Goal: Task Accomplishment & Management: Use online tool/utility

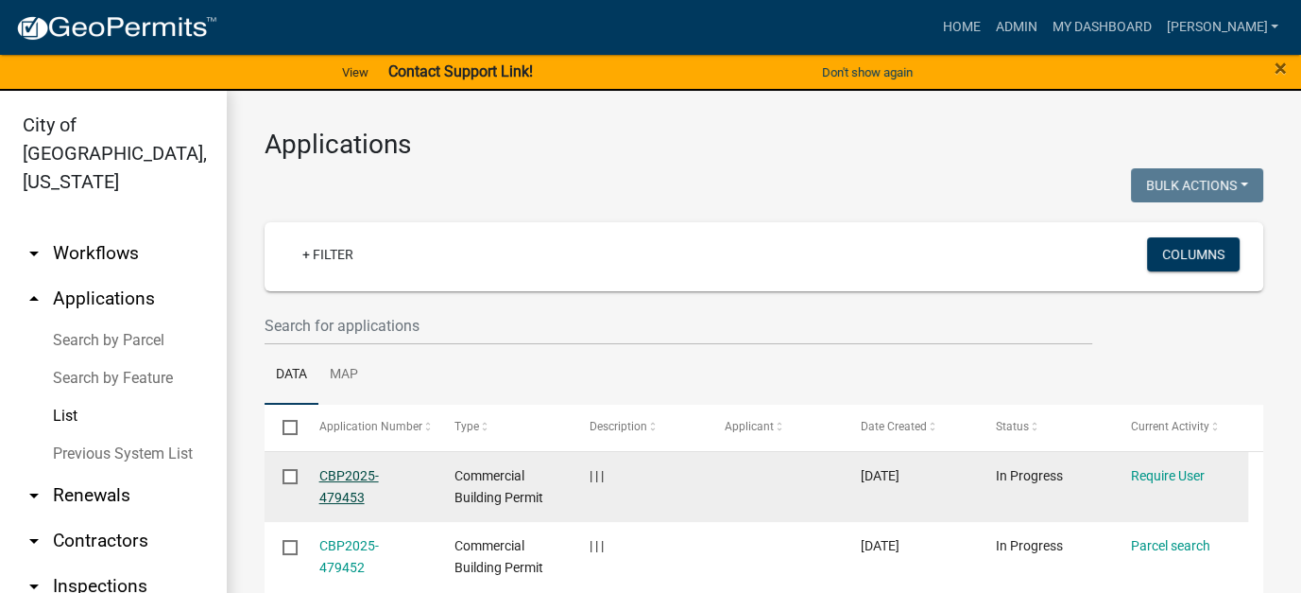
click at [353, 488] on link "CBP2025-479453" at bounding box center [349, 486] width 60 height 37
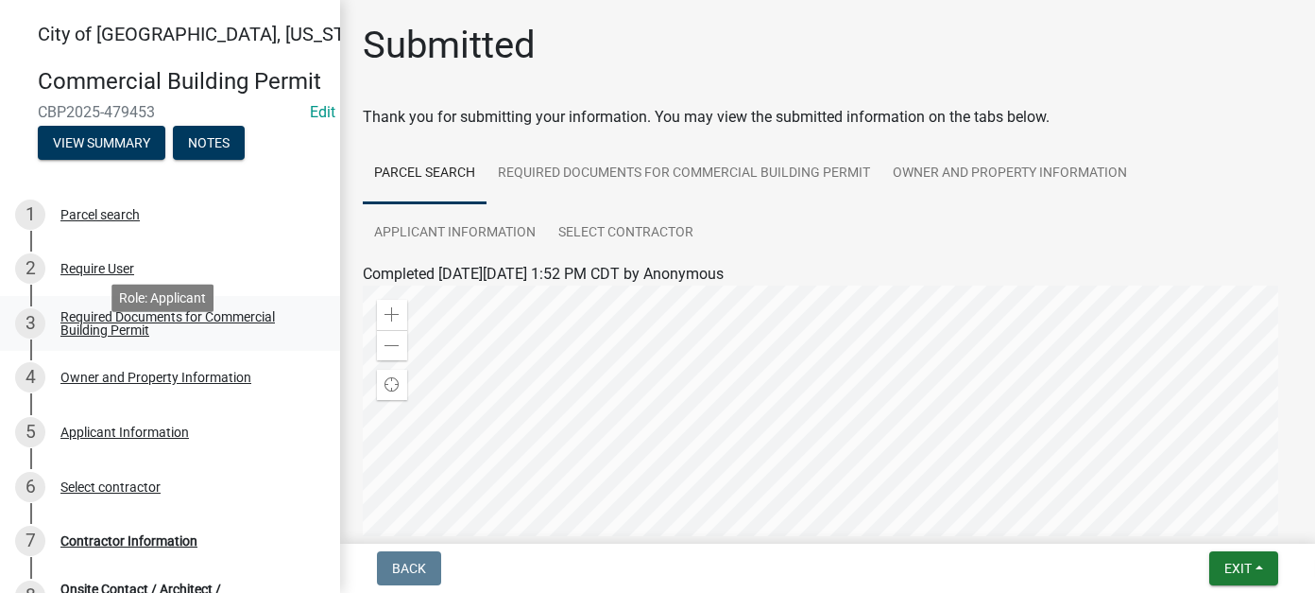
click at [115, 336] on div "Required Documents for Commercial Building Permit" at bounding box center [184, 323] width 249 height 26
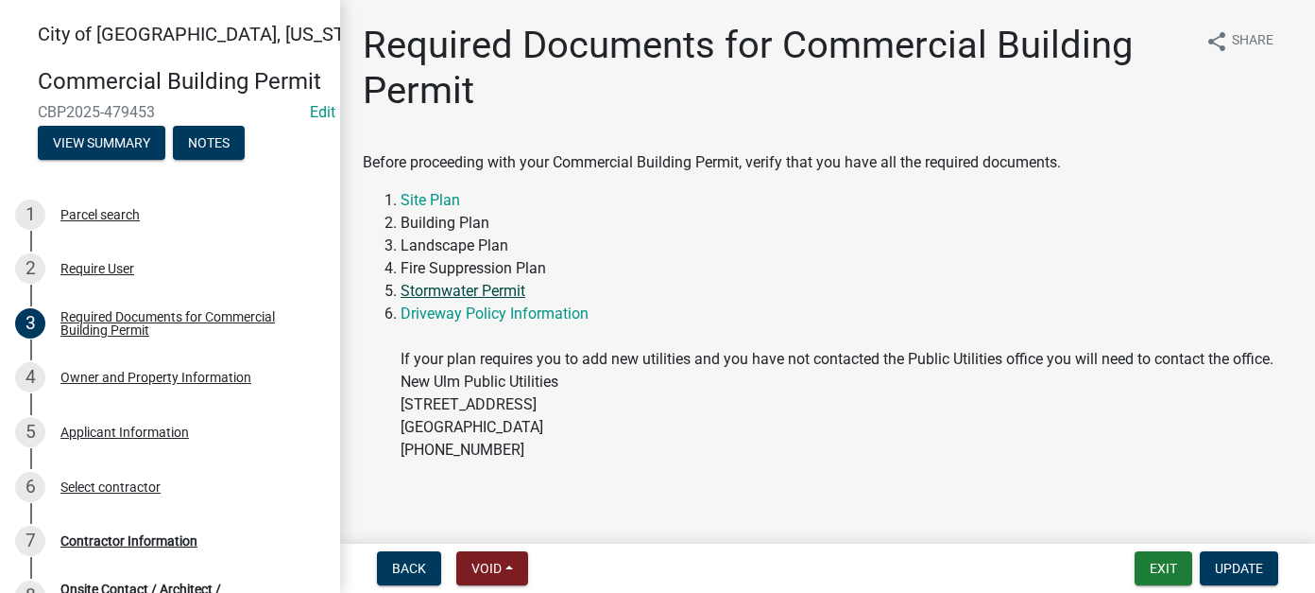
click at [473, 294] on link "Stormwater Permit" at bounding box center [463, 291] width 125 height 18
click at [1171, 572] on button "Exit" at bounding box center [1164, 568] width 58 height 34
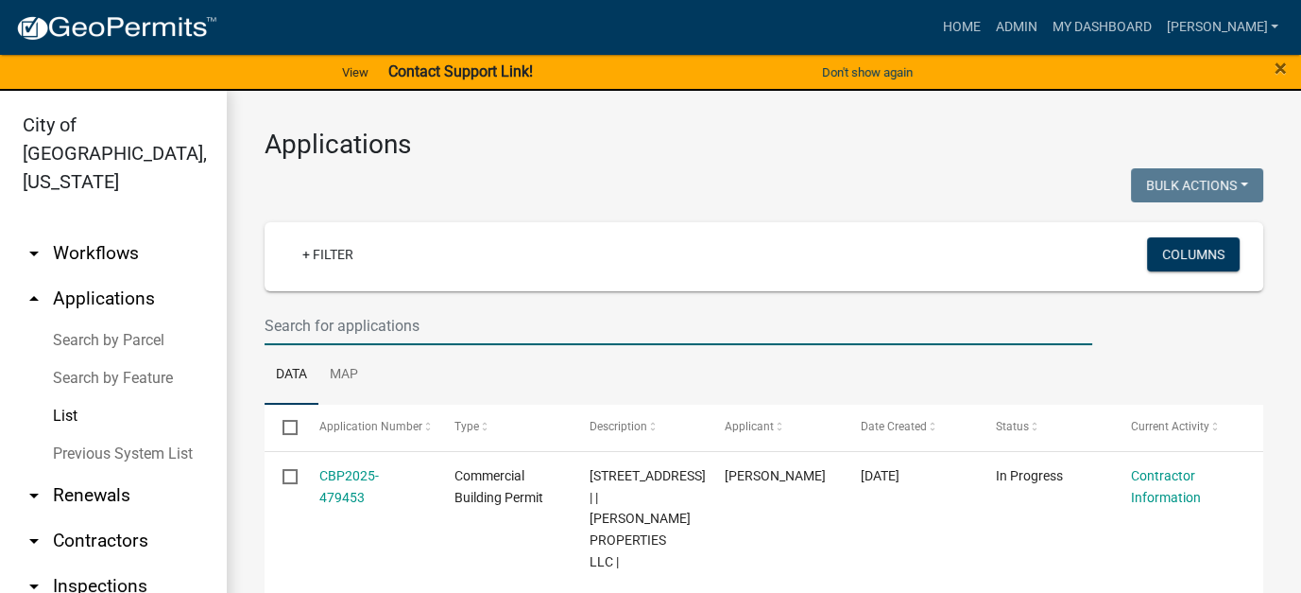
click at [443, 331] on input "text" at bounding box center [679, 325] width 828 height 39
type input "4"
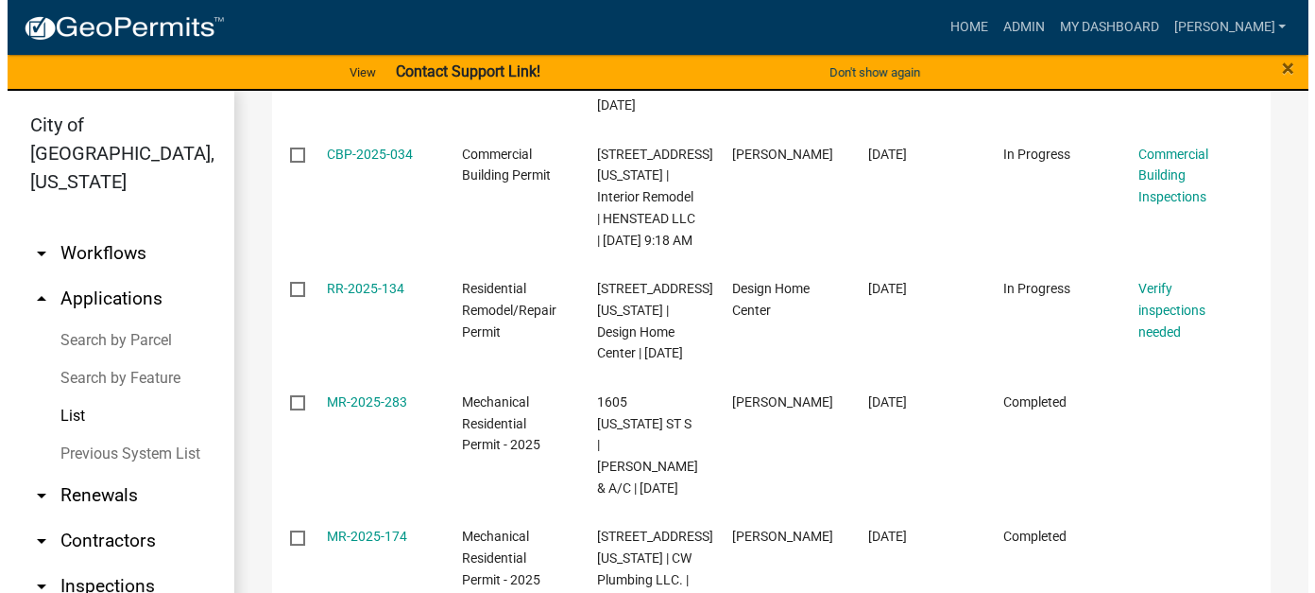
scroll to position [662, 0]
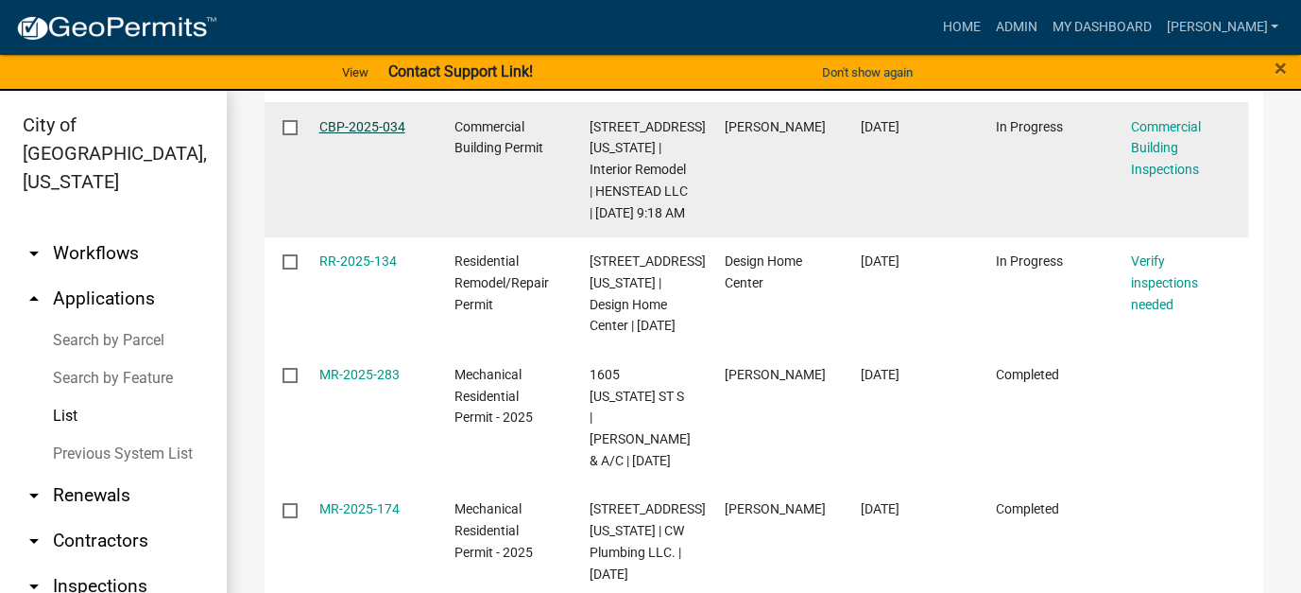
type input "5 minnesota"
click at [355, 119] on link "CBP-2025-034" at bounding box center [362, 126] width 86 height 15
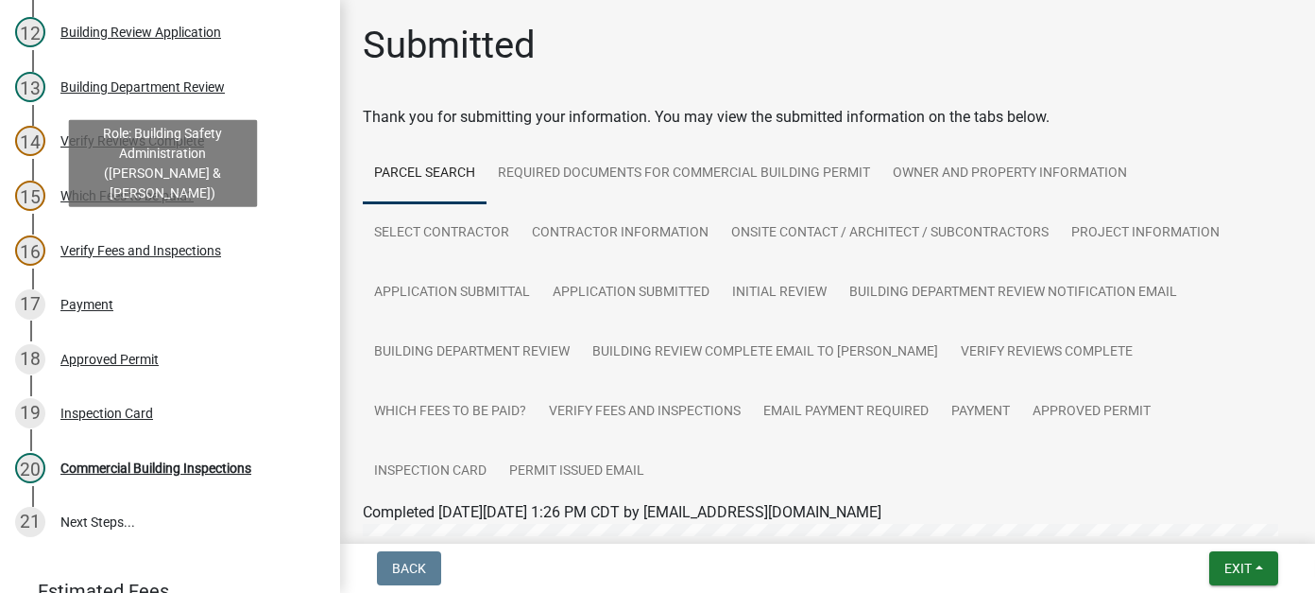
scroll to position [851, 0]
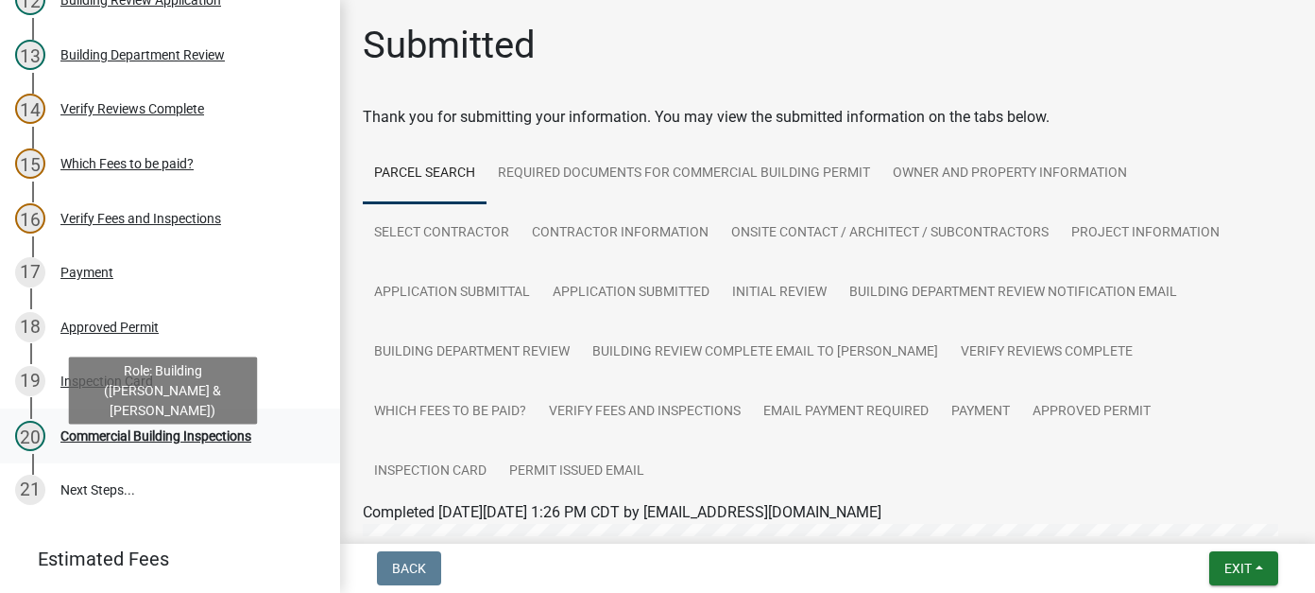
click at [238, 442] on div "Commercial Building Inspections" at bounding box center [155, 435] width 191 height 13
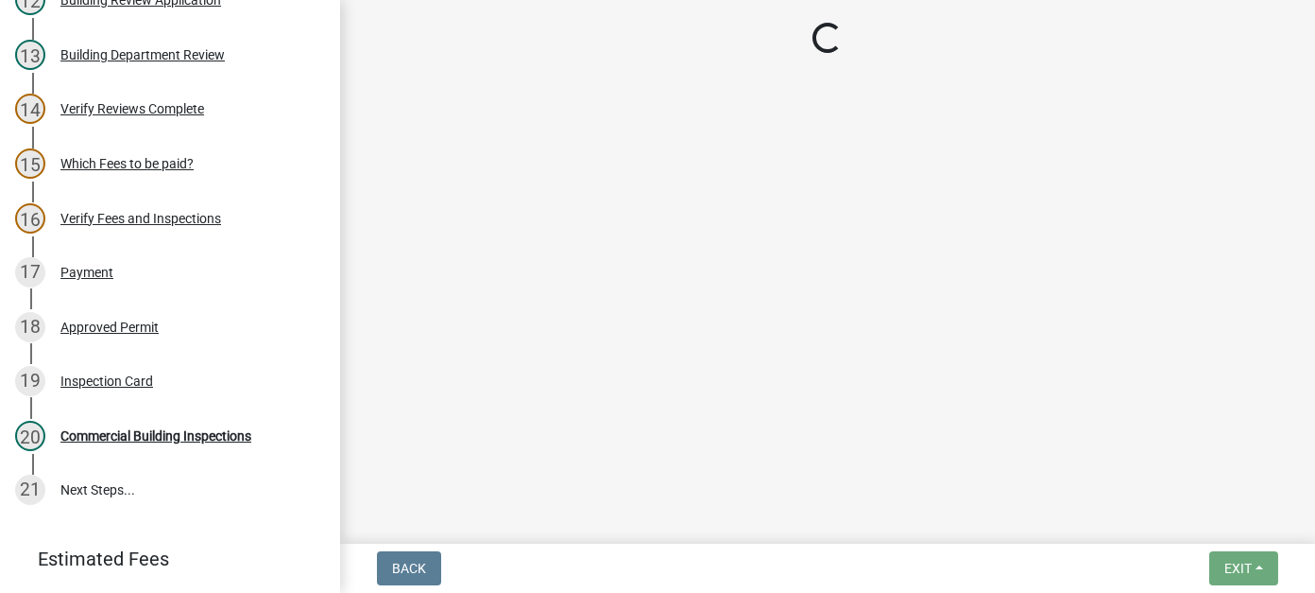
select select "805d55ac-e238-4e04-8f8e-acc067f36c3e"
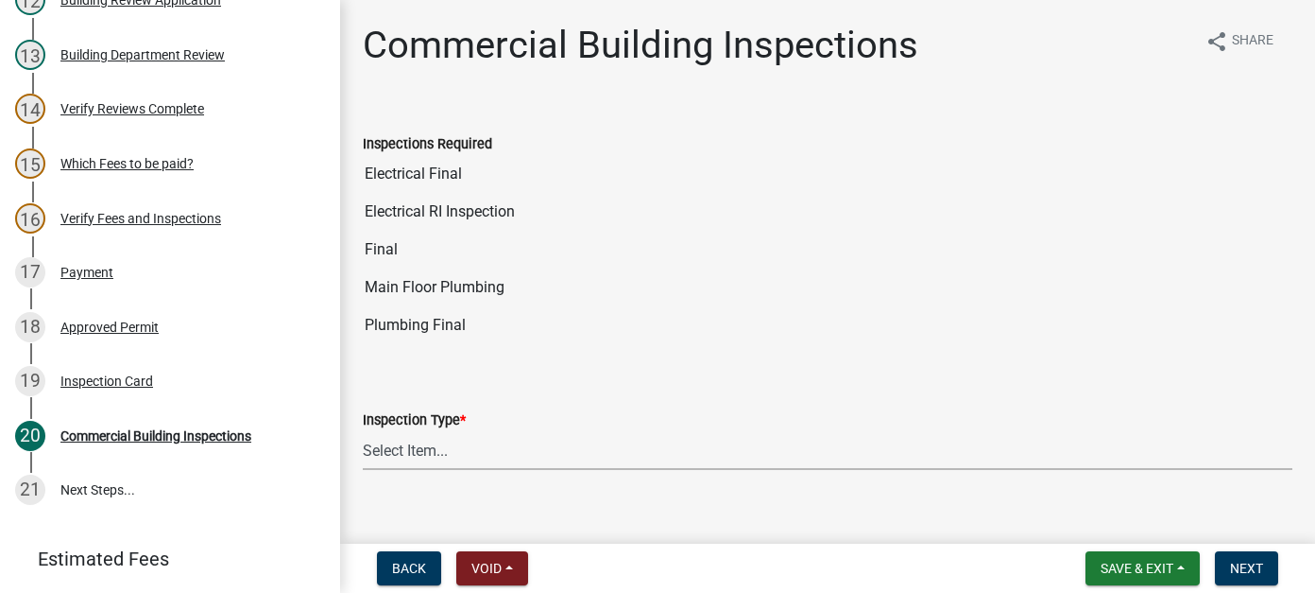
click at [411, 453] on select "Select Item... All Inspections Required 200 # 2Hr Hydro Test Meters (all) Attic…" at bounding box center [828, 450] width 930 height 39
click at [363, 431] on select "Select Item... All Inspections Required 200 # 2Hr Hydro Test Meters (all) Attic…" at bounding box center [828, 450] width 930 height 39
select select "16813b24-7b3c-4c6d-8513-7ee241861c6f"
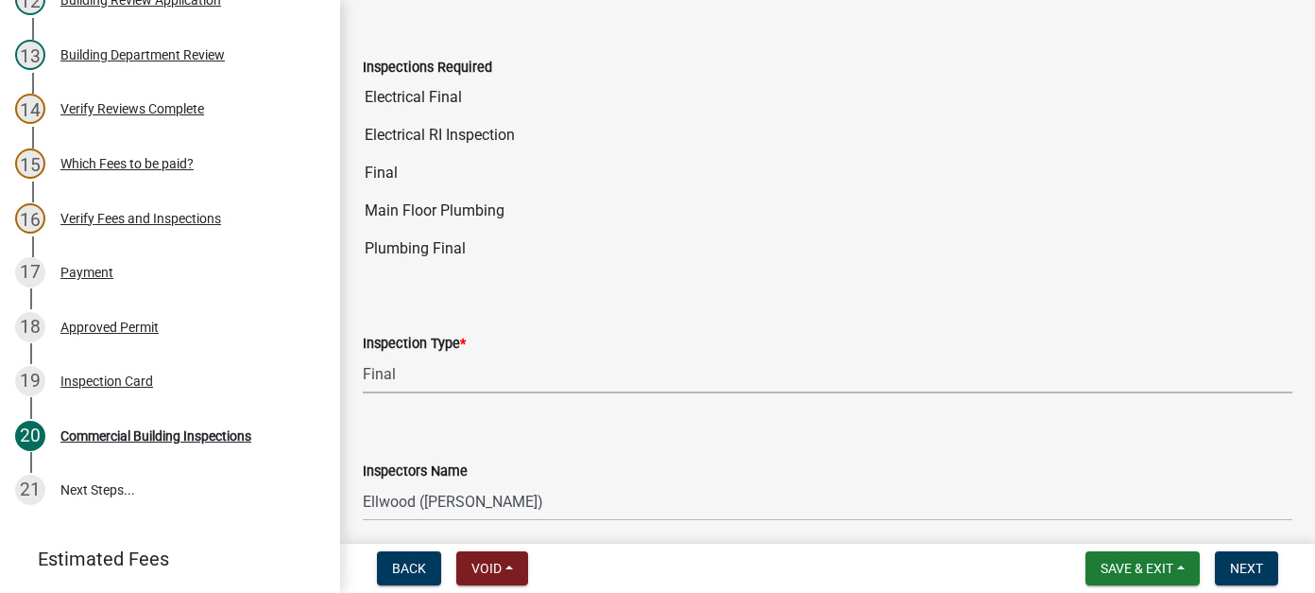
scroll to position [189, 0]
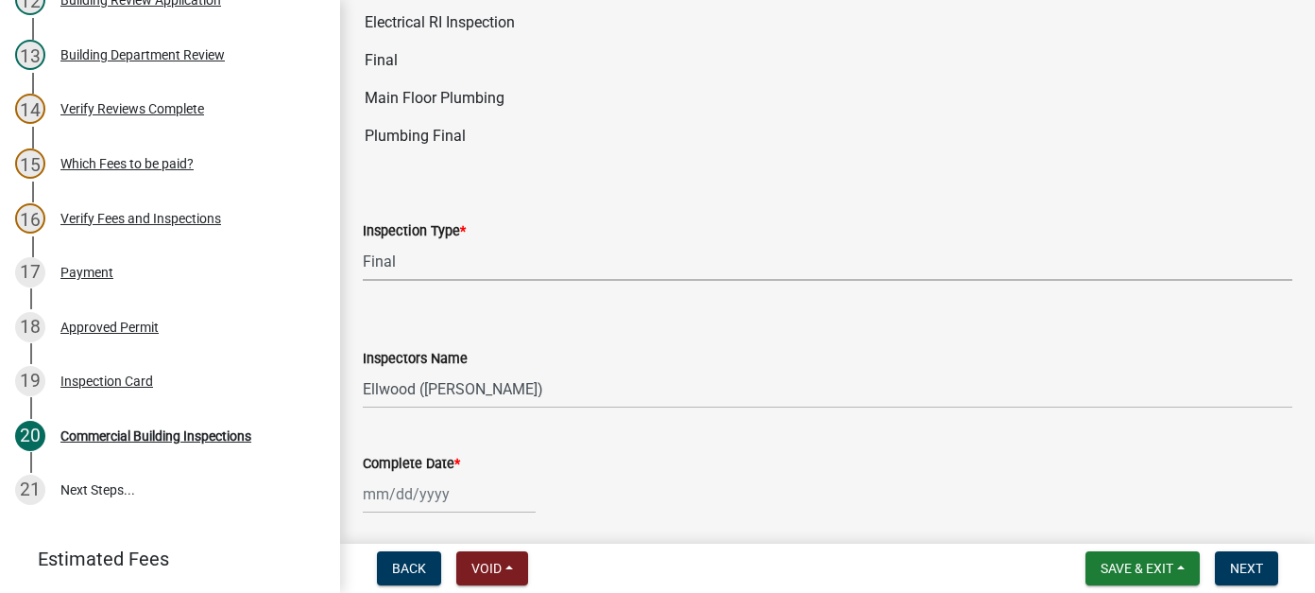
click at [373, 497] on div at bounding box center [449, 493] width 173 height 39
select select "9"
select select "2025"
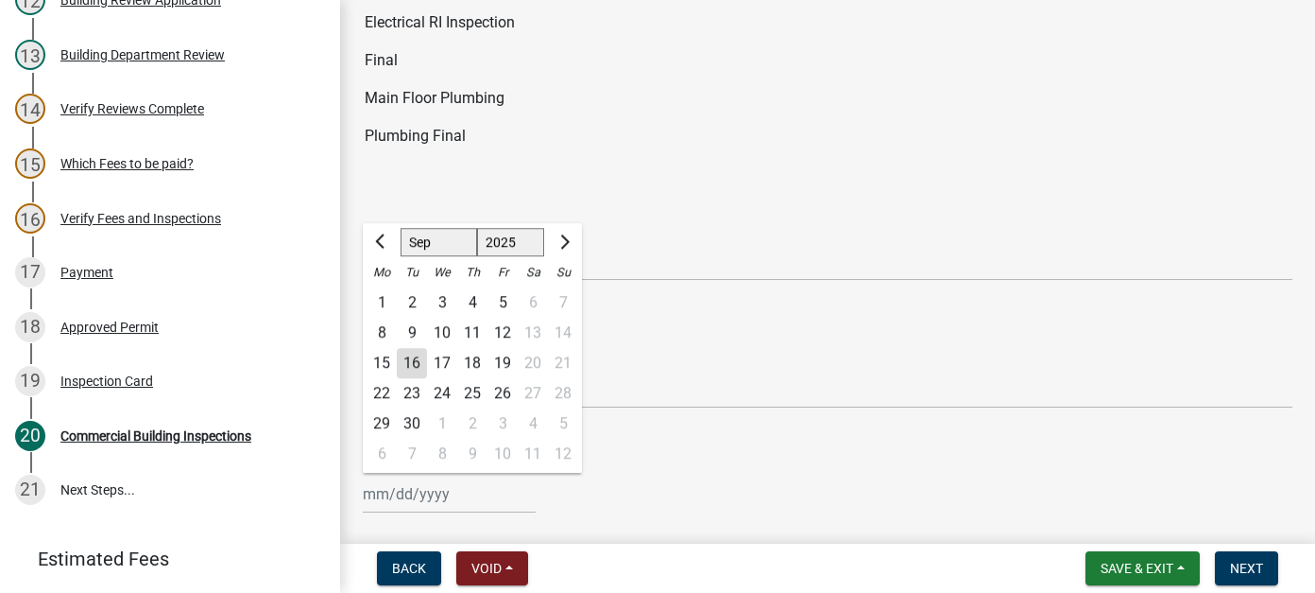
click at [409, 368] on div "16" at bounding box center [412, 363] width 30 height 30
type input "[DATE]"
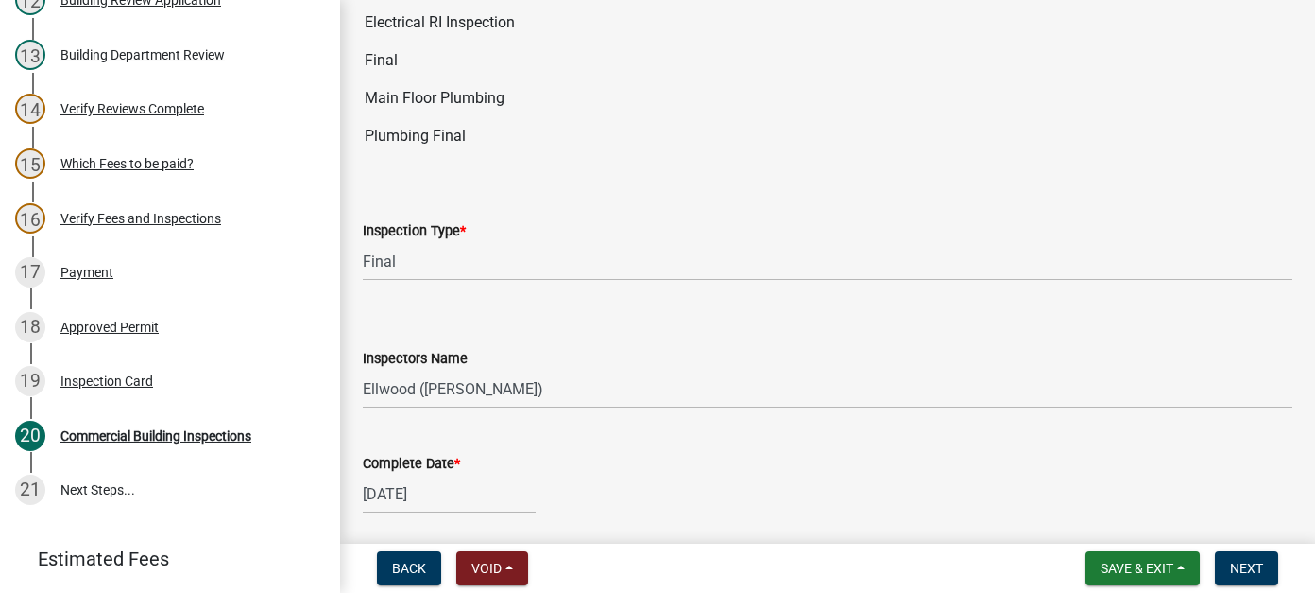
scroll to position [378, 0]
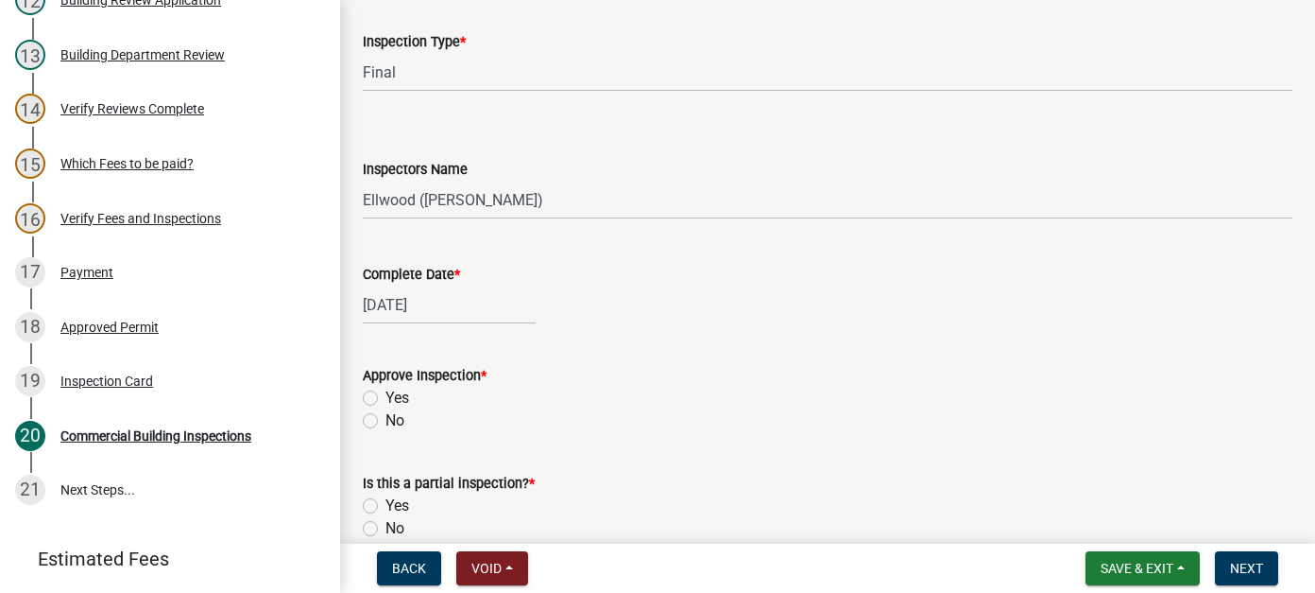
click at [386, 397] on label "Yes" at bounding box center [398, 398] width 24 height 23
click at [386, 397] on input "Yes" at bounding box center [392, 393] width 12 height 12
radio input "true"
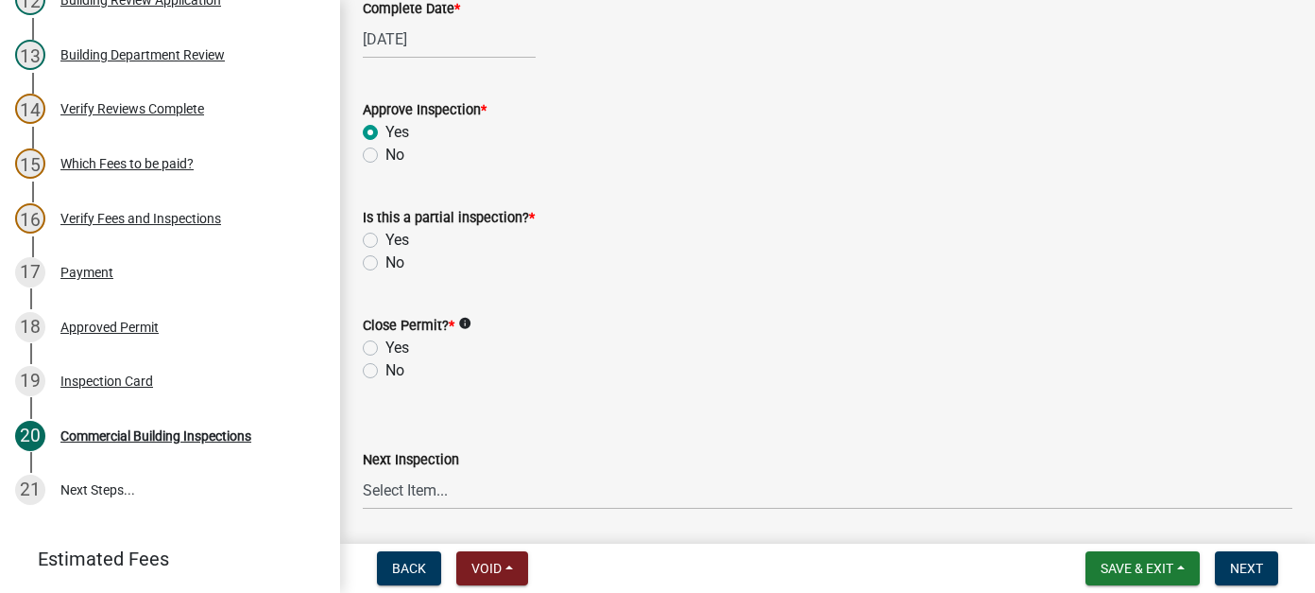
scroll to position [662, 0]
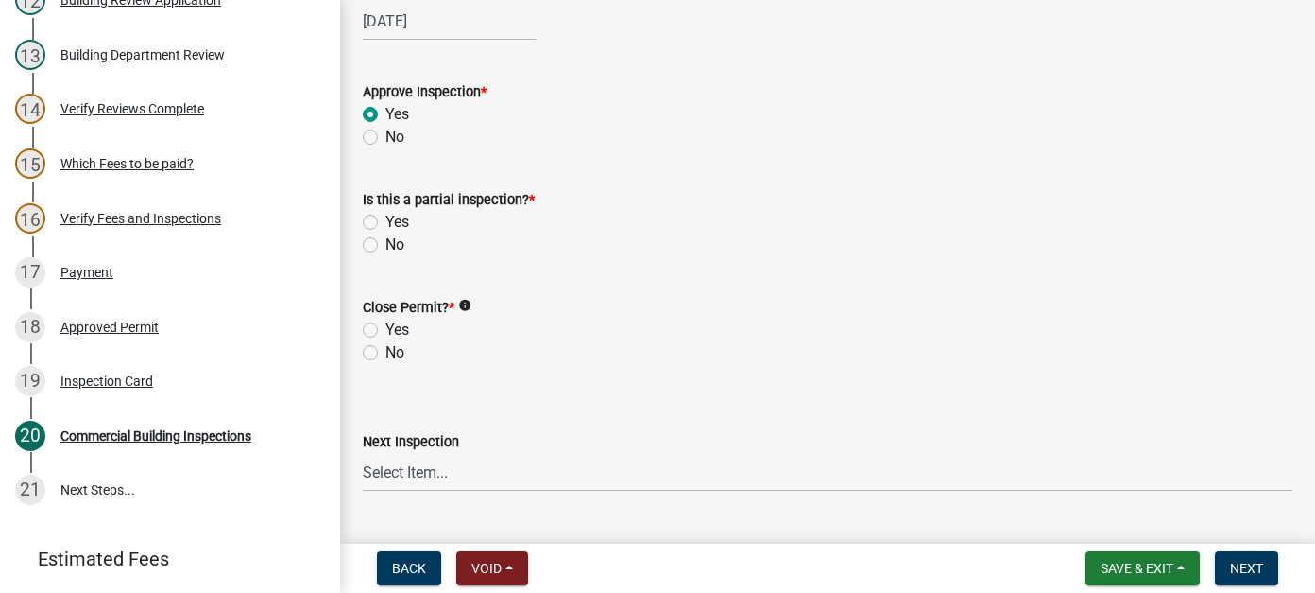
click at [386, 239] on label "No" at bounding box center [395, 244] width 19 height 23
click at [386, 239] on input "No" at bounding box center [392, 239] width 12 height 12
radio input "true"
click at [386, 330] on label "Yes" at bounding box center [398, 329] width 24 height 23
click at [386, 330] on input "Yes" at bounding box center [392, 324] width 12 height 12
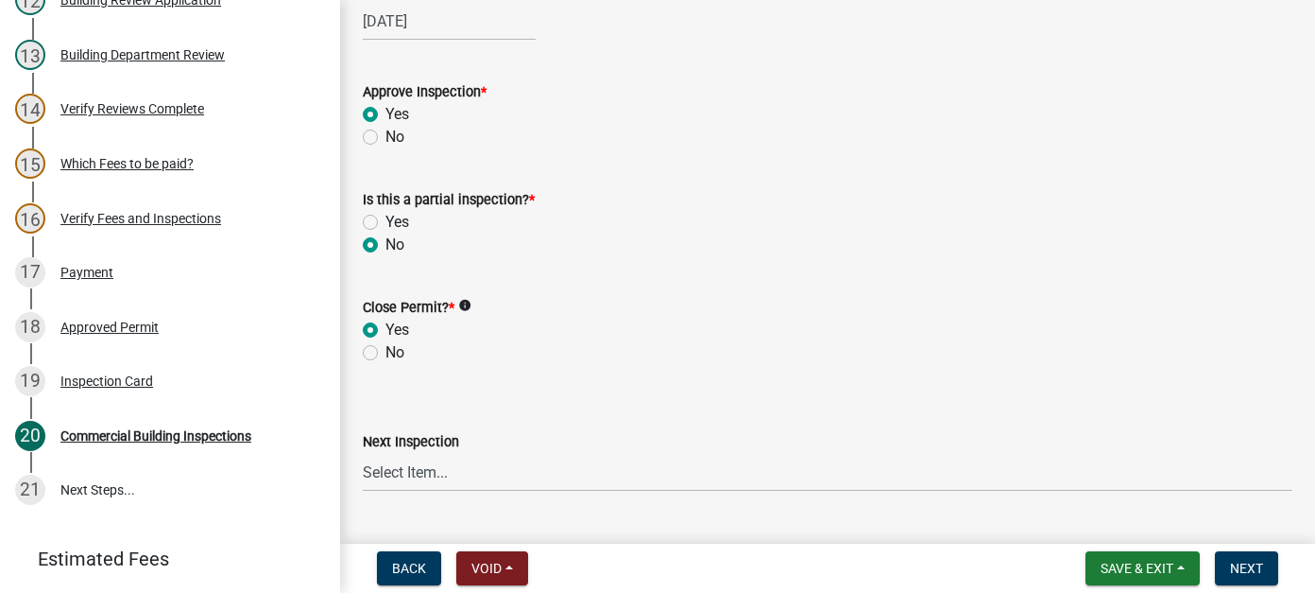
radio input "true"
click at [410, 462] on select "Select Item... All Inspections Required 200 # 2Hr Hydro Test Meters (all) Attic…" at bounding box center [828, 472] width 930 height 39
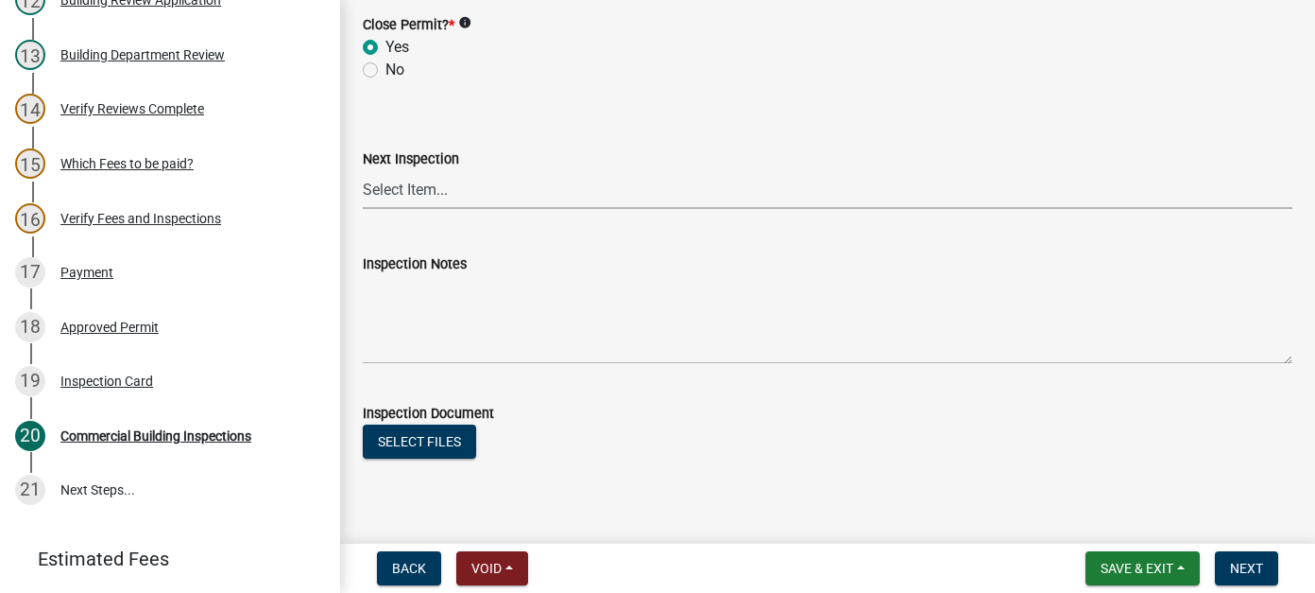
scroll to position [945, 0]
click at [1260, 563] on span "Next" at bounding box center [1246, 567] width 33 height 15
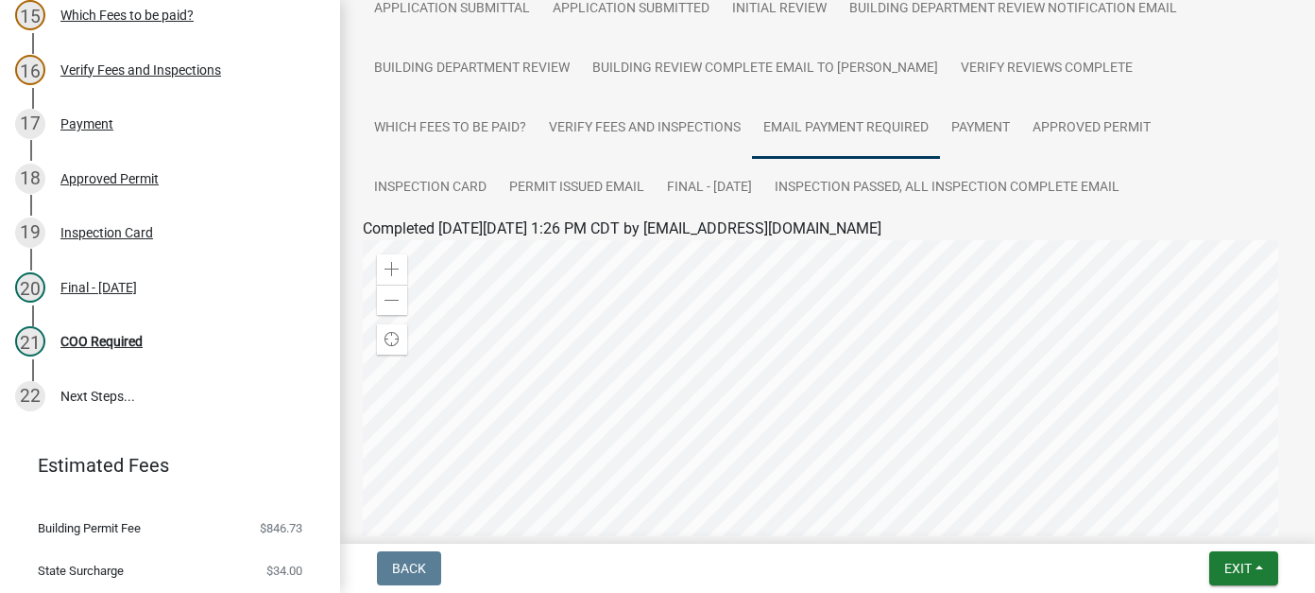
scroll to position [662, 0]
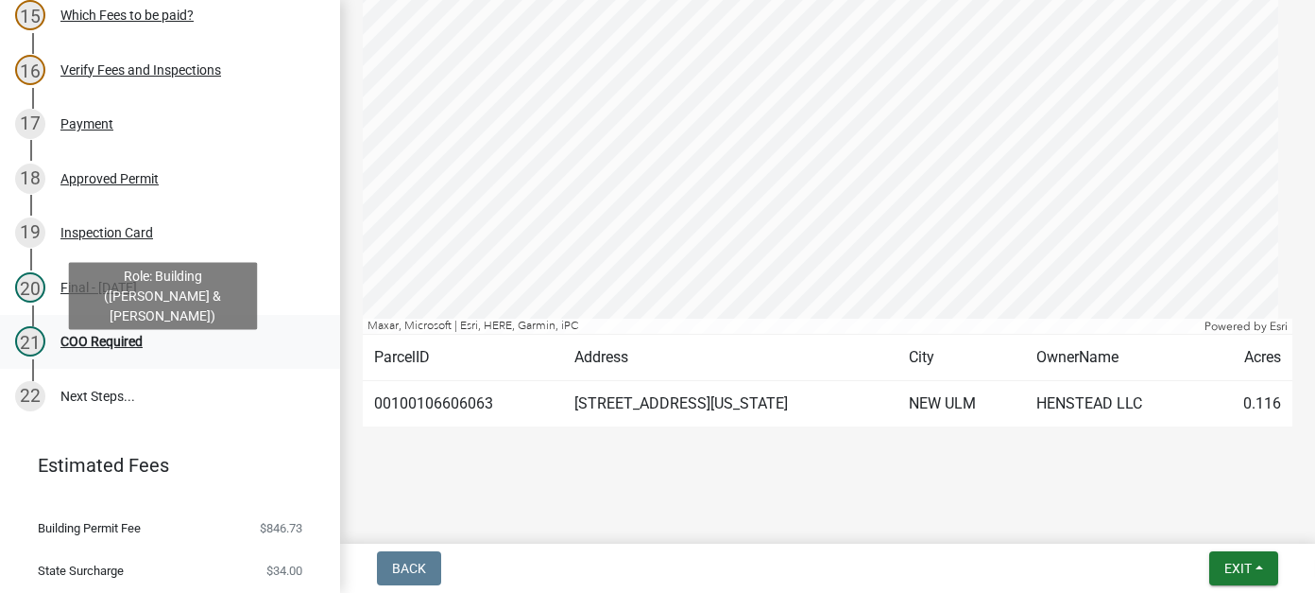
click at [114, 348] on div "COO Required" at bounding box center [101, 341] width 82 height 13
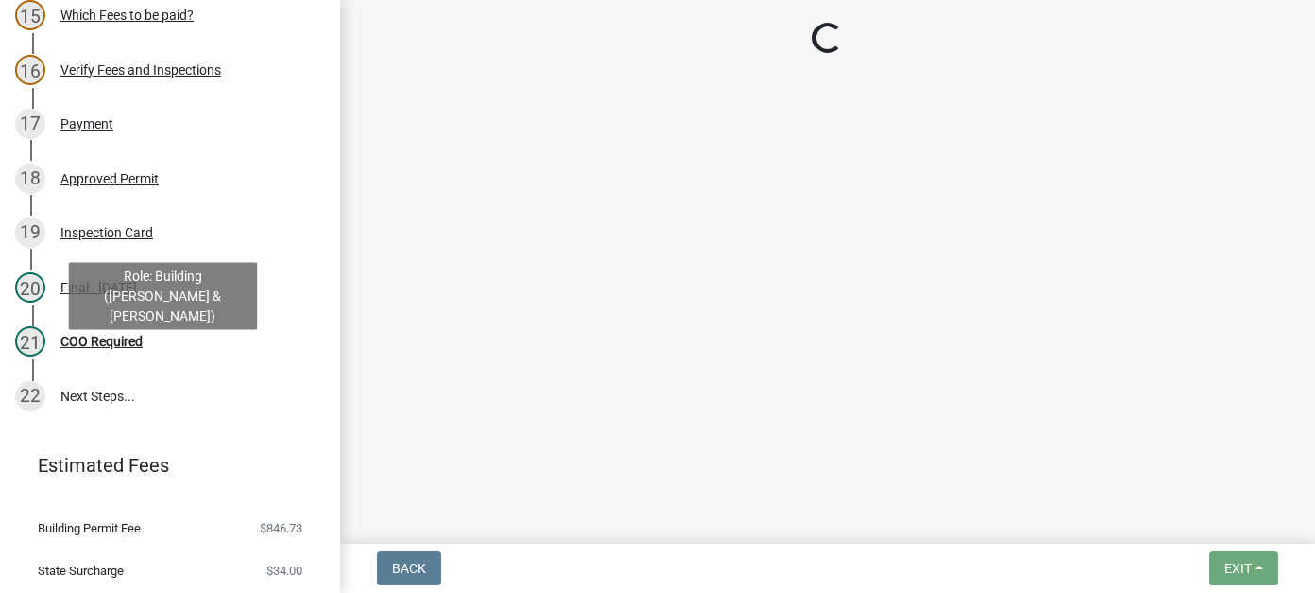
scroll to position [0, 0]
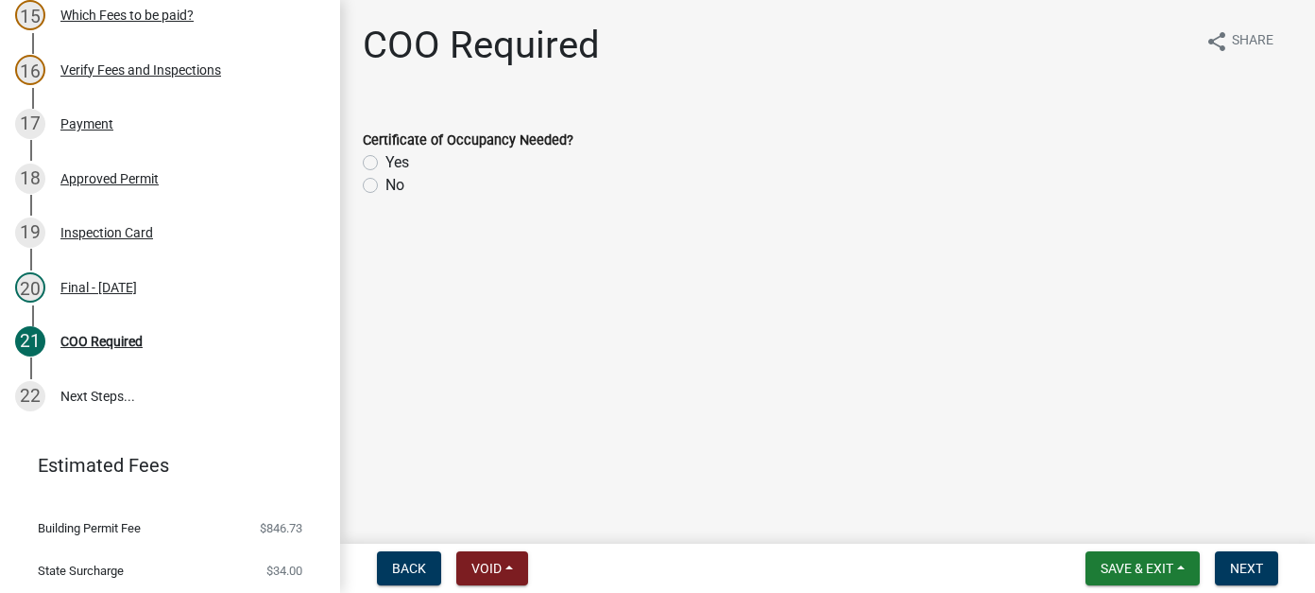
click at [386, 163] on label "Yes" at bounding box center [398, 162] width 24 height 23
click at [386, 163] on input "Yes" at bounding box center [392, 157] width 12 height 12
radio input "true"
click at [1243, 564] on span "Next" at bounding box center [1246, 567] width 33 height 15
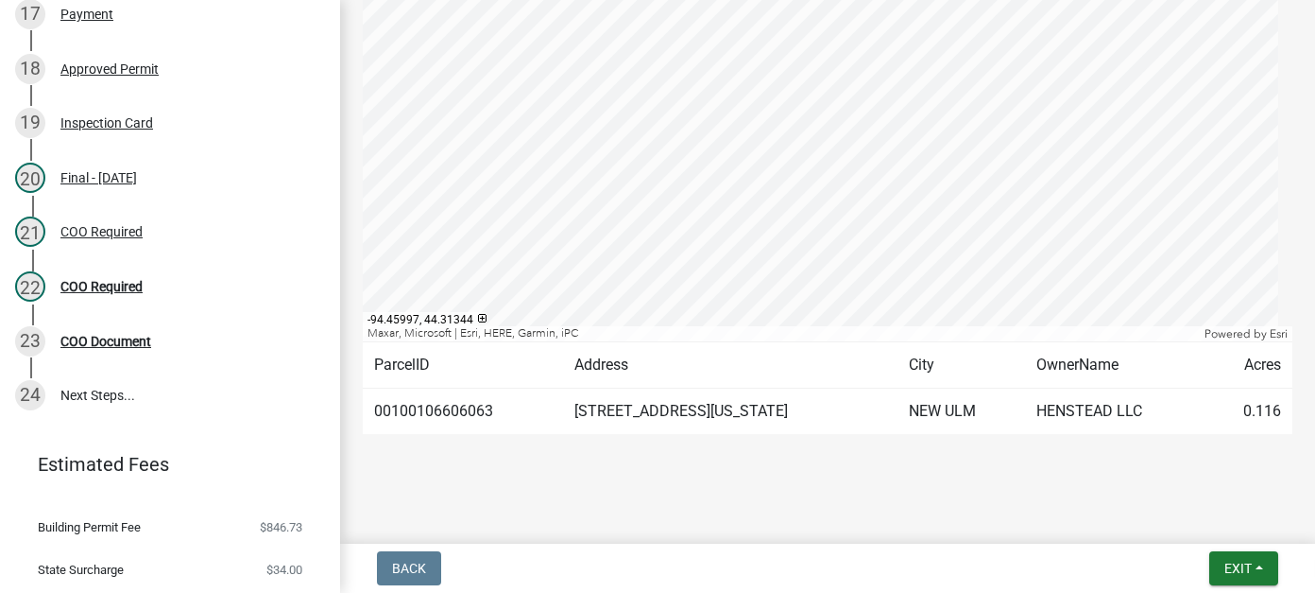
scroll to position [662, 0]
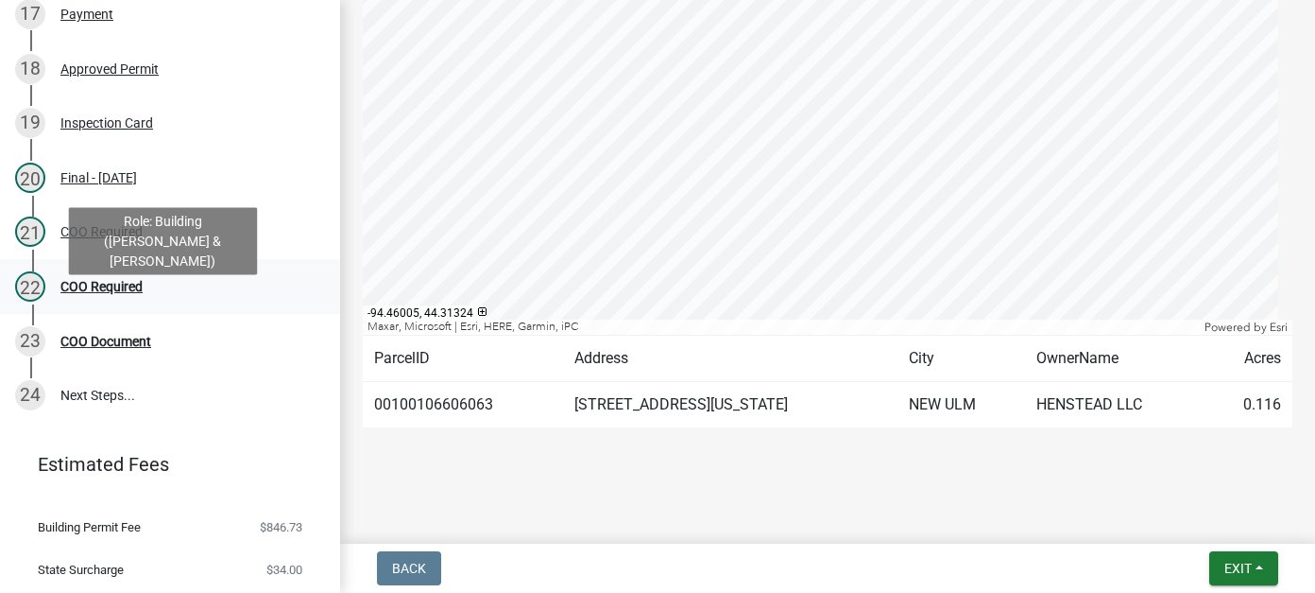
click at [95, 293] on div "COO Required" at bounding box center [101, 286] width 82 height 13
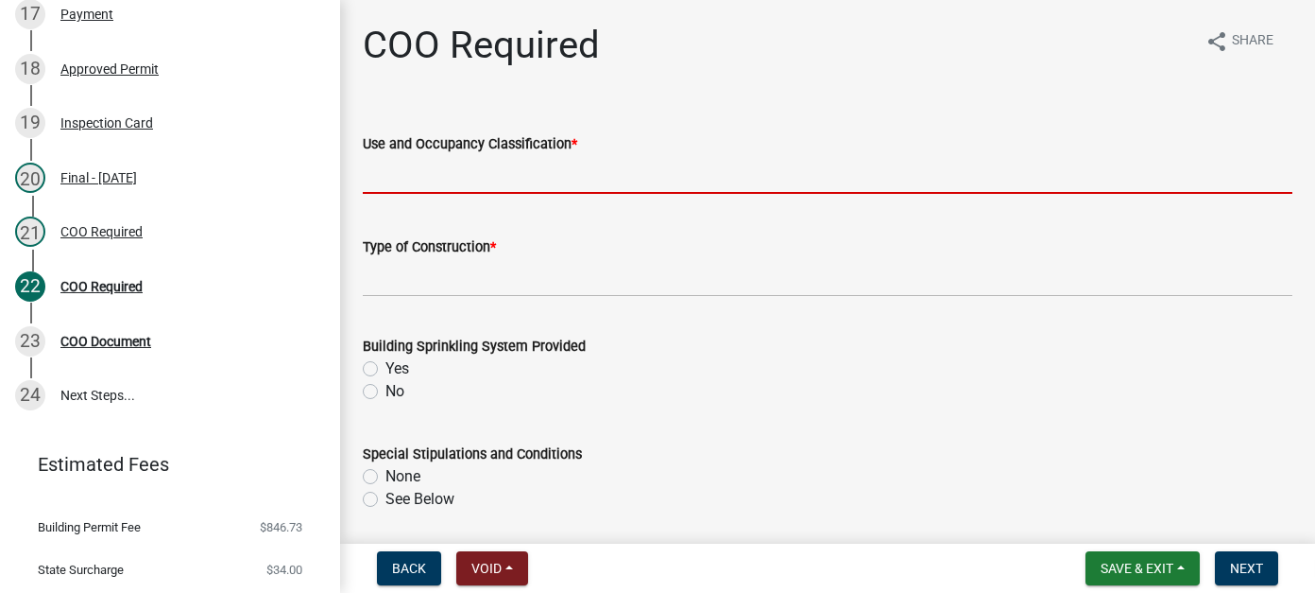
click at [473, 174] on input "Use and Occupancy Classification *" at bounding box center [828, 174] width 930 height 39
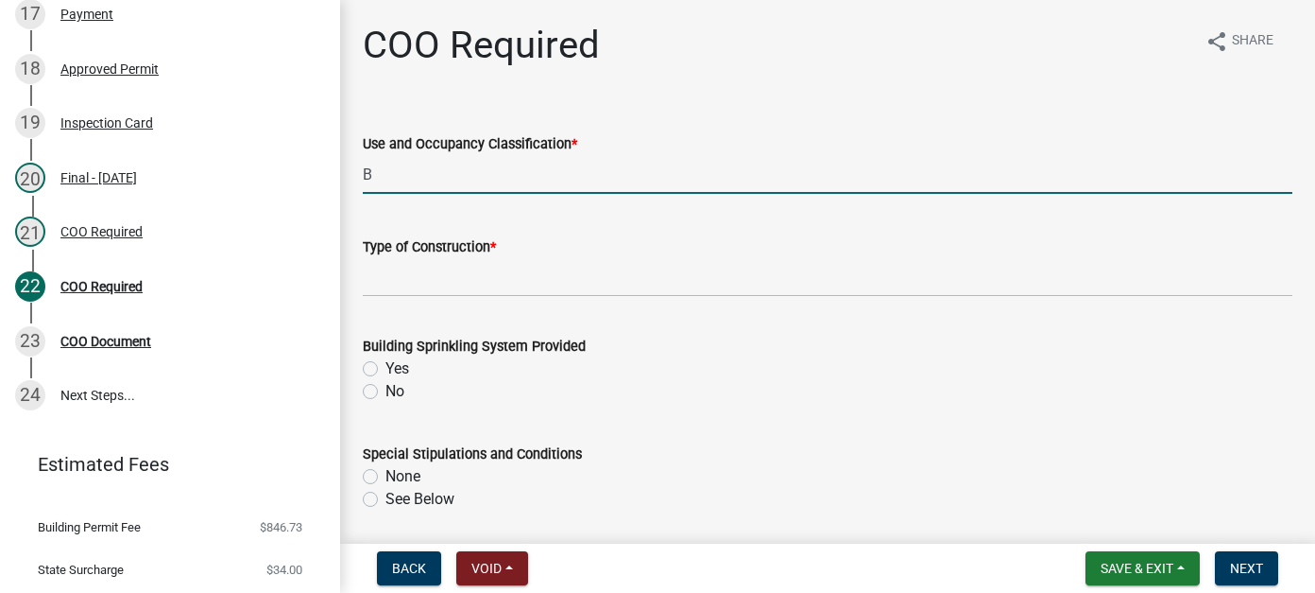
type input "B"
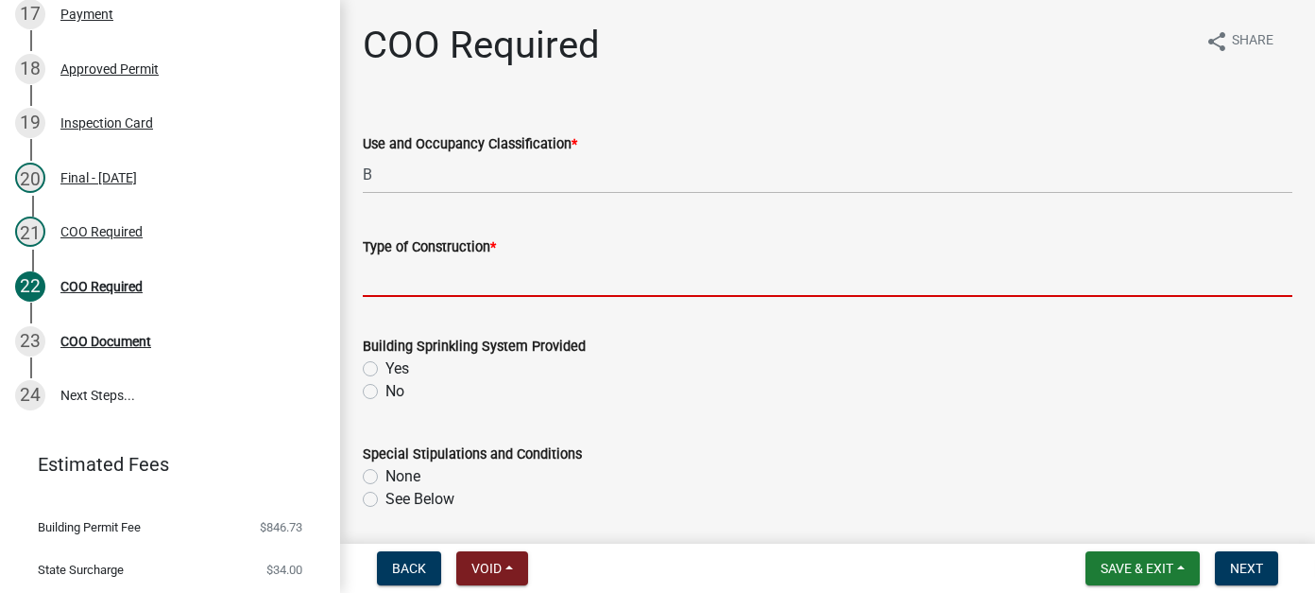
click at [490, 281] on input "Type of Construction *" at bounding box center [828, 277] width 930 height 39
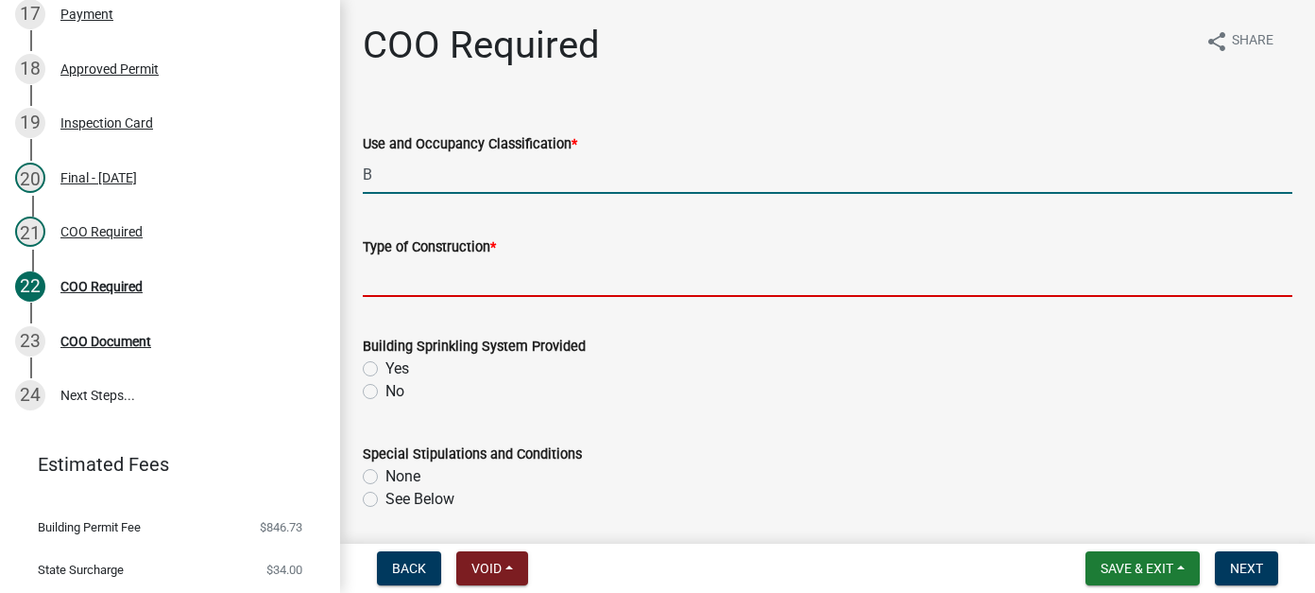
click at [438, 174] on input "B" at bounding box center [828, 174] width 930 height 39
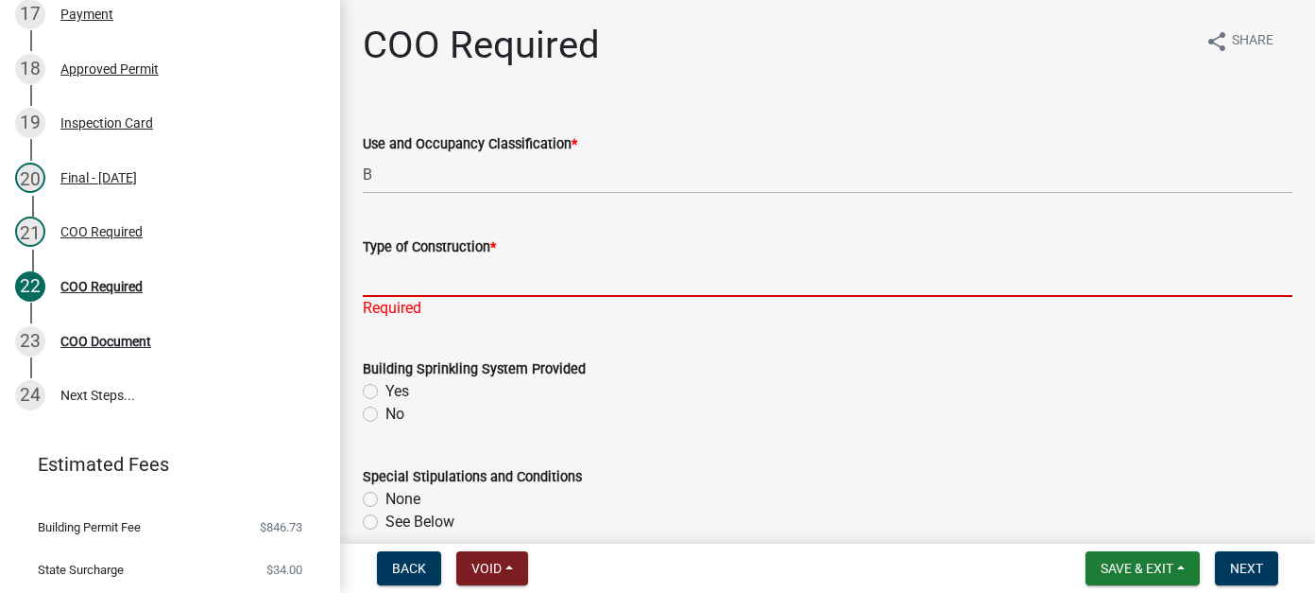
click at [424, 270] on input "Type of Construction *" at bounding box center [828, 277] width 930 height 39
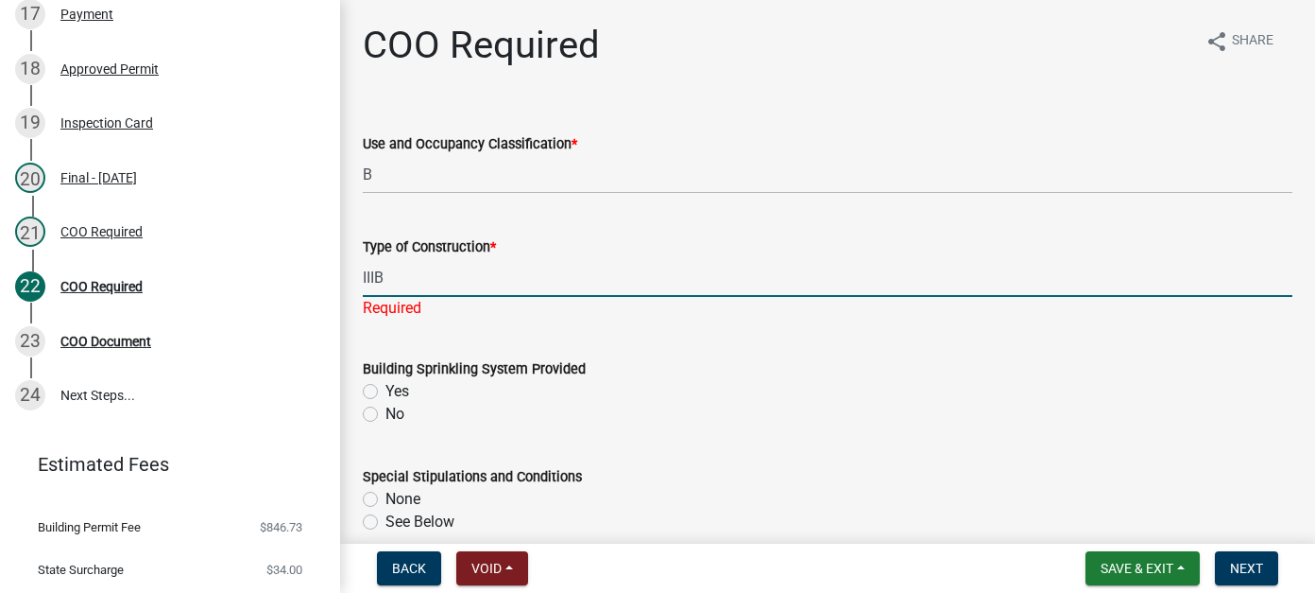
click at [374, 274] on input "IIIB" at bounding box center [828, 277] width 930 height 39
type input "III B"
click at [370, 410] on wm-data-entity-input "Building Sprinkling System Provided Yes No" at bounding box center [828, 389] width 930 height 108
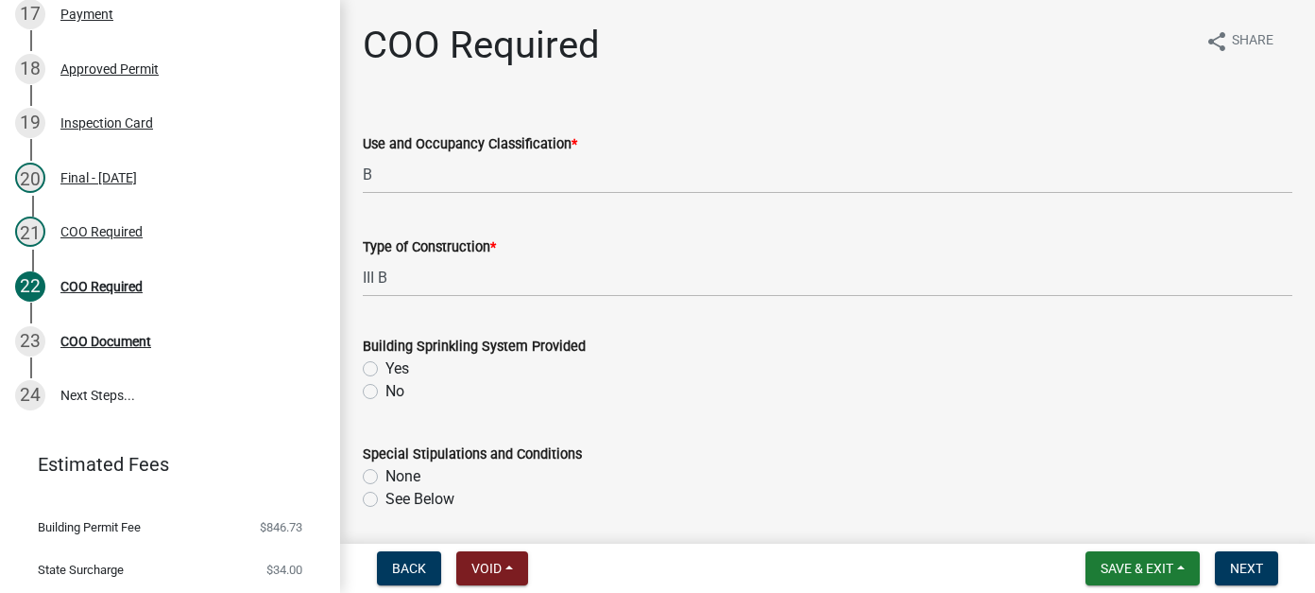
click at [386, 391] on label "No" at bounding box center [395, 391] width 19 height 23
click at [386, 391] on input "No" at bounding box center [392, 386] width 12 height 12
radio input "true"
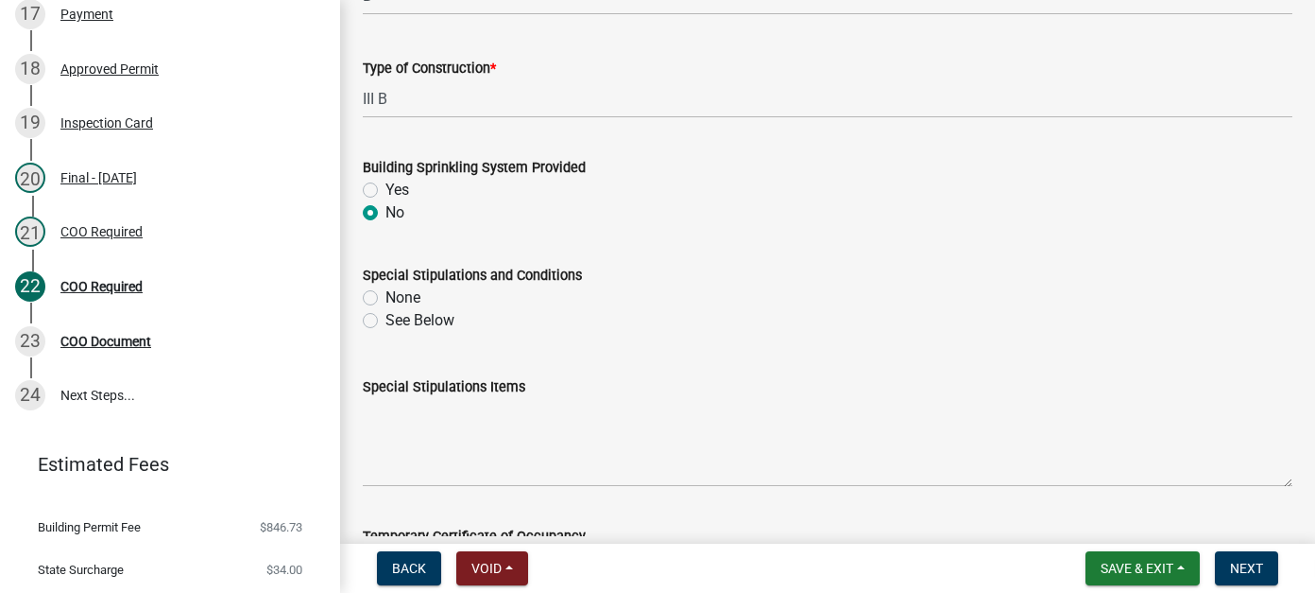
scroll to position [189, 0]
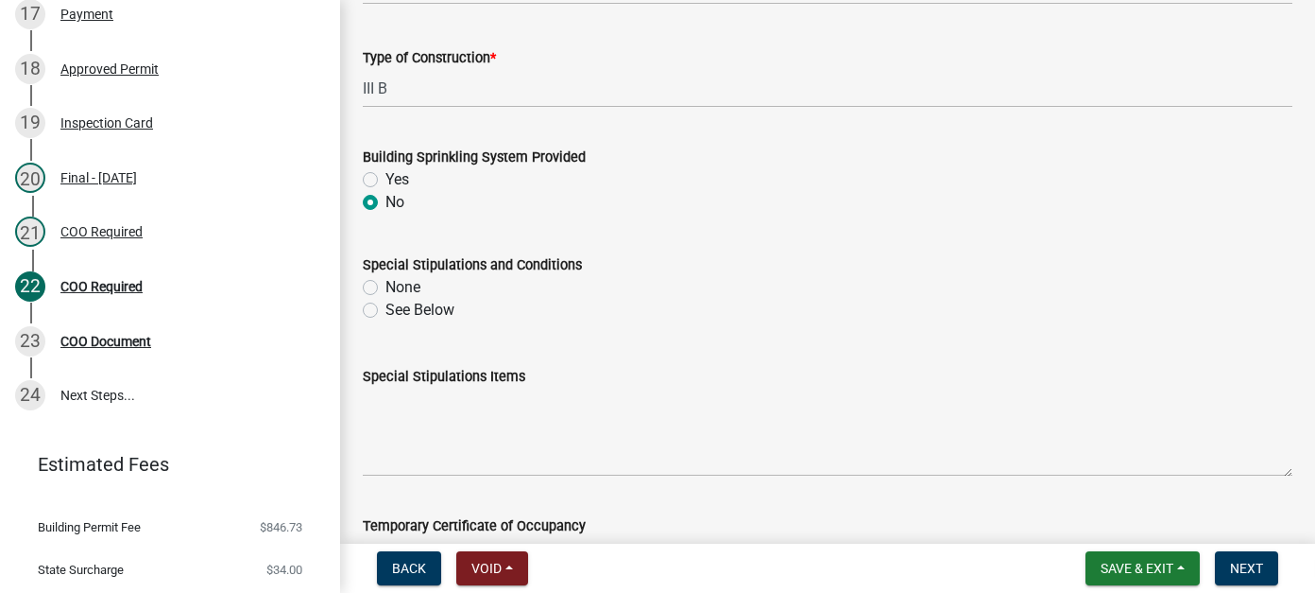
click at [386, 288] on label "None" at bounding box center [403, 287] width 35 height 23
click at [386, 288] on input "None" at bounding box center [392, 282] width 12 height 12
radio input "true"
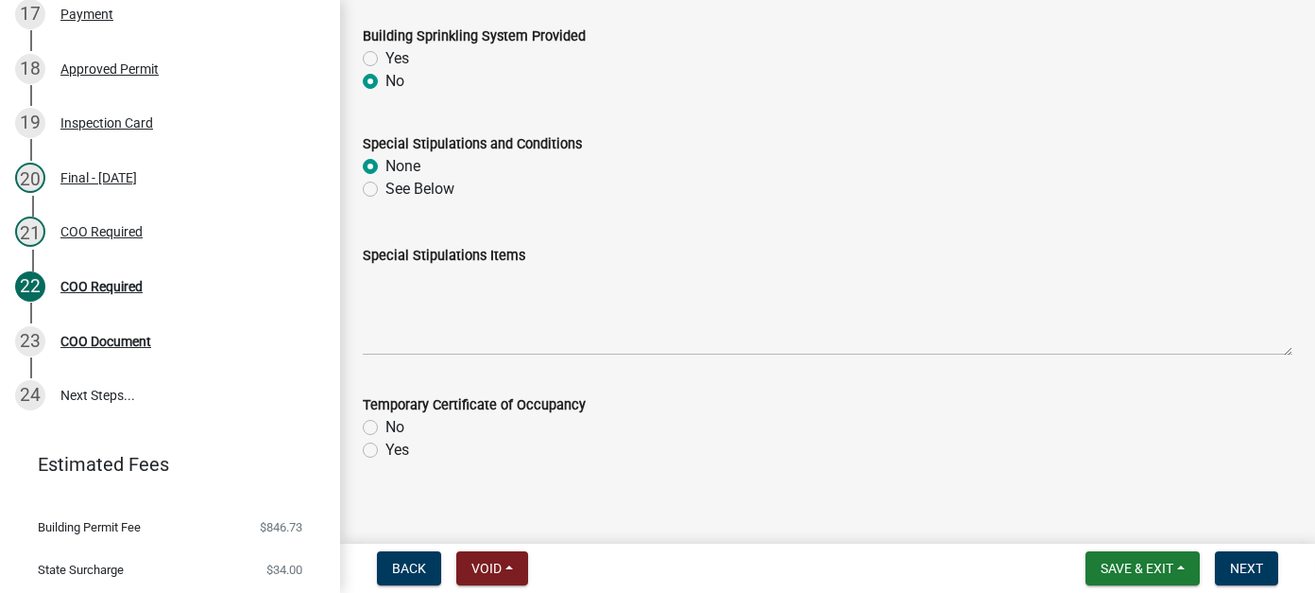
scroll to position [325, 0]
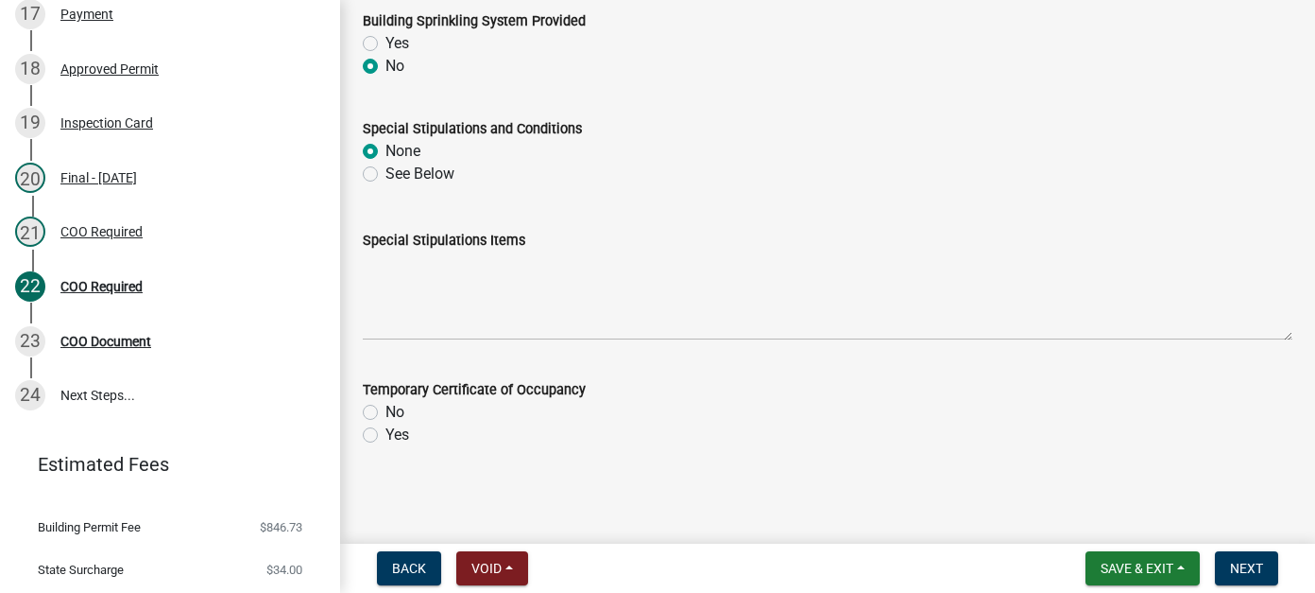
click at [386, 413] on label "No" at bounding box center [395, 412] width 19 height 23
click at [386, 413] on input "No" at bounding box center [392, 407] width 12 height 12
radio input "true"
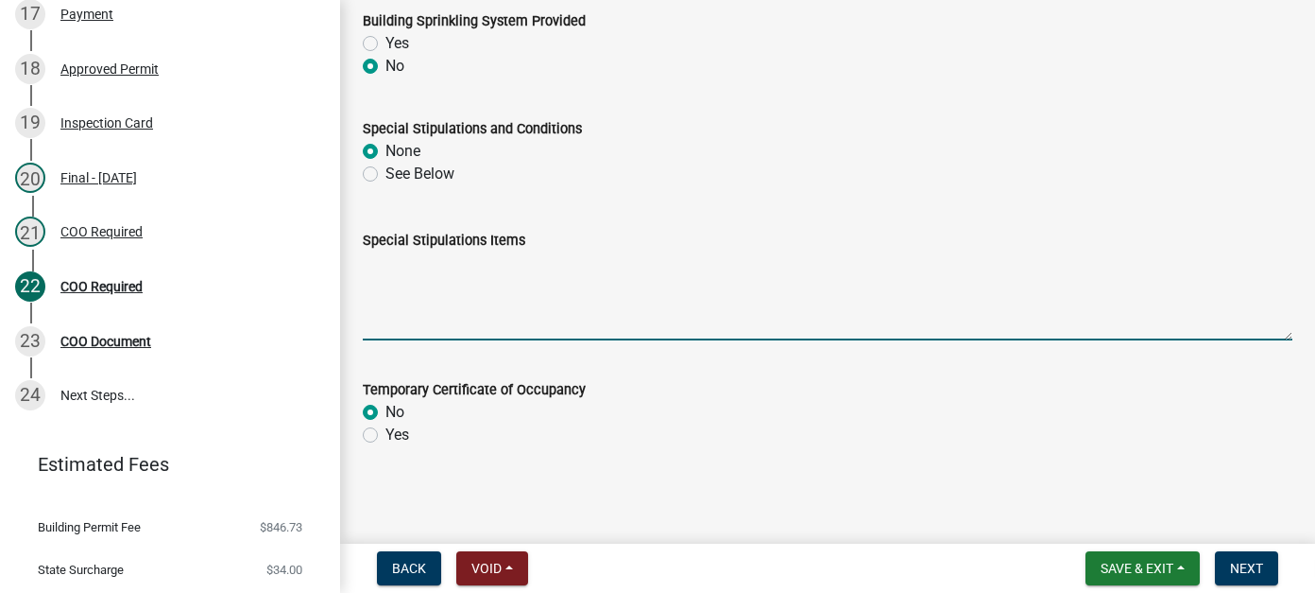
click at [389, 287] on textarea "Special Stipulations Items" at bounding box center [828, 295] width 930 height 89
type textarea "MN State Building Code 2020"
click at [1246, 569] on span "Next" at bounding box center [1246, 567] width 33 height 15
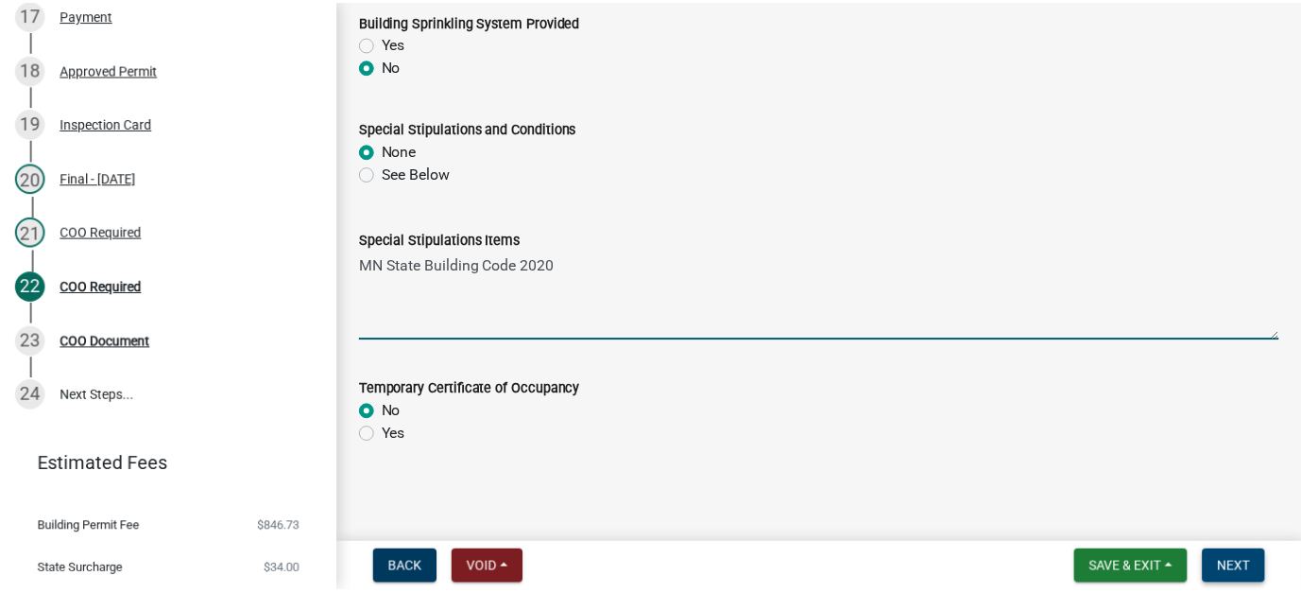
scroll to position [0, 0]
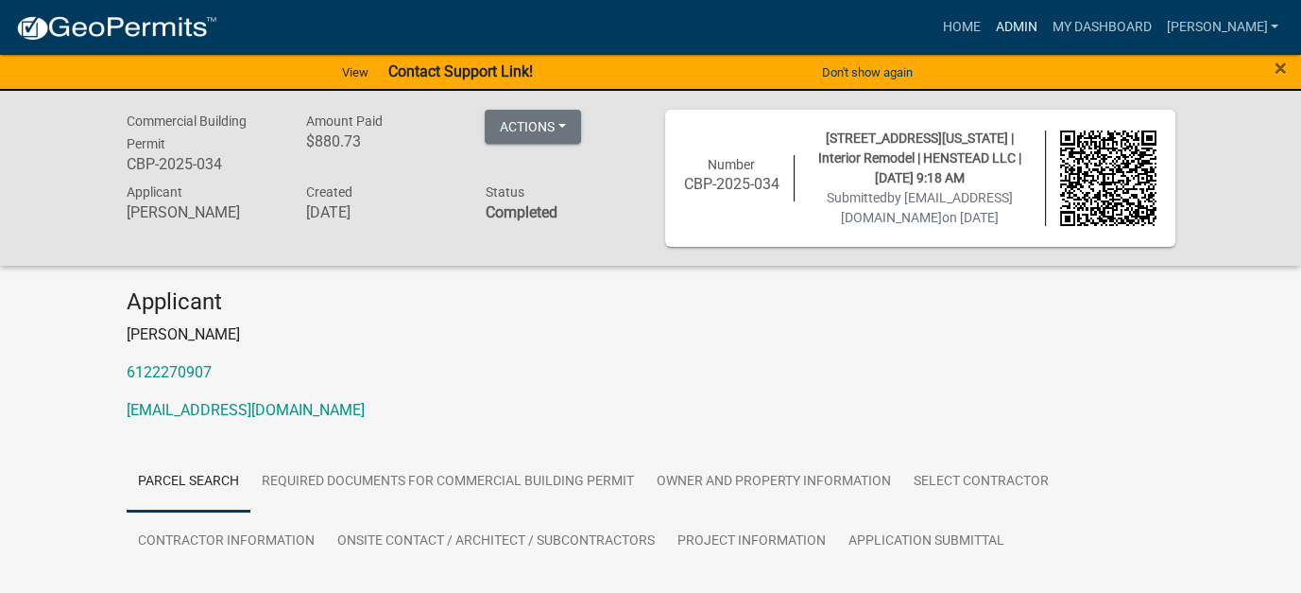
click at [1044, 25] on link "Admin" at bounding box center [1016, 27] width 57 height 36
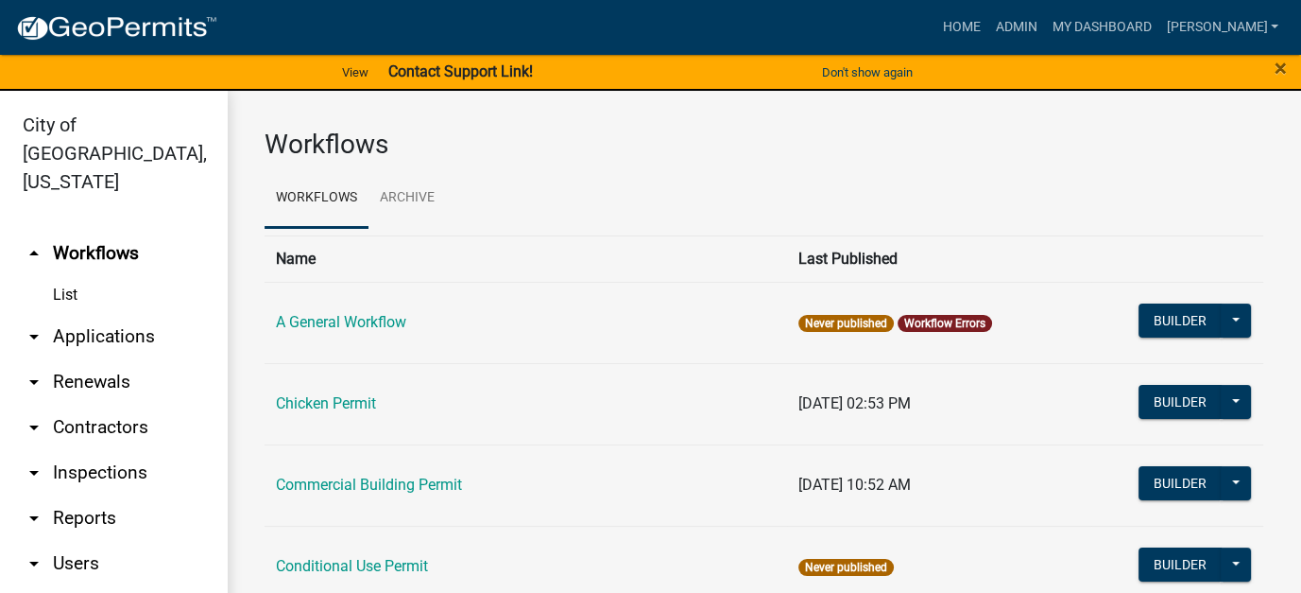
click at [101, 314] on link "arrow_drop_down Applications" at bounding box center [113, 336] width 227 height 45
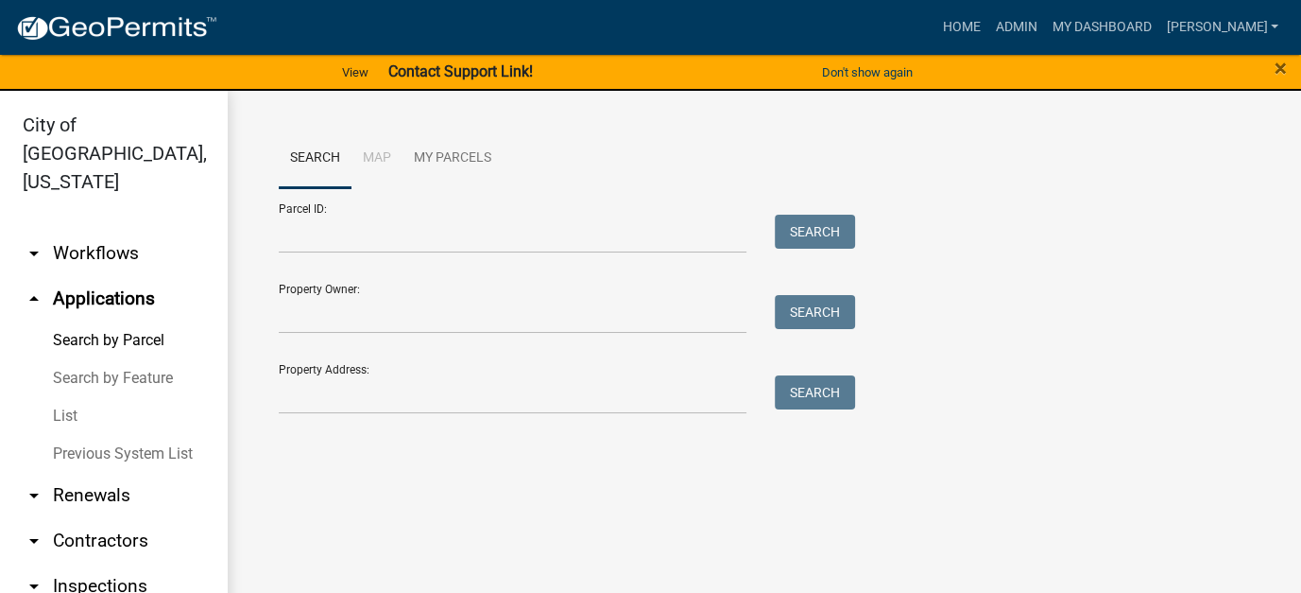
click at [71, 397] on link "List" at bounding box center [113, 416] width 227 height 38
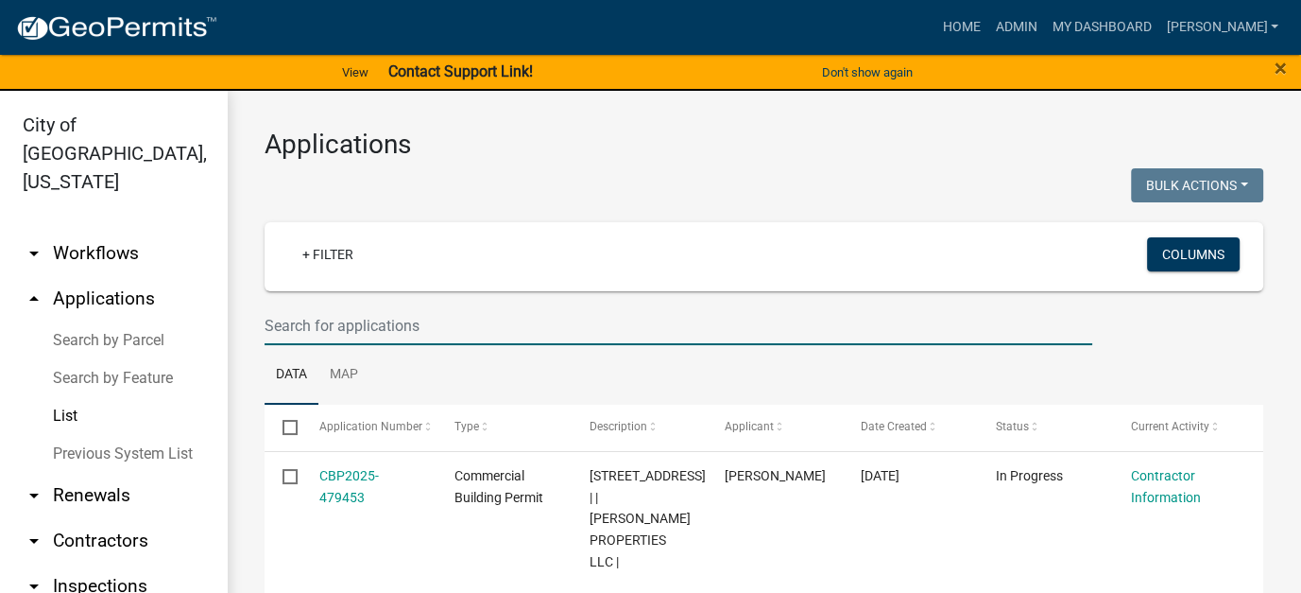
click at [323, 323] on input "text" at bounding box center [679, 325] width 828 height 39
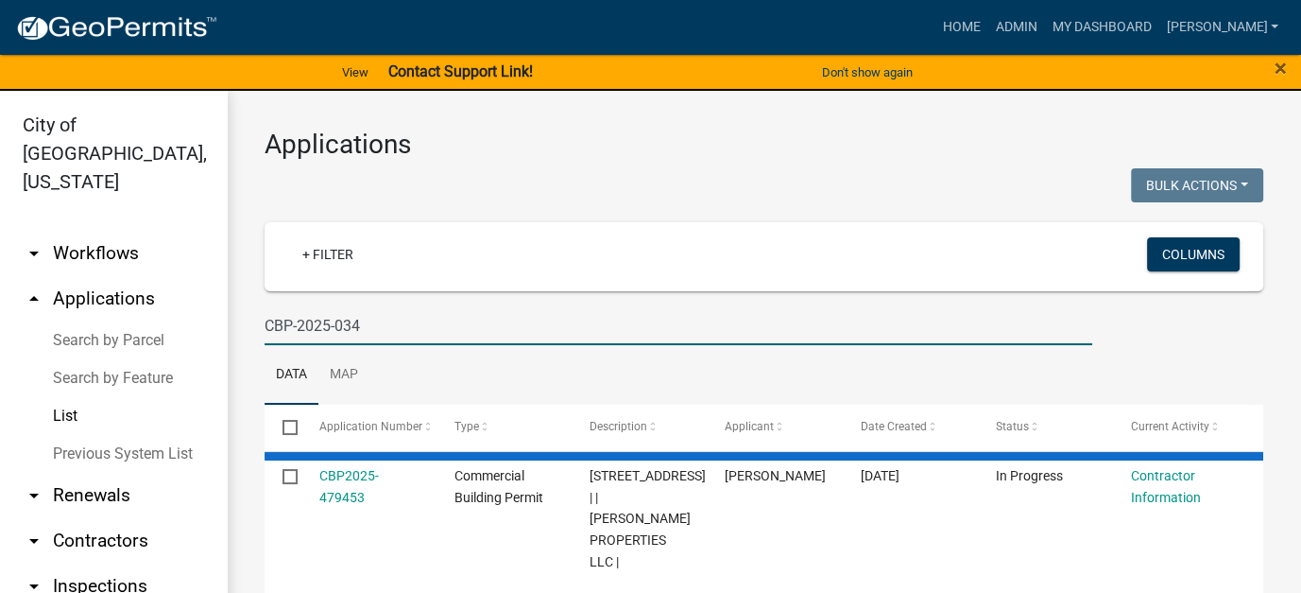
type input "CBP-2025-034"
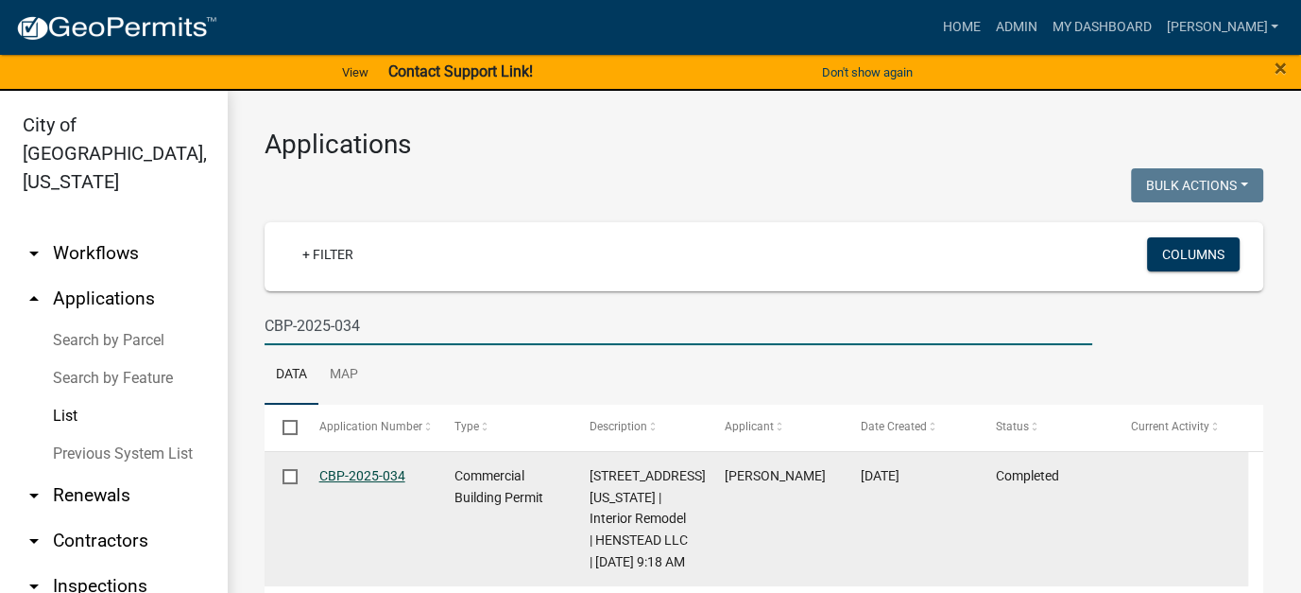
click at [372, 473] on link "CBP-2025-034" at bounding box center [362, 475] width 86 height 15
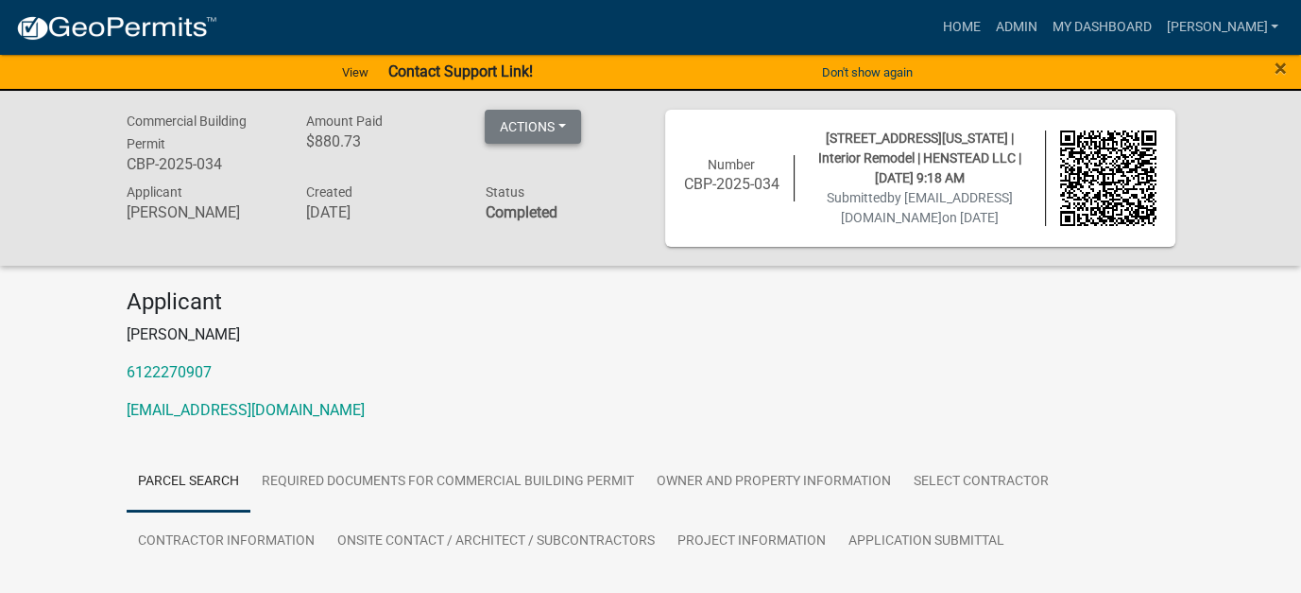
click at [552, 127] on button "Actions" at bounding box center [533, 127] width 96 height 34
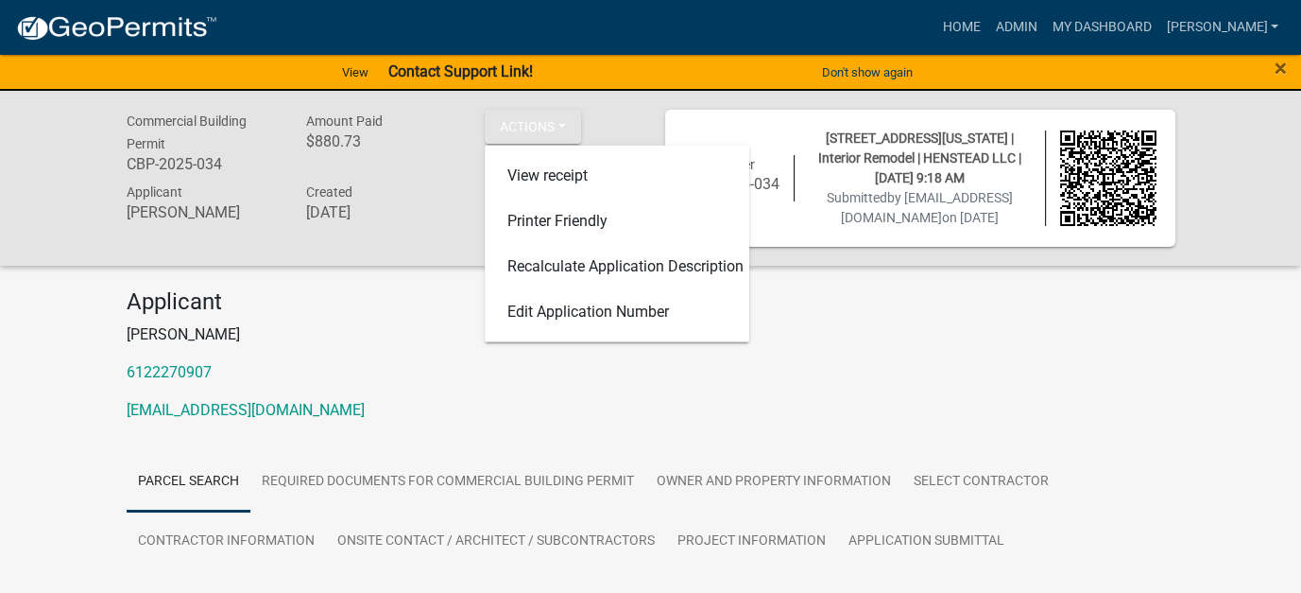
click at [475, 425] on div "Applicant Chayla Henle 6122270907 chaylahenle@gmail.com" at bounding box center [650, 362] width 1077 height 148
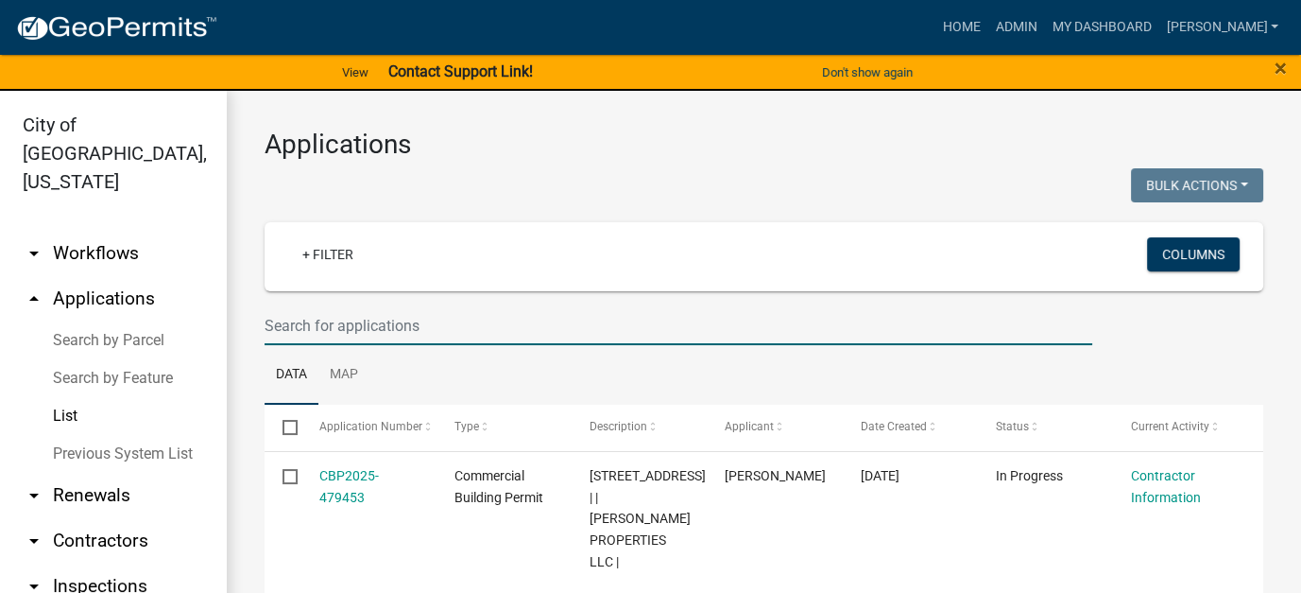
click at [467, 314] on input "text" at bounding box center [679, 325] width 828 height 39
type input "034"
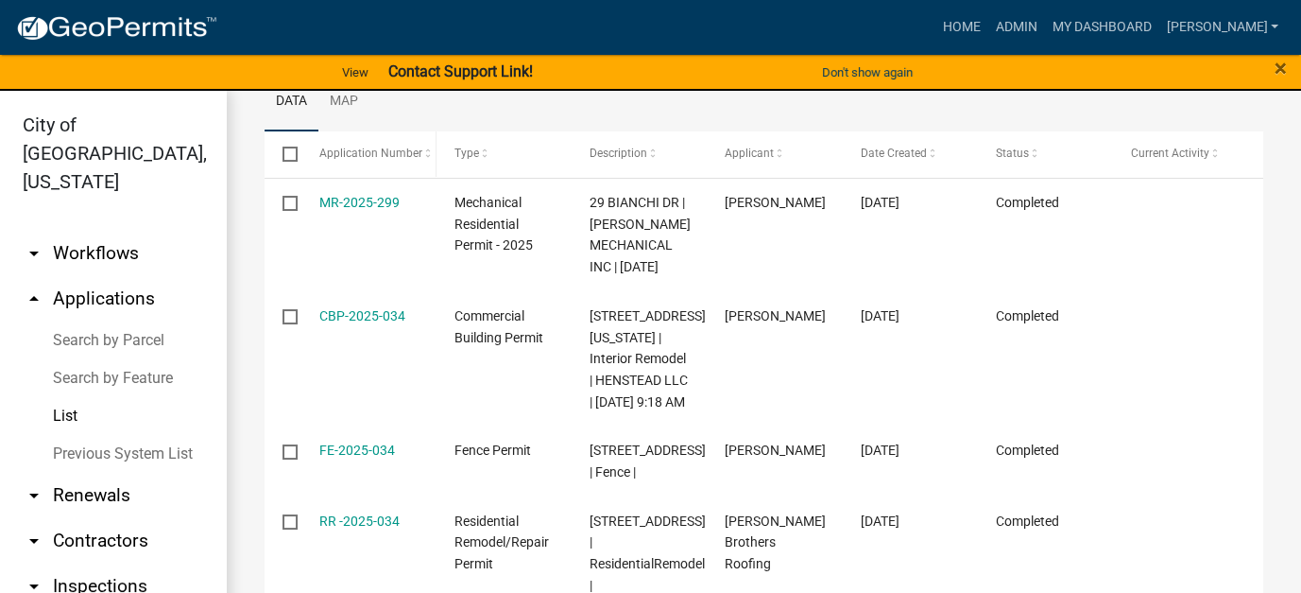
scroll to position [284, 0]
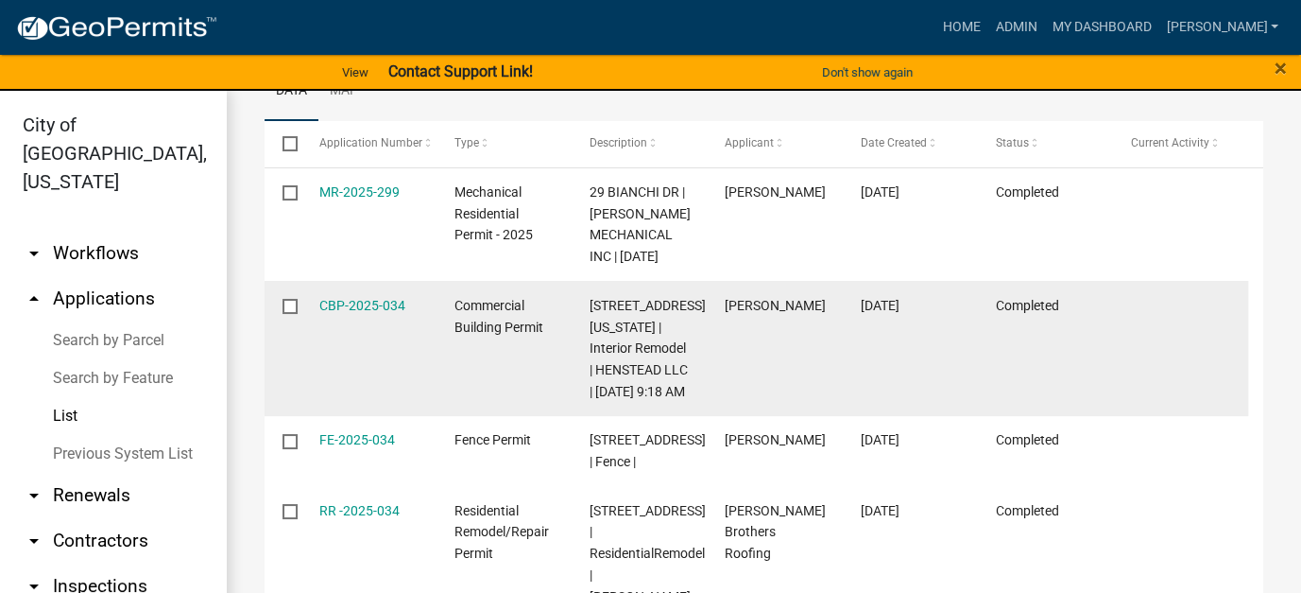
drag, startPoint x: 290, startPoint y: 327, endPoint x: 313, endPoint y: 326, distance: 22.7
click at [290, 311] on input "checkbox" at bounding box center [289, 305] width 12 height 12
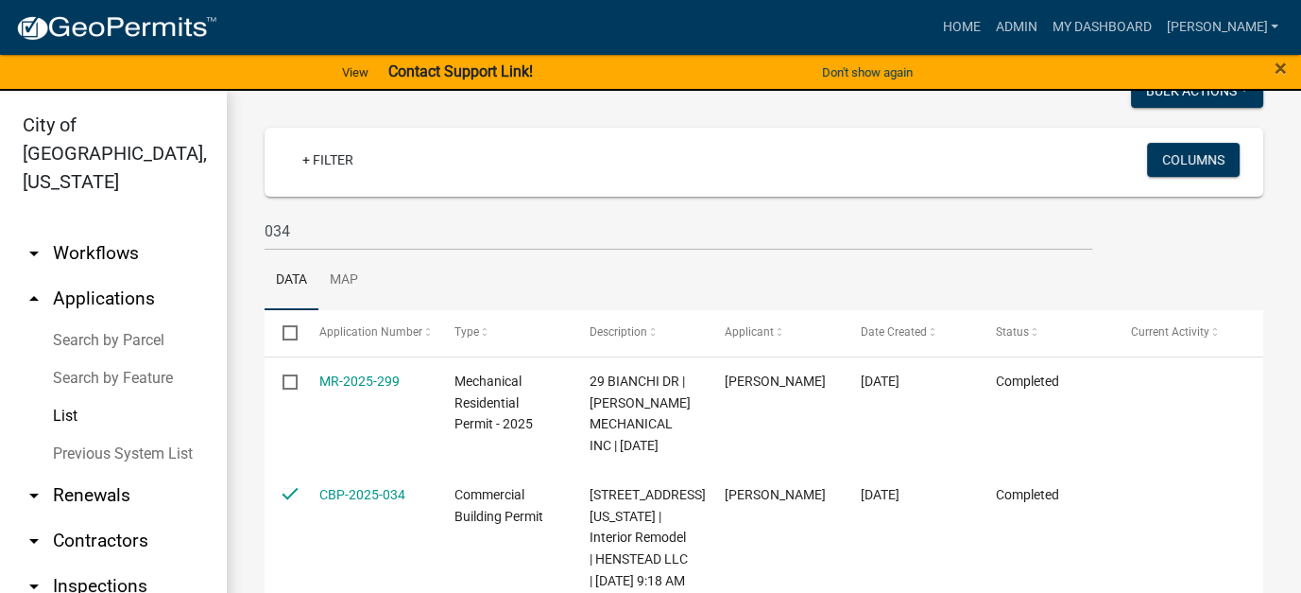
scroll to position [0, 0]
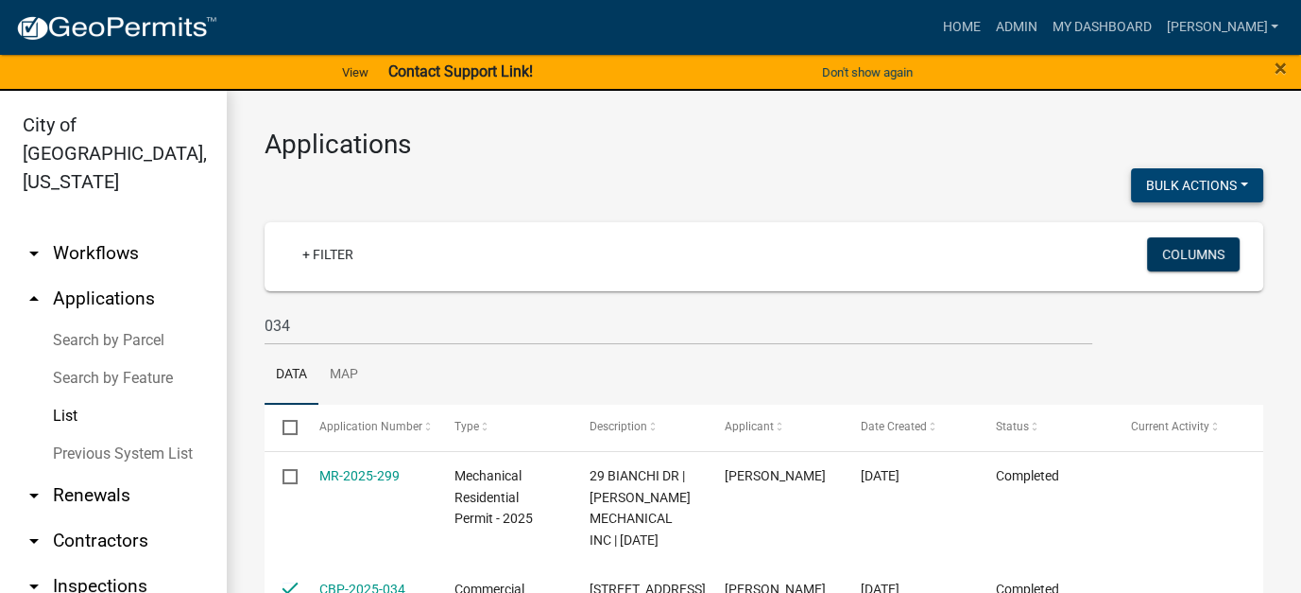
click at [1166, 188] on button "Bulk Actions" at bounding box center [1197, 185] width 132 height 34
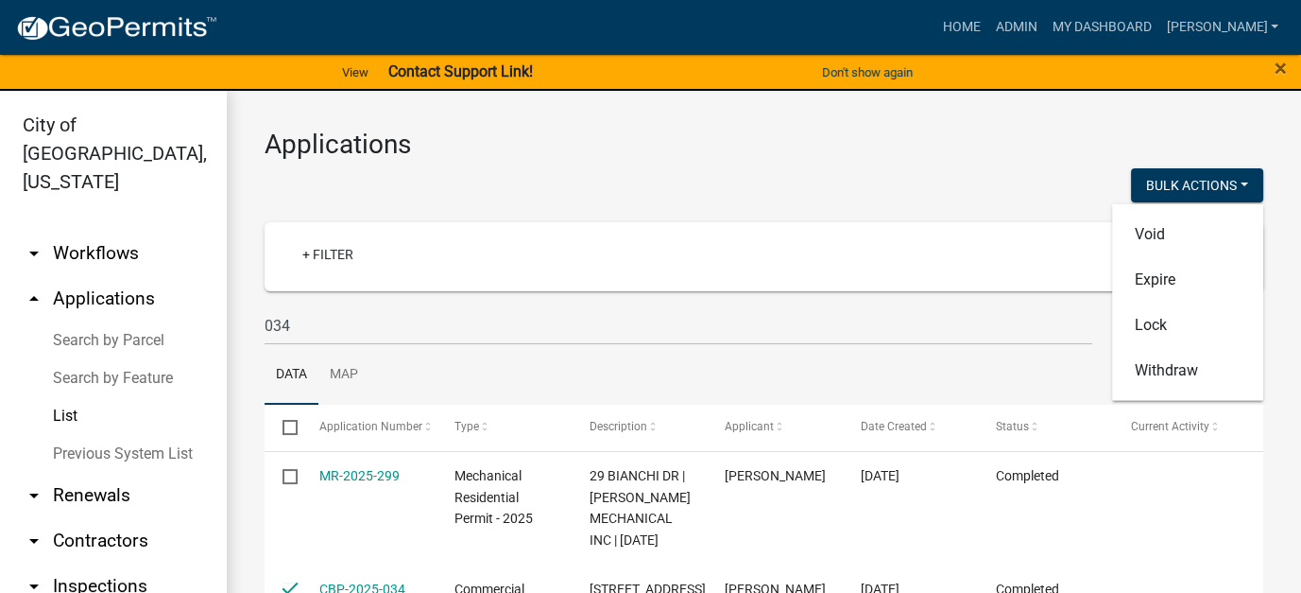
click at [913, 189] on div "Bulk Actions Void Expire Lock Withdraw" at bounding box center [1022, 187] width 514 height 39
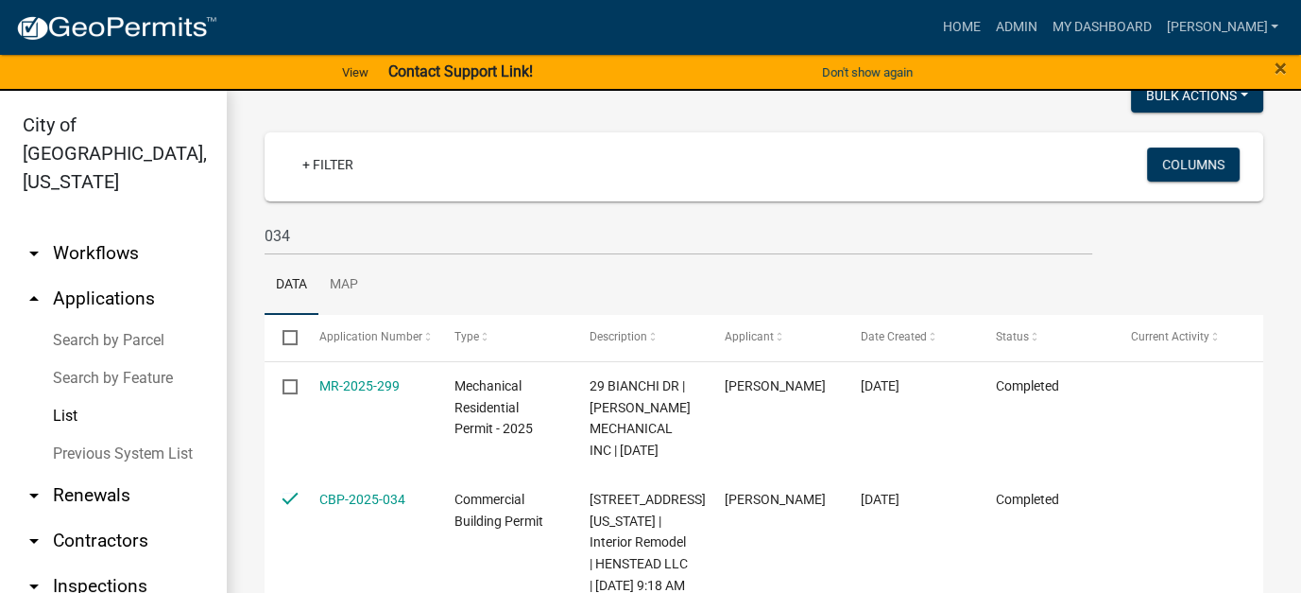
scroll to position [189, 0]
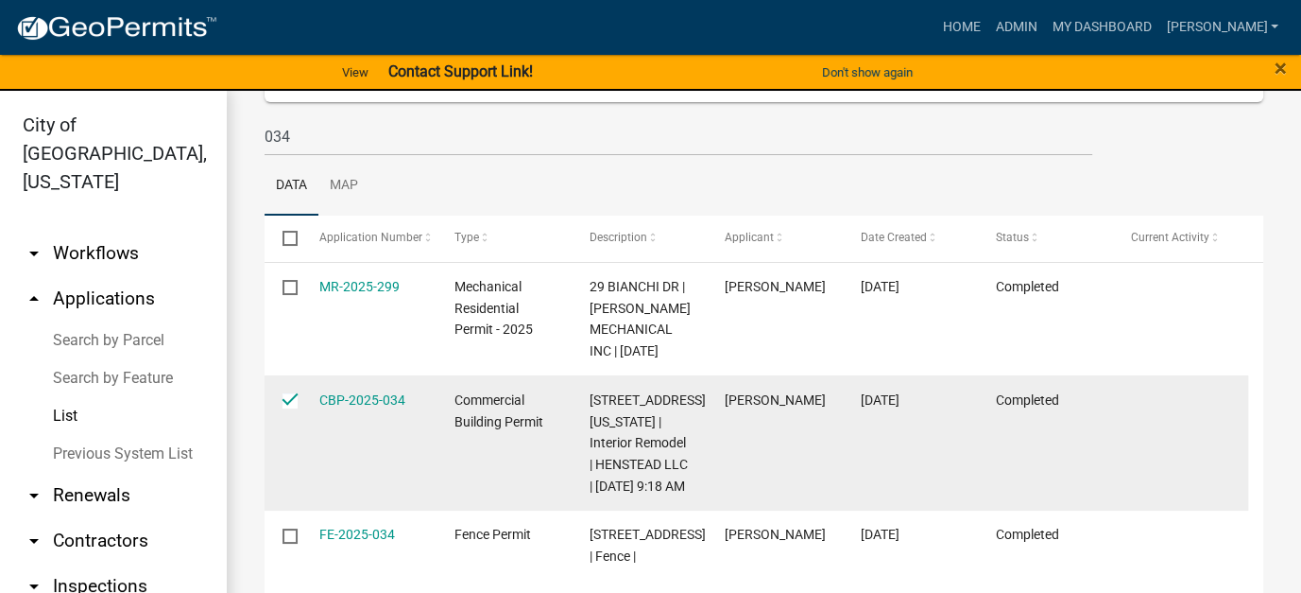
click at [288, 405] on input "checkbox" at bounding box center [289, 399] width 12 height 12
checkbox input "false"
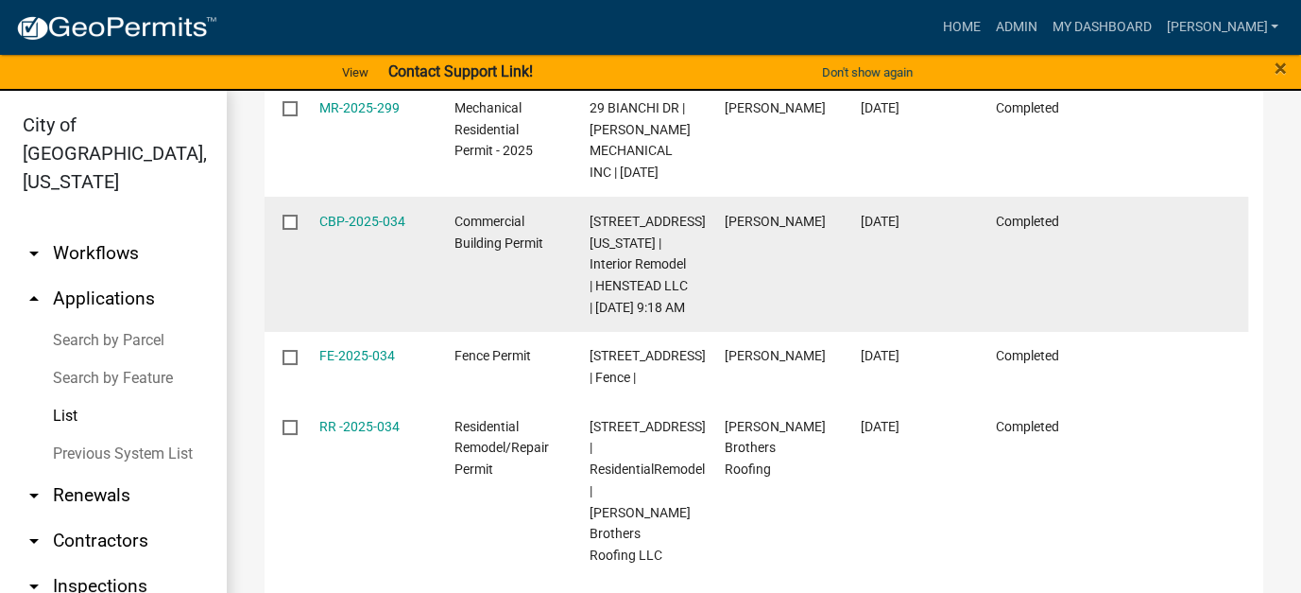
scroll to position [378, 0]
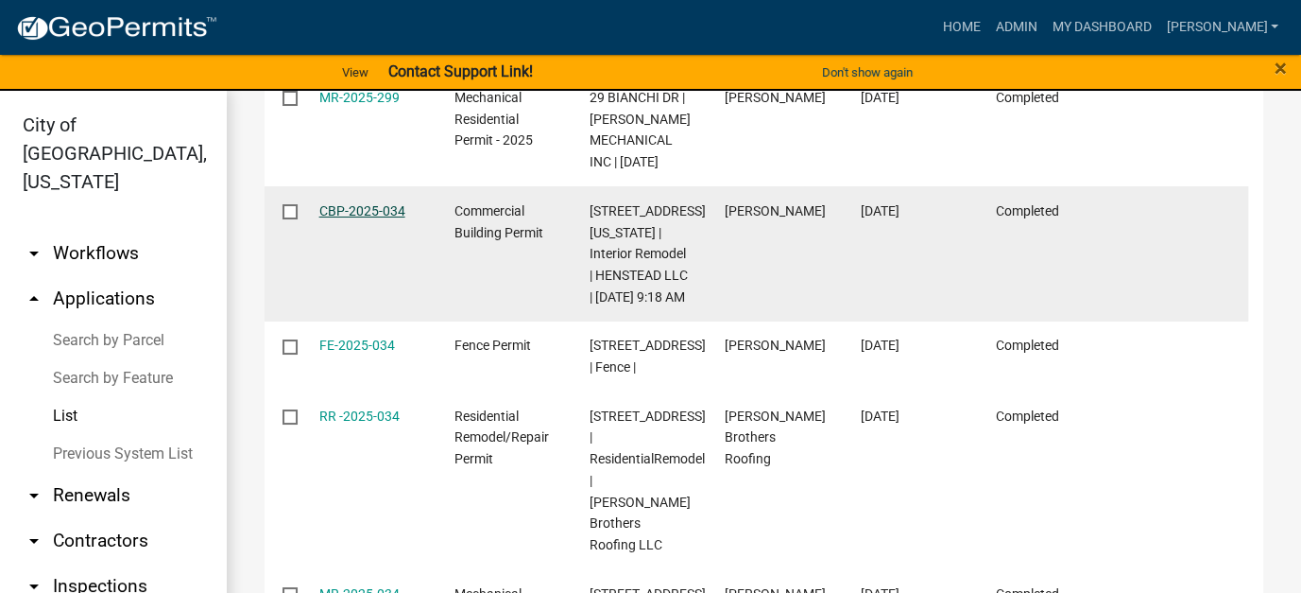
click at [365, 218] on link "CBP-2025-034" at bounding box center [362, 210] width 86 height 15
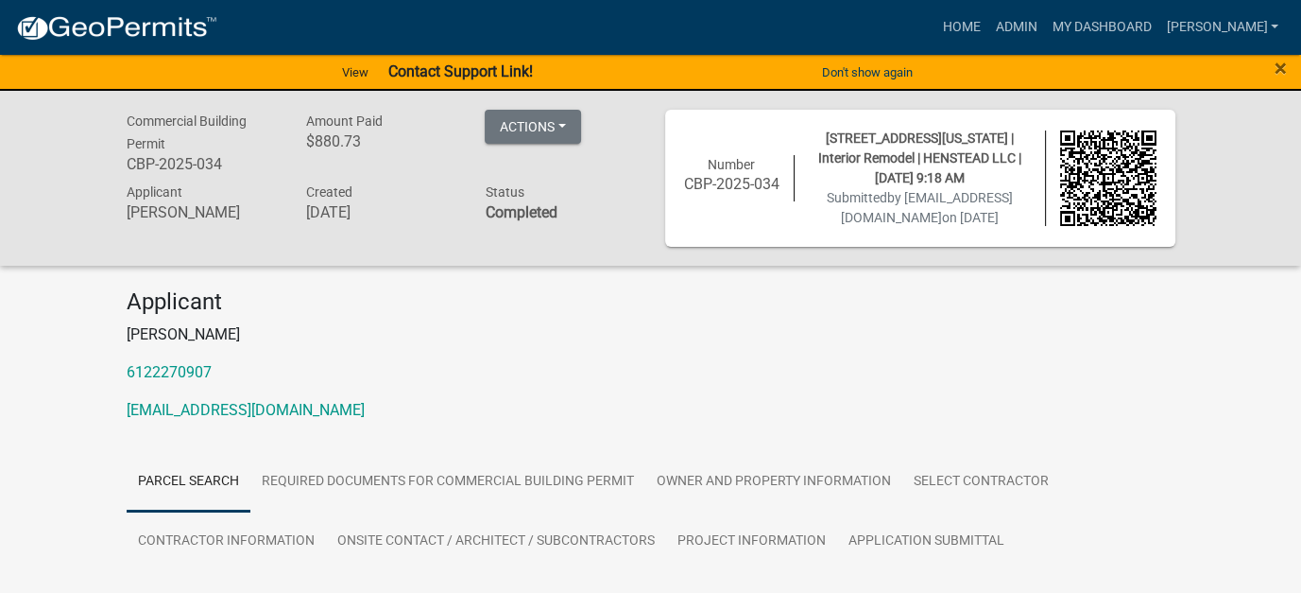
scroll to position [95, 0]
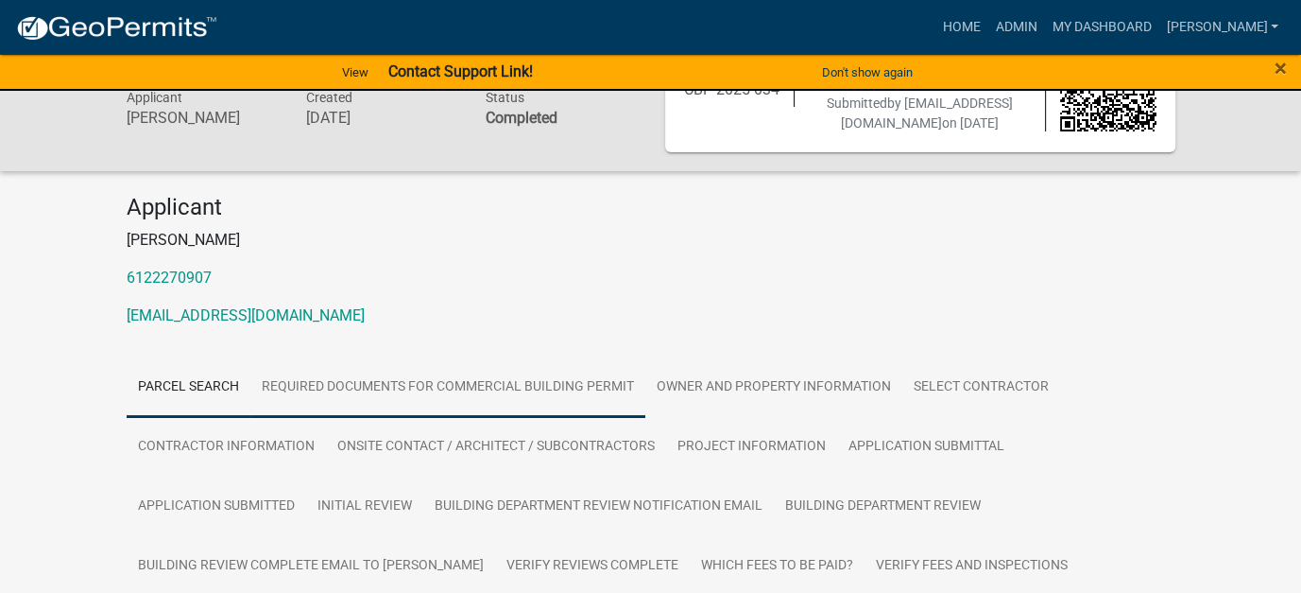
click at [318, 375] on link "Required Documents for Commercial Building Permit" at bounding box center [447, 387] width 395 height 60
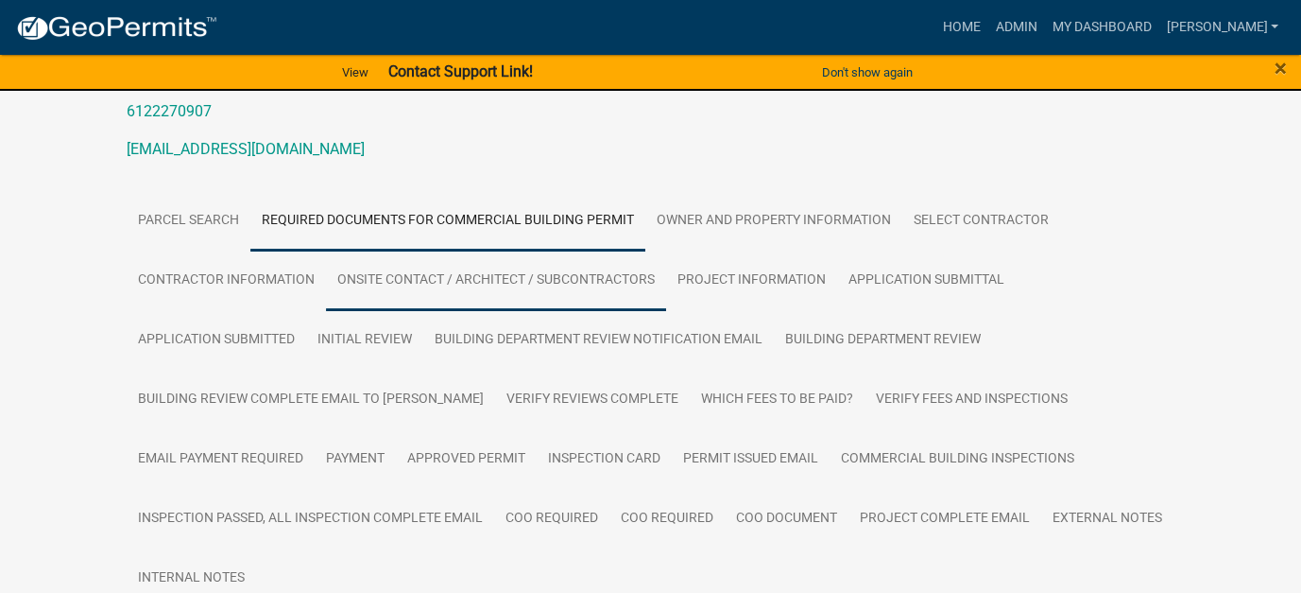
scroll to position [473, 0]
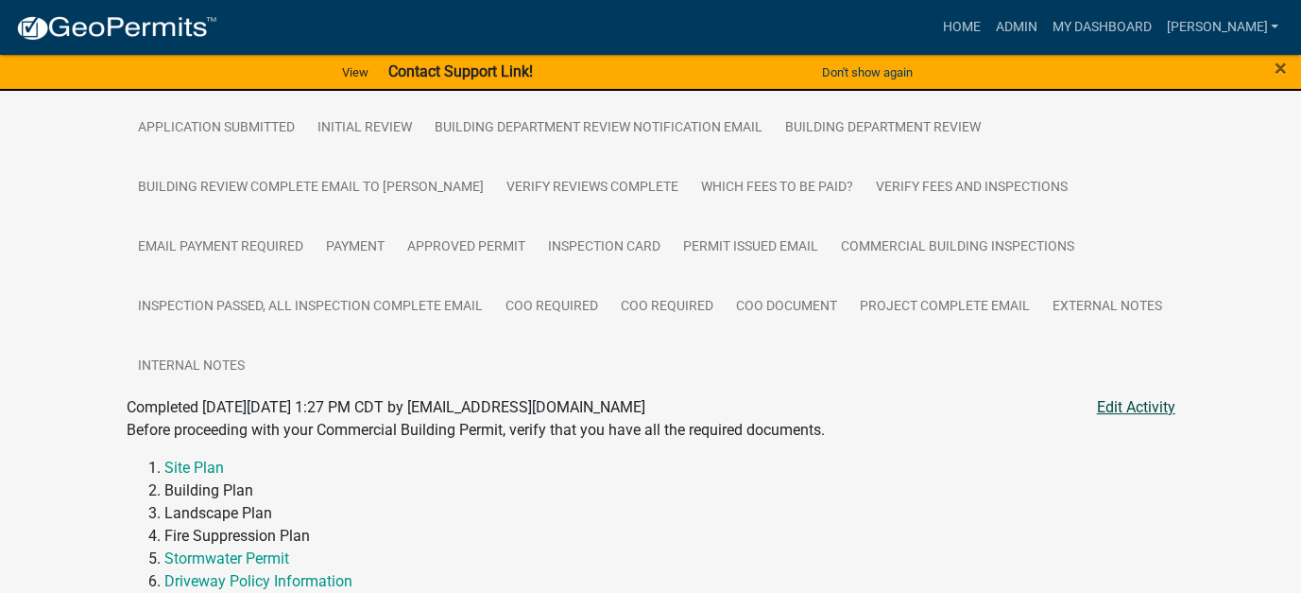
click at [1137, 400] on link "Edit Activity" at bounding box center [1136, 407] width 78 height 23
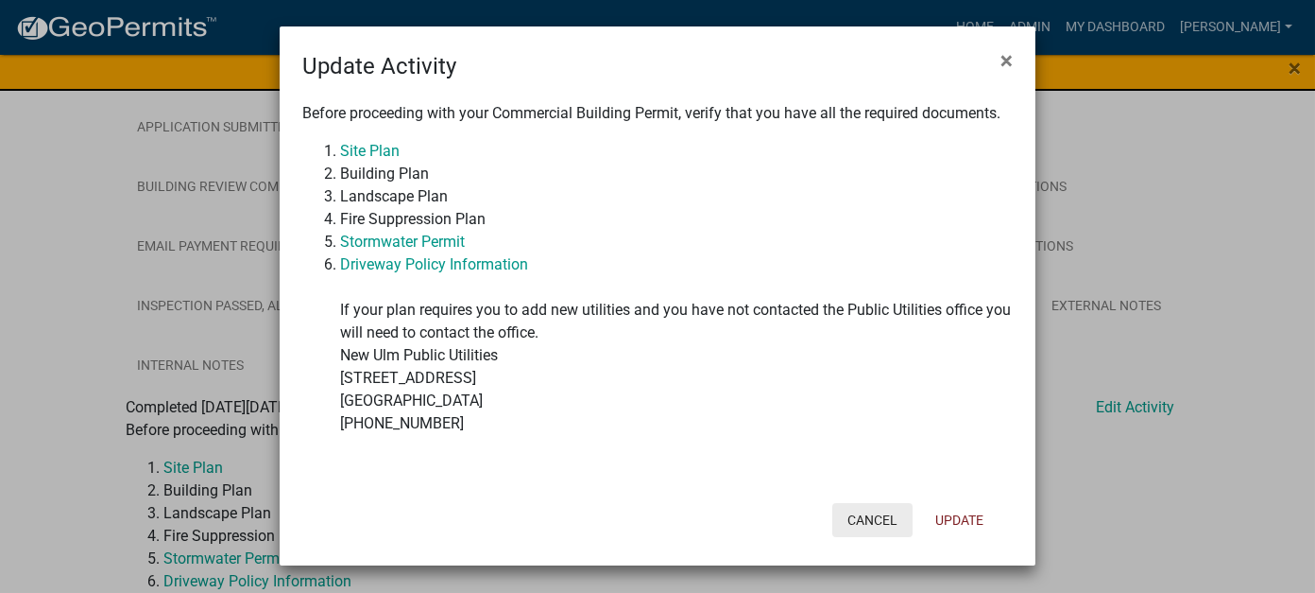
click at [851, 512] on button "Cancel" at bounding box center [873, 520] width 80 height 34
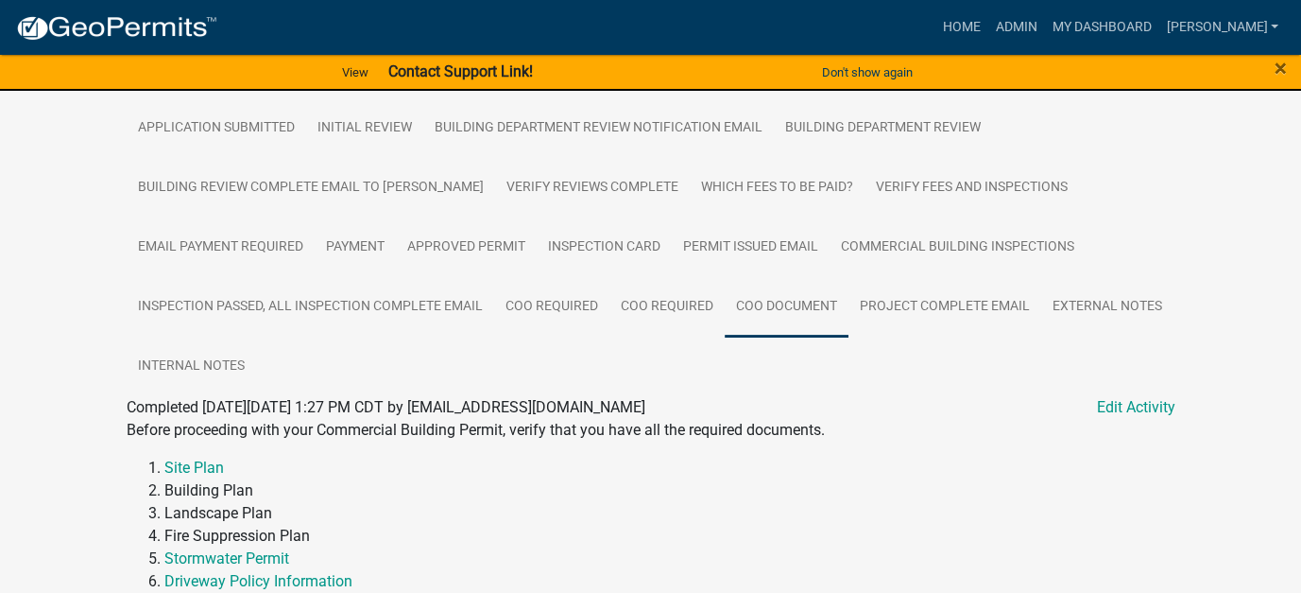
click at [801, 312] on link "COO Document" at bounding box center [787, 307] width 124 height 60
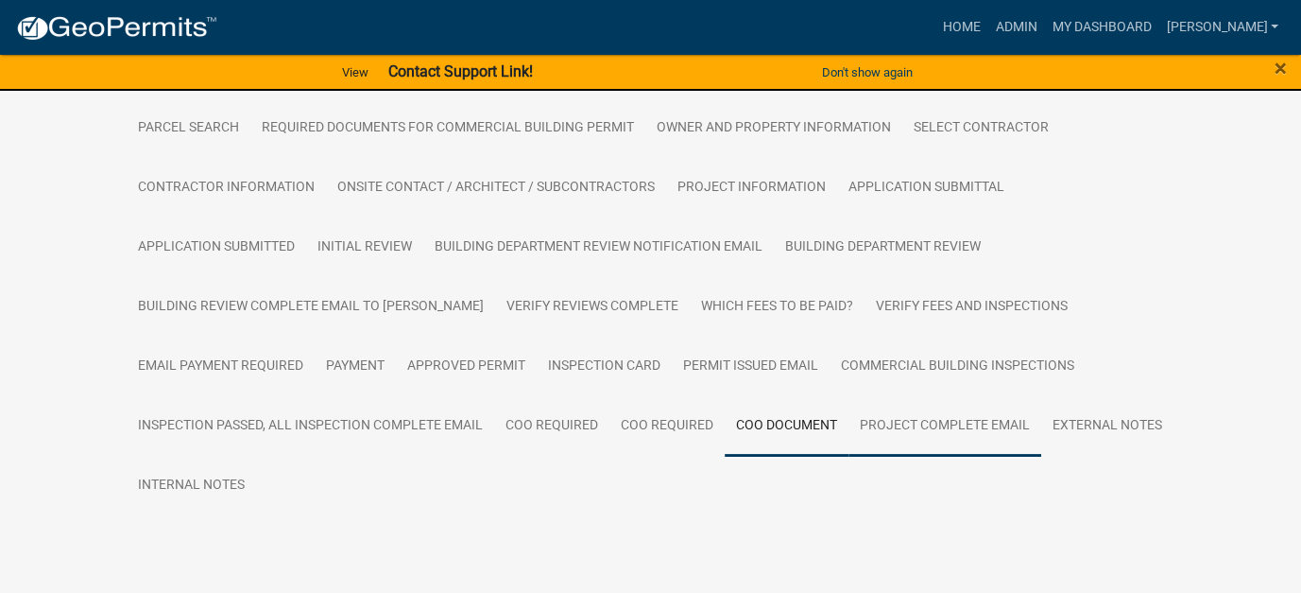
scroll to position [399, 0]
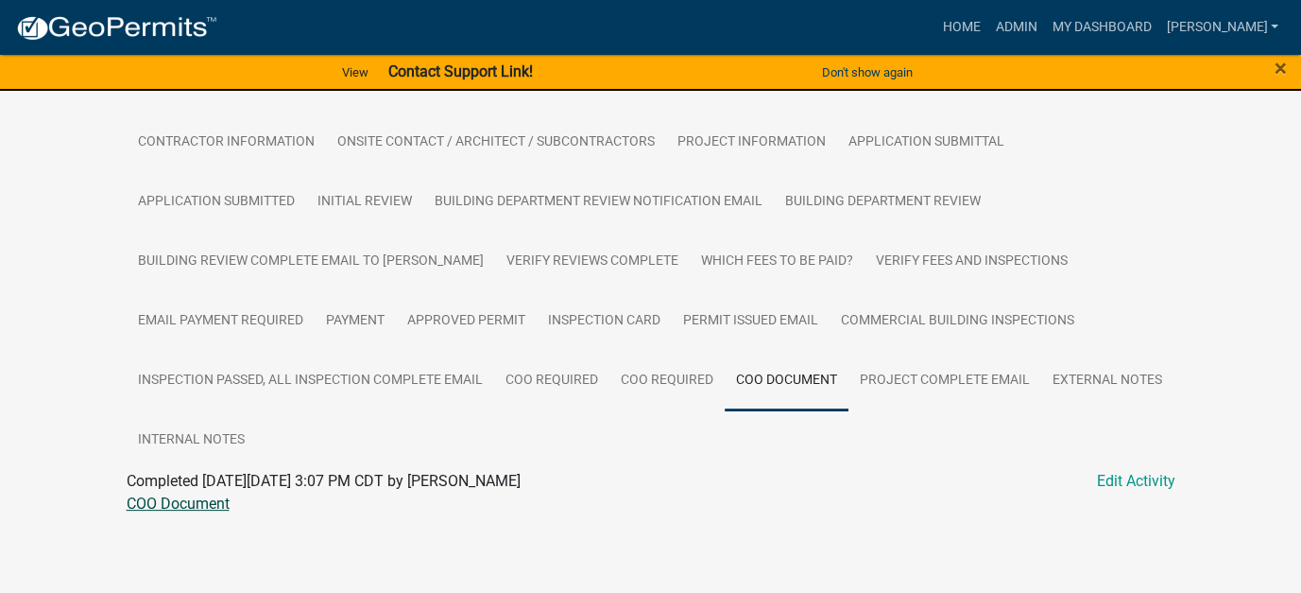
click at [218, 505] on link "COO Document" at bounding box center [178, 503] width 103 height 18
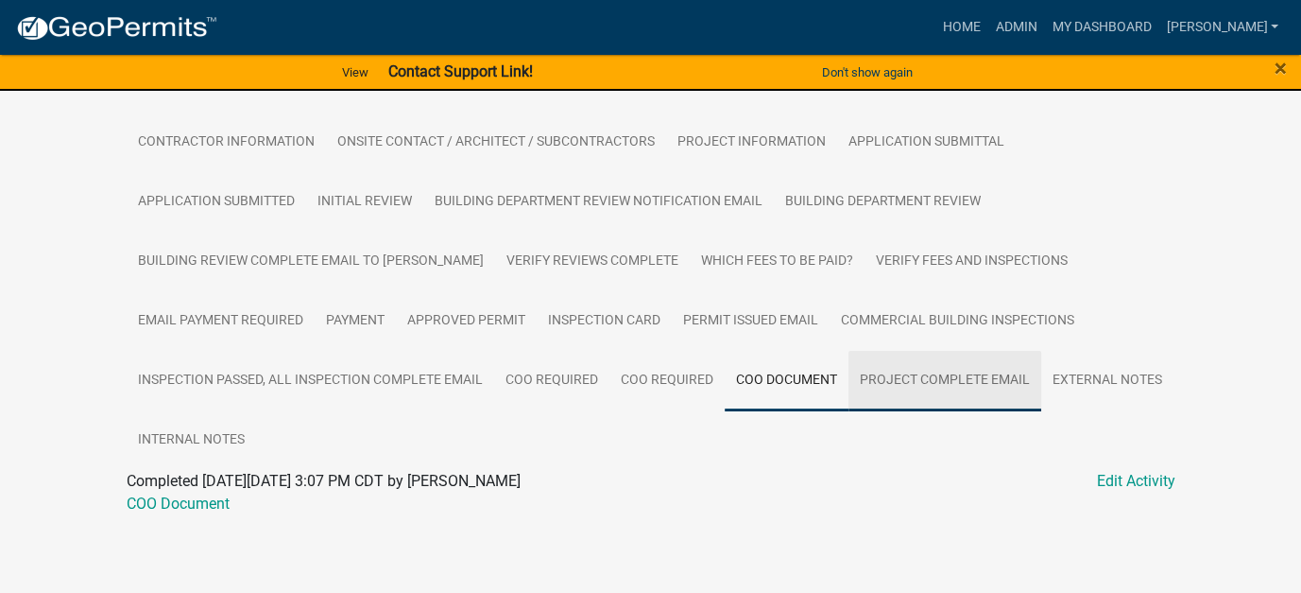
click at [915, 370] on link "Project Complete Email" at bounding box center [945, 381] width 193 height 60
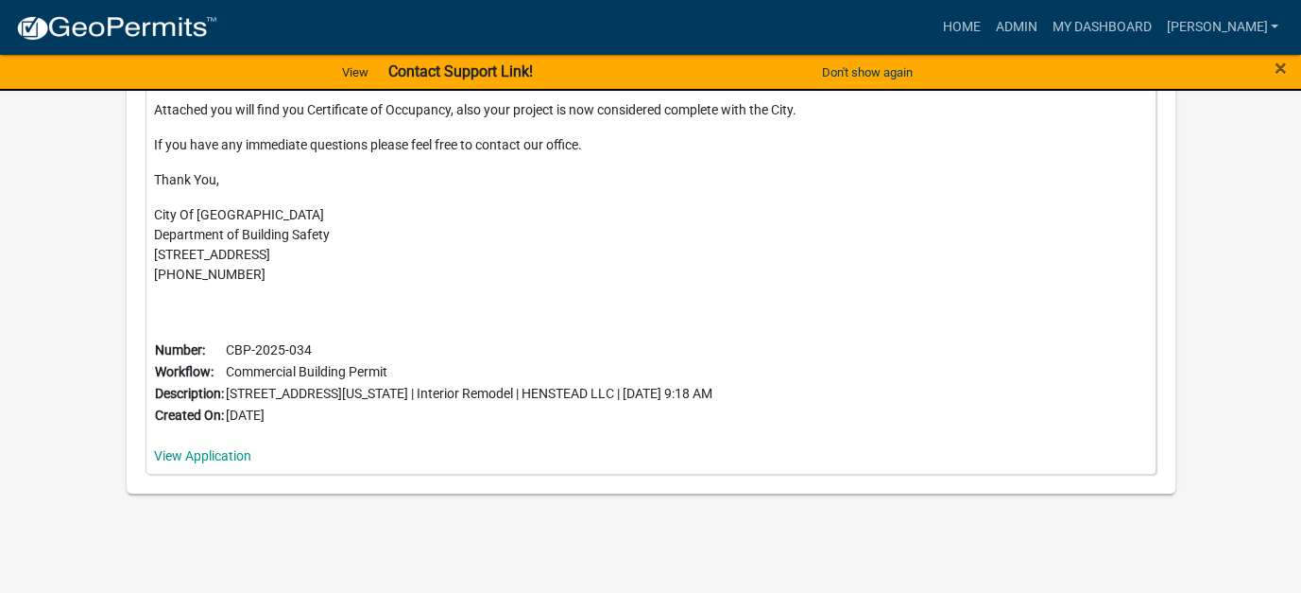
scroll to position [656, 0]
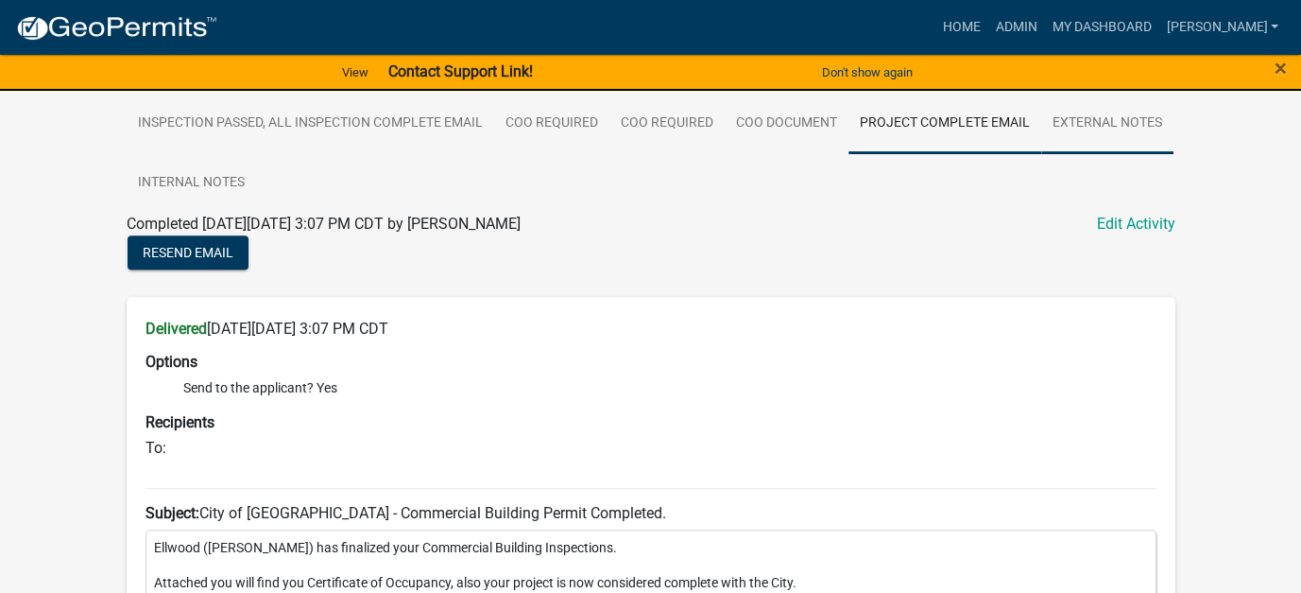
click at [1099, 114] on link "External Notes" at bounding box center [1107, 124] width 132 height 60
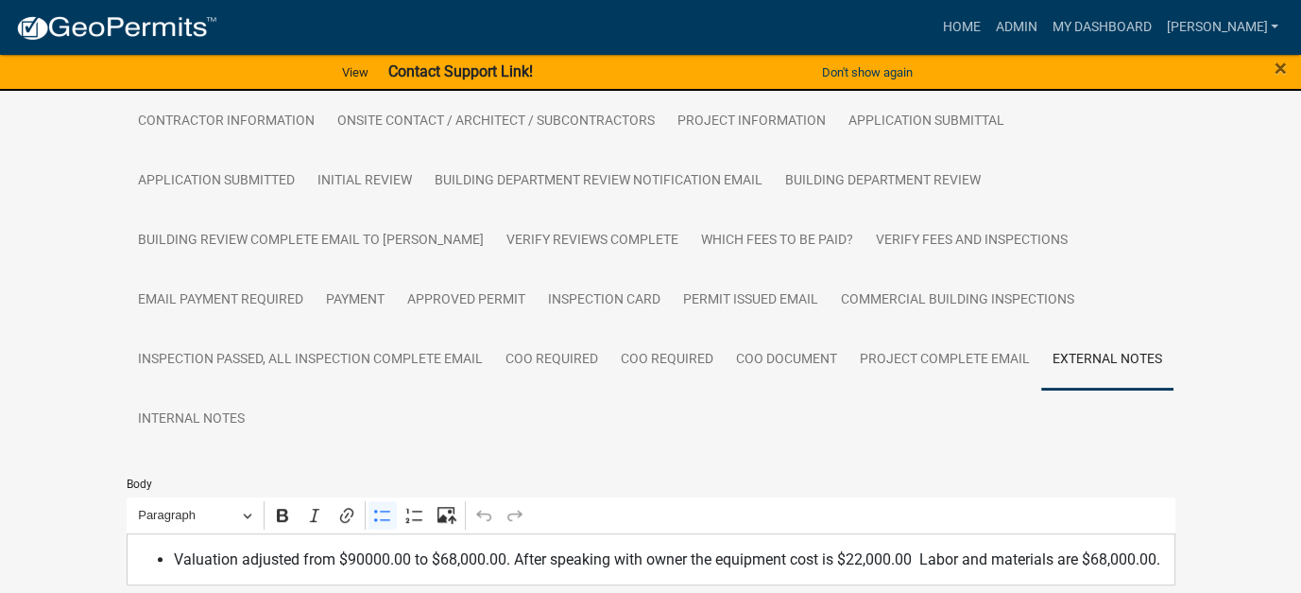
scroll to position [473, 0]
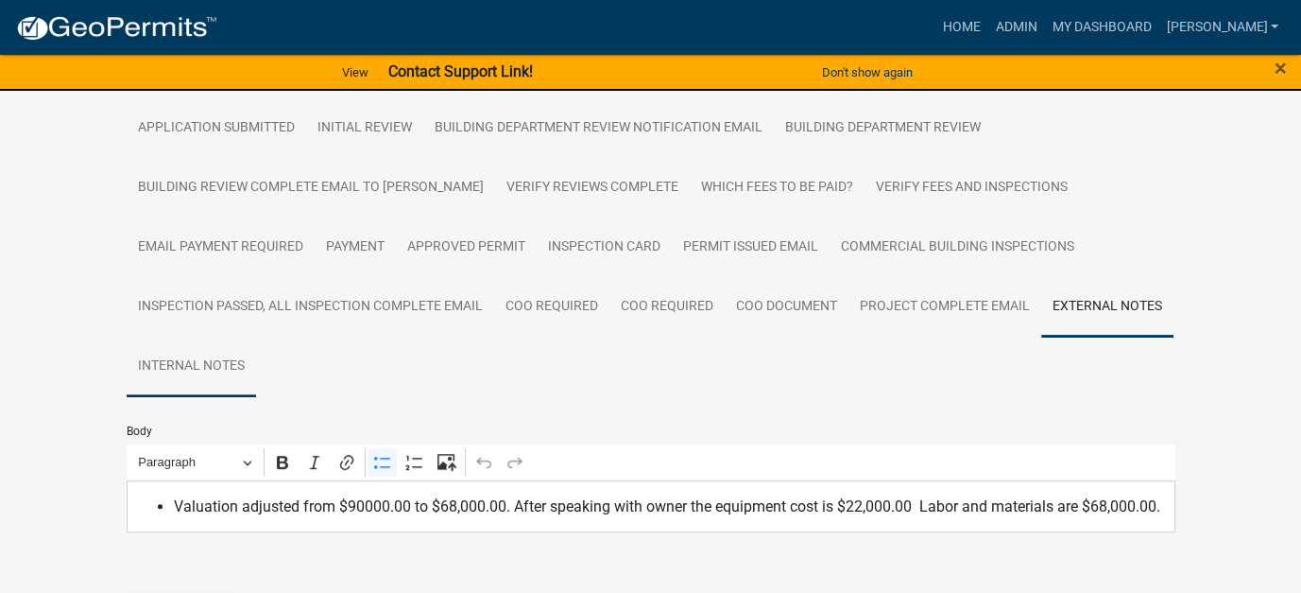
click at [168, 360] on link "Internal Notes" at bounding box center [191, 366] width 129 height 60
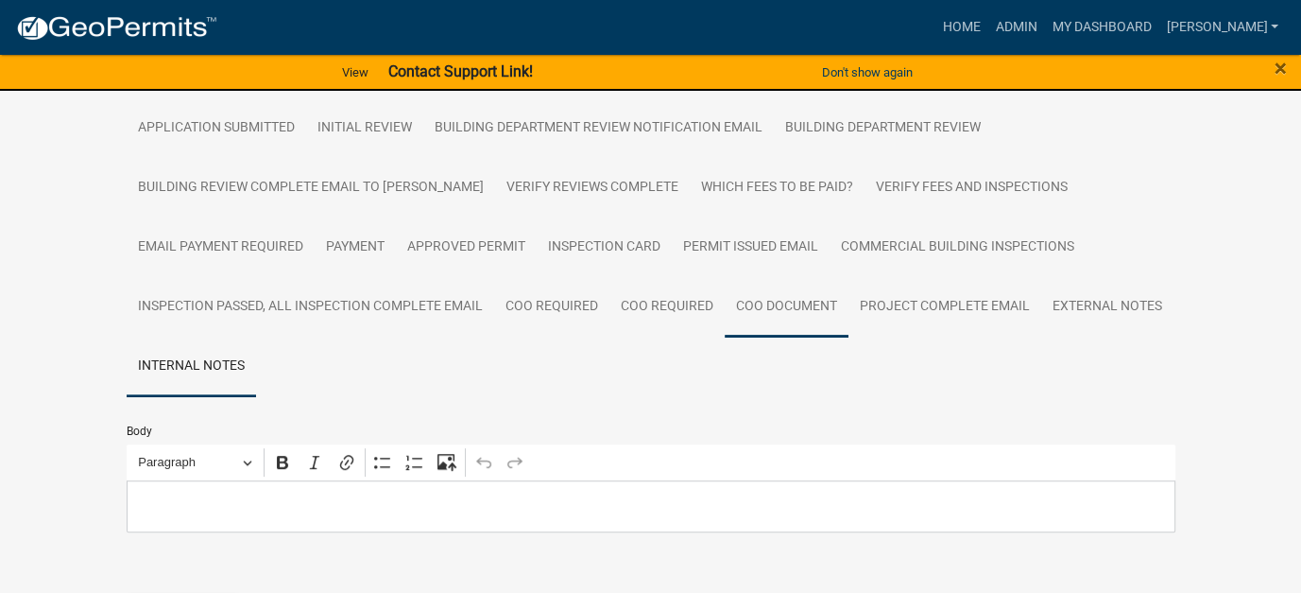
click at [754, 308] on link "COO Document" at bounding box center [787, 307] width 124 height 60
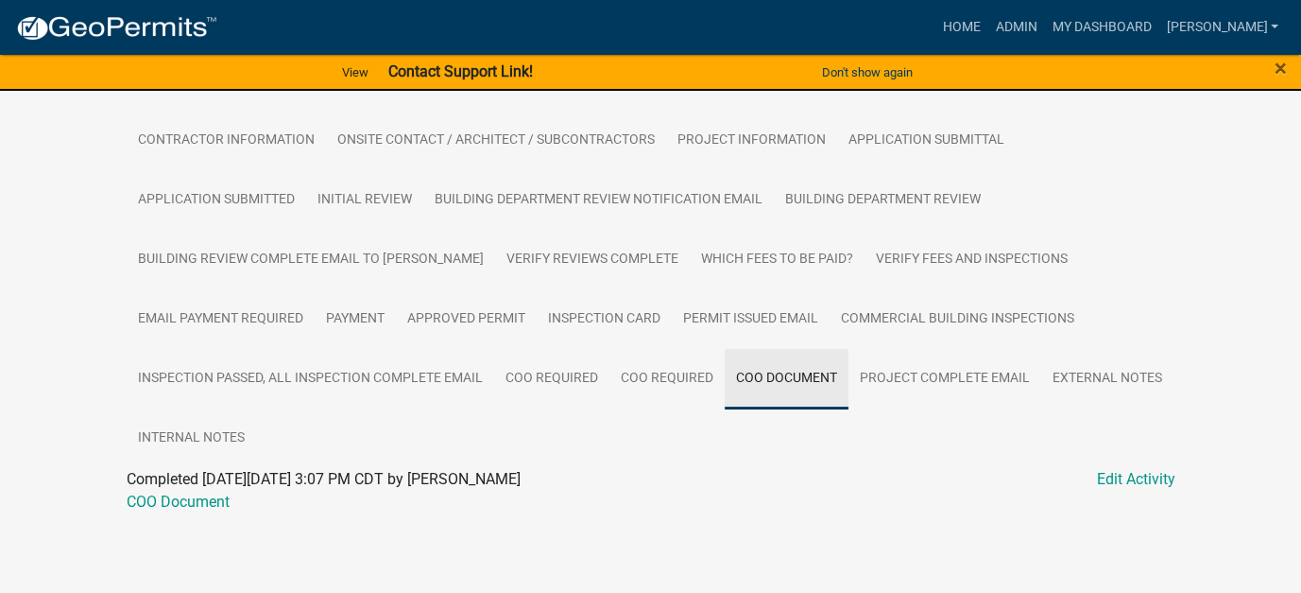
scroll to position [399, 0]
click at [954, 370] on link "Project Complete Email" at bounding box center [945, 381] width 193 height 60
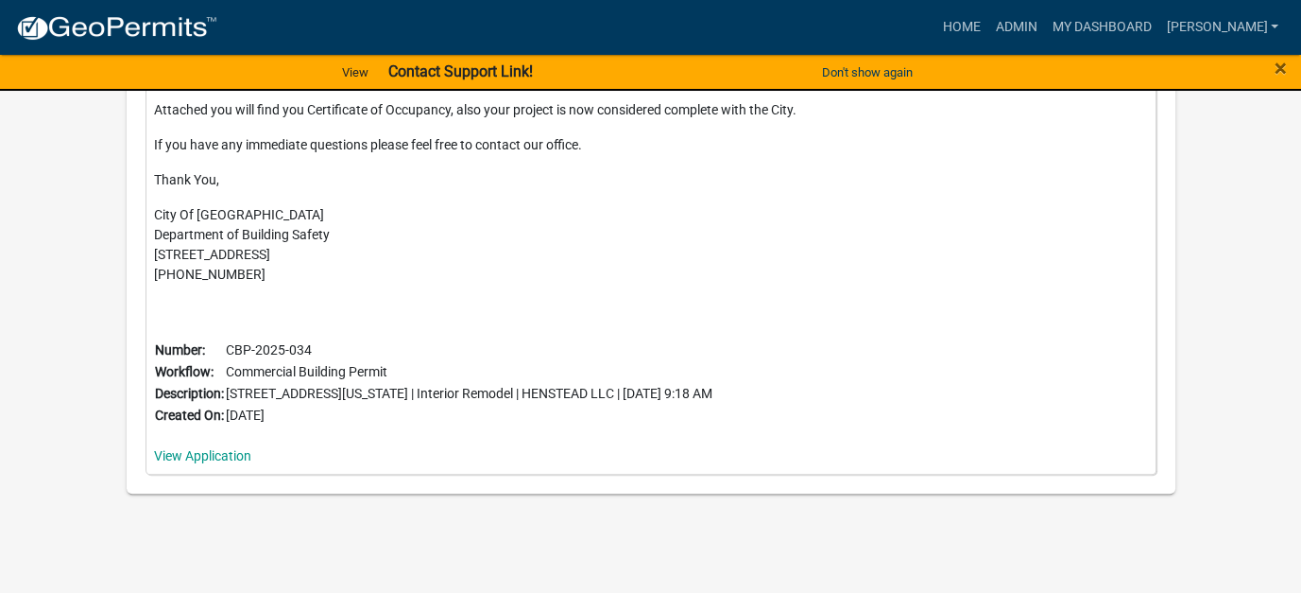
scroll to position [467, 0]
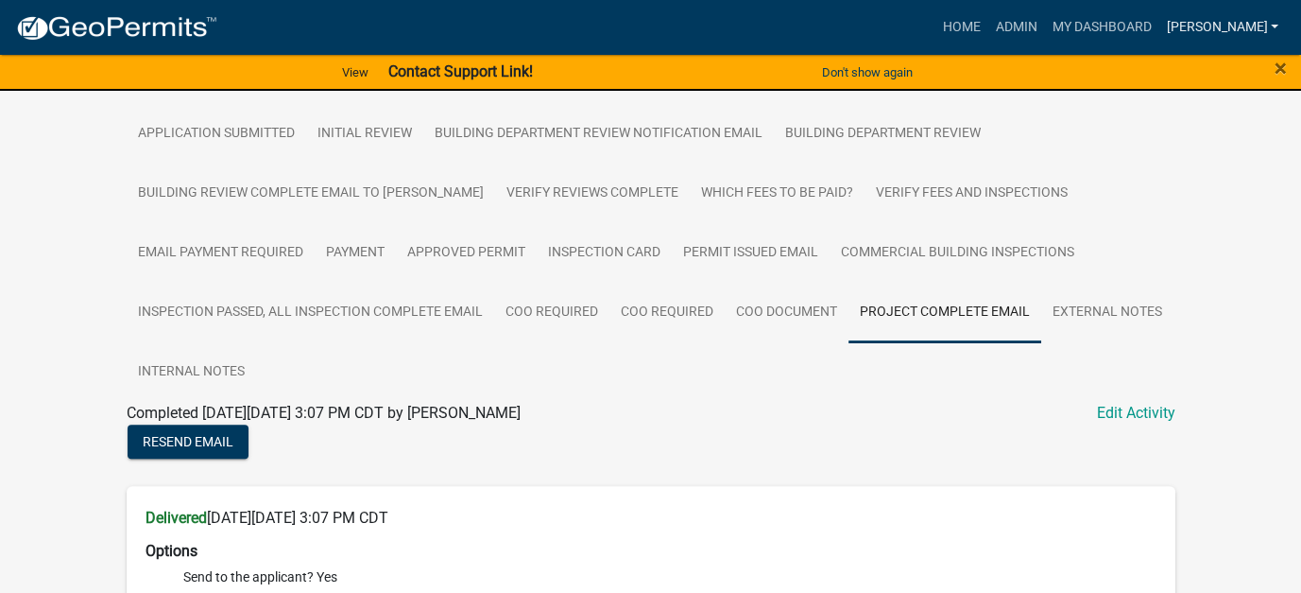
click at [1250, 17] on link "[PERSON_NAME]" at bounding box center [1223, 27] width 128 height 36
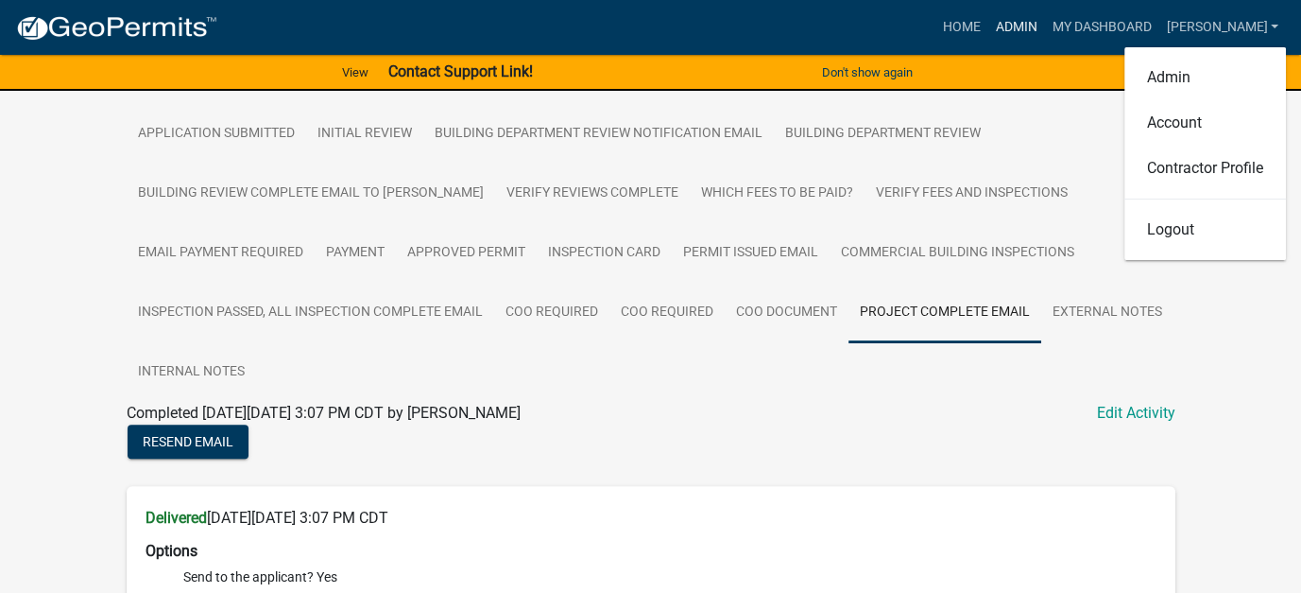
click at [1044, 22] on link "Admin" at bounding box center [1016, 27] width 57 height 36
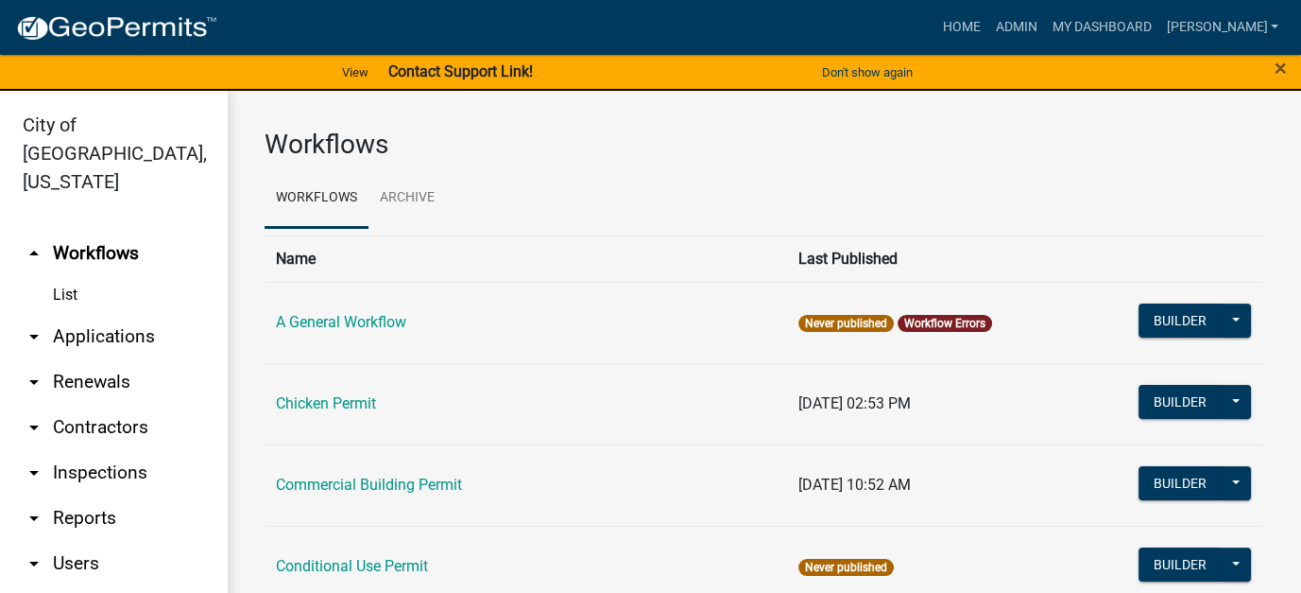
click at [93, 314] on link "arrow_drop_down Applications" at bounding box center [113, 336] width 227 height 45
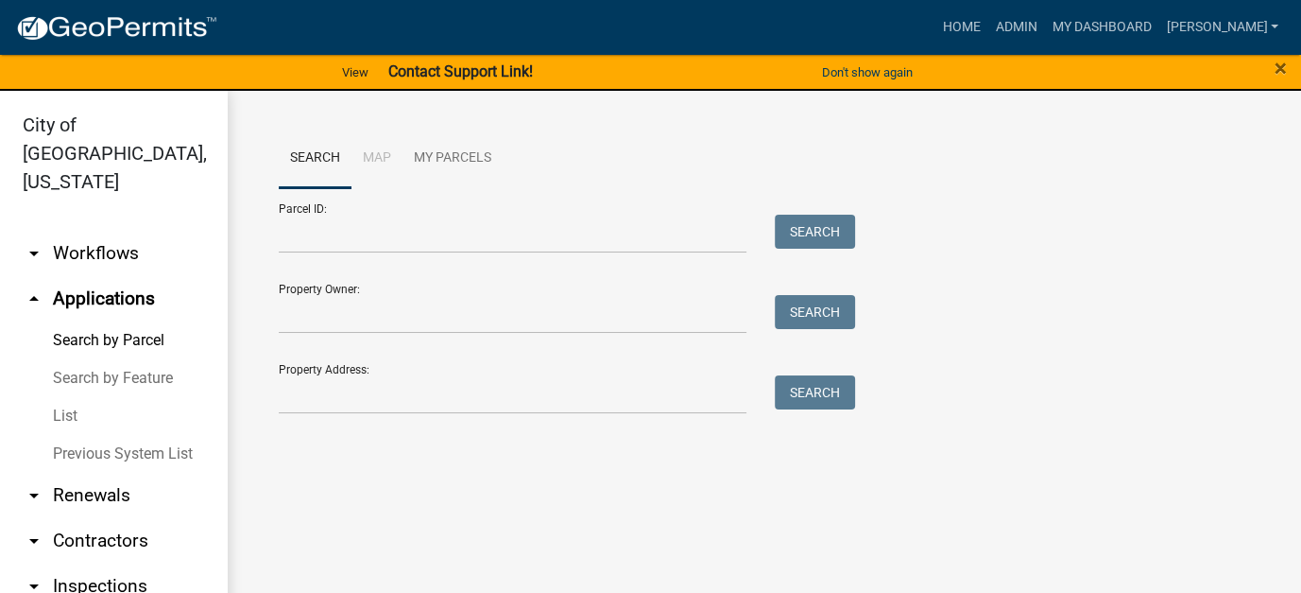
click at [69, 397] on link "List" at bounding box center [113, 416] width 227 height 38
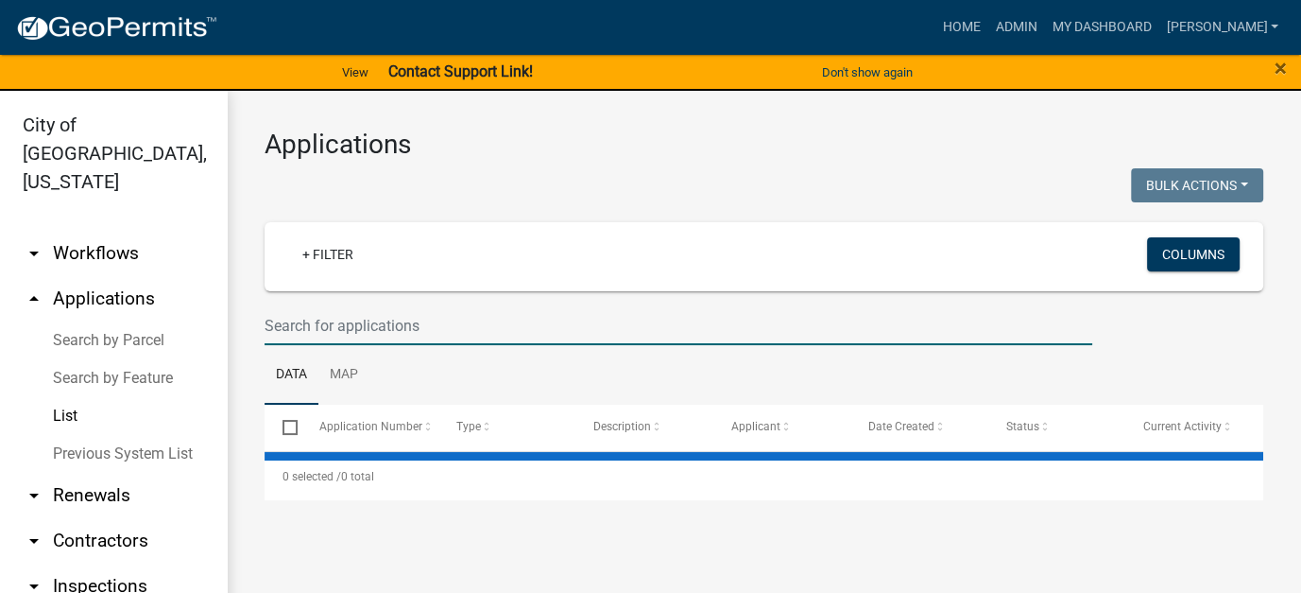
click at [285, 306] on input "text" at bounding box center [679, 325] width 828 height 39
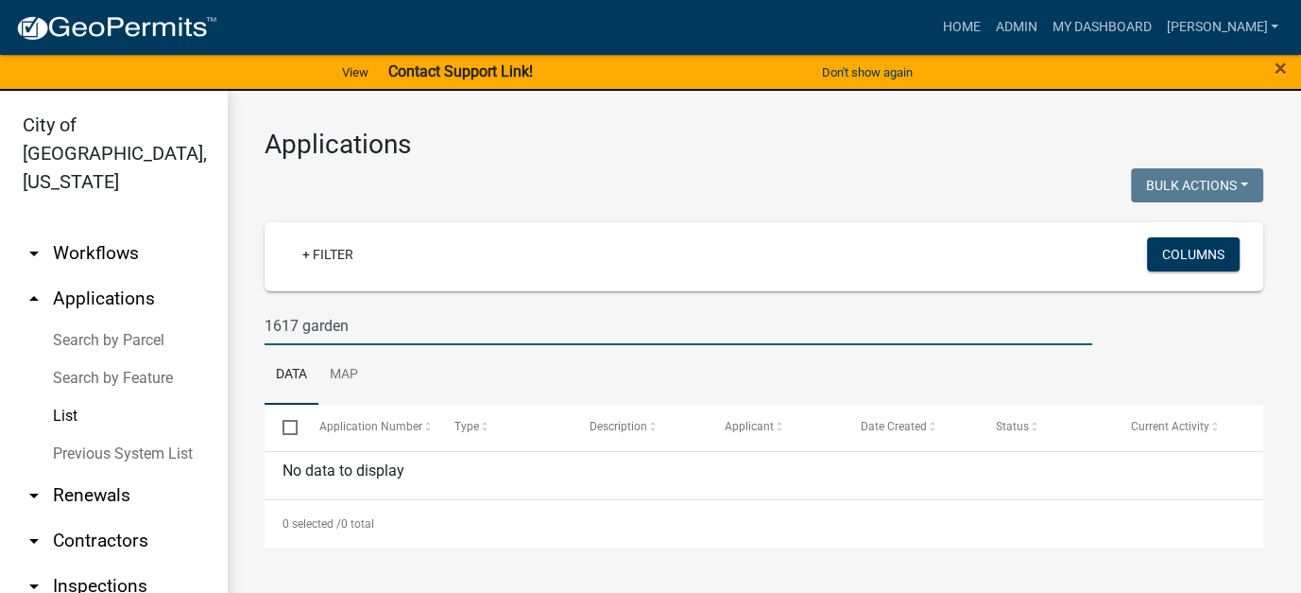
type input "1617 garden"
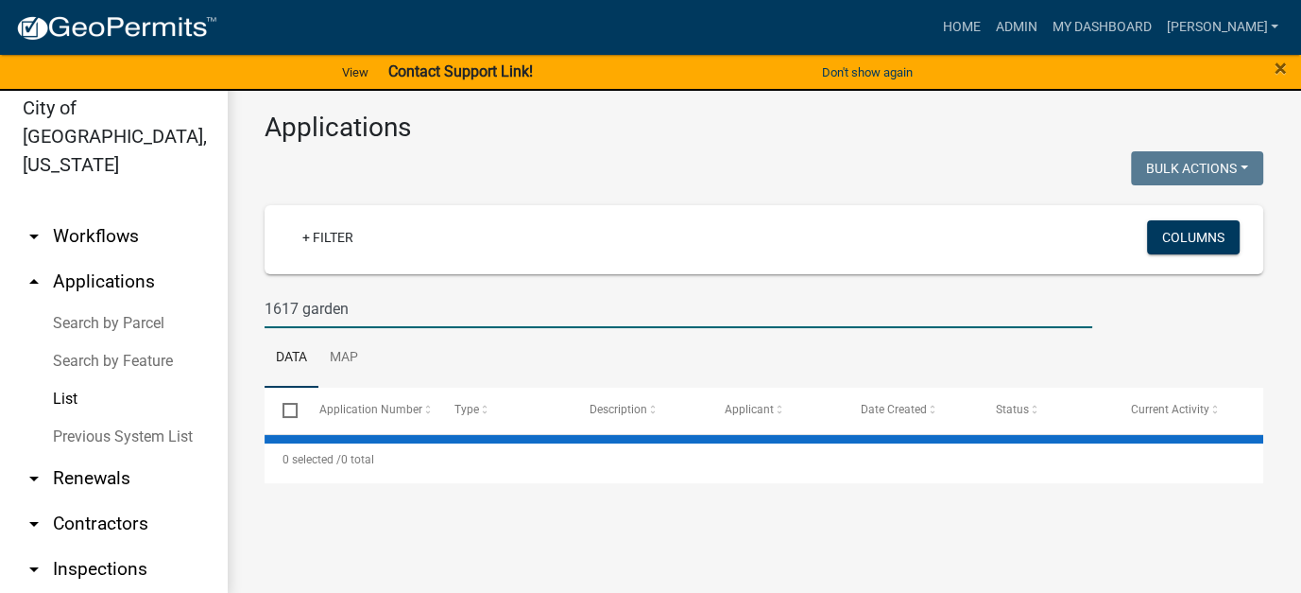
scroll to position [22, 0]
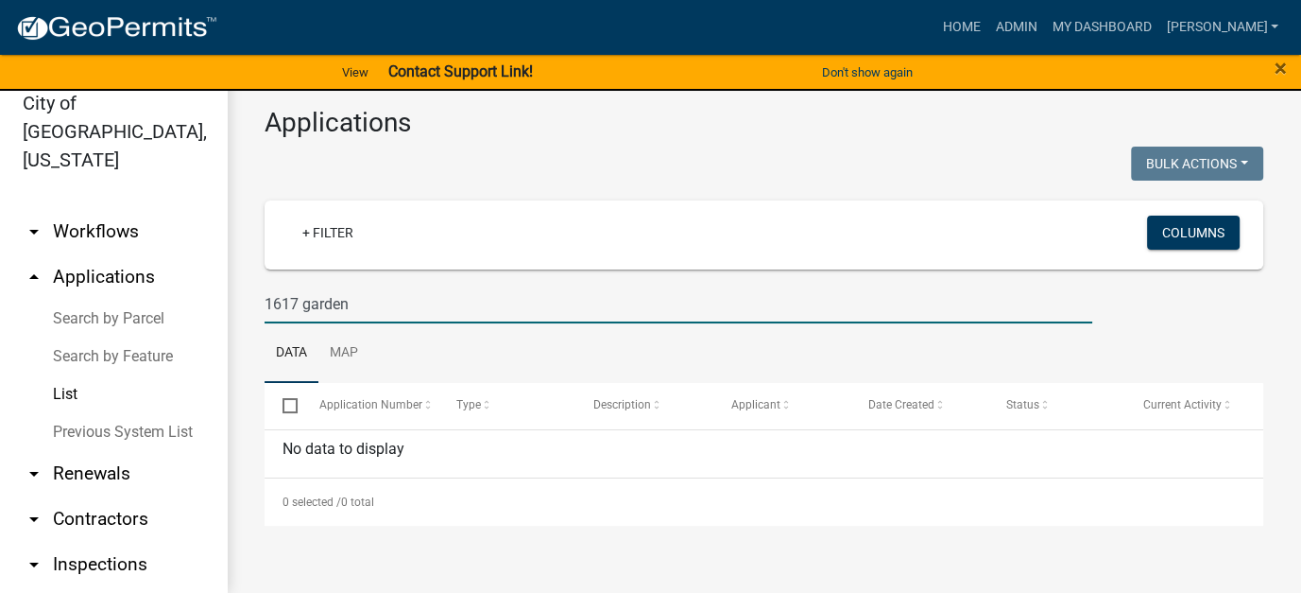
click at [129, 300] on link "Search by Parcel" at bounding box center [113, 319] width 227 height 38
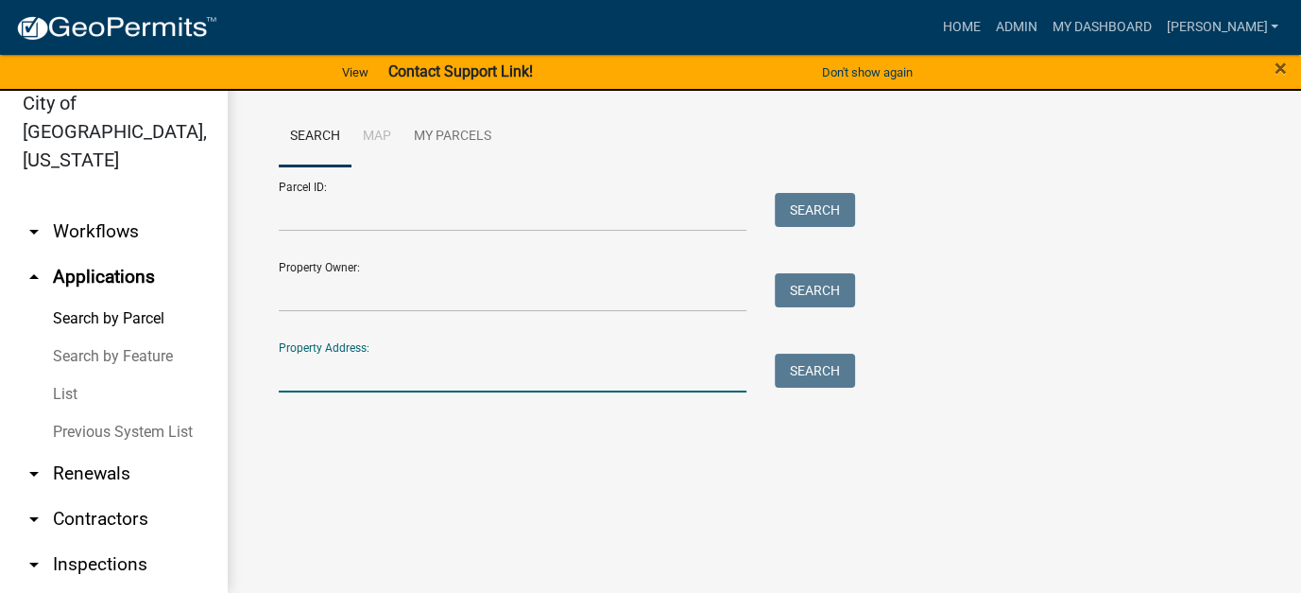
click at [352, 378] on input "Property Address:" at bounding box center [513, 372] width 468 height 39
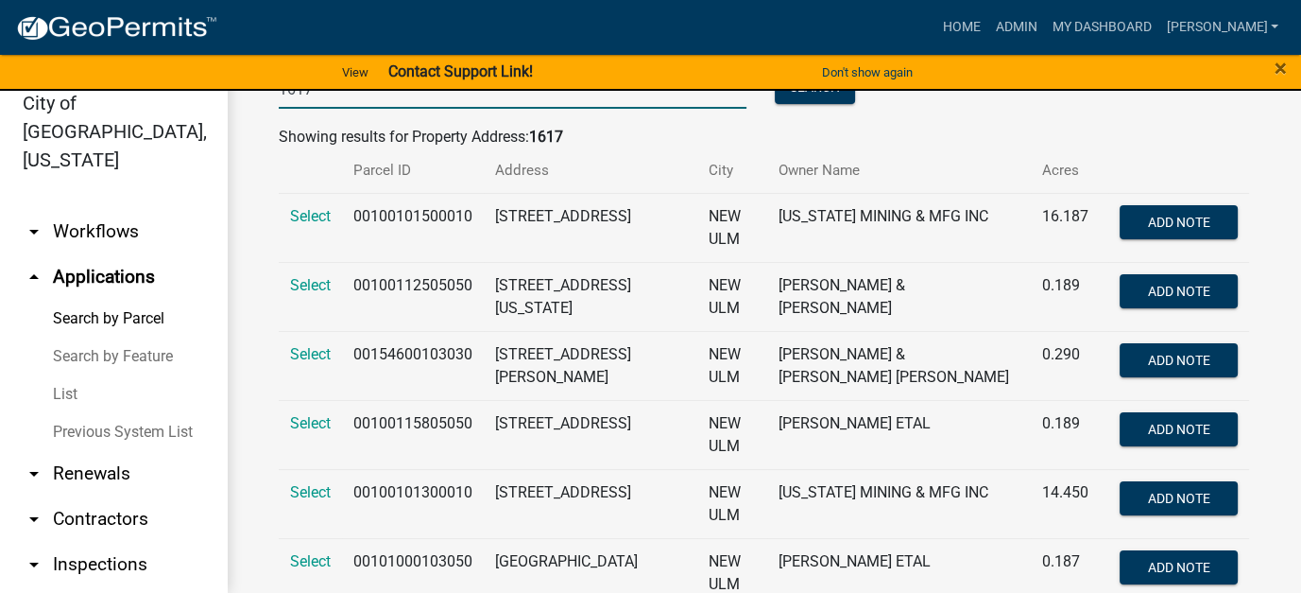
scroll to position [378, 0]
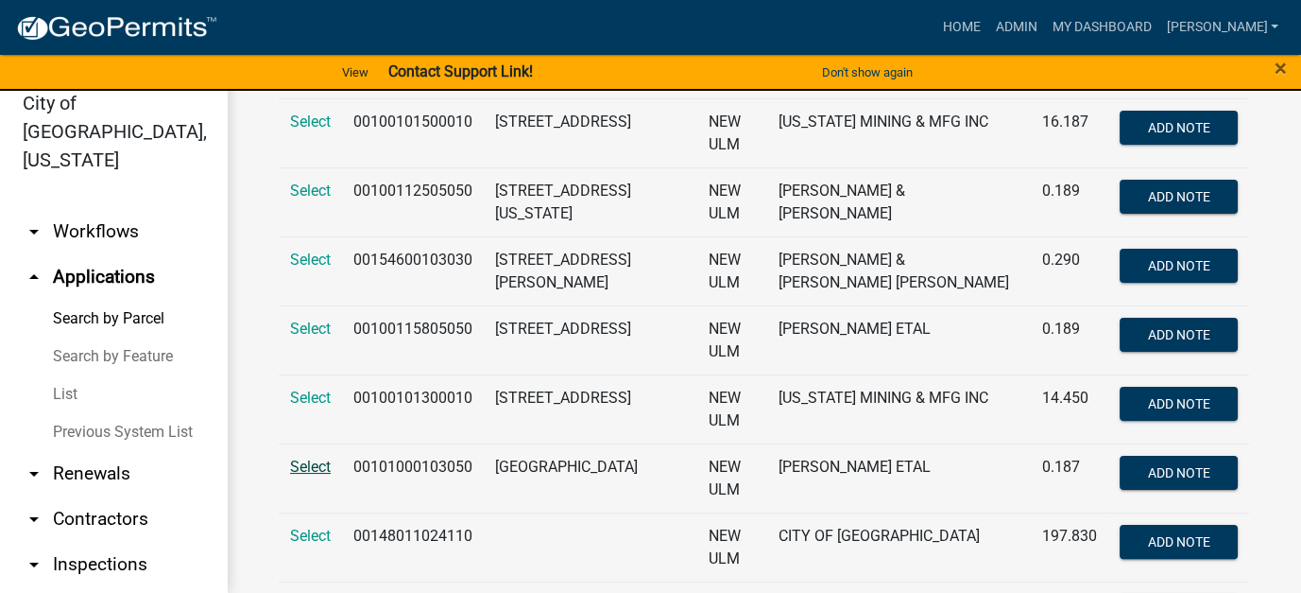
type input "1617"
click at [317, 466] on span "Select" at bounding box center [310, 466] width 41 height 18
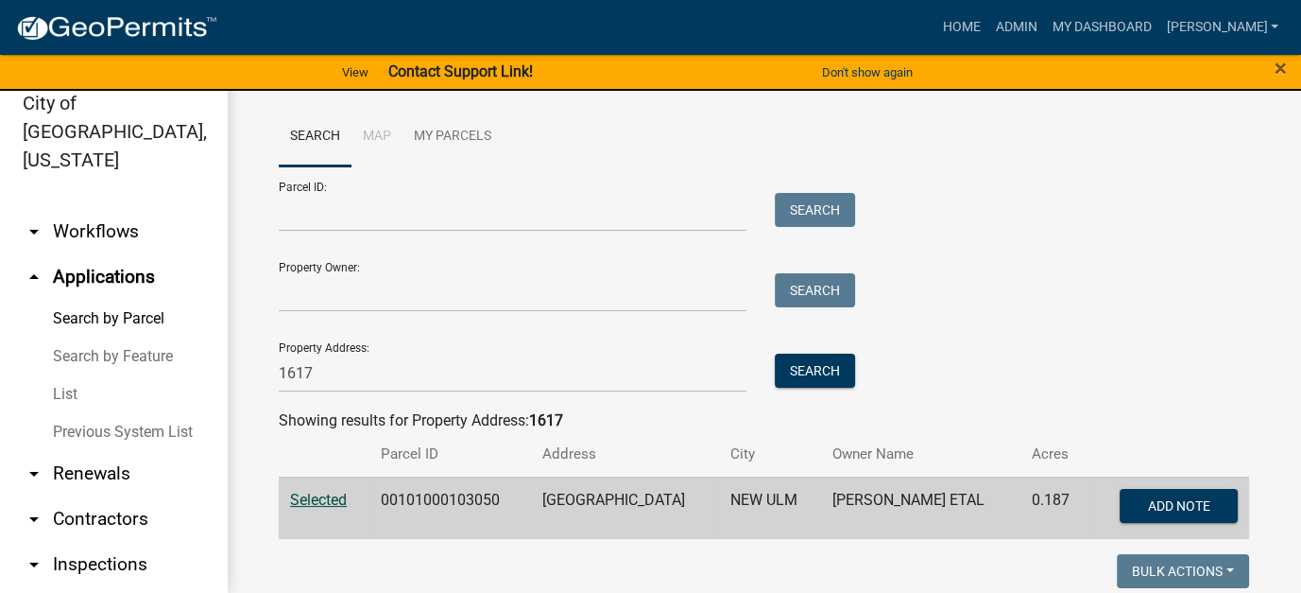
click at [111, 209] on link "arrow_drop_down Workflows" at bounding box center [113, 231] width 227 height 45
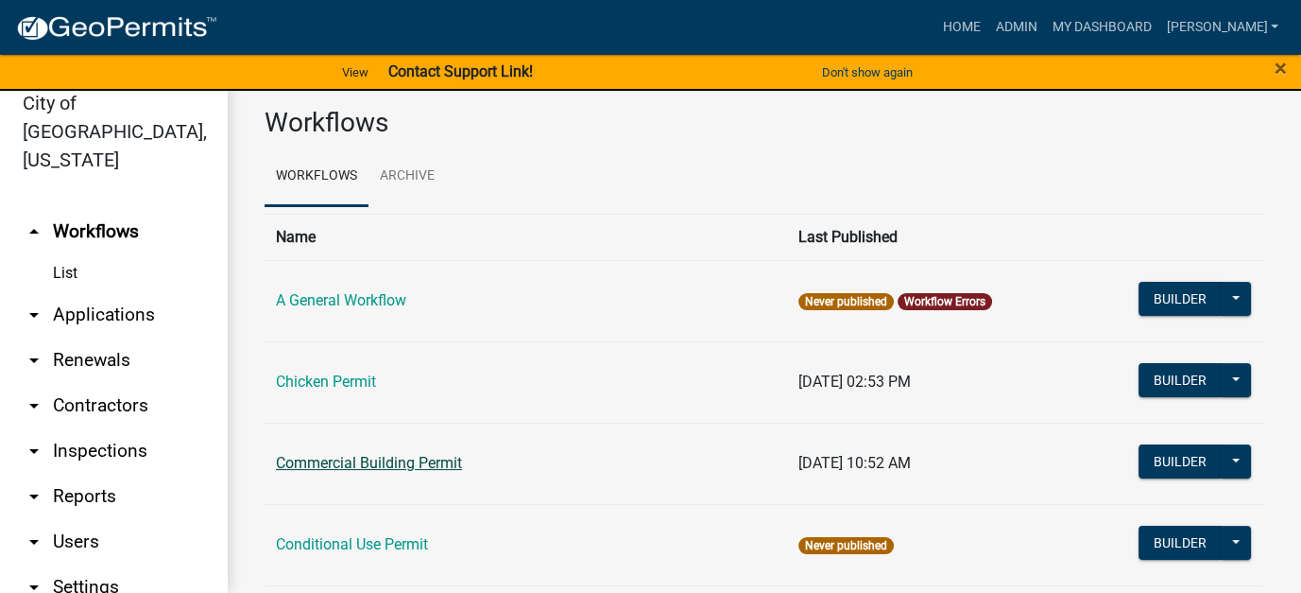
click at [371, 467] on link "Commercial Building Permit" at bounding box center [369, 463] width 186 height 18
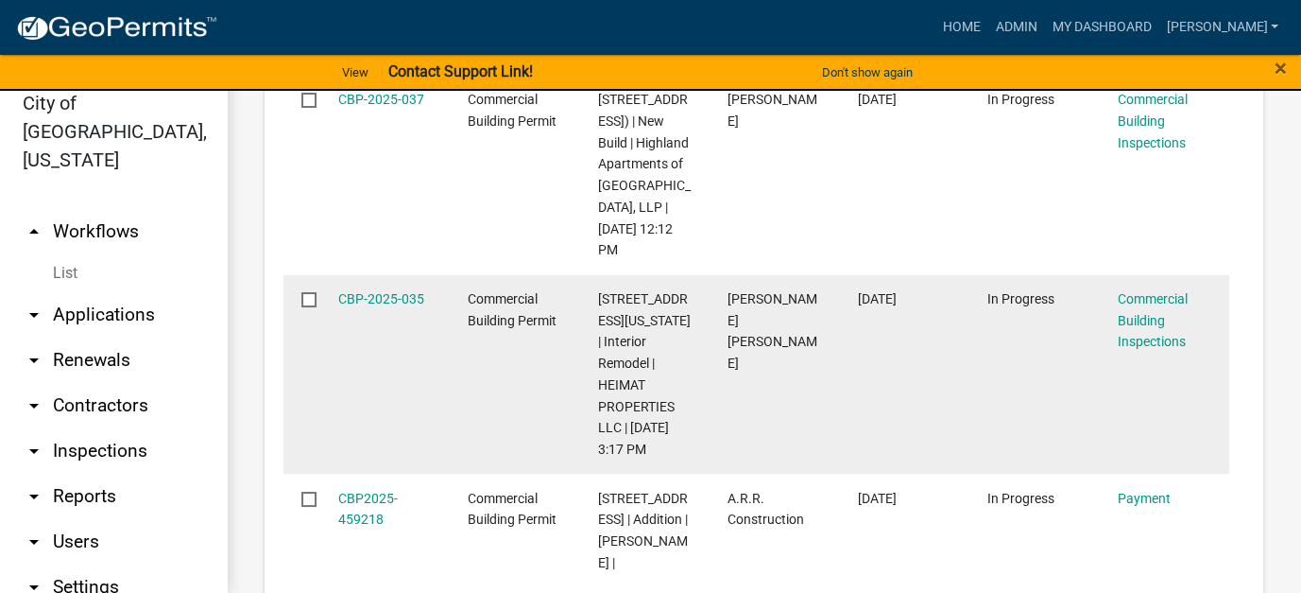
scroll to position [1796, 0]
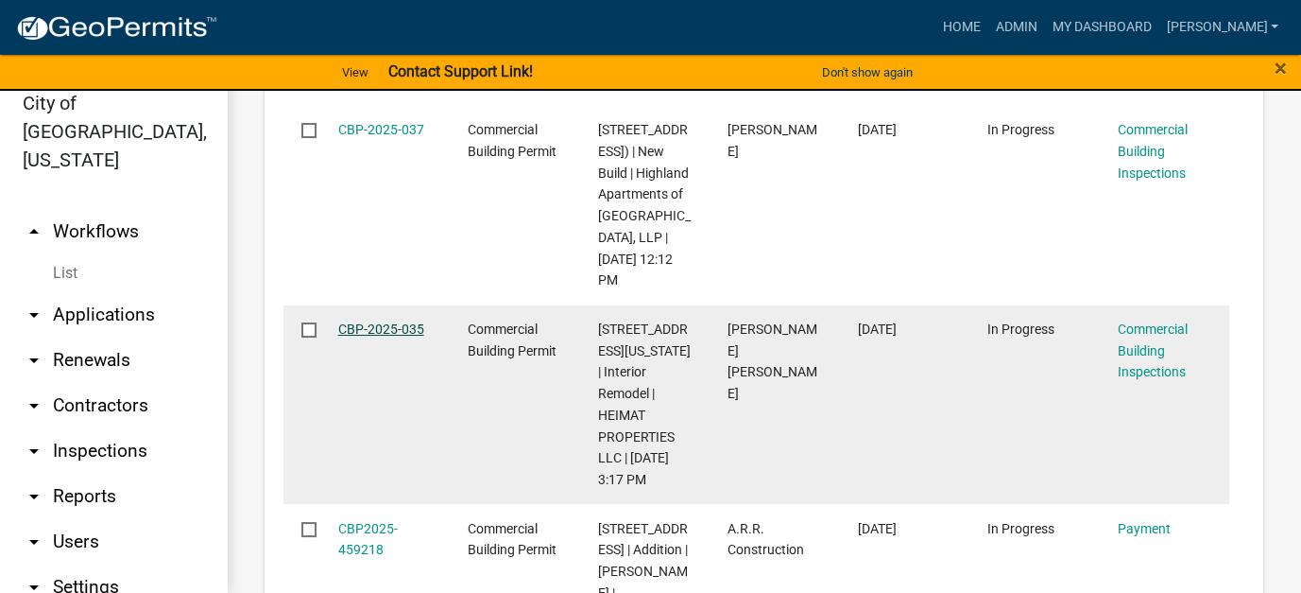
click at [364, 328] on link "CBP-2025-035" at bounding box center [381, 328] width 86 height 15
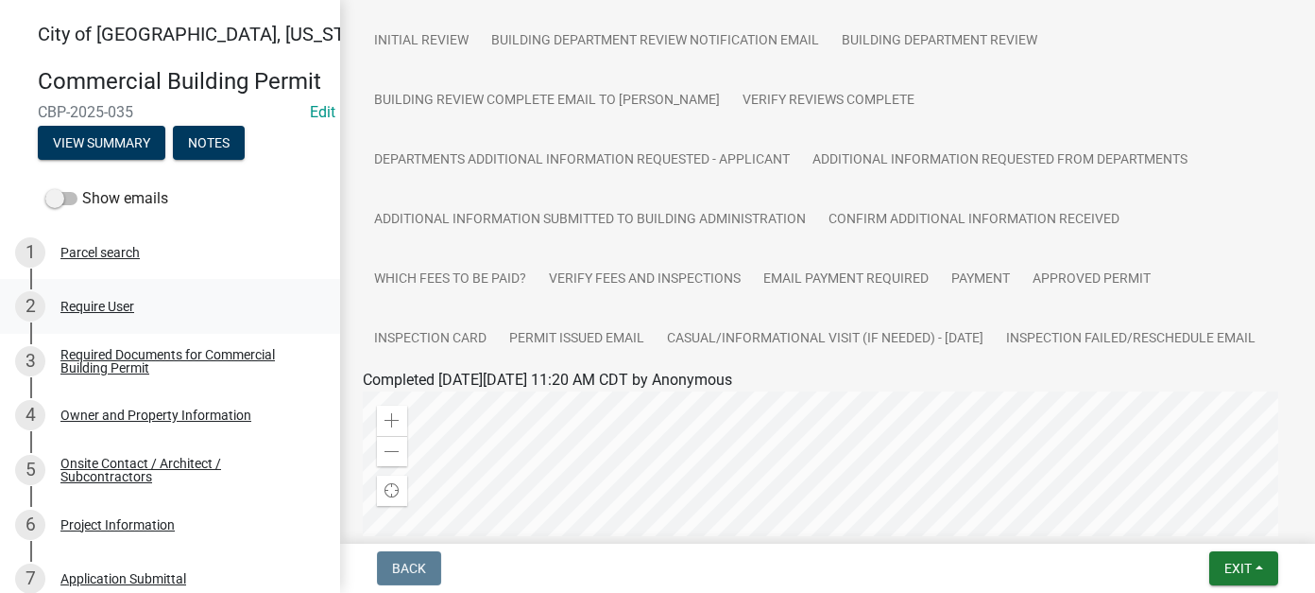
scroll to position [284, 0]
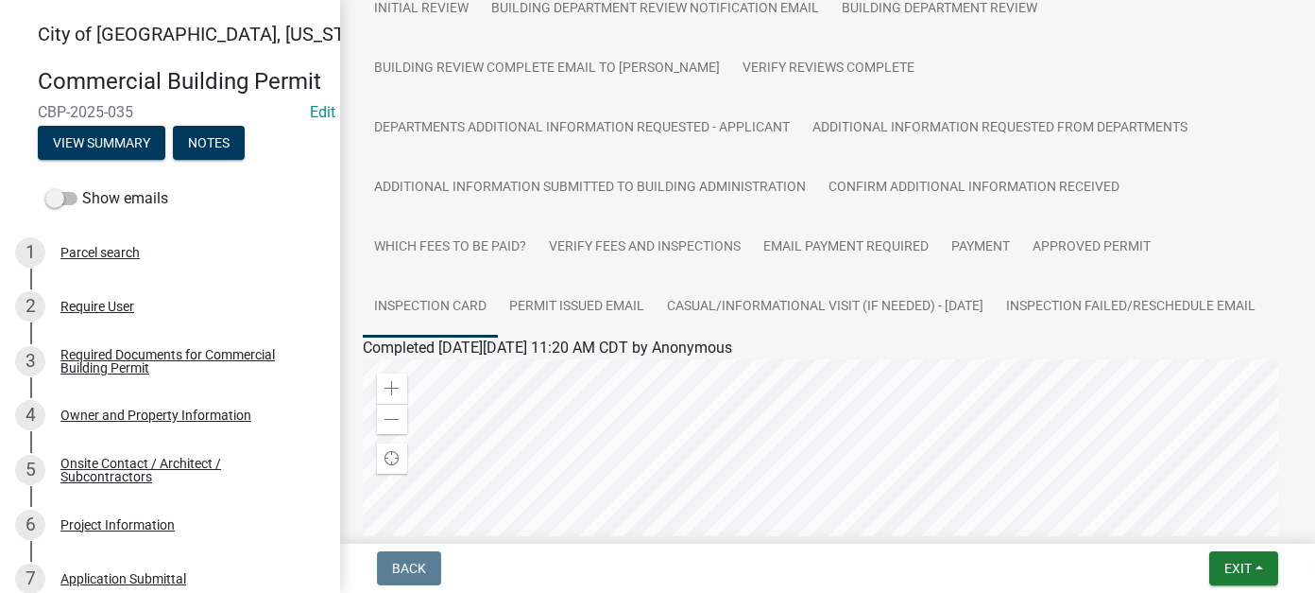
click at [410, 321] on link "Inspection Card" at bounding box center [430, 307] width 135 height 60
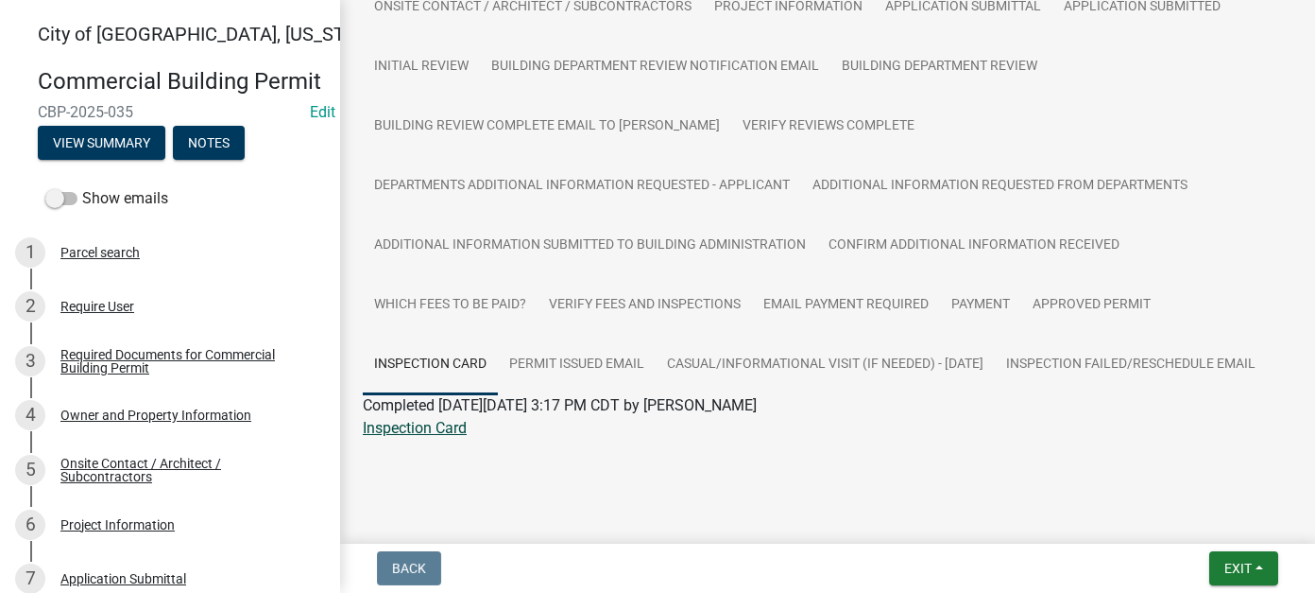
click at [430, 432] on link "Inspection Card" at bounding box center [415, 428] width 104 height 18
click at [1221, 572] on button "Exit" at bounding box center [1244, 568] width 69 height 34
click at [1181, 512] on button "Save & Exit" at bounding box center [1202, 518] width 151 height 45
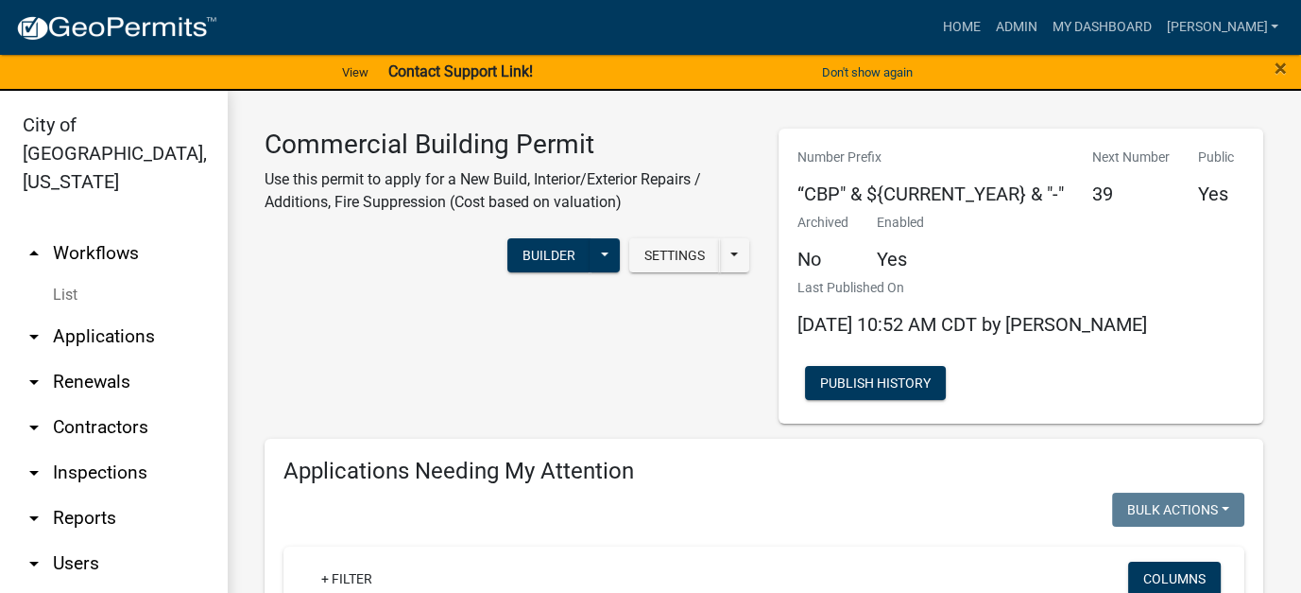
click at [116, 314] on link "arrow_drop_down Applications" at bounding box center [113, 336] width 227 height 45
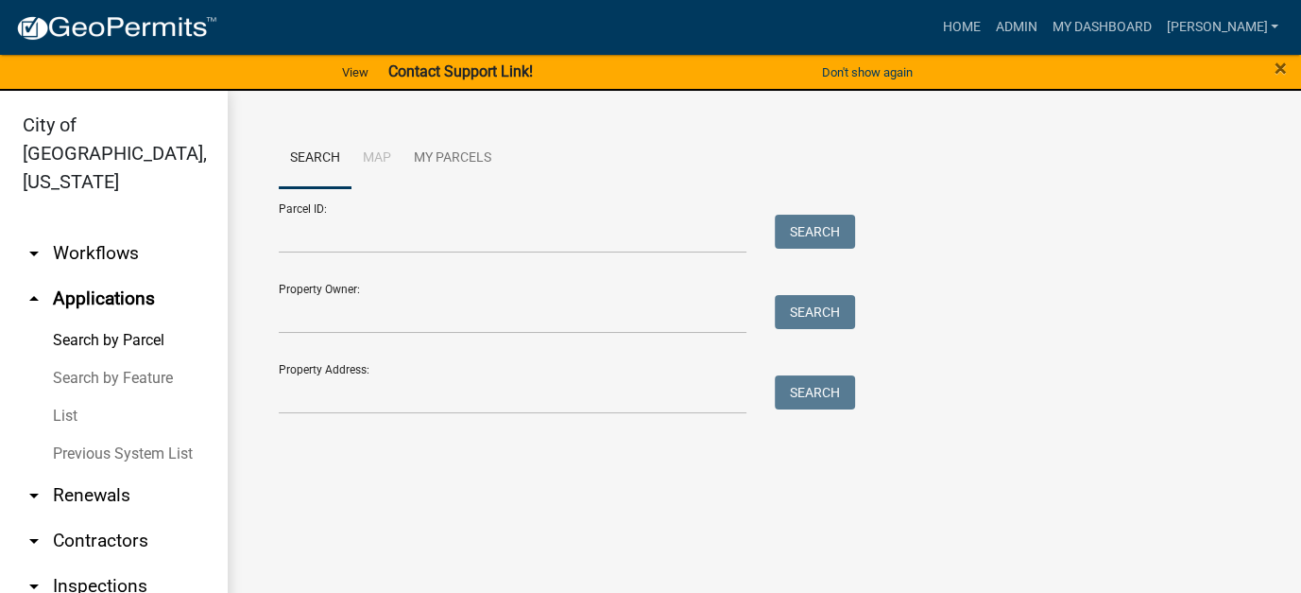
click at [79, 231] on link "arrow_drop_down Workflows" at bounding box center [113, 253] width 227 height 45
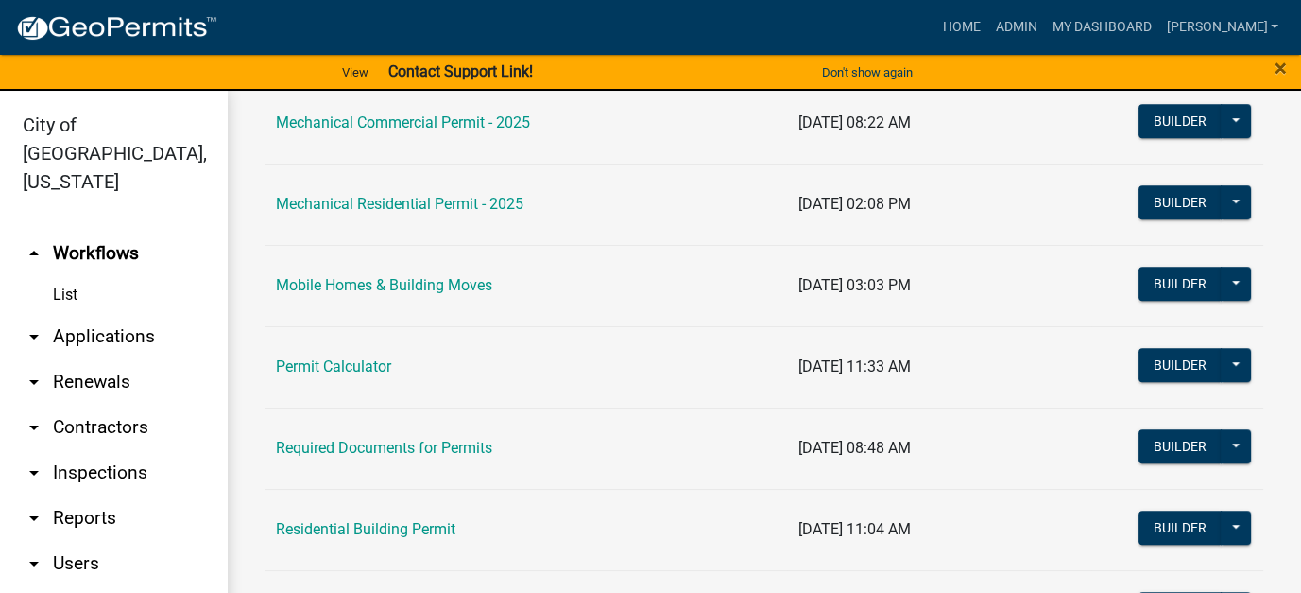
scroll to position [1134, 0]
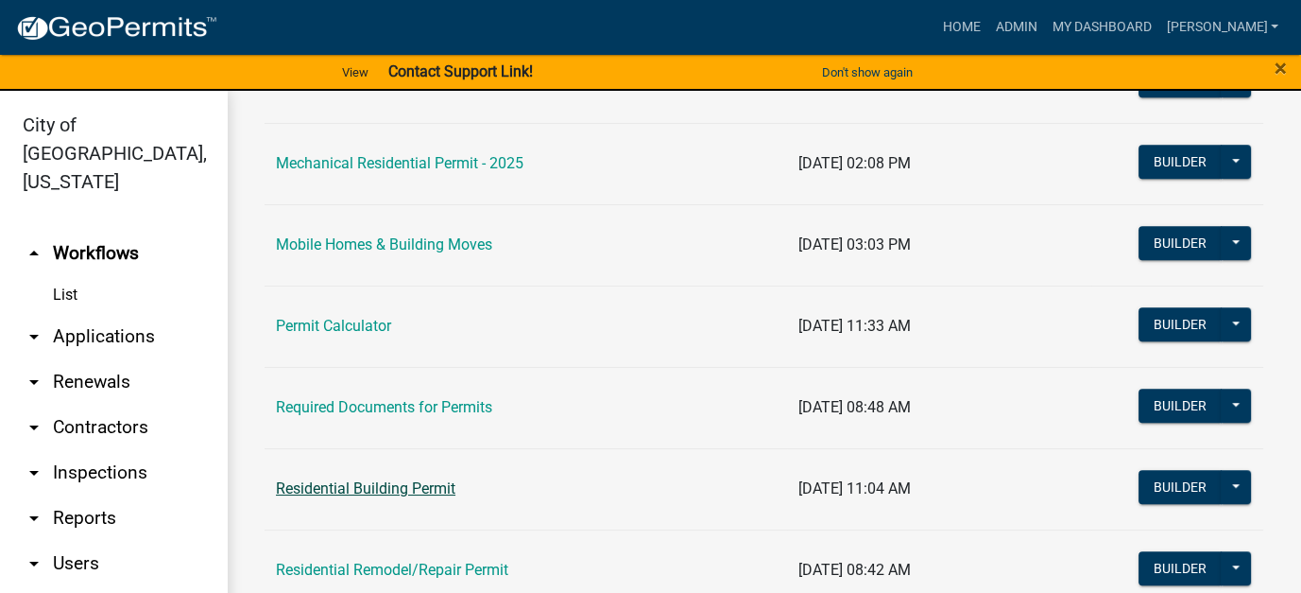
click at [362, 489] on link "Residential Building Permit" at bounding box center [366, 488] width 180 height 18
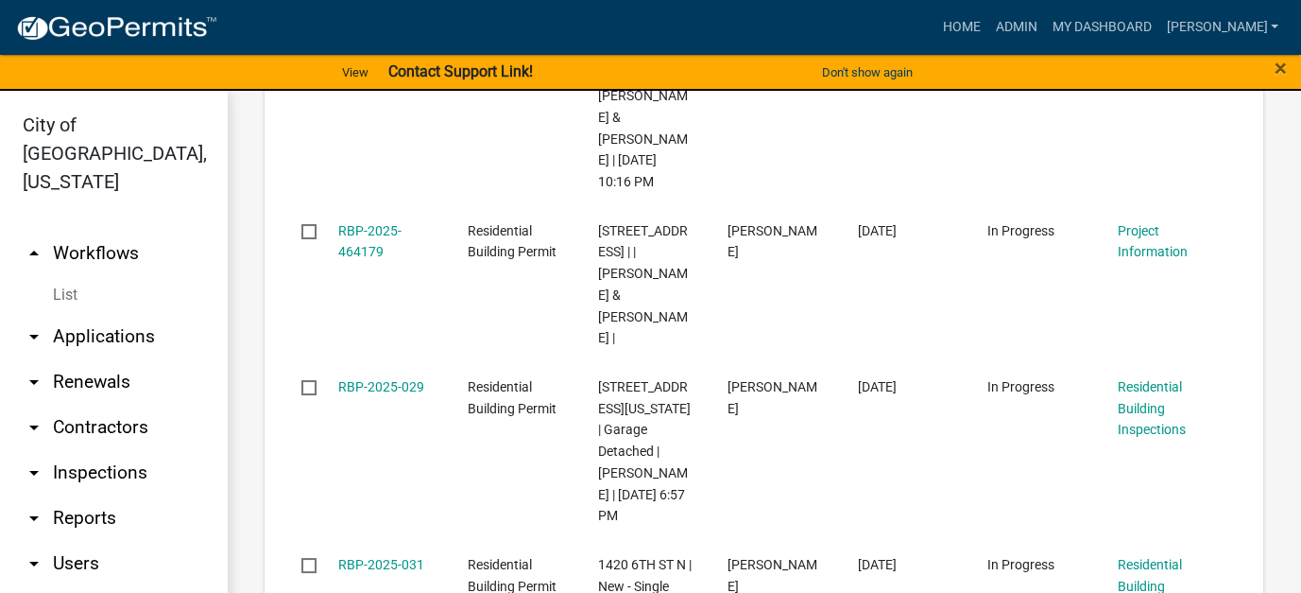
scroll to position [2719, 0]
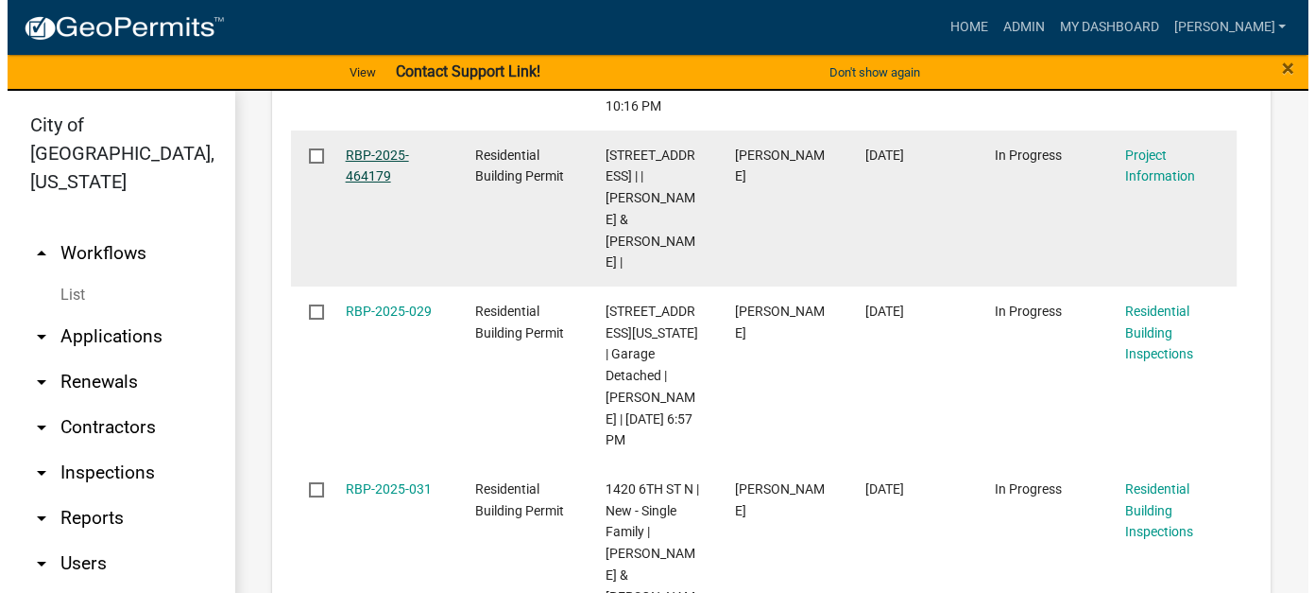
scroll to position [2407, 0]
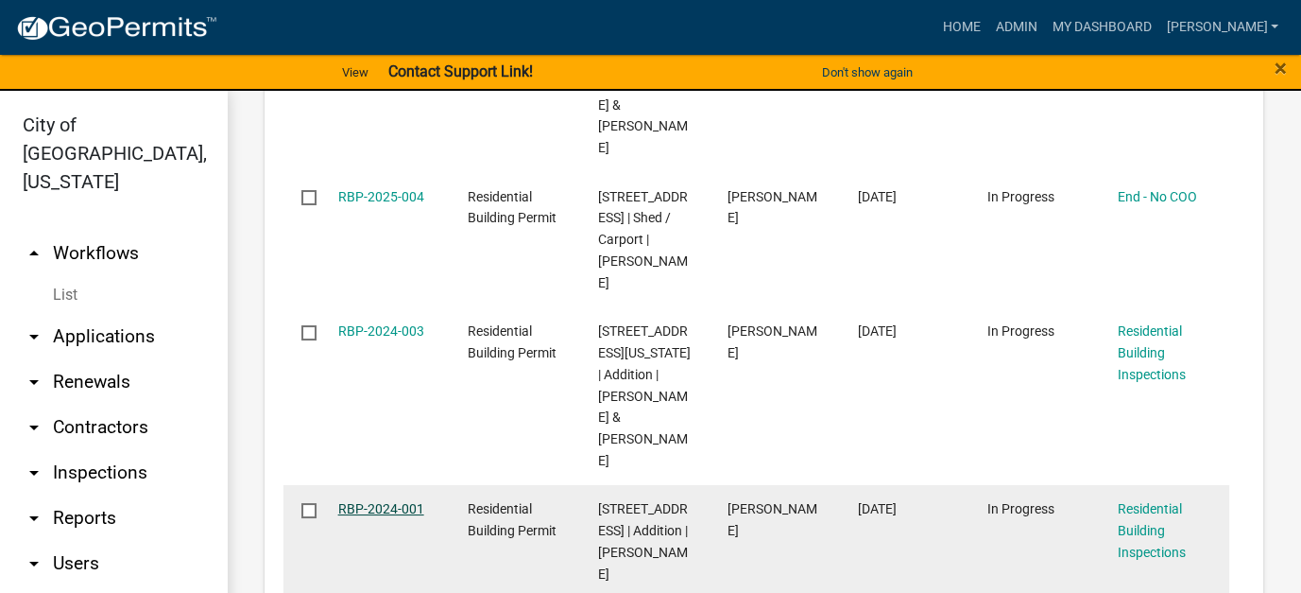
click at [407, 501] on link "RBP-2024-001" at bounding box center [381, 508] width 86 height 15
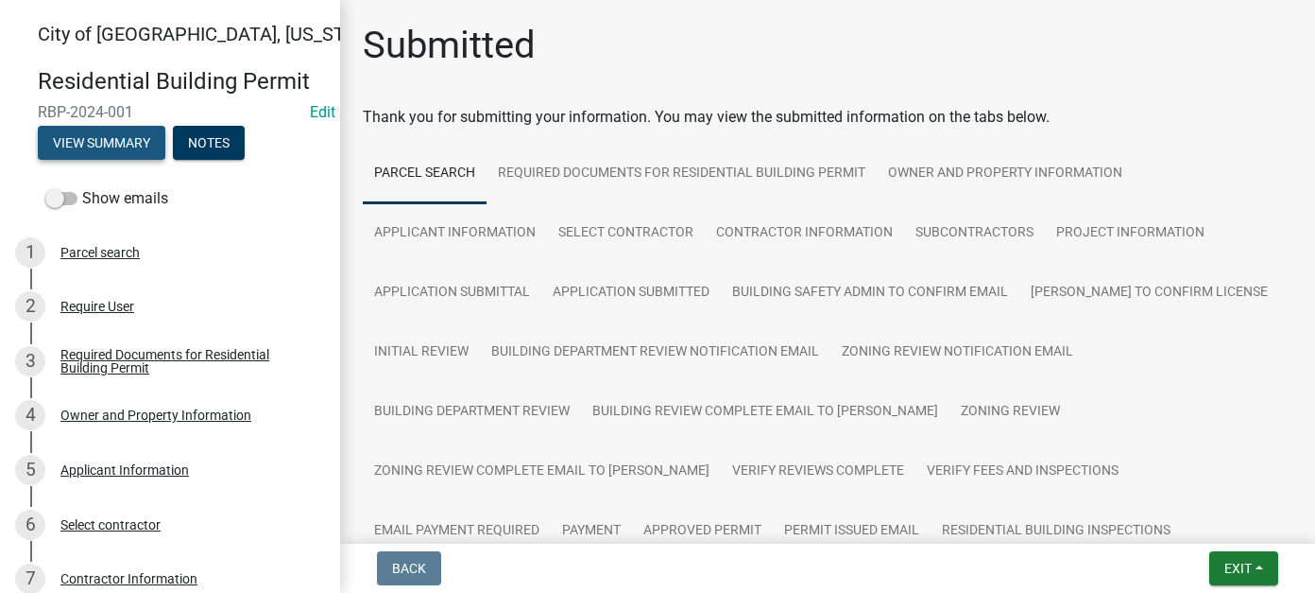
click at [114, 145] on button "View Summary" at bounding box center [102, 143] width 128 height 34
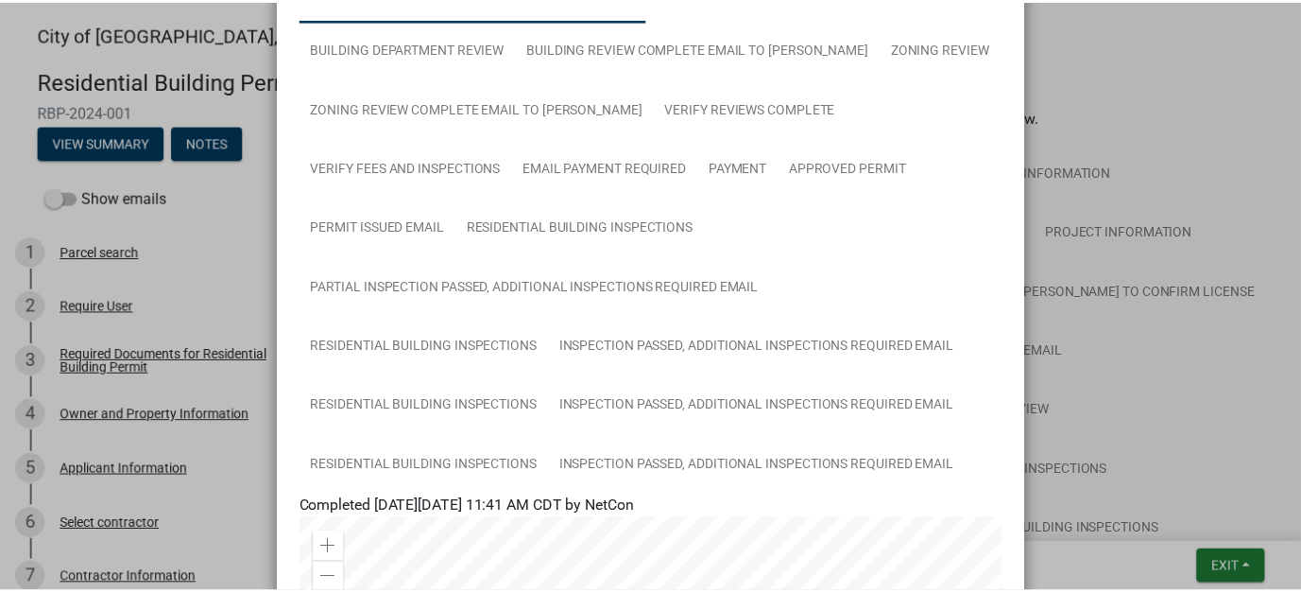
scroll to position [473, 0]
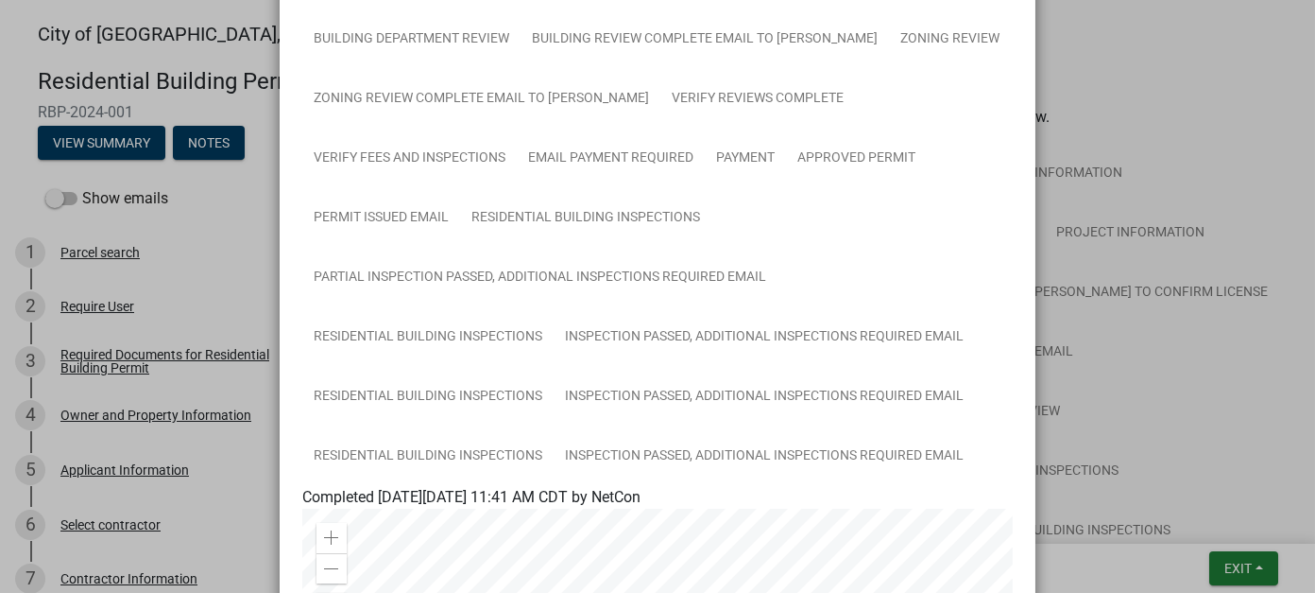
click at [1141, 385] on ngb-modal-window "Summary × Printer Friendly Parcel search Required Documents for Residential Bui…" at bounding box center [657, 296] width 1315 height 593
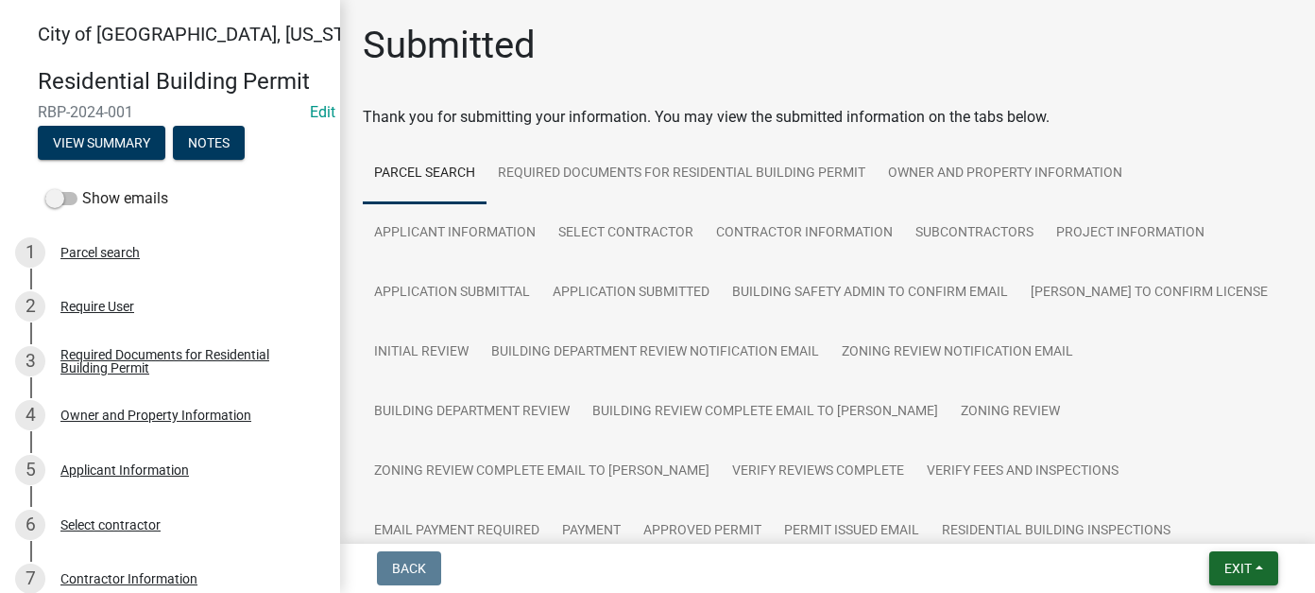
click at [1248, 567] on span "Exit" at bounding box center [1238, 567] width 27 height 15
click at [1246, 529] on button "Save & Exit" at bounding box center [1202, 518] width 151 height 45
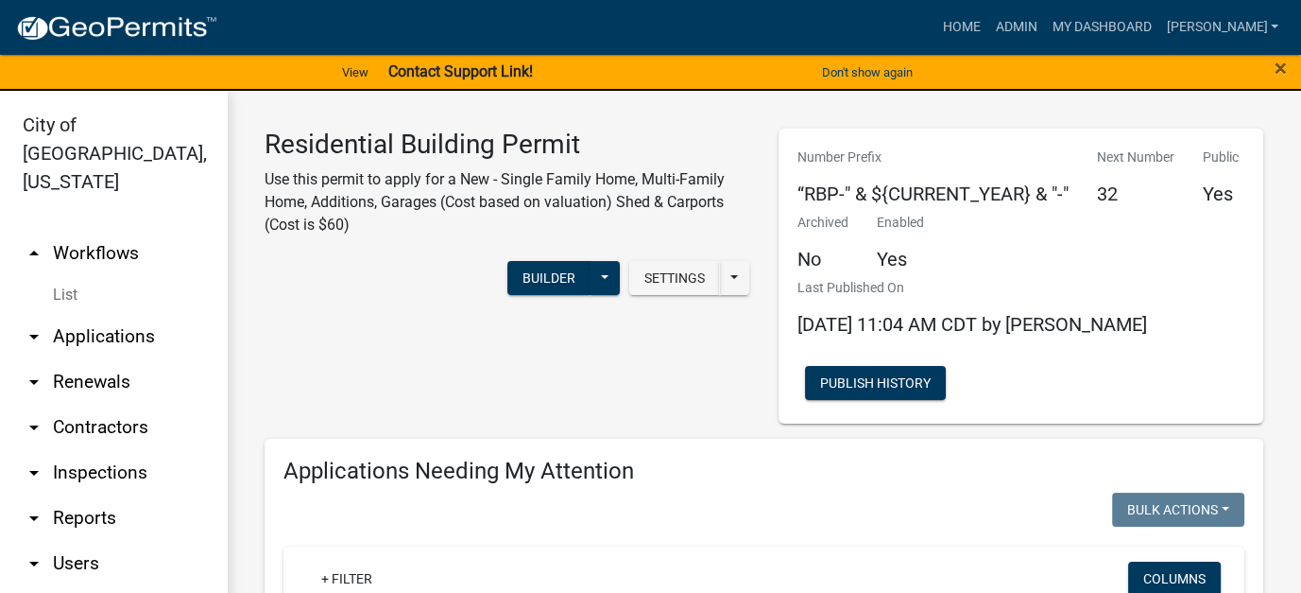
click at [76, 276] on link "List" at bounding box center [113, 295] width 227 height 38
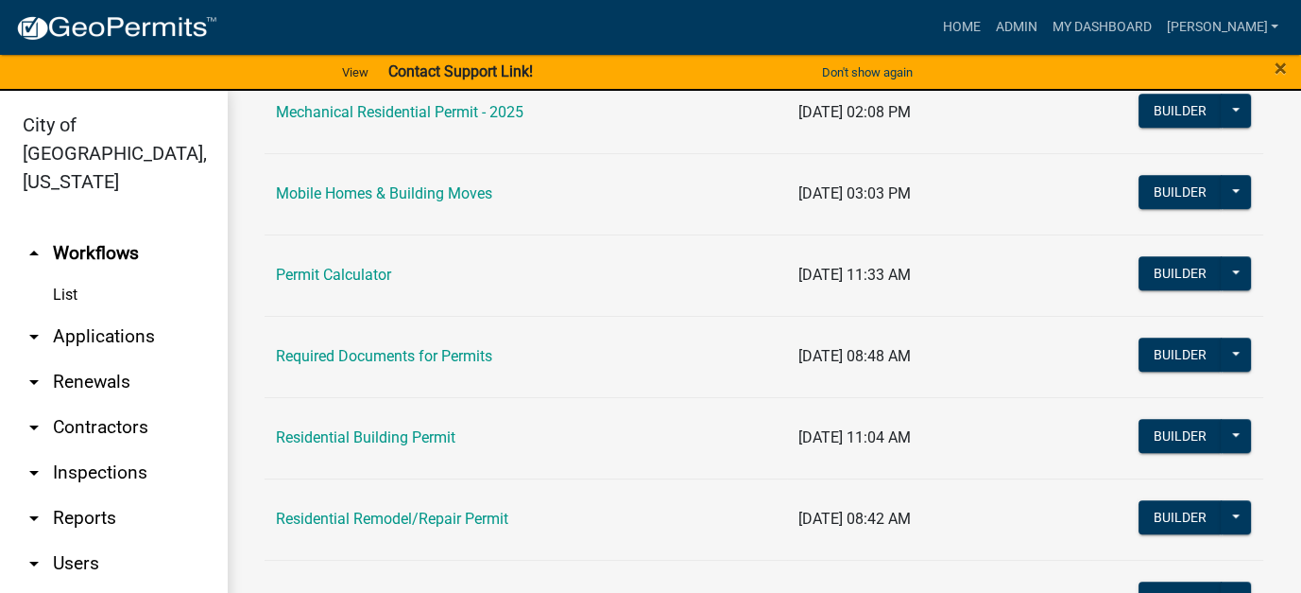
scroll to position [1229, 0]
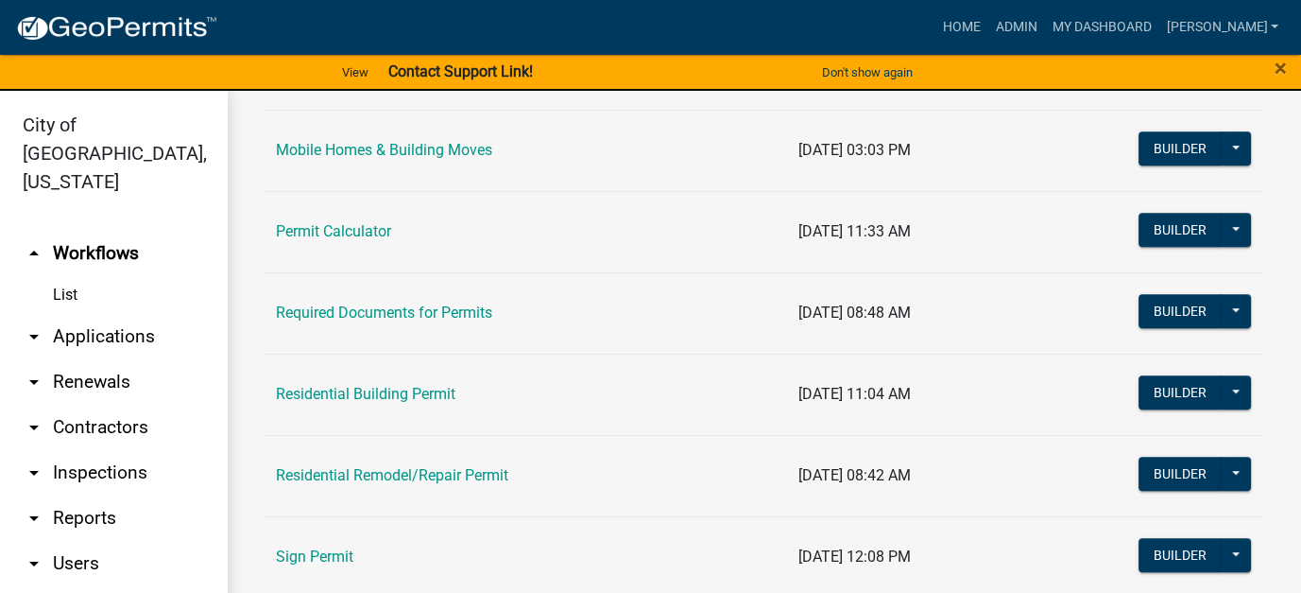
click at [417, 395] on link "Residential Building Permit" at bounding box center [366, 394] width 180 height 18
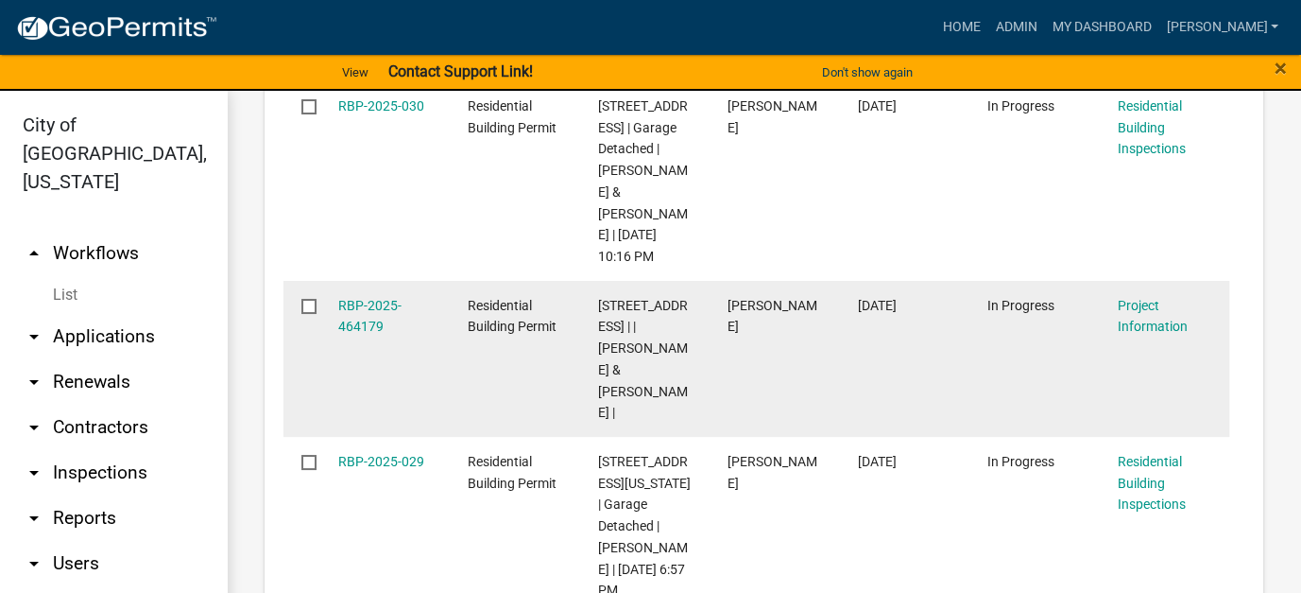
scroll to position [2719, 0]
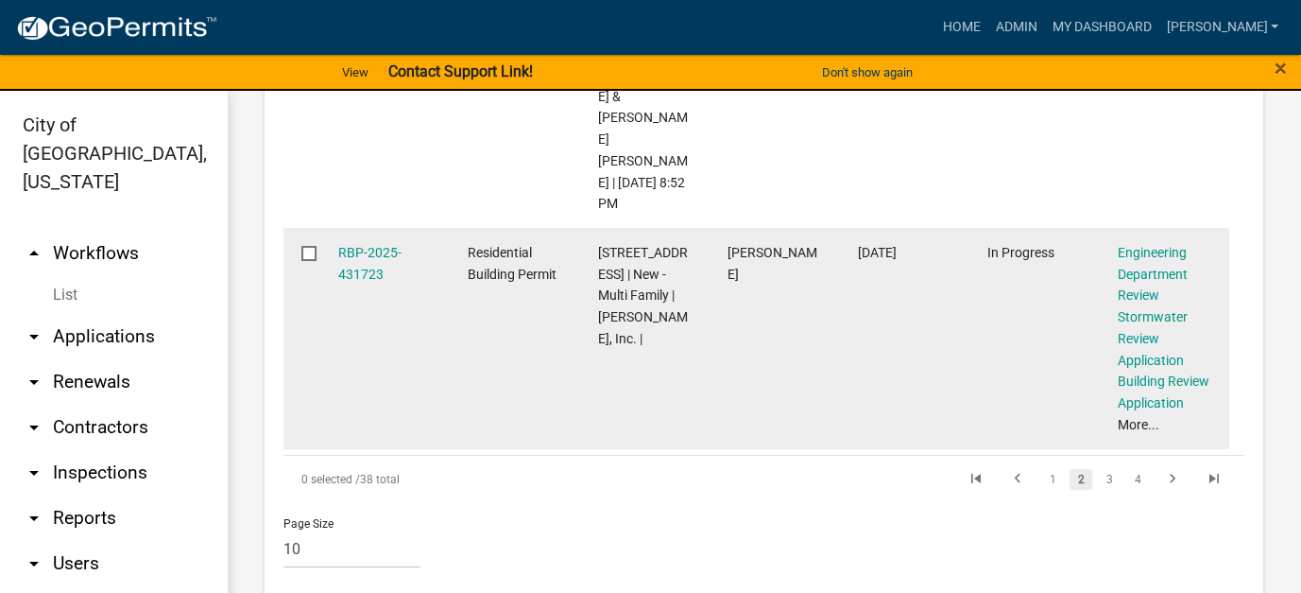
scroll to position [3063, 0]
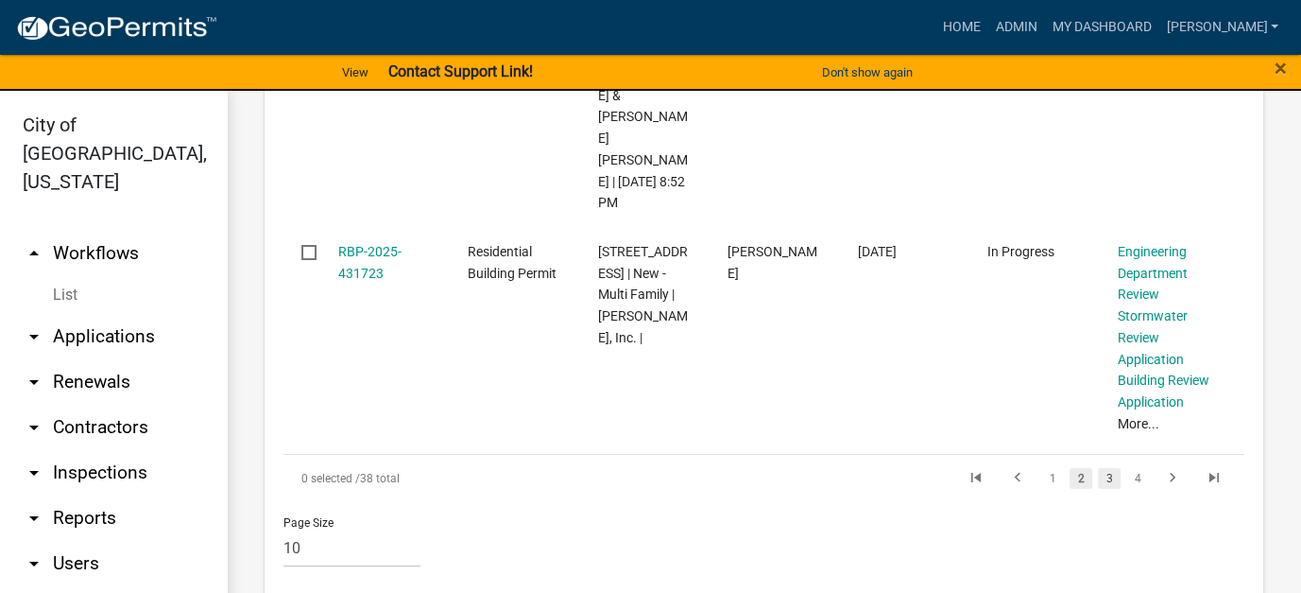
click at [1098, 468] on link "3" at bounding box center [1109, 478] width 23 height 21
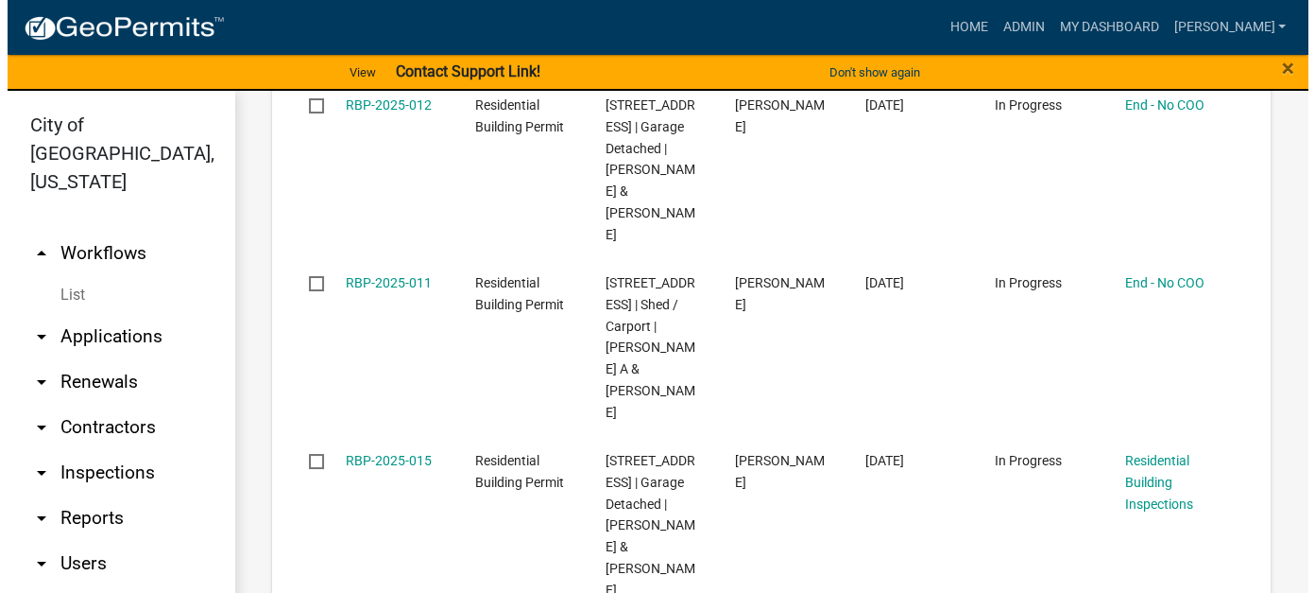
scroll to position [2710, 0]
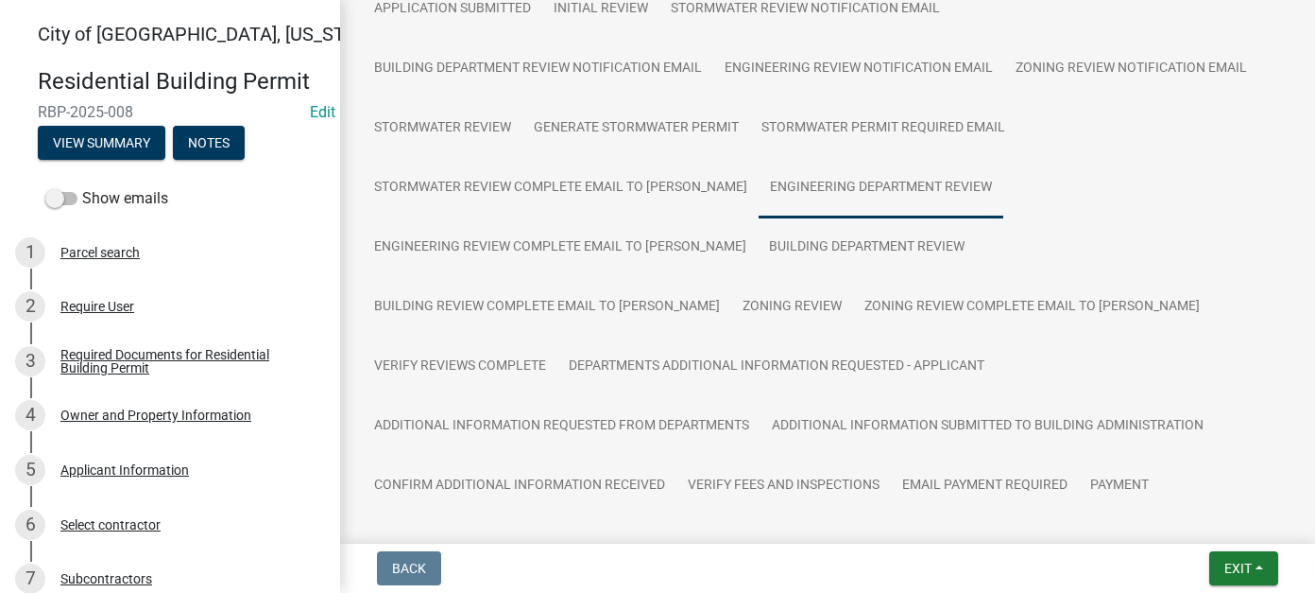
scroll to position [378, 0]
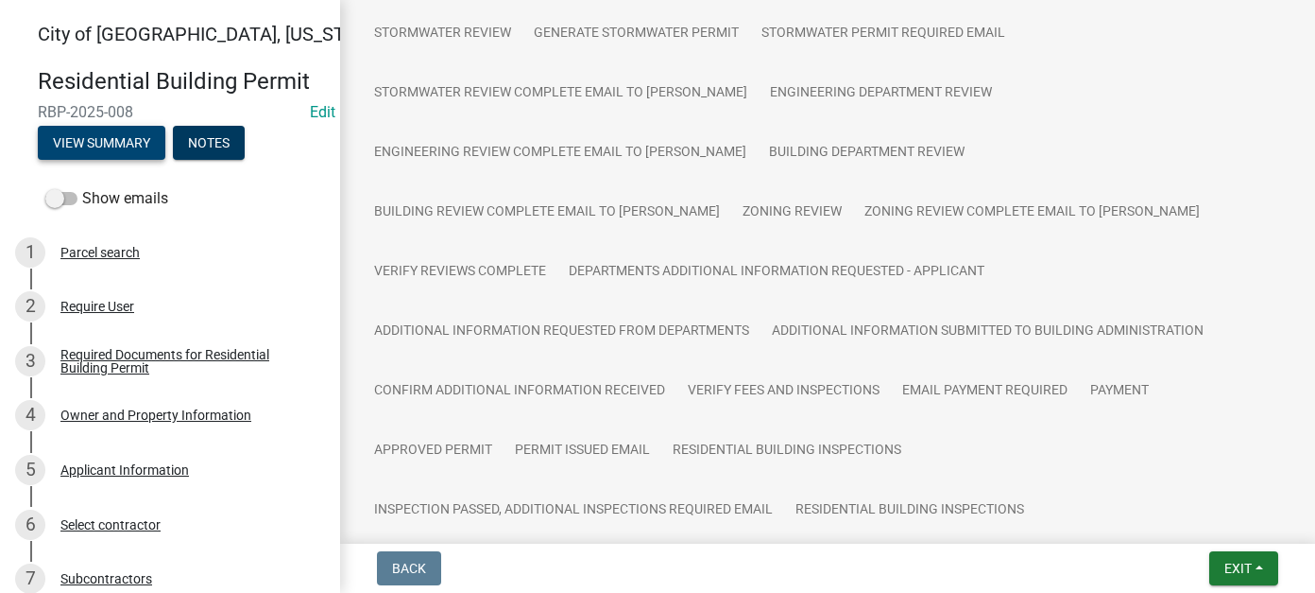
click at [99, 146] on button "View Summary" at bounding box center [102, 143] width 128 height 34
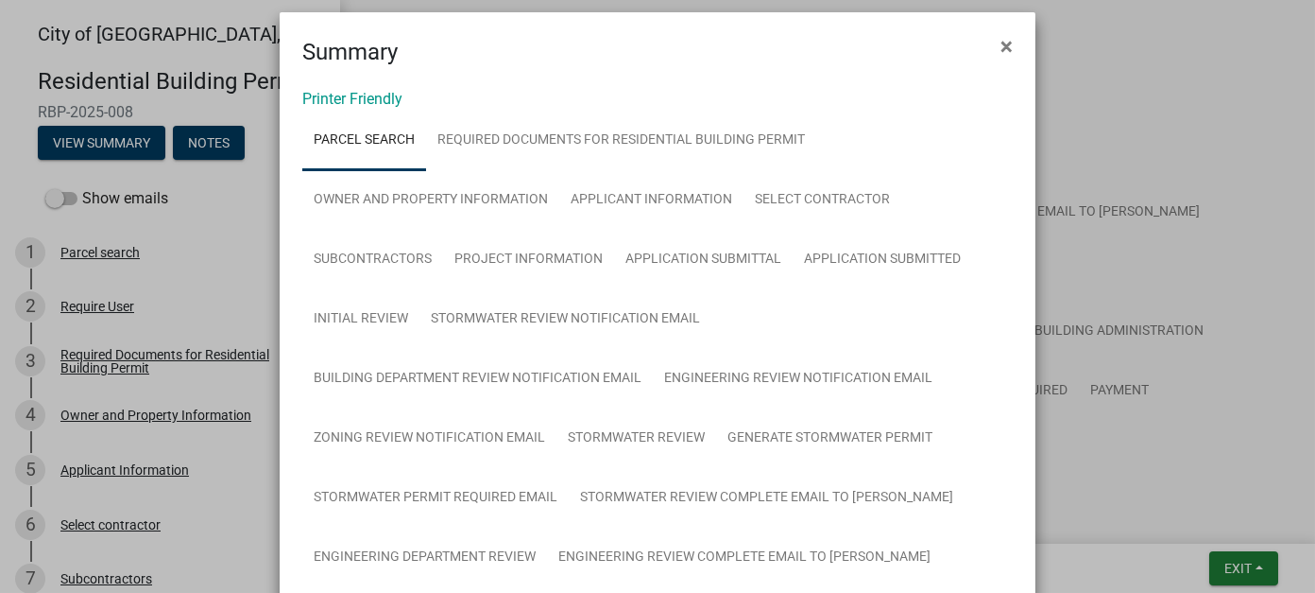
scroll to position [0, 0]
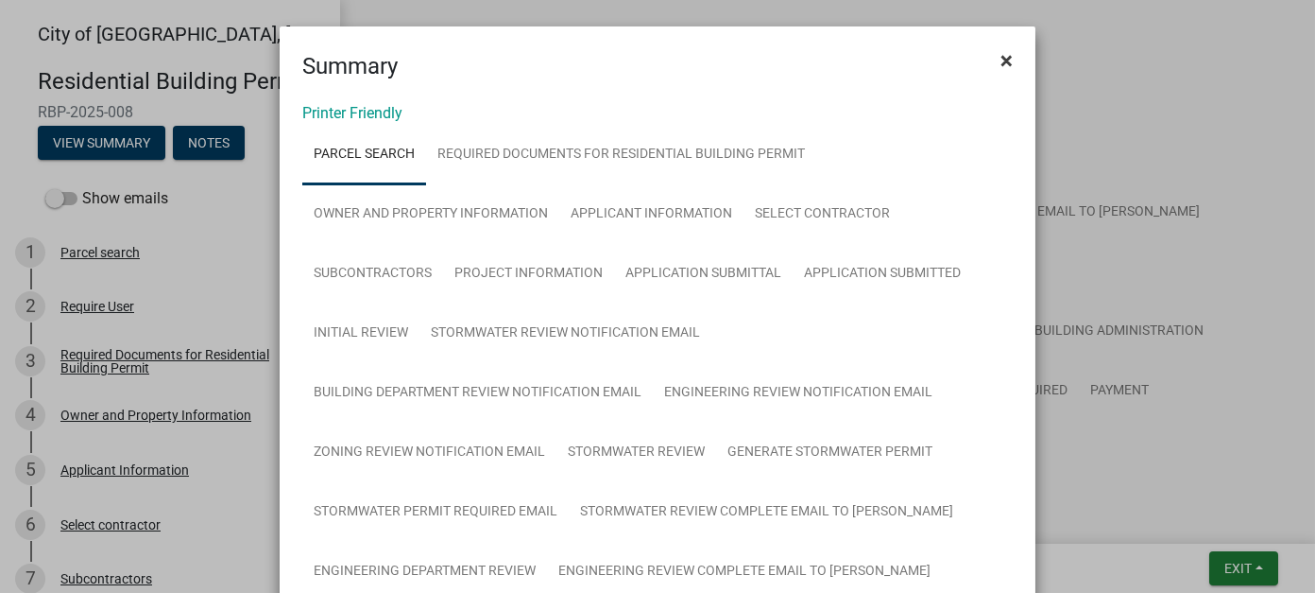
click at [1001, 55] on span "×" at bounding box center [1007, 60] width 12 height 26
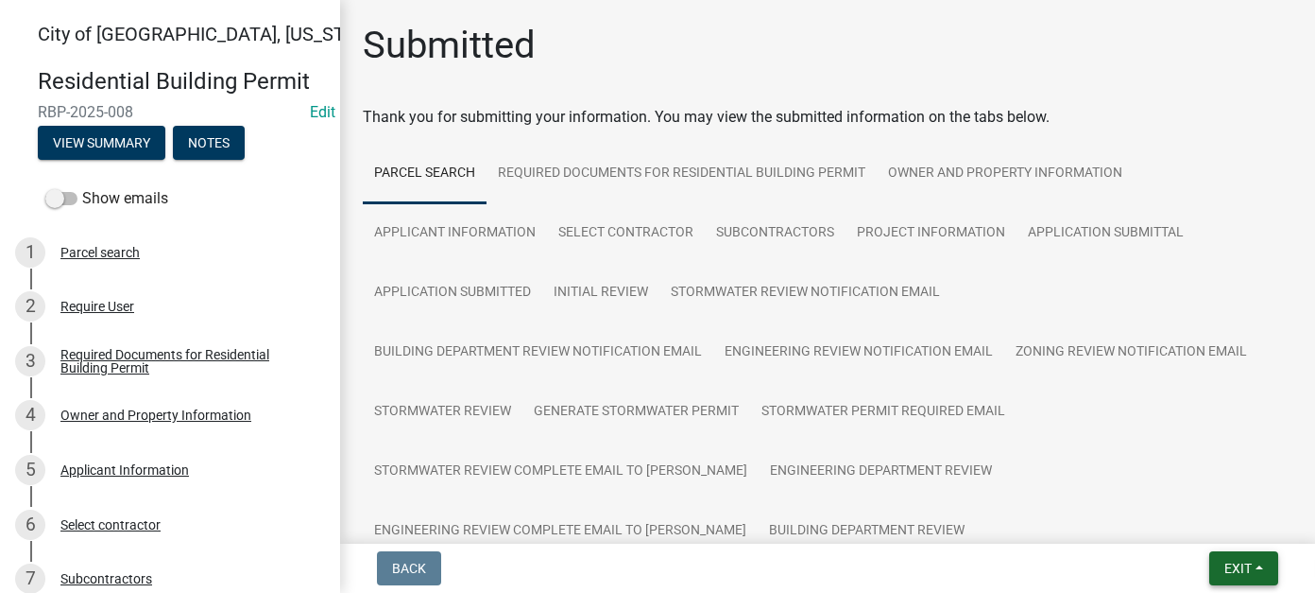
drag, startPoint x: 1215, startPoint y: 571, endPoint x: 1206, endPoint y: 568, distance: 9.9
click at [1215, 571] on button "Exit" at bounding box center [1244, 568] width 69 height 34
click at [1160, 520] on button "Save & Exit" at bounding box center [1202, 518] width 151 height 45
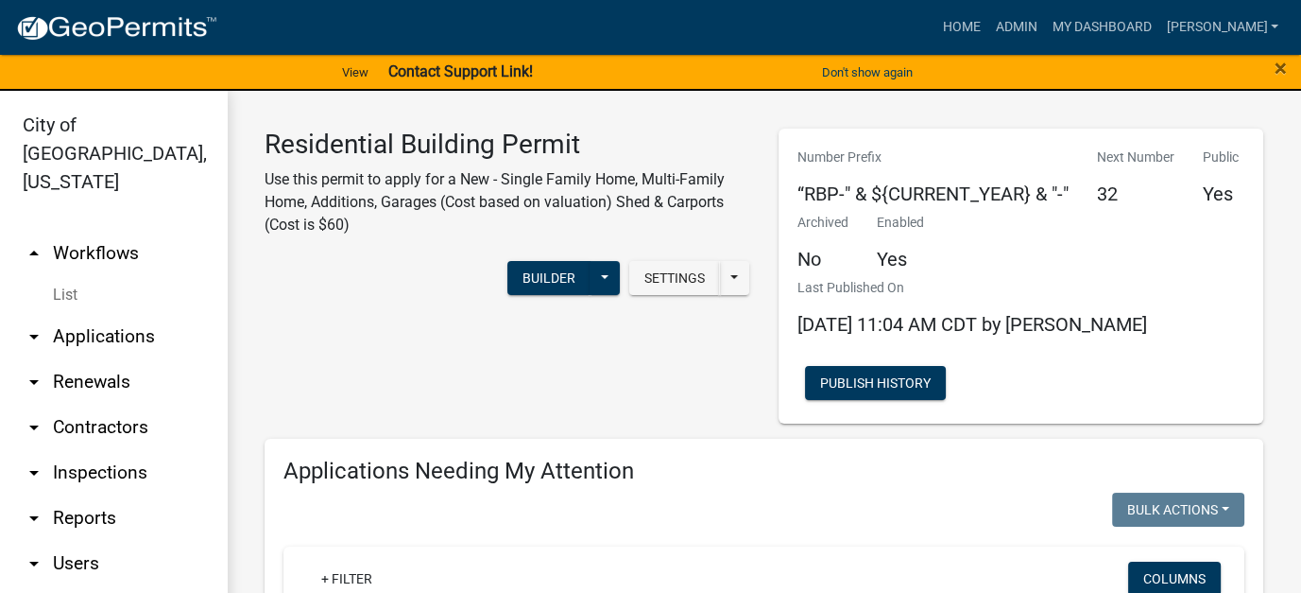
click at [83, 314] on link "arrow_drop_down Applications" at bounding box center [113, 336] width 227 height 45
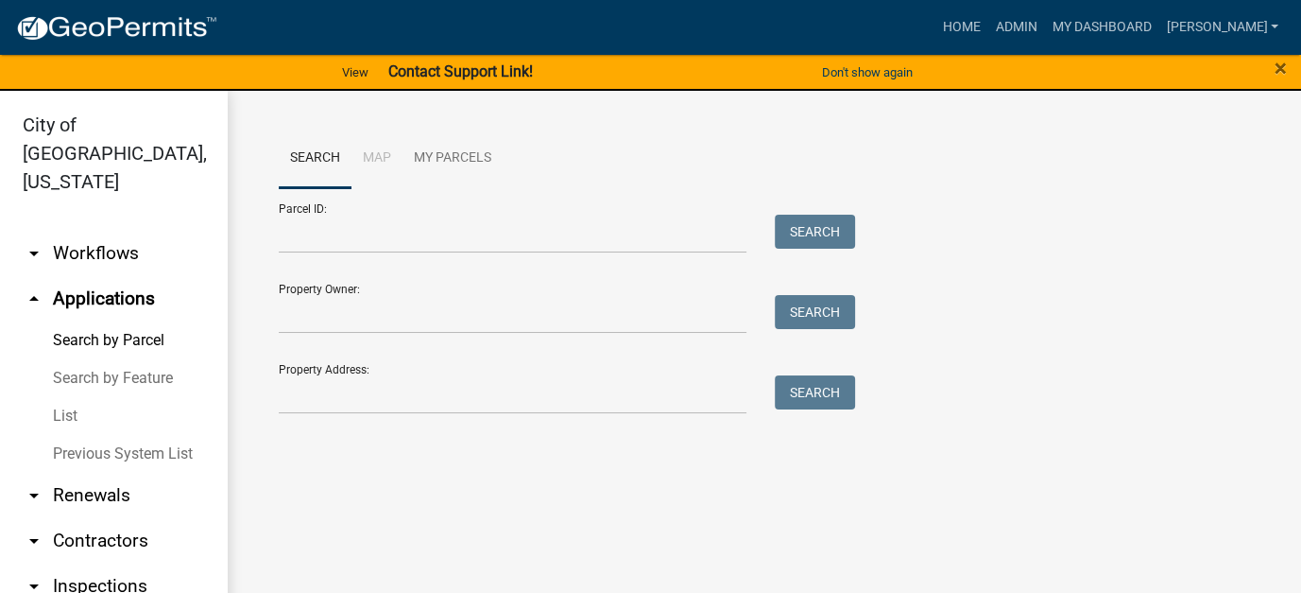
click at [56, 397] on link "List" at bounding box center [113, 416] width 227 height 38
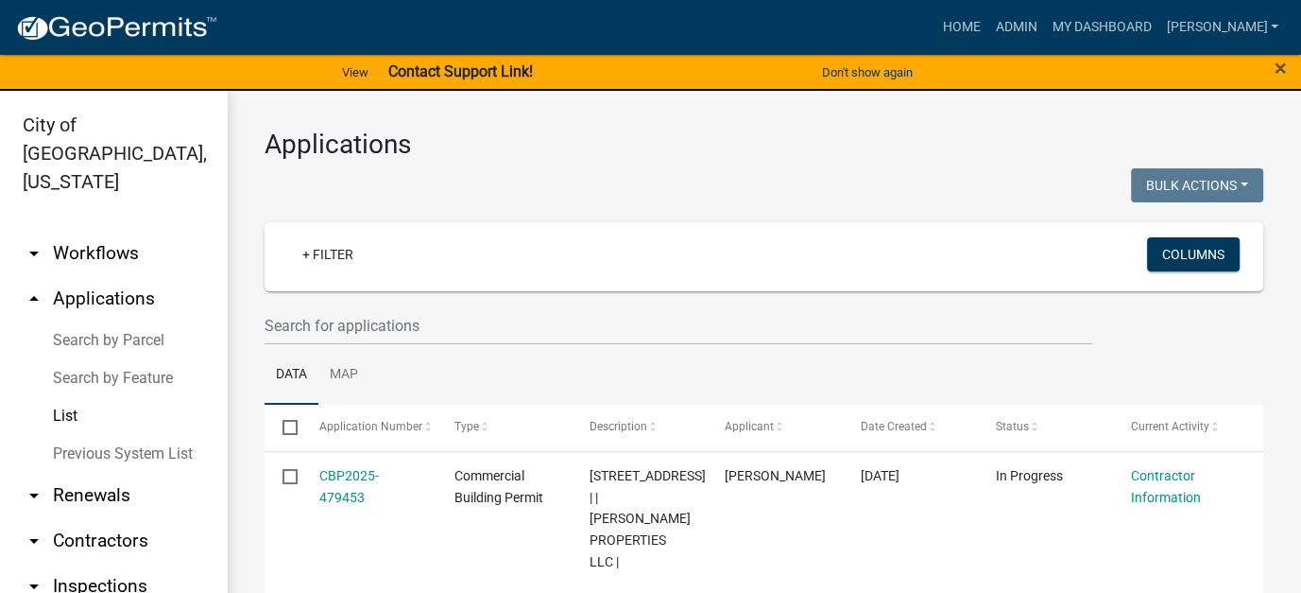
click at [74, 231] on link "arrow_drop_down Workflows" at bounding box center [113, 253] width 227 height 45
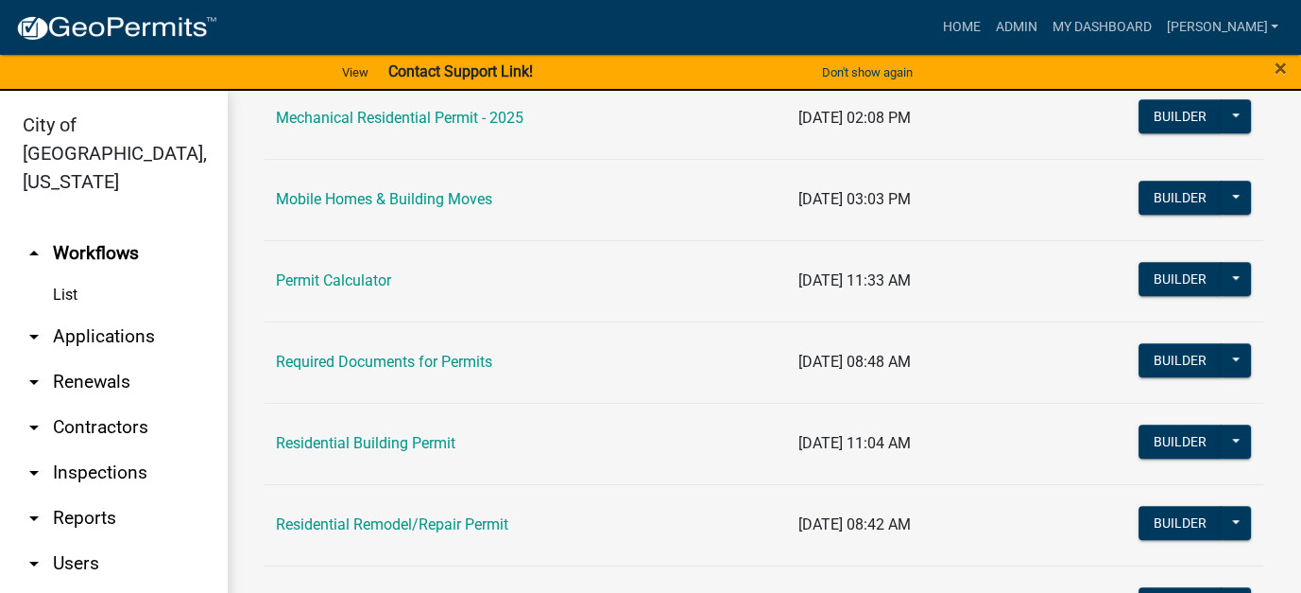
scroll to position [1323, 0]
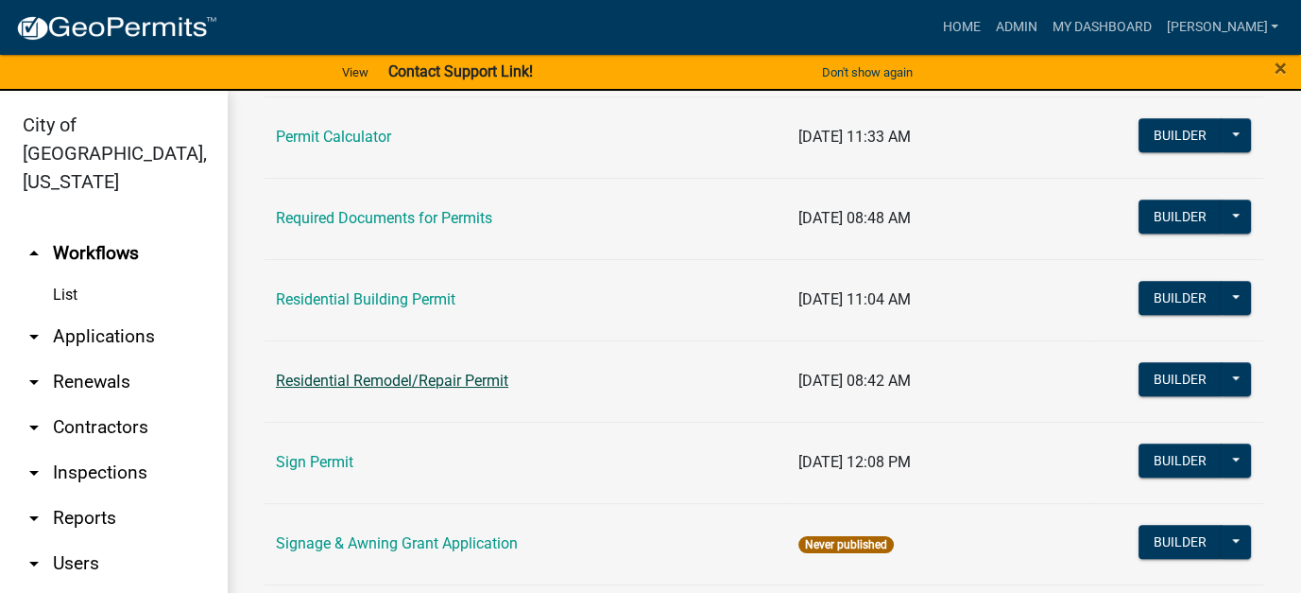
click at [407, 371] on link "Residential Remodel/Repair Permit" at bounding box center [392, 380] width 232 height 18
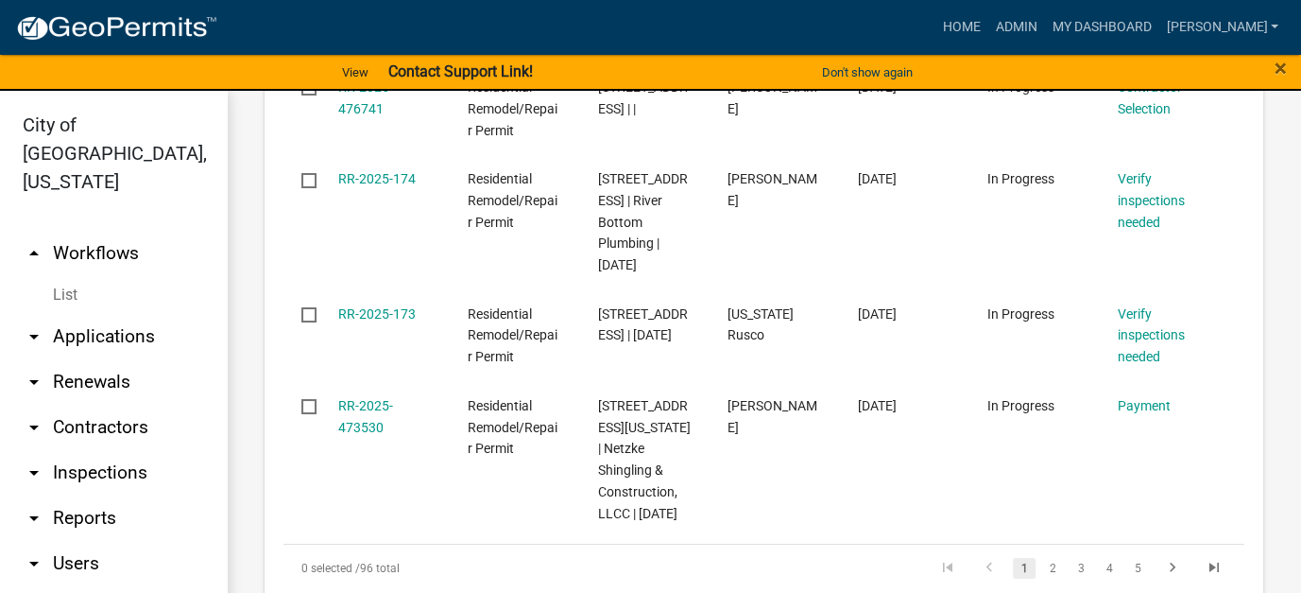
scroll to position [2206, 0]
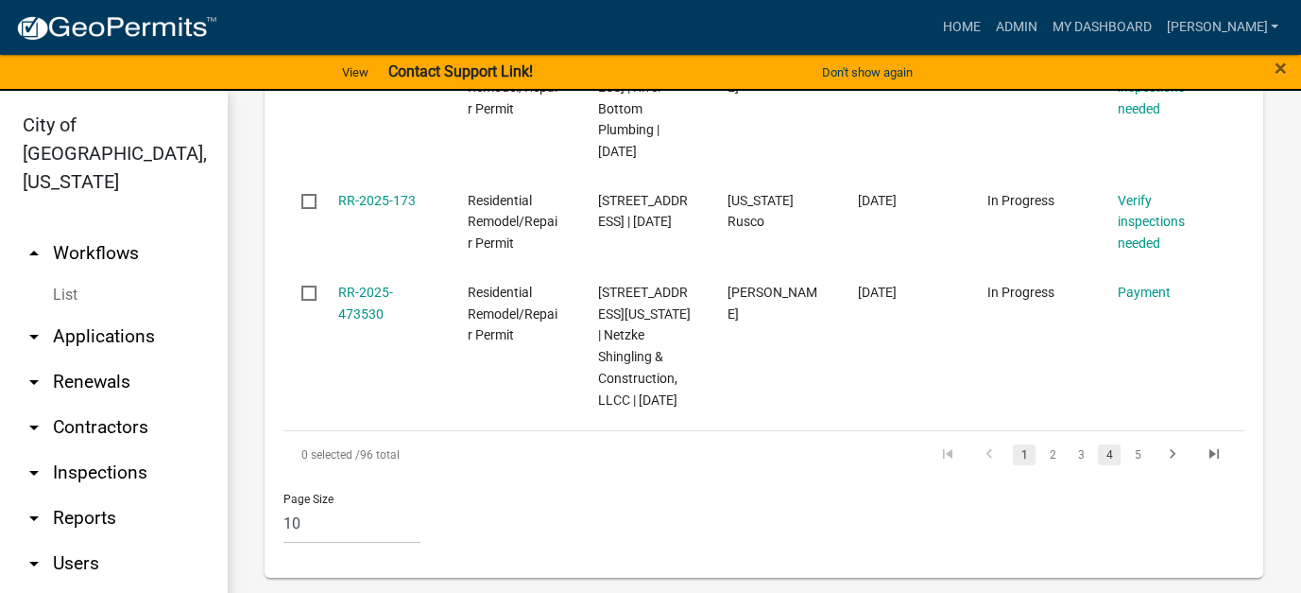
click at [1098, 459] on link "4" at bounding box center [1109, 454] width 23 height 21
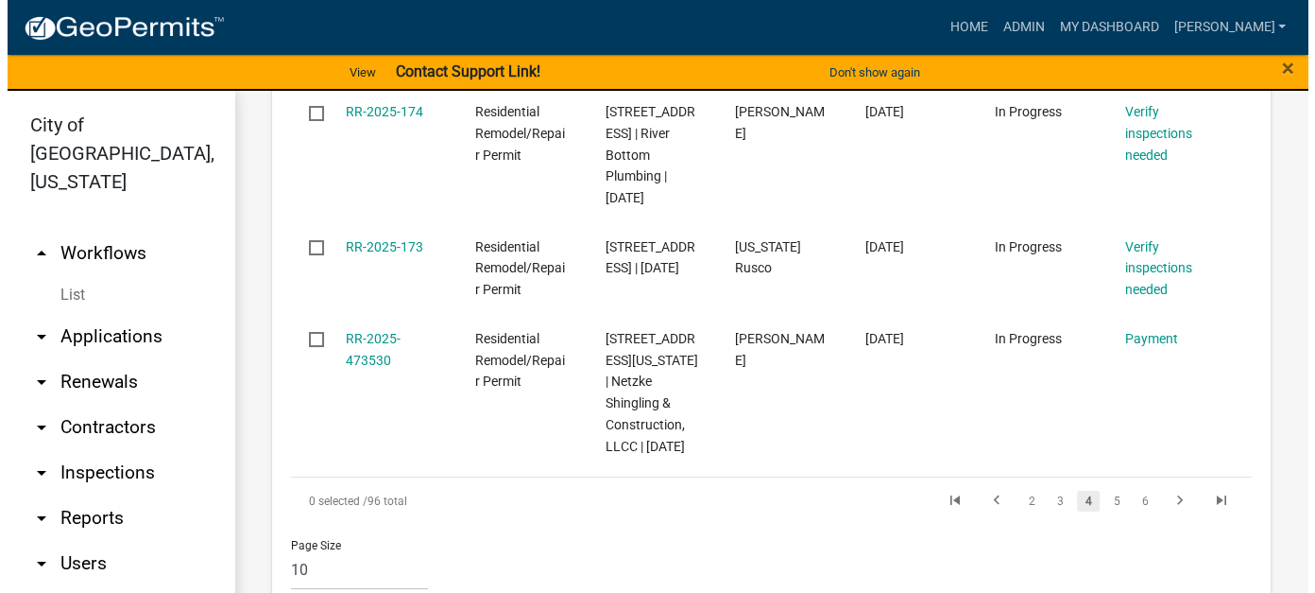
scroll to position [2120, 0]
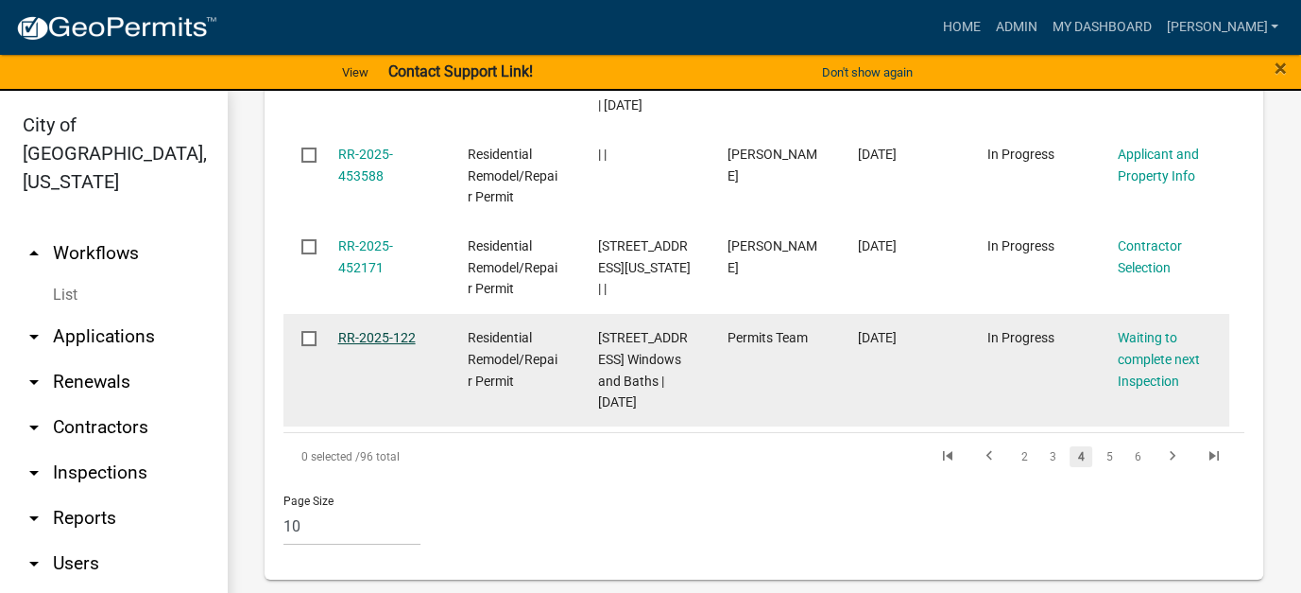
click at [375, 330] on link "RR-2025-122" at bounding box center [376, 337] width 77 height 15
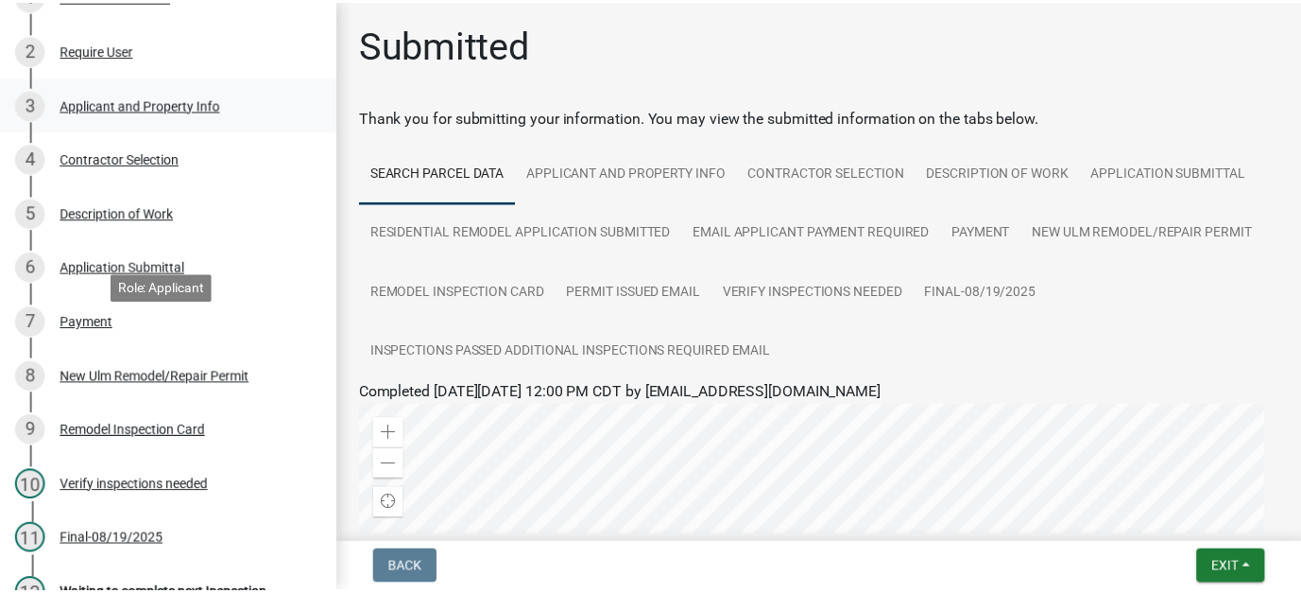
scroll to position [473, 0]
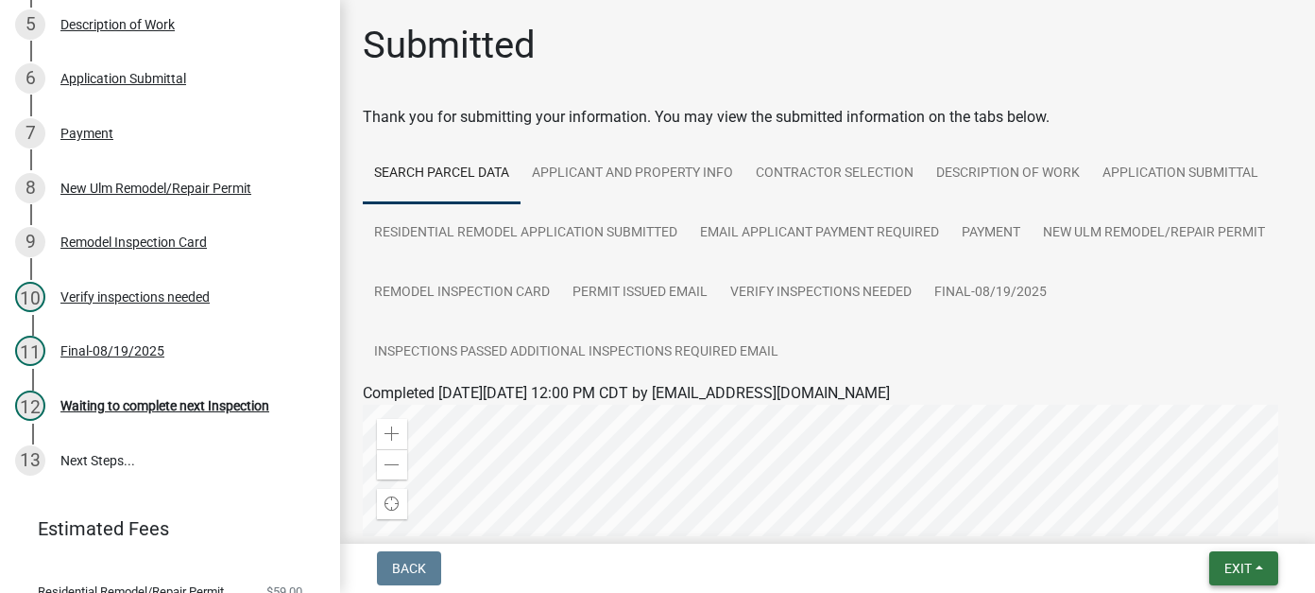
click at [1233, 561] on span "Exit" at bounding box center [1238, 567] width 27 height 15
click at [1210, 519] on button "Save & Exit" at bounding box center [1202, 518] width 151 height 45
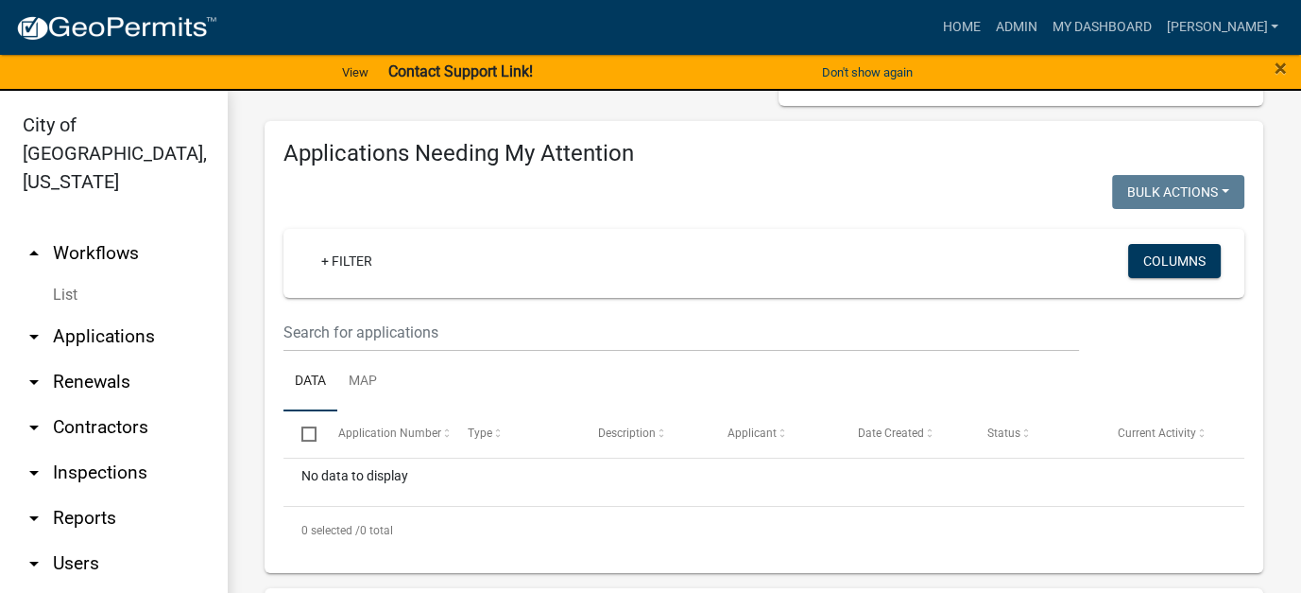
scroll to position [473, 0]
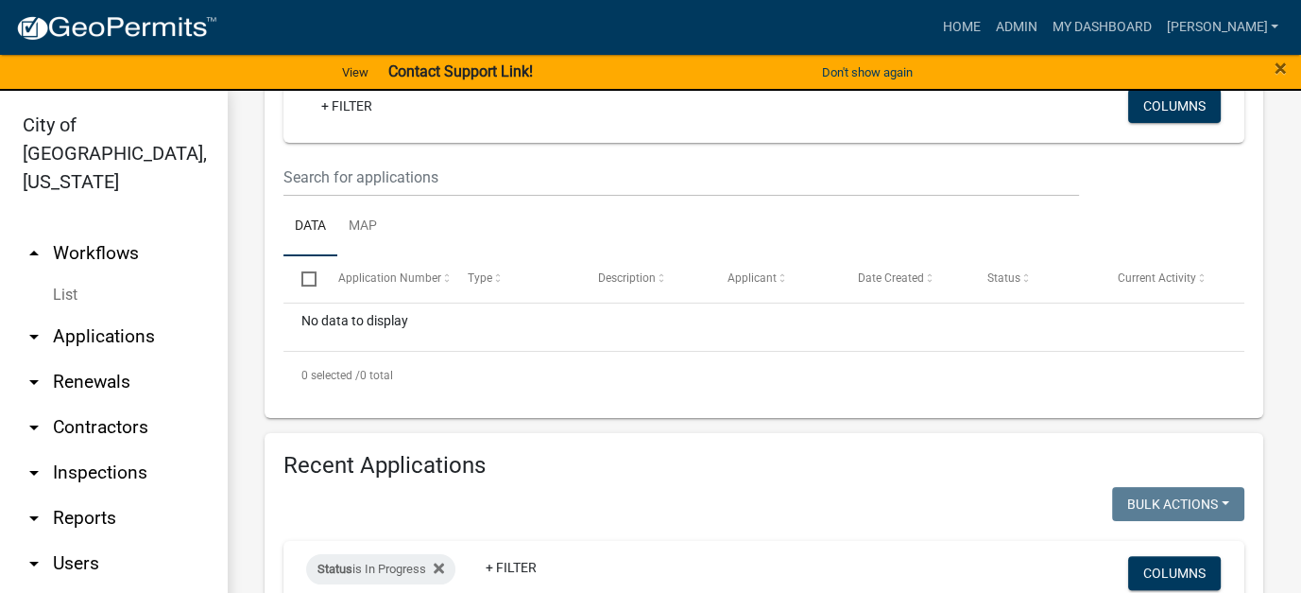
click at [78, 314] on link "arrow_drop_down Applications" at bounding box center [113, 336] width 227 height 45
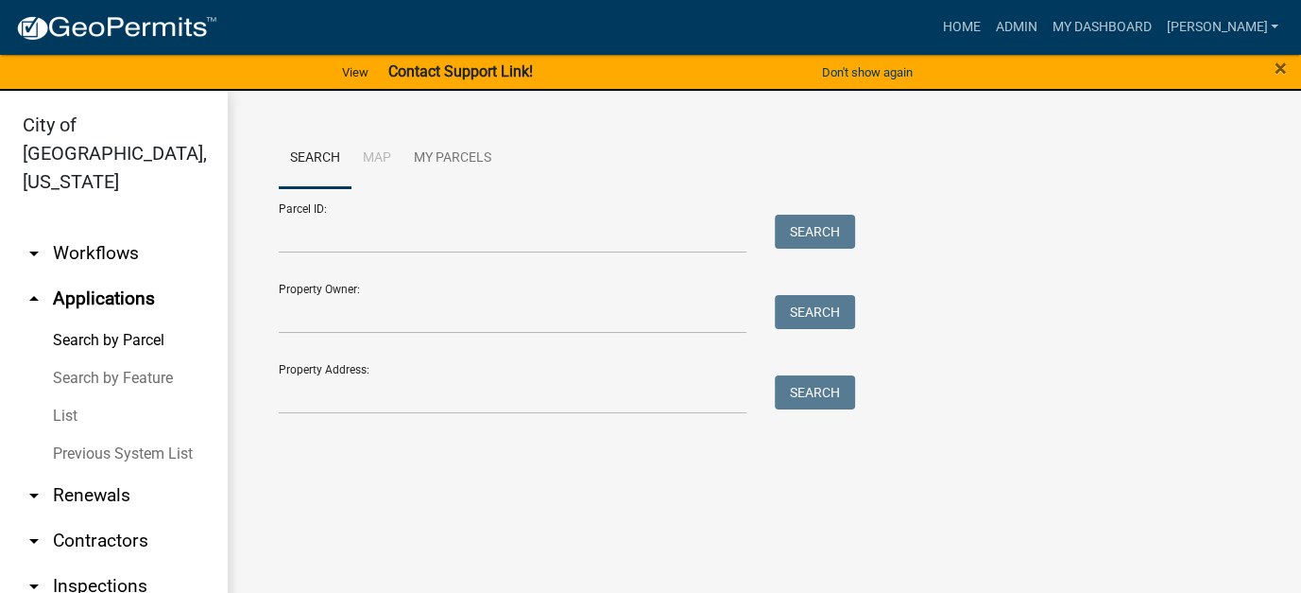
click at [96, 231] on link "arrow_drop_down Workflows" at bounding box center [113, 253] width 227 height 45
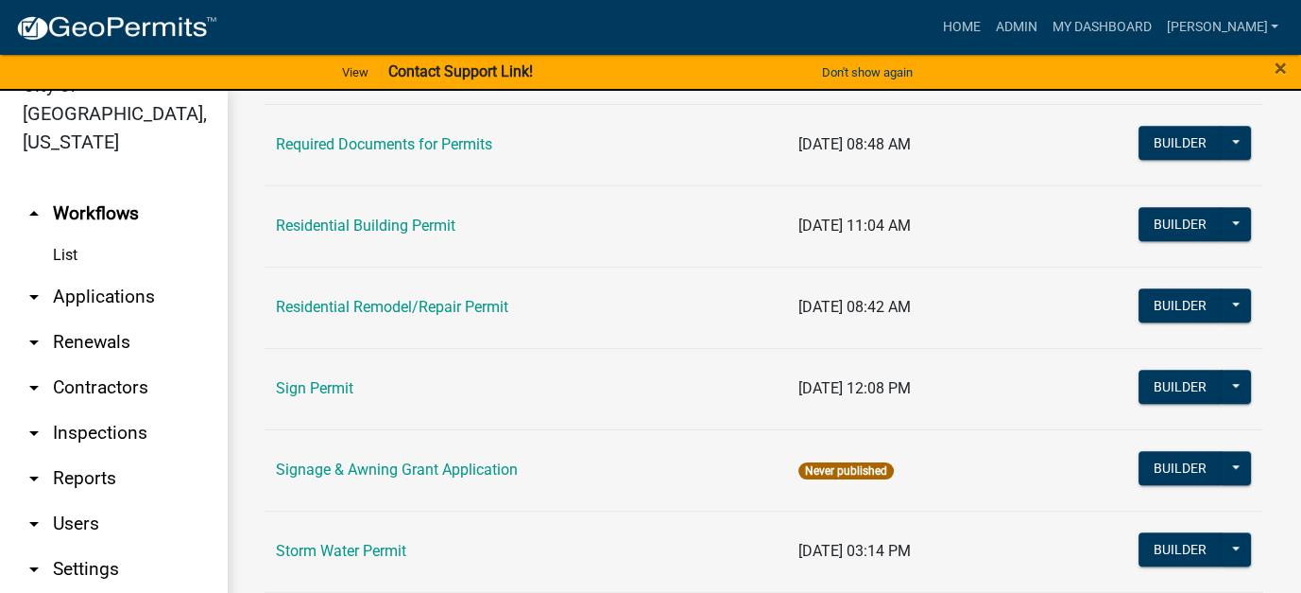
scroll to position [1512, 0]
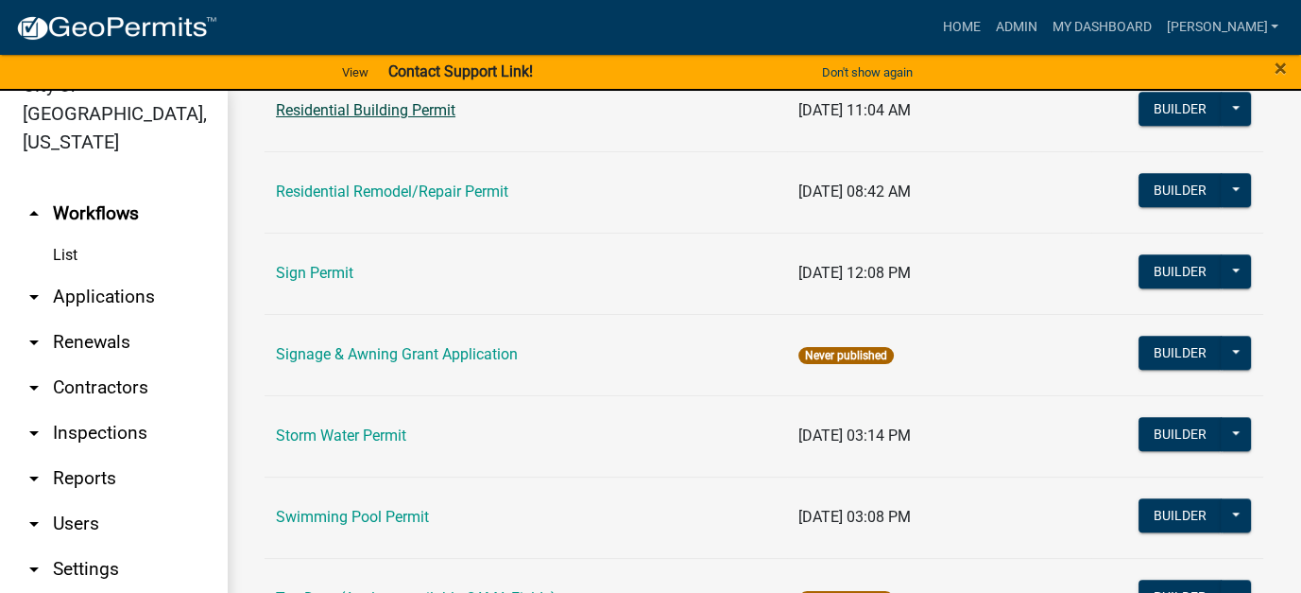
click at [380, 103] on link "Residential Building Permit" at bounding box center [366, 110] width 180 height 18
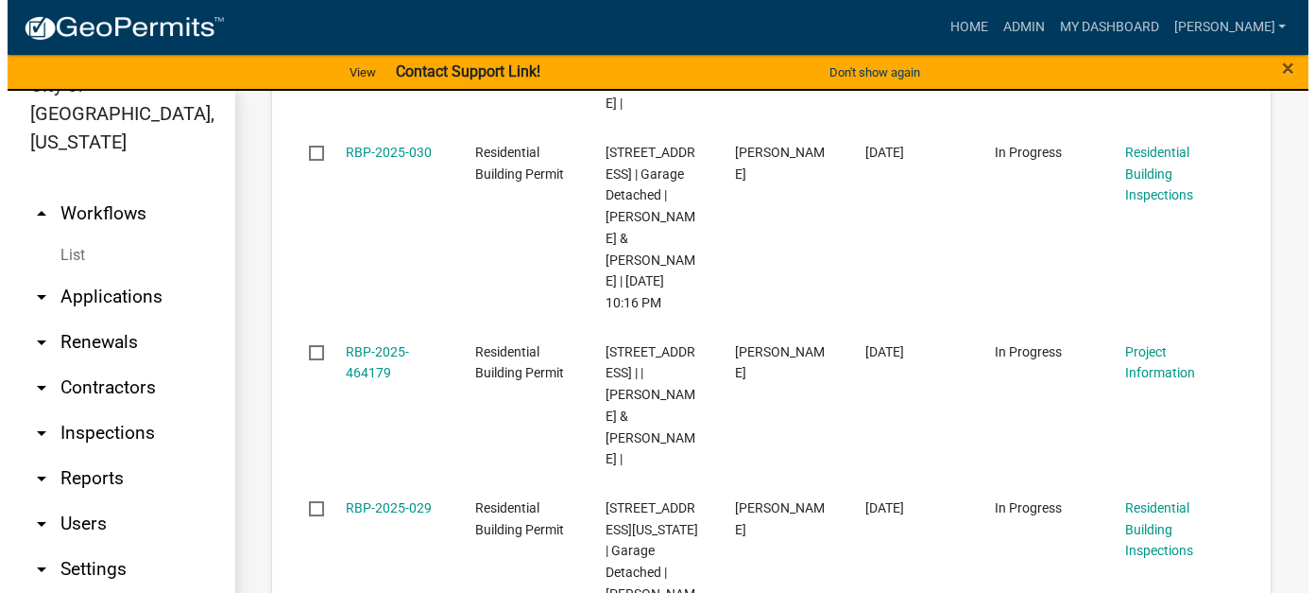
scroll to position [2552, 0]
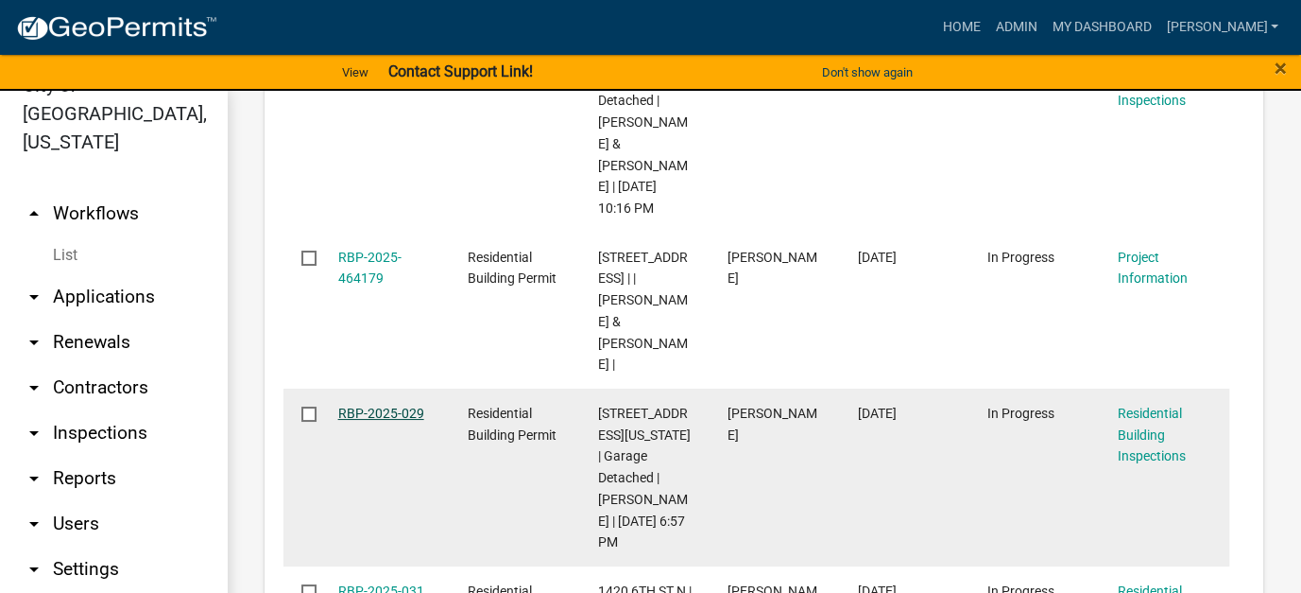
click at [370, 405] on link "RBP-2025-029" at bounding box center [381, 412] width 86 height 15
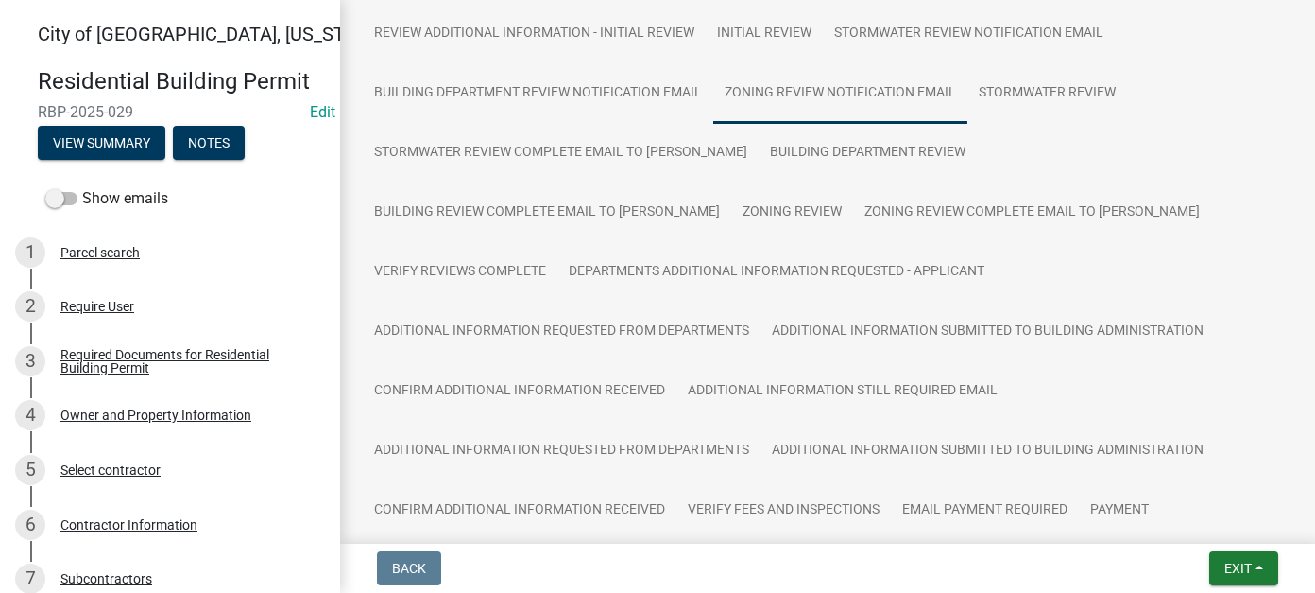
scroll to position [567, 0]
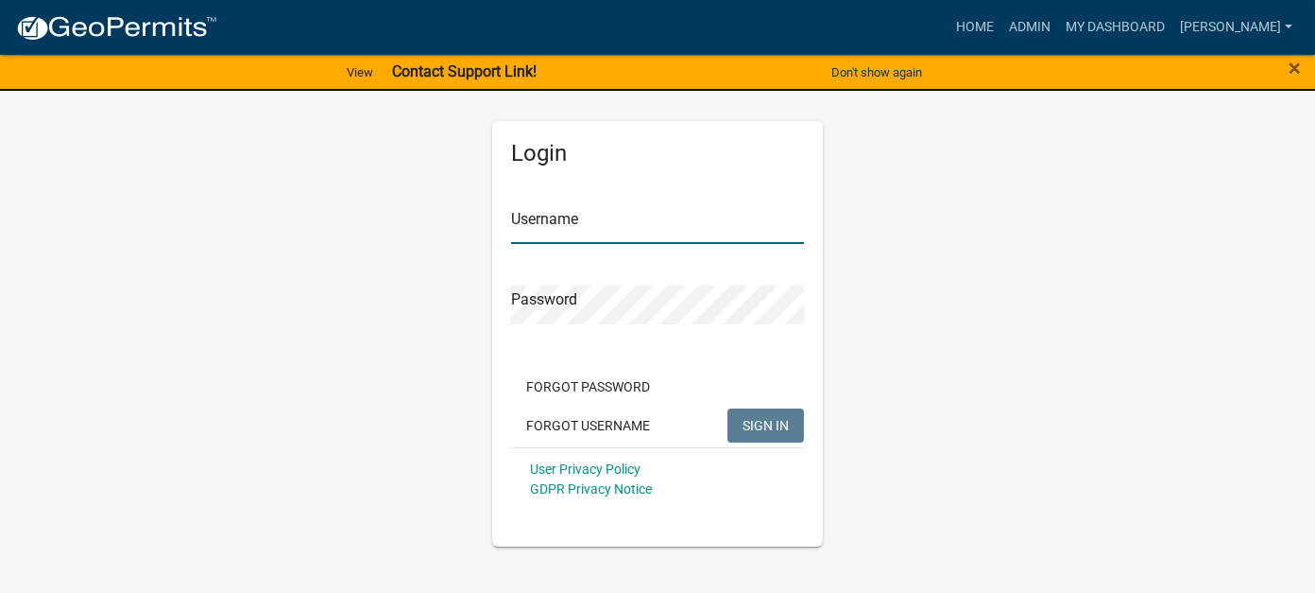
type input "[PERSON_NAME]"
click at [763, 421] on span "SIGN IN" at bounding box center [766, 424] width 46 height 15
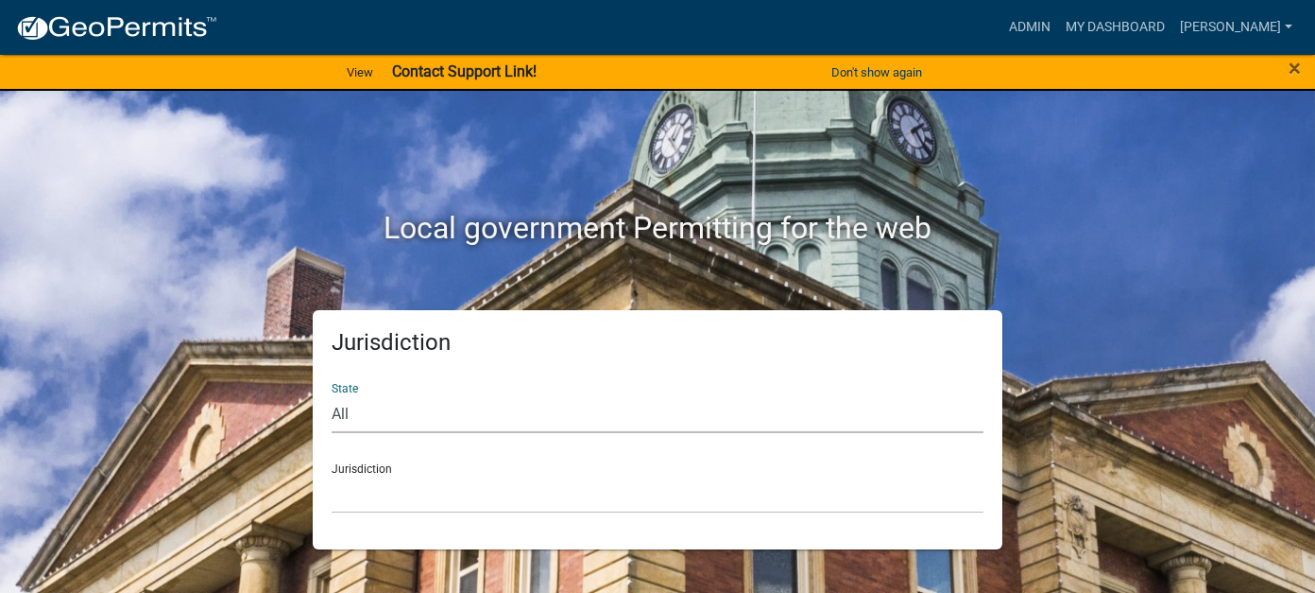
click at [447, 414] on select "All [US_STATE] [US_STATE] [US_STATE] [US_STATE] [US_STATE] [US_STATE] [US_STATE…" at bounding box center [658, 413] width 652 height 39
select select "[US_STATE]"
click at [332, 394] on select "All [US_STATE] [US_STATE] [US_STATE] [US_STATE] [US_STATE] [US_STATE] [US_STATE…" at bounding box center [658, 413] width 652 height 39
click at [421, 483] on select "[GEOGRAPHIC_DATA], [US_STATE] [GEOGRAPHIC_DATA], [US_STATE] [GEOGRAPHIC_DATA], …" at bounding box center [658, 493] width 652 height 39
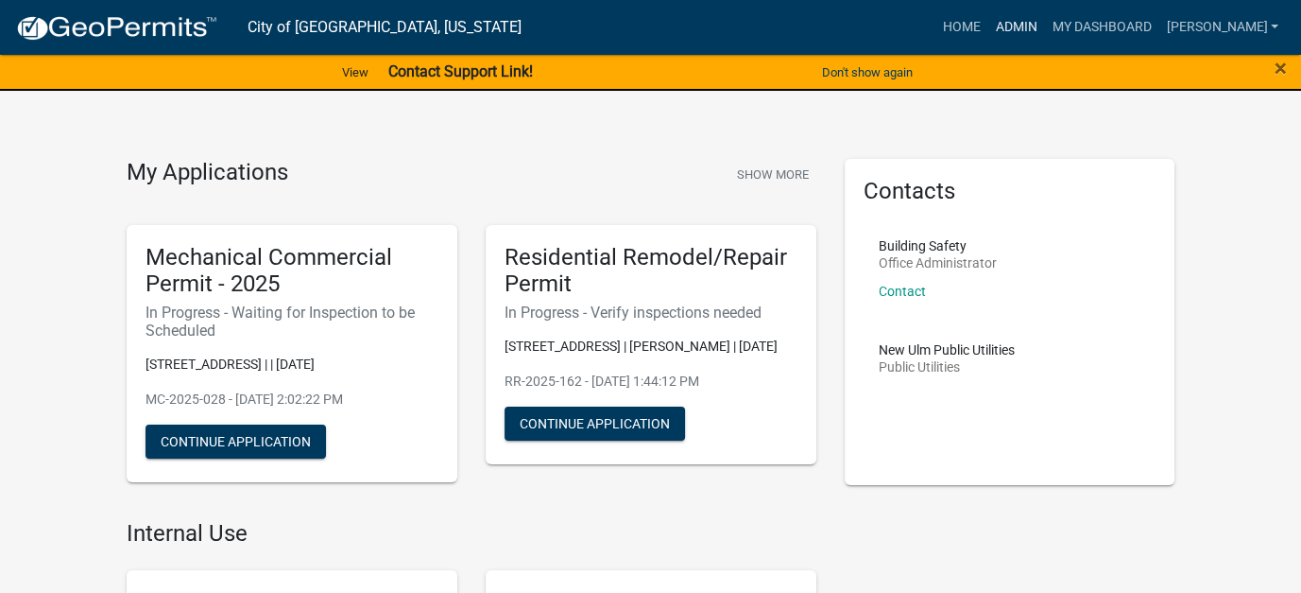
click at [1044, 15] on link "Admin" at bounding box center [1016, 27] width 57 height 36
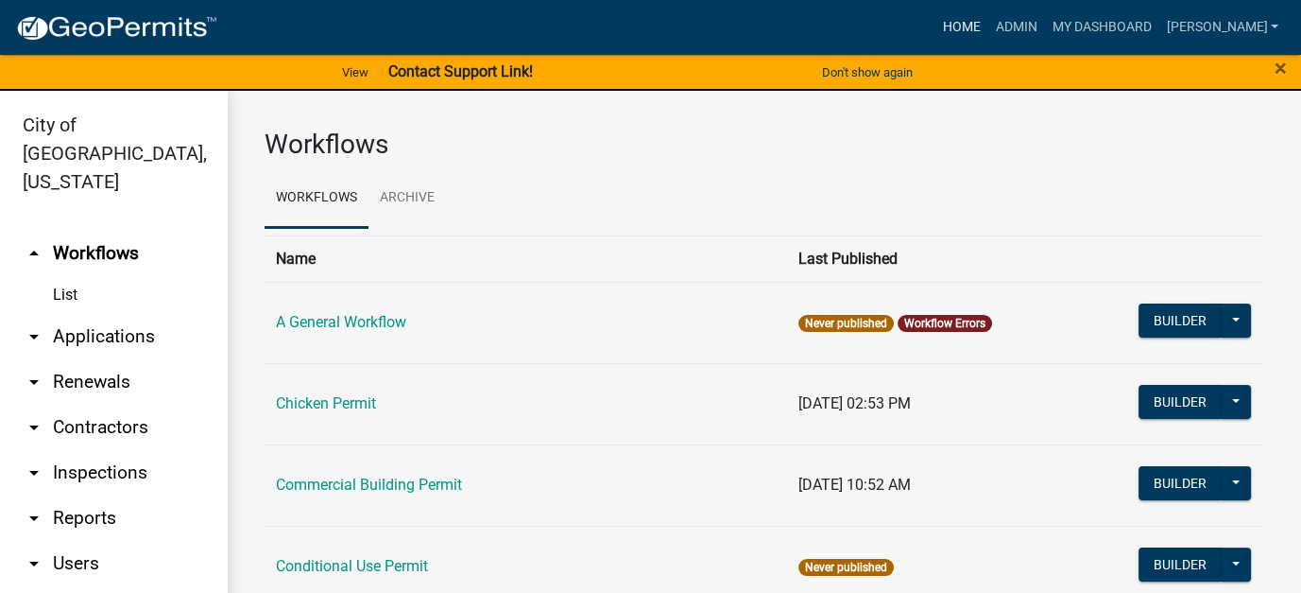
click at [988, 27] on link "Home" at bounding box center [961, 27] width 53 height 36
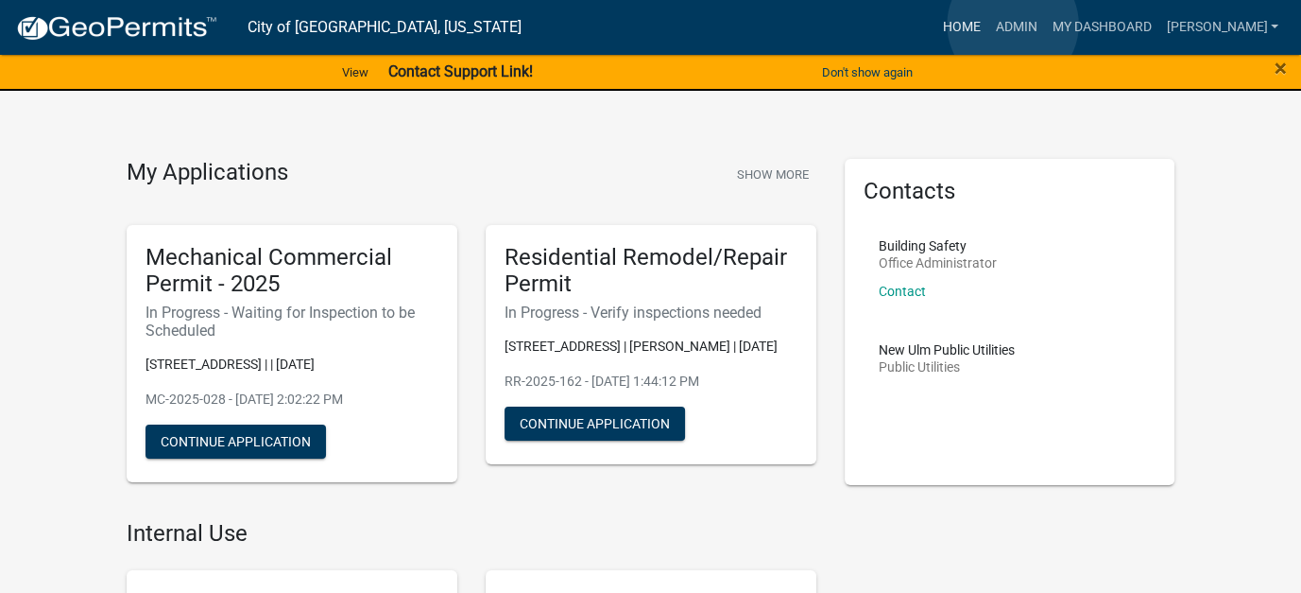
click at [988, 25] on link "Home" at bounding box center [961, 27] width 53 height 36
click at [1044, 28] on link "Admin" at bounding box center [1016, 27] width 57 height 36
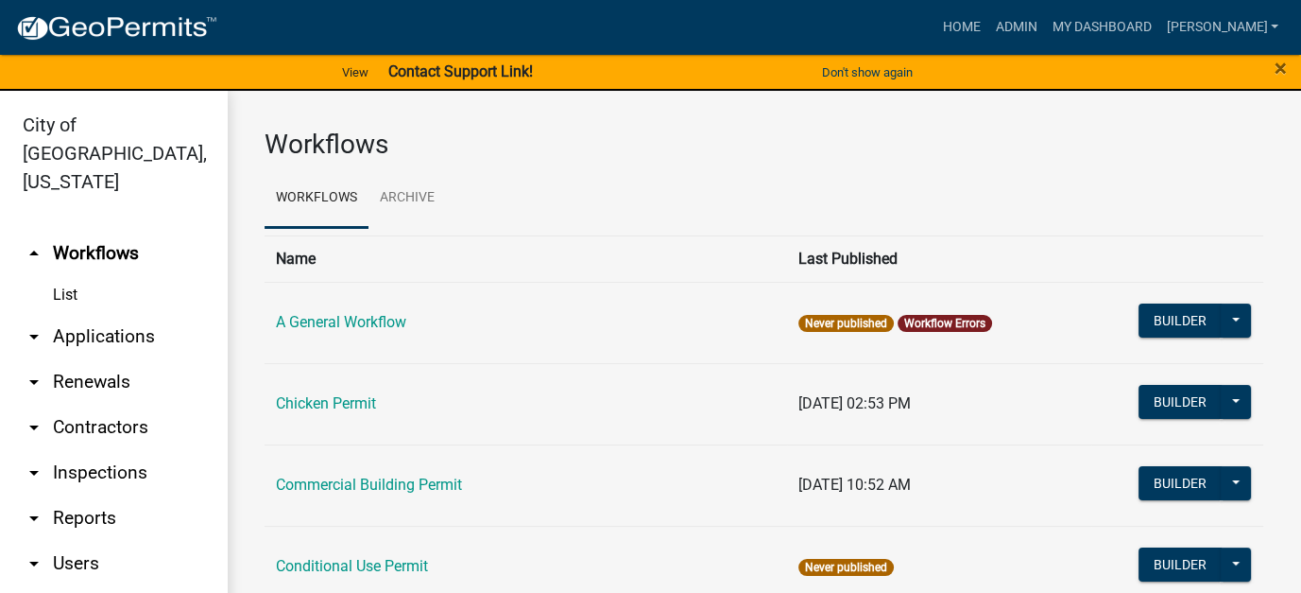
click at [102, 314] on link "arrow_drop_down Applications" at bounding box center [113, 336] width 227 height 45
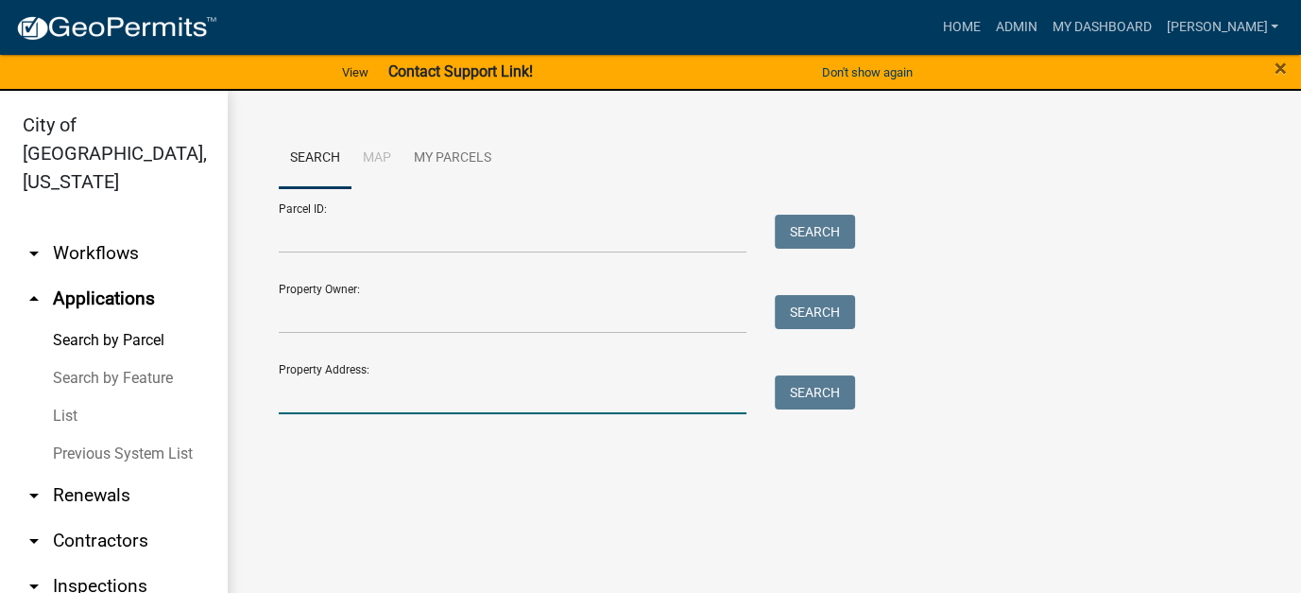
click at [360, 404] on input "Property Address:" at bounding box center [513, 394] width 468 height 39
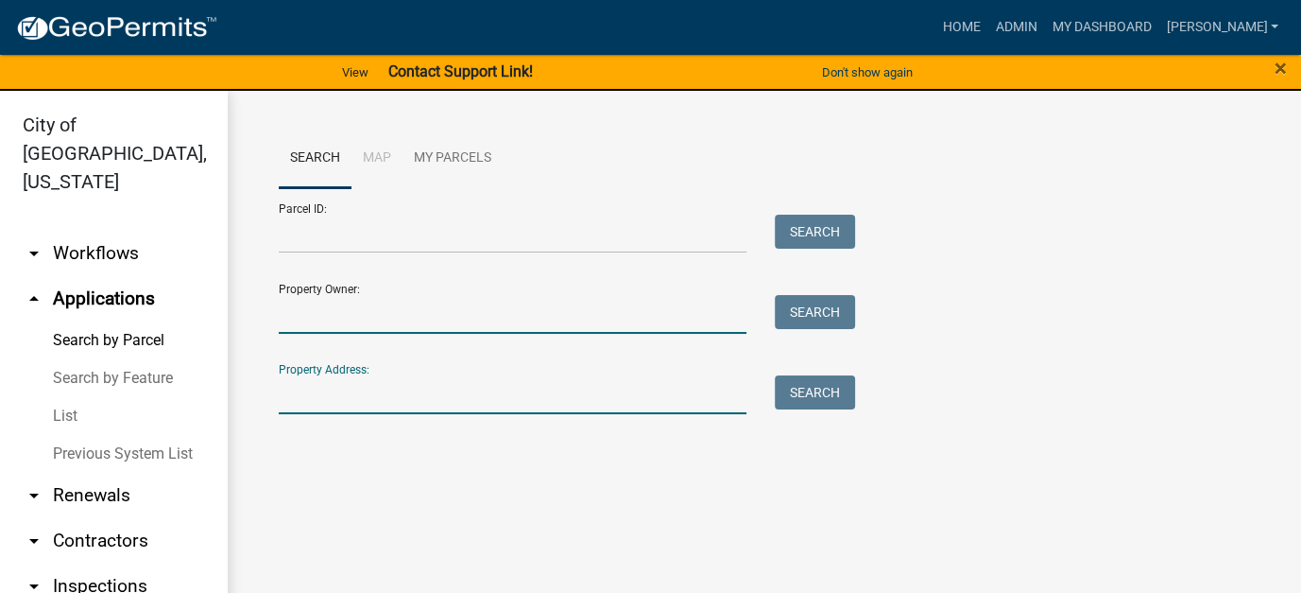
click at [296, 312] on input "Property Owner:" at bounding box center [513, 314] width 468 height 39
click at [305, 388] on input "Property Address:" at bounding box center [513, 394] width 468 height 39
click at [306, 322] on input "Property Owner:" at bounding box center [513, 314] width 468 height 39
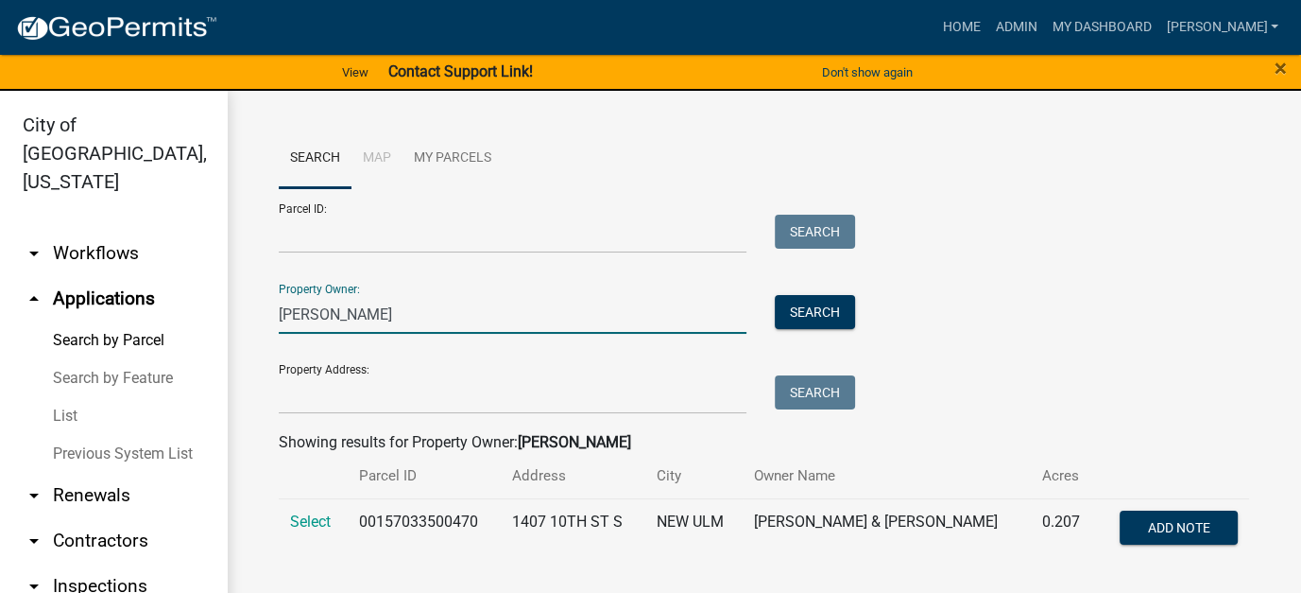
type input "[PERSON_NAME]"
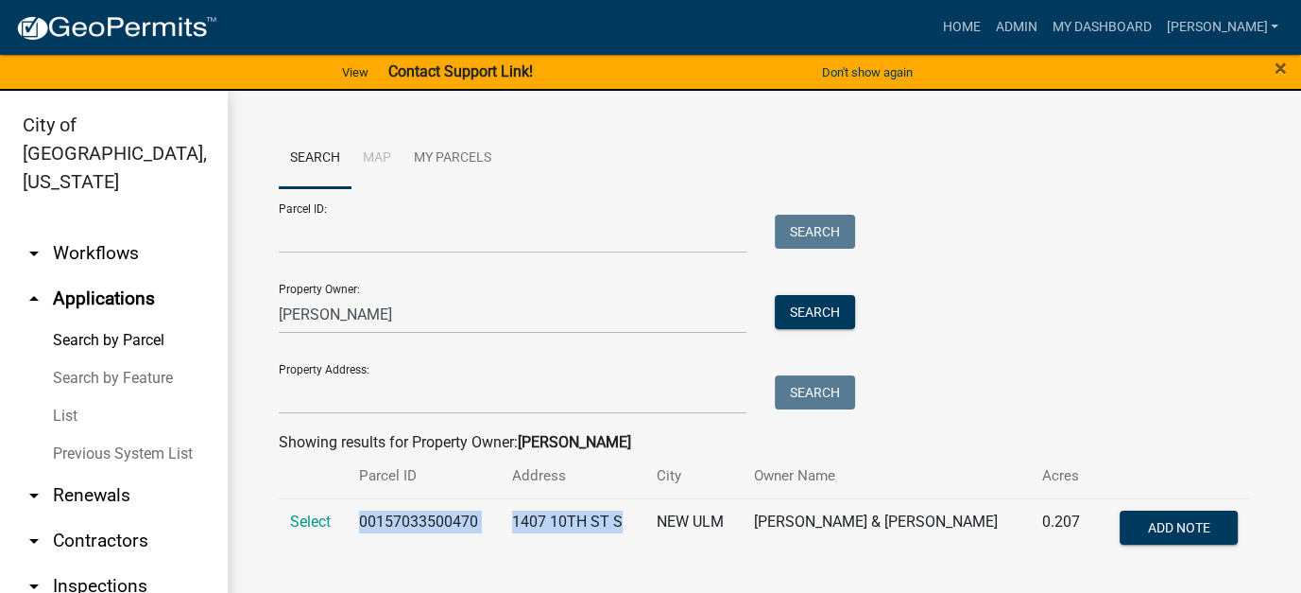
drag, startPoint x: 358, startPoint y: 519, endPoint x: 660, endPoint y: 518, distance: 301.5
click at [660, 518] on tr "Select 00157033500470 [STREET_ADDRESS] [PERSON_NAME] & [PERSON_NAME] 0.207 Add …" at bounding box center [764, 529] width 971 height 62
copy tr "00157033500470 [STREET_ADDRESS]"
click at [93, 231] on link "arrow_drop_down Workflows" at bounding box center [113, 253] width 227 height 45
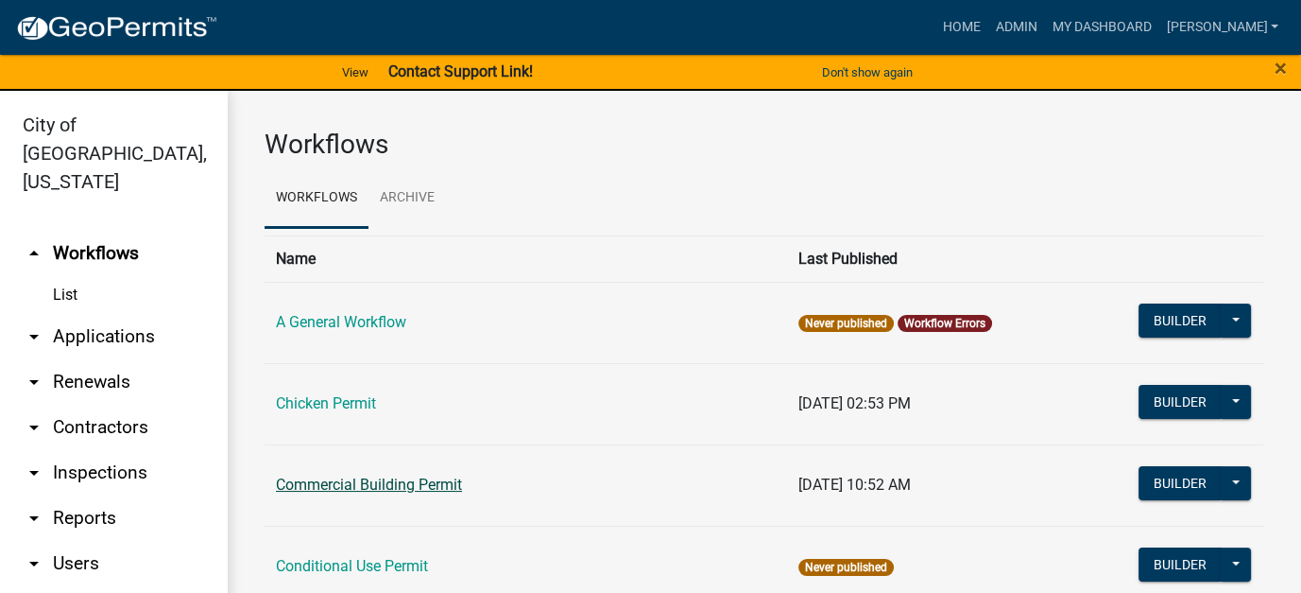
click at [335, 479] on link "Commercial Building Permit" at bounding box center [369, 484] width 186 height 18
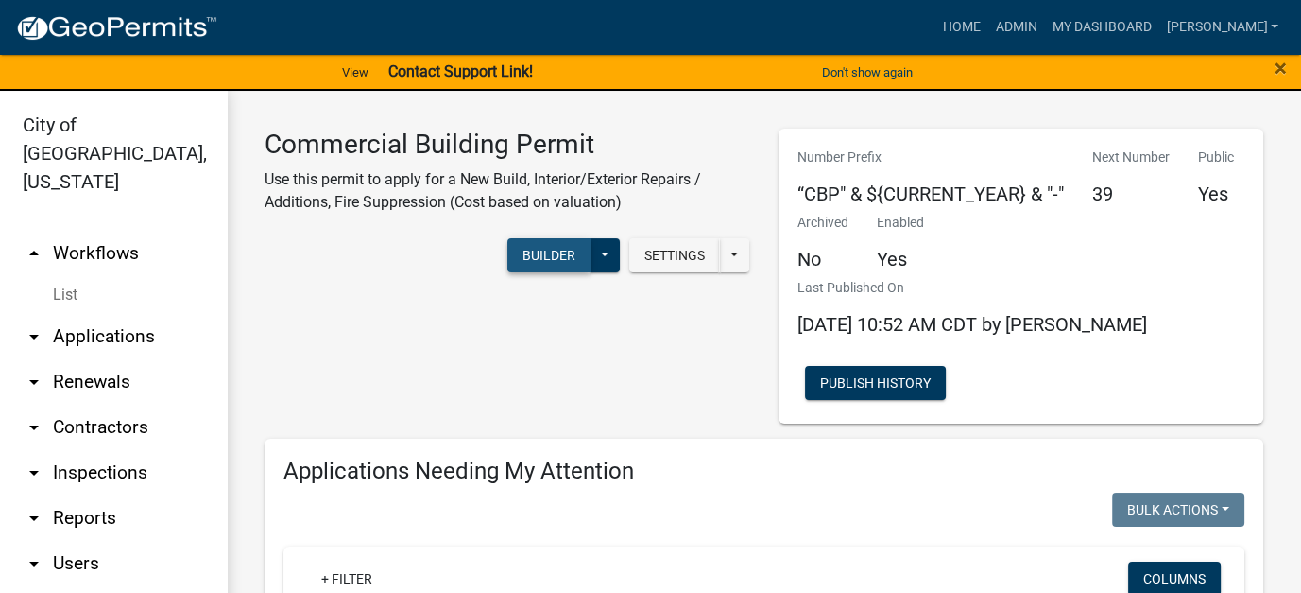
click at [542, 261] on button "Builder" at bounding box center [548, 255] width 83 height 34
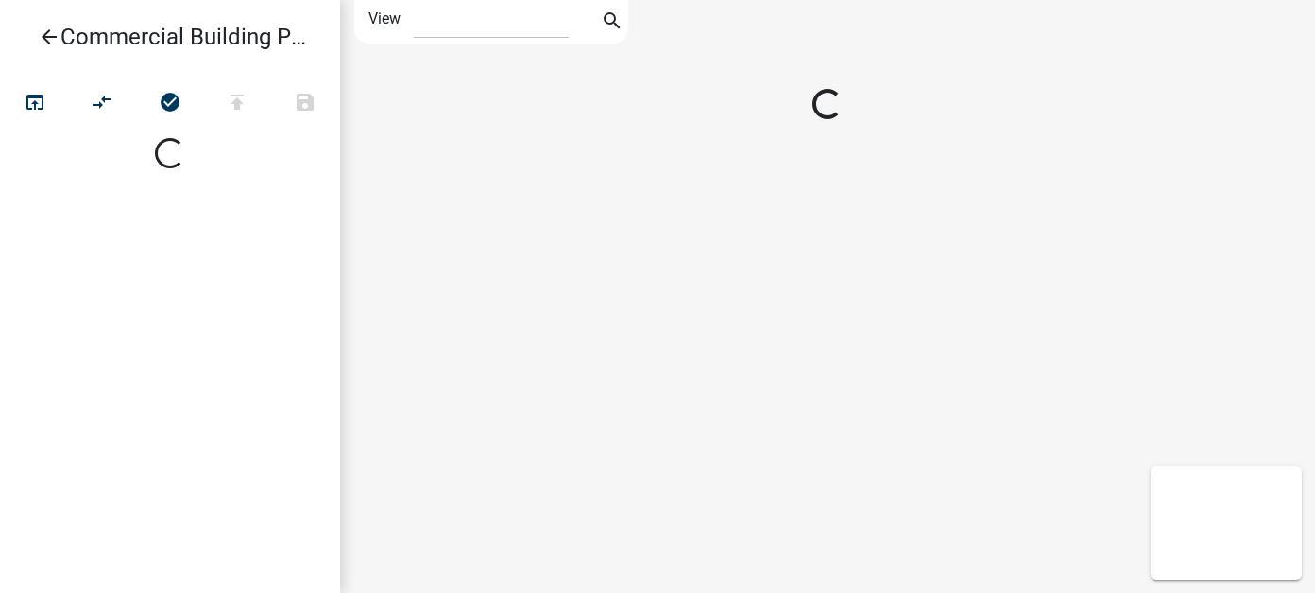
select select "1"
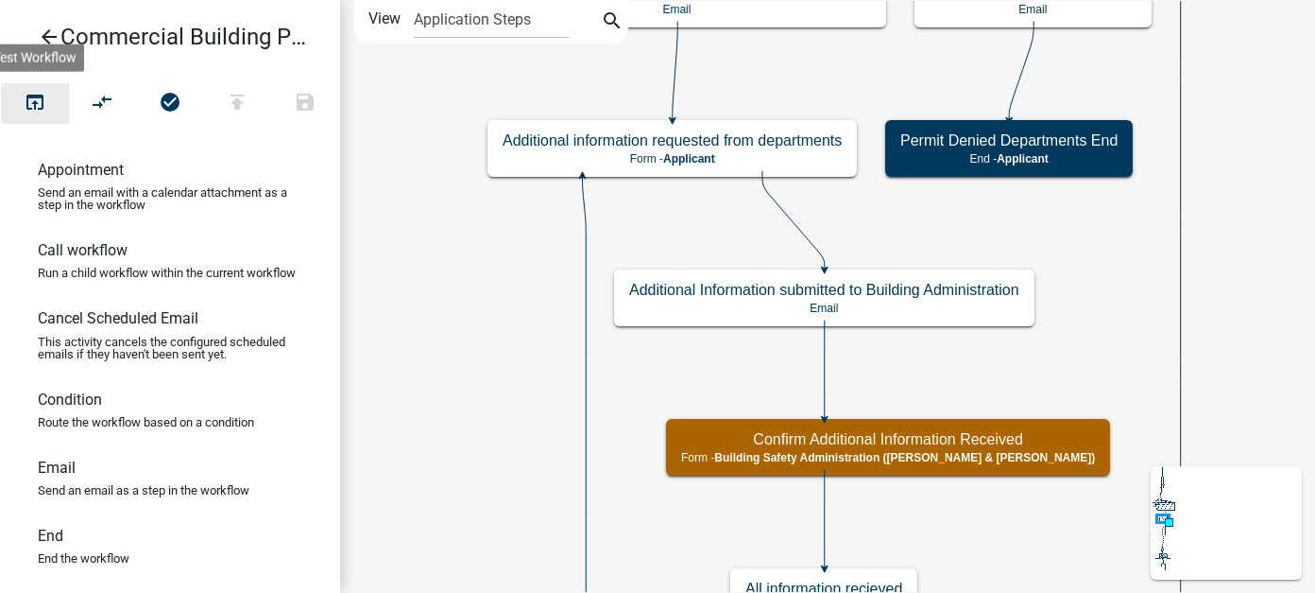
click at [42, 107] on icon "open_in_browser" at bounding box center [35, 104] width 23 height 26
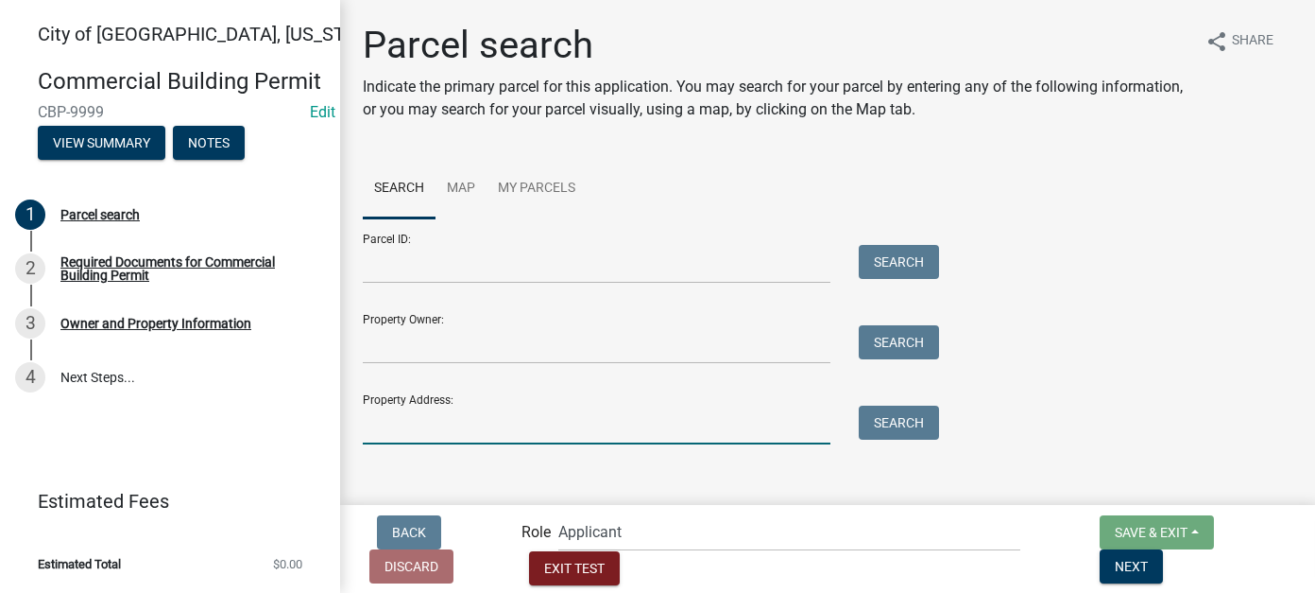
click at [470, 430] on input "Property Address:" at bounding box center [597, 424] width 468 height 39
type input "2304 lake"
click at [887, 429] on button "Search" at bounding box center [899, 422] width 80 height 34
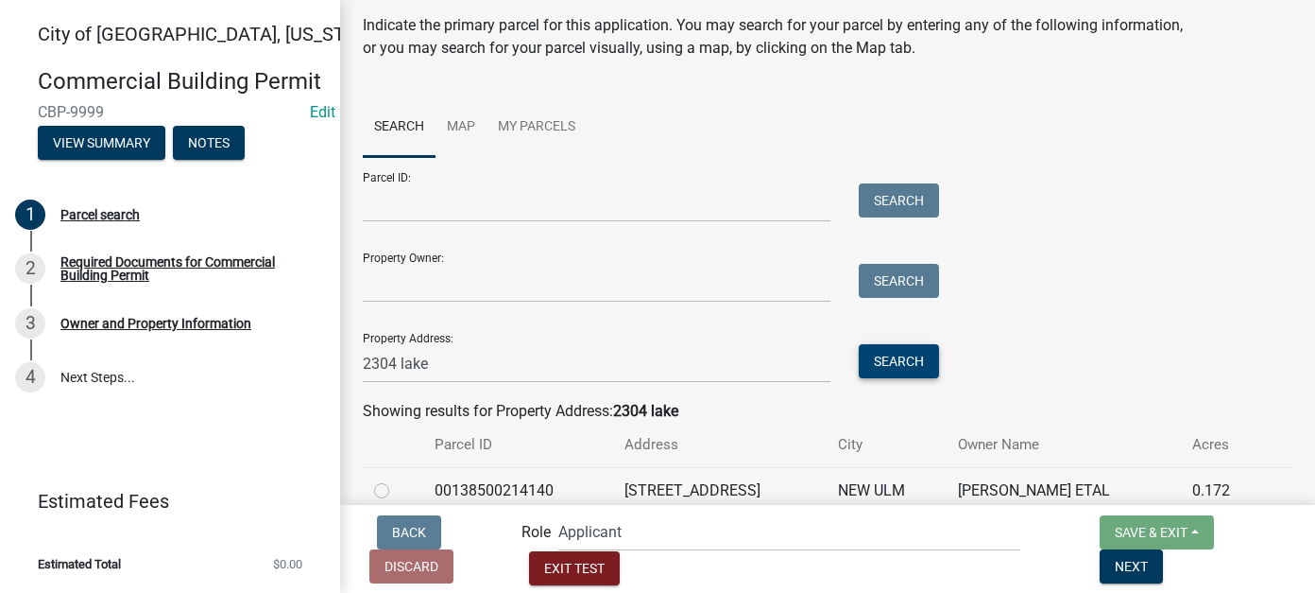
scroll to position [112, 0]
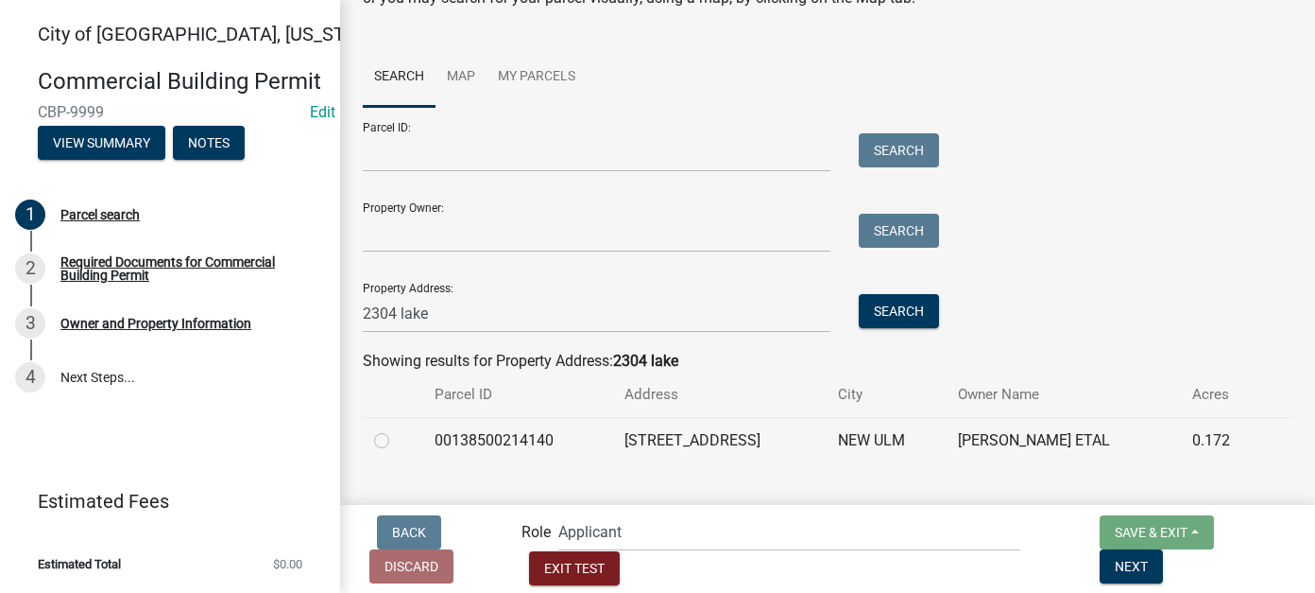
click at [397, 429] on label at bounding box center [397, 429] width 0 height 0
click at [397, 439] on input "radio" at bounding box center [403, 435] width 12 height 12
radio input "true"
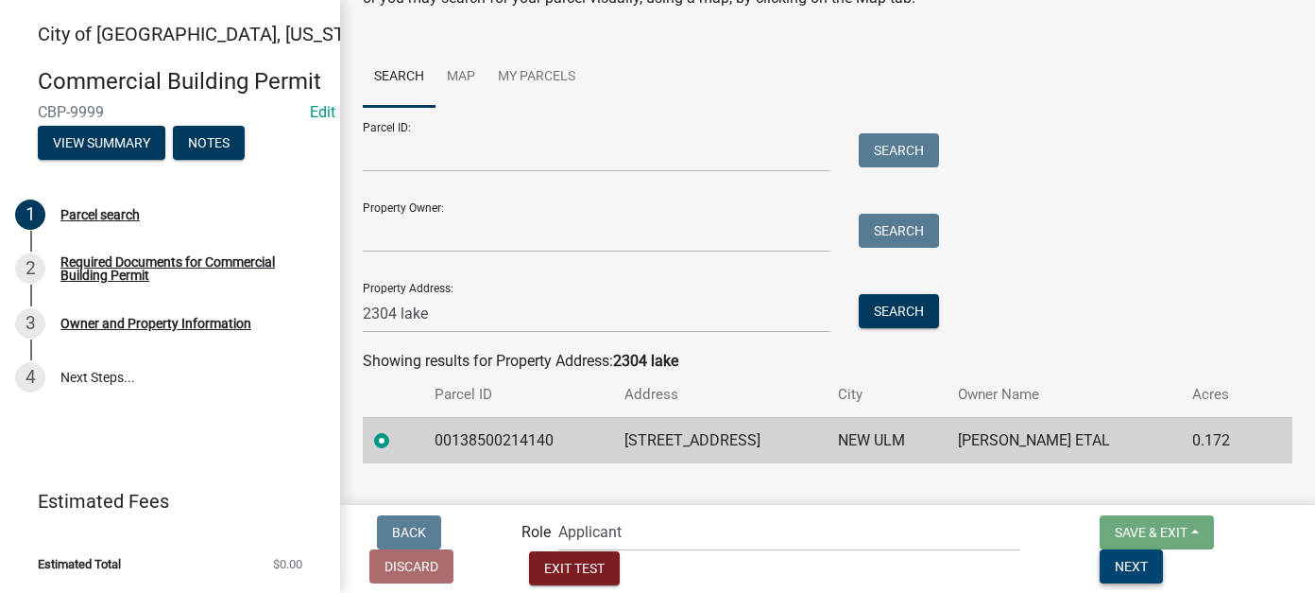
click at [1148, 564] on span "Next" at bounding box center [1131, 565] width 33 height 15
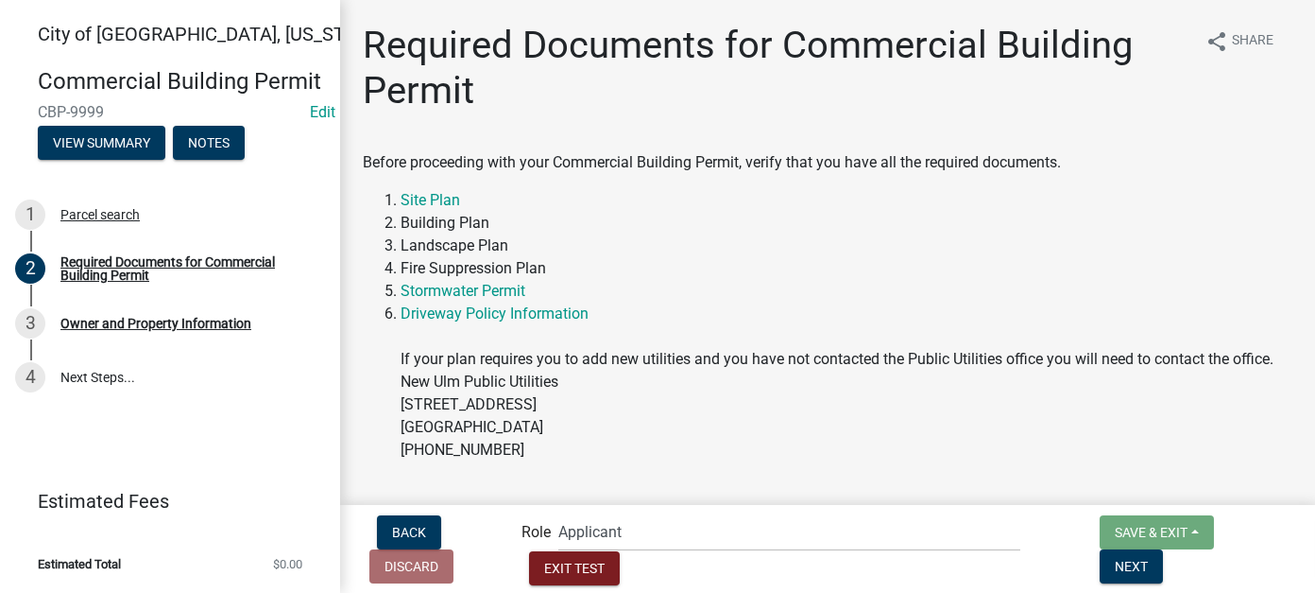
scroll to position [59, 0]
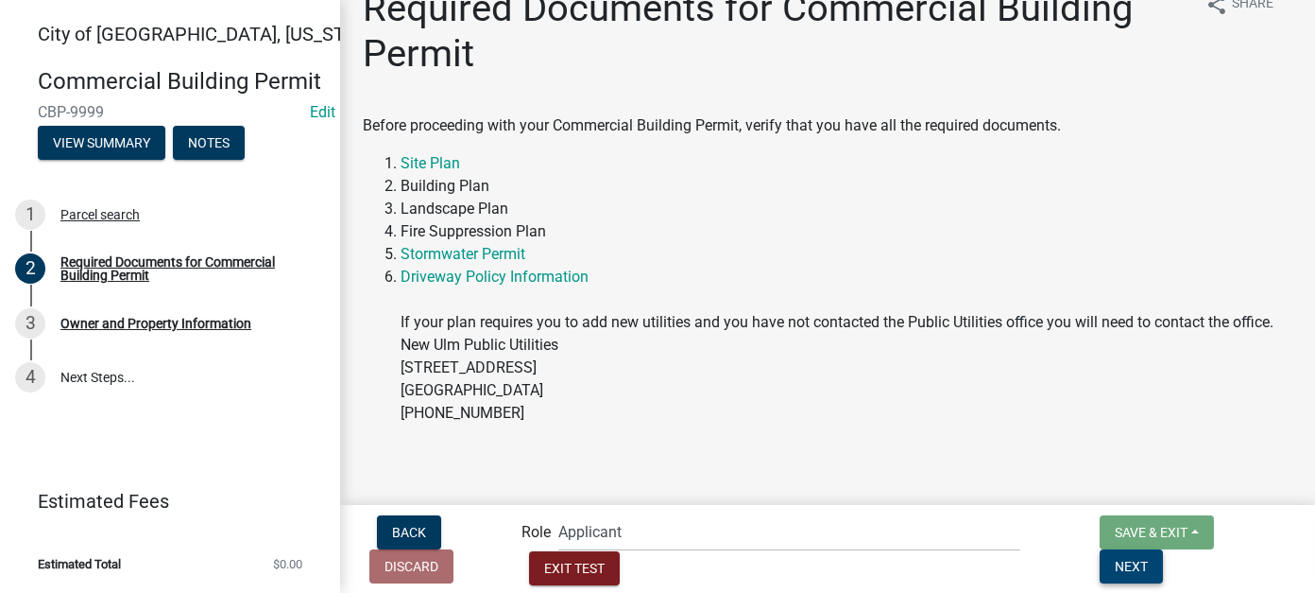
drag, startPoint x: 1233, startPoint y: 566, endPoint x: 1223, endPoint y: 561, distance: 11.4
click at [1148, 566] on span "Next" at bounding box center [1131, 565] width 33 height 15
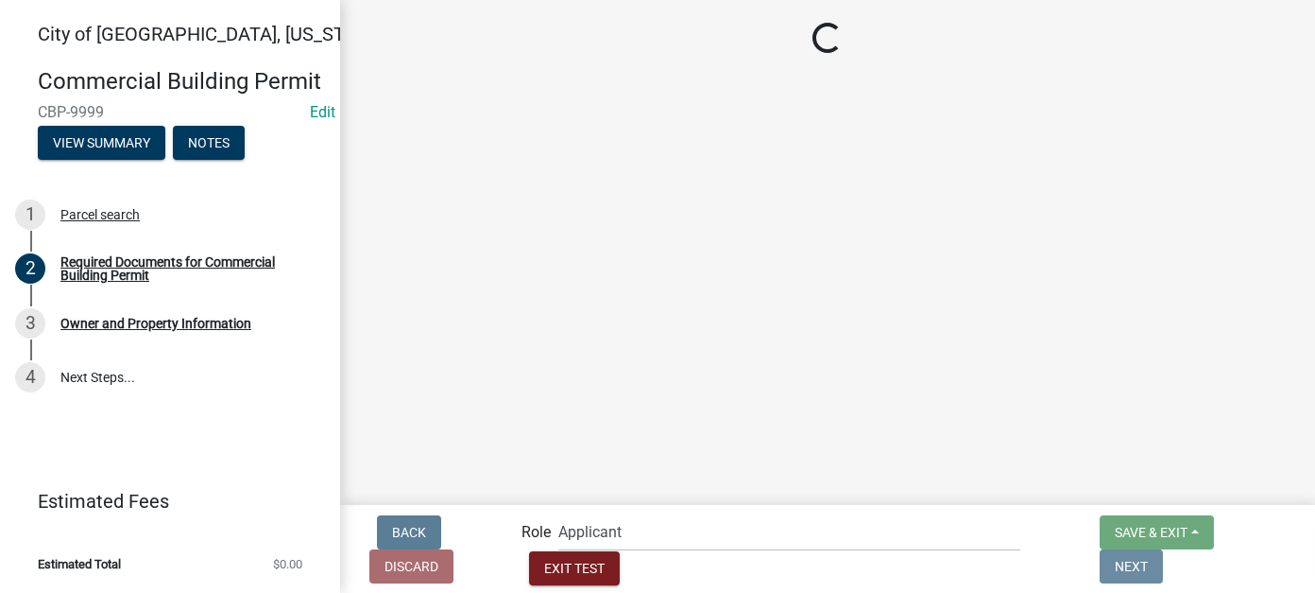
scroll to position [0, 0]
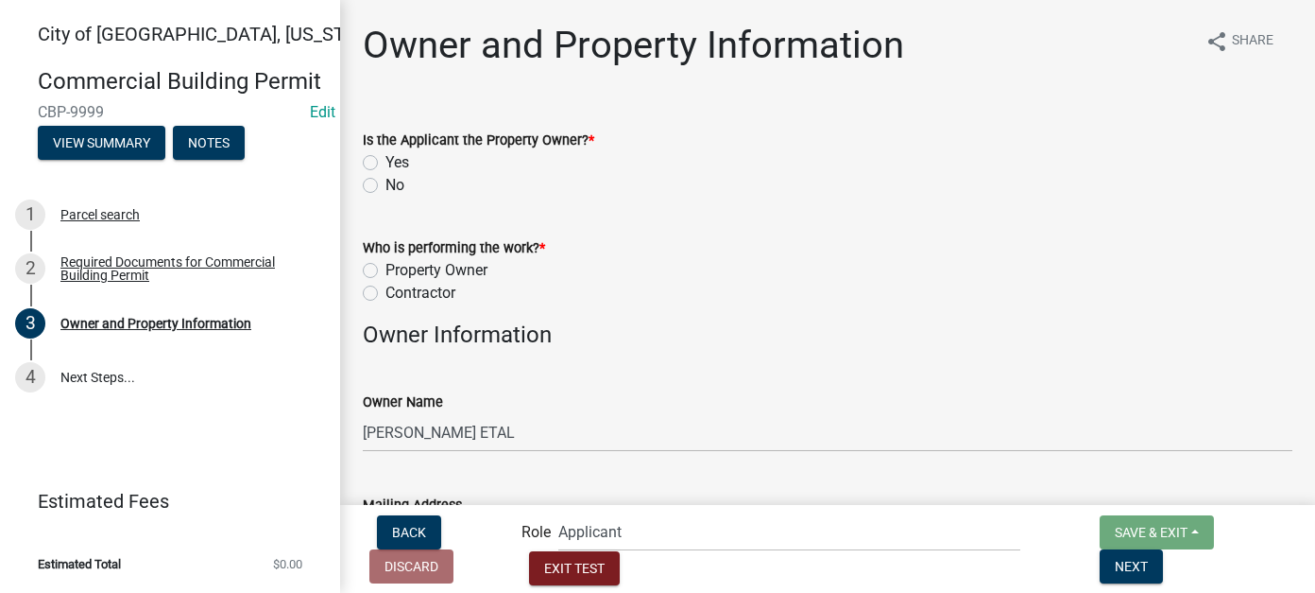
click at [386, 158] on label "Yes" at bounding box center [398, 162] width 24 height 23
click at [386, 158] on input "Yes" at bounding box center [392, 157] width 12 height 12
radio input "true"
click at [386, 273] on label "Property Owner" at bounding box center [437, 270] width 102 height 23
click at [386, 271] on input "Property Owner" at bounding box center [392, 265] width 12 height 12
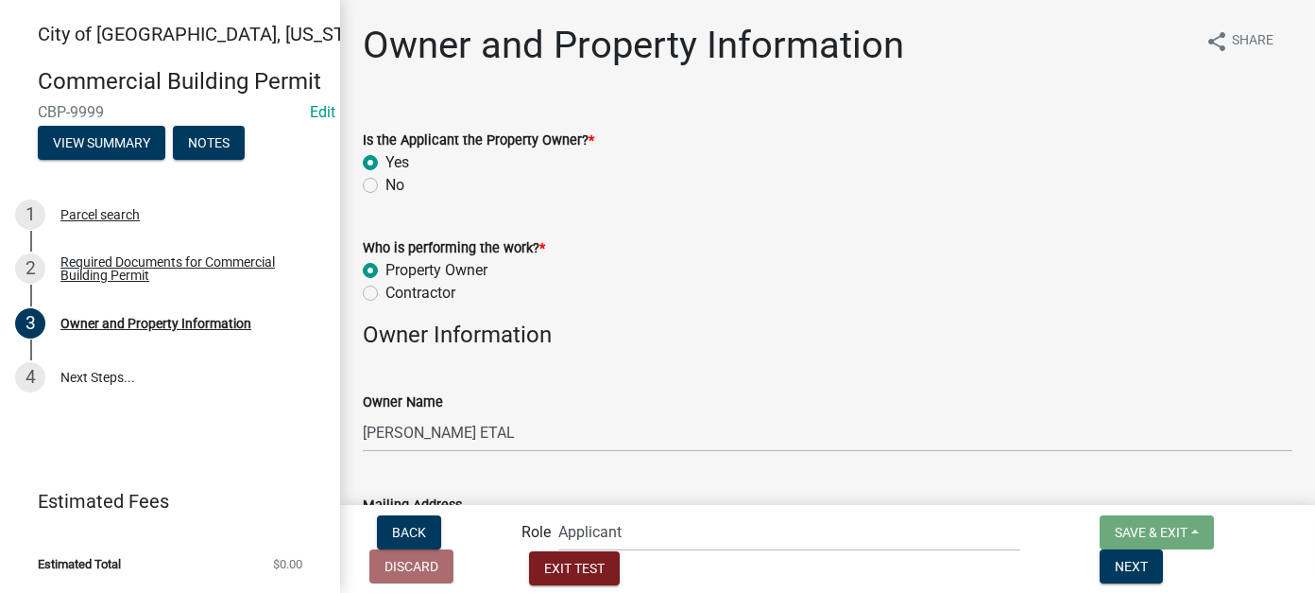
radio input "true"
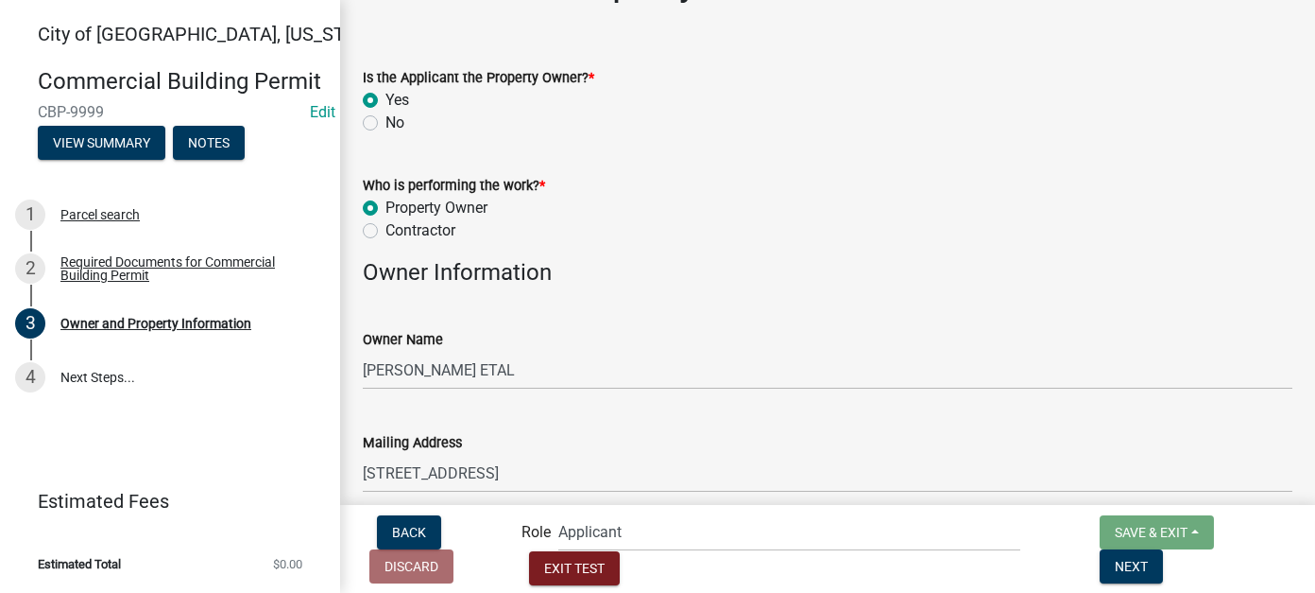
scroll to position [95, 0]
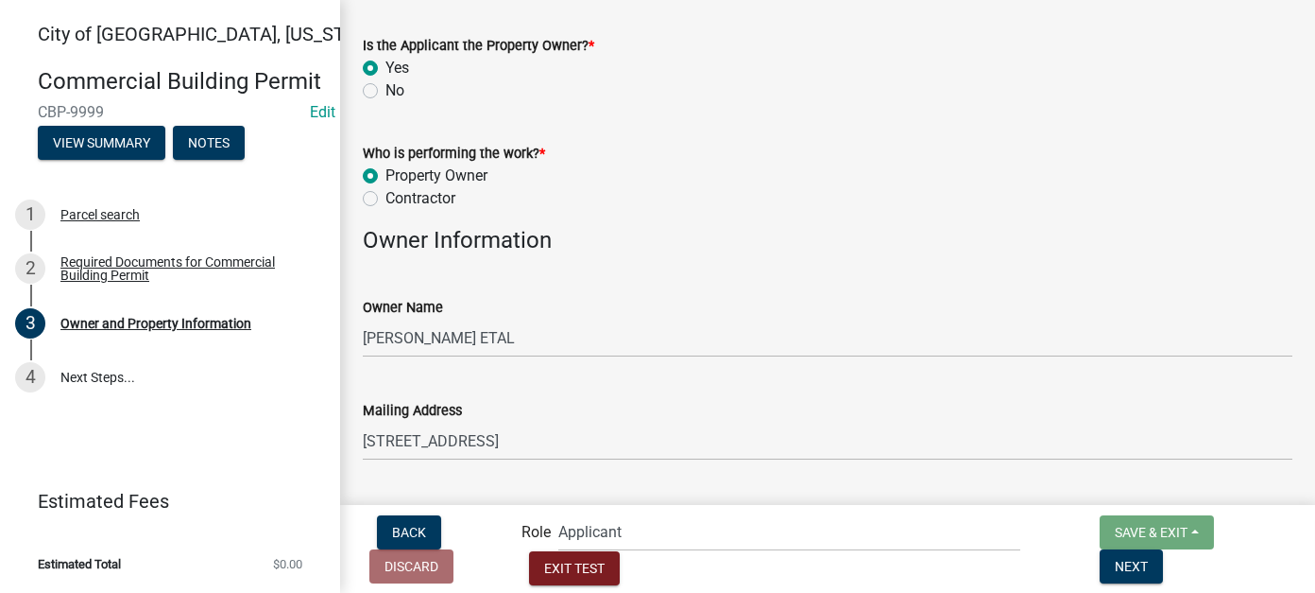
click at [386, 201] on label "Contractor" at bounding box center [421, 198] width 70 height 23
click at [386, 199] on input "Contractor" at bounding box center [392, 193] width 12 height 12
radio input "true"
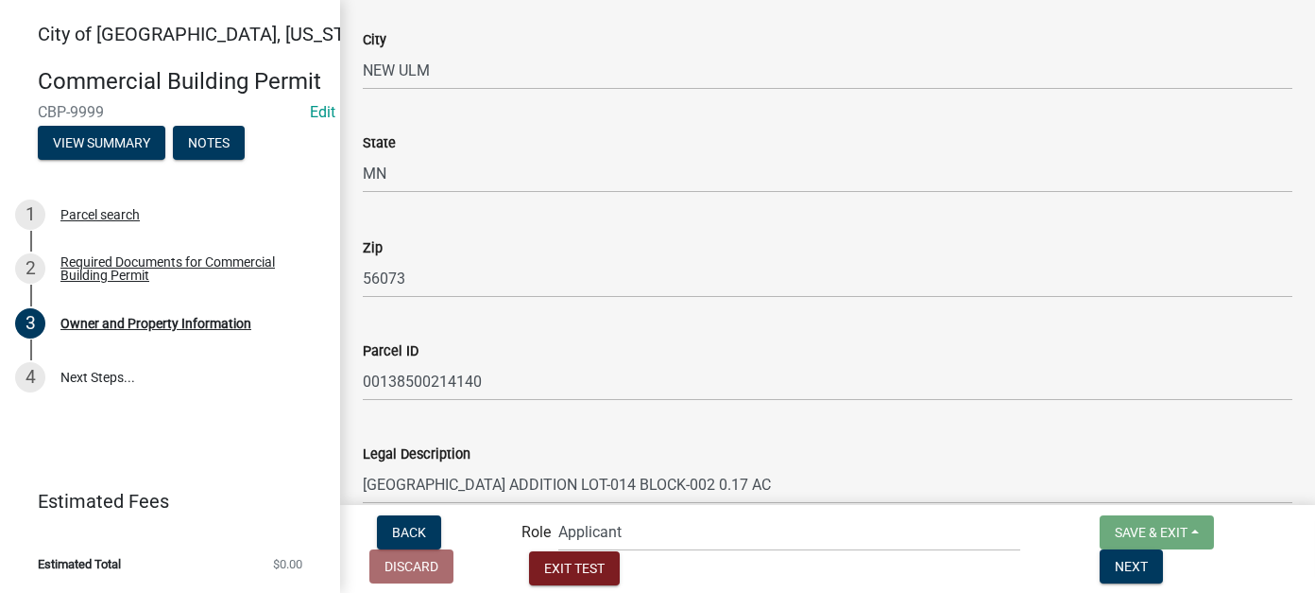
scroll to position [1387, 0]
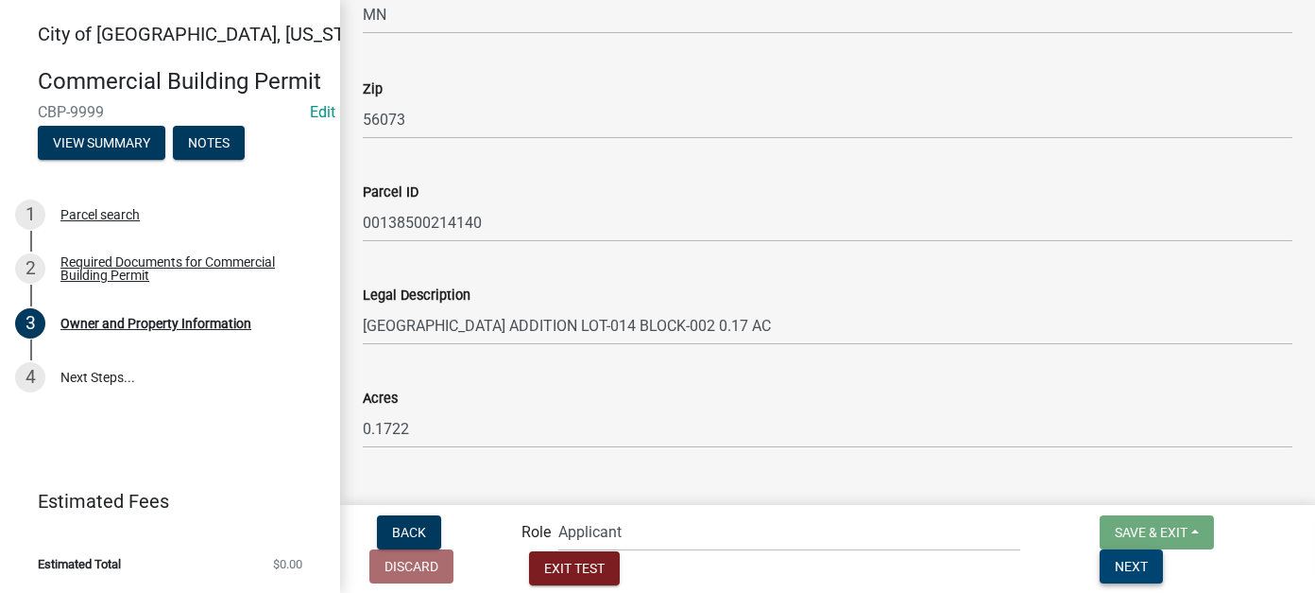
click at [1148, 566] on span "Next" at bounding box center [1131, 565] width 33 height 15
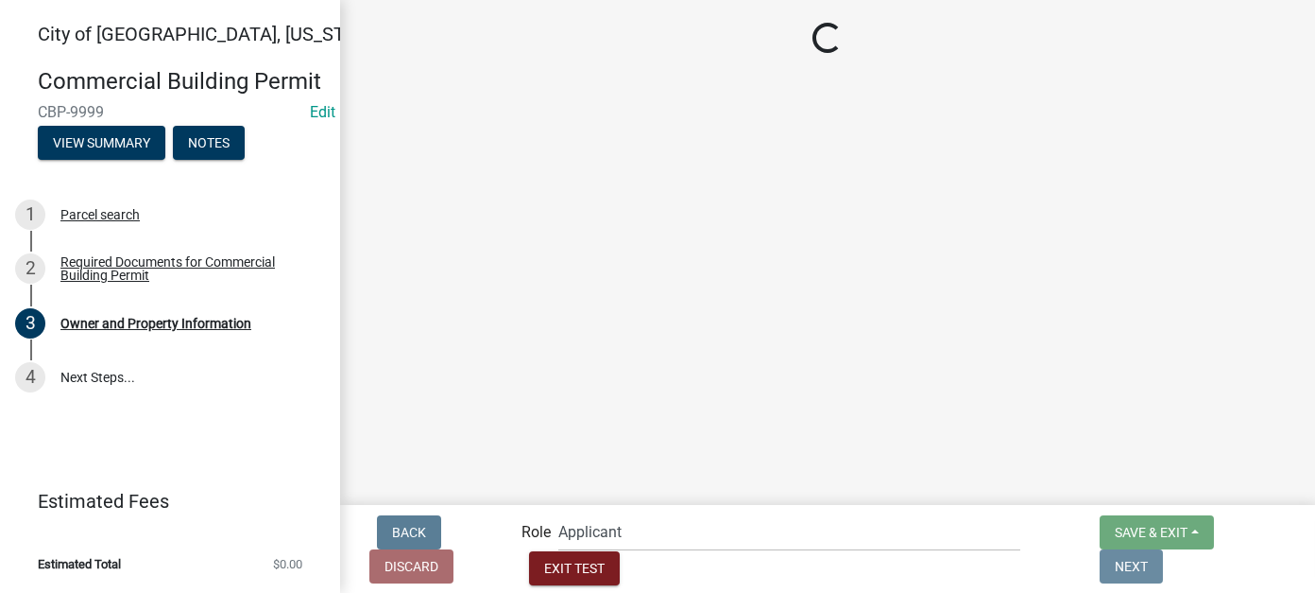
scroll to position [0, 0]
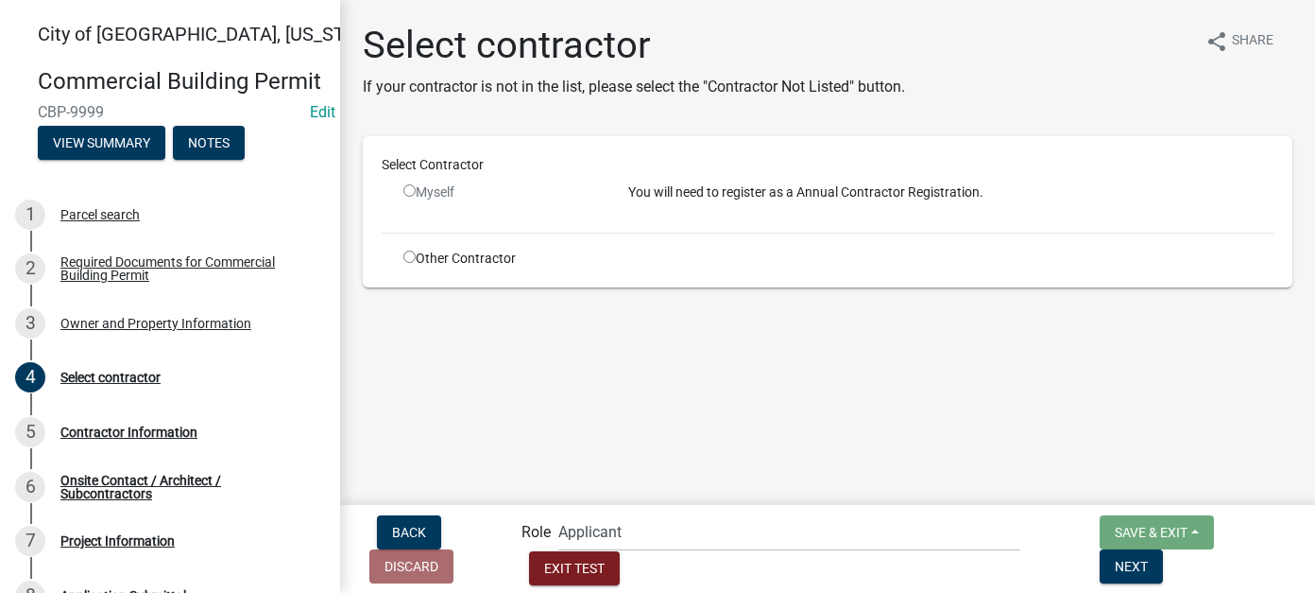
click at [407, 257] on input "radio" at bounding box center [410, 256] width 12 height 12
radio input "true"
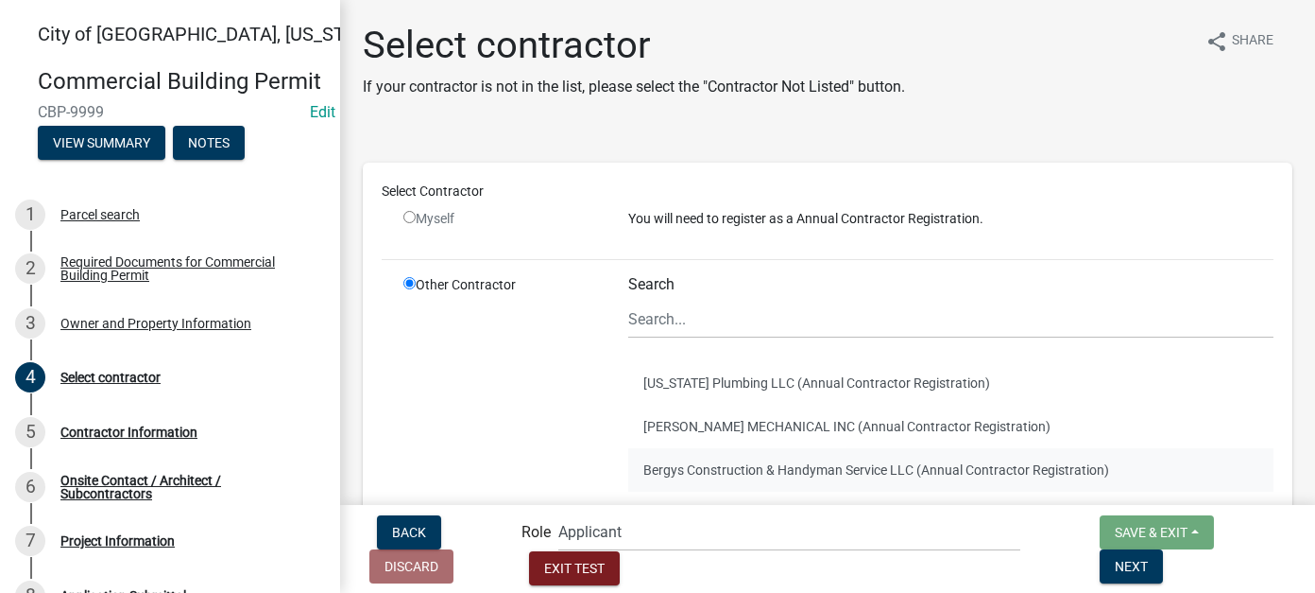
click at [709, 449] on button "Bergys Construction & Handyman Service LLC (Annual Contractor Registration)" at bounding box center [950, 469] width 645 height 43
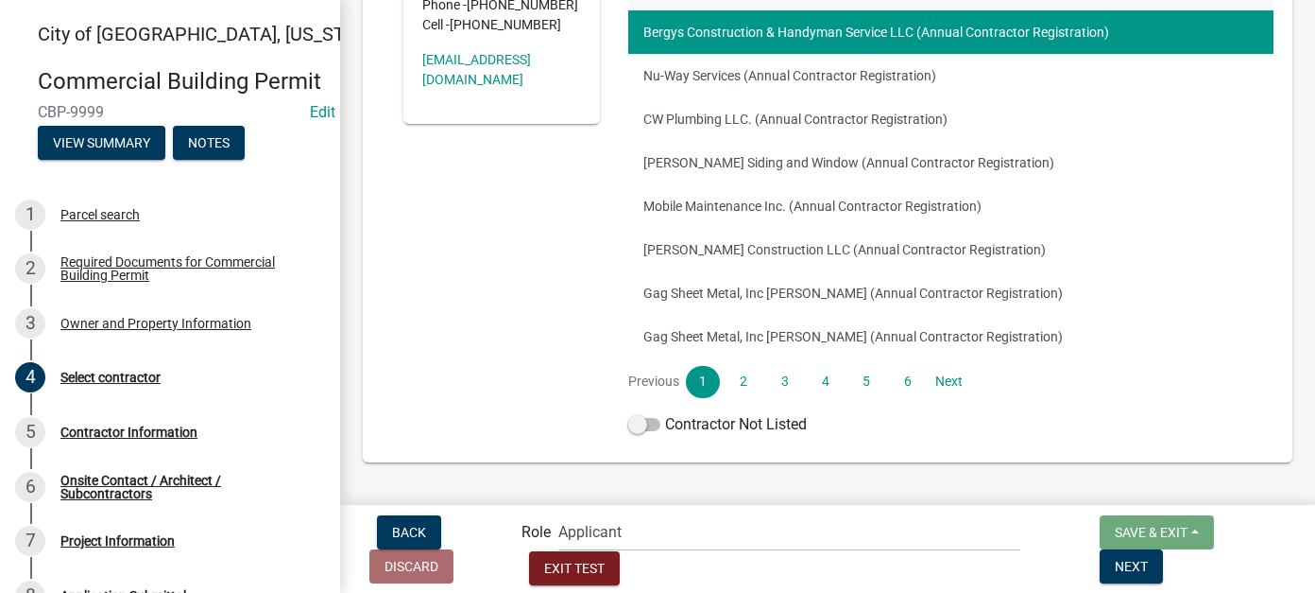
scroll to position [450, 0]
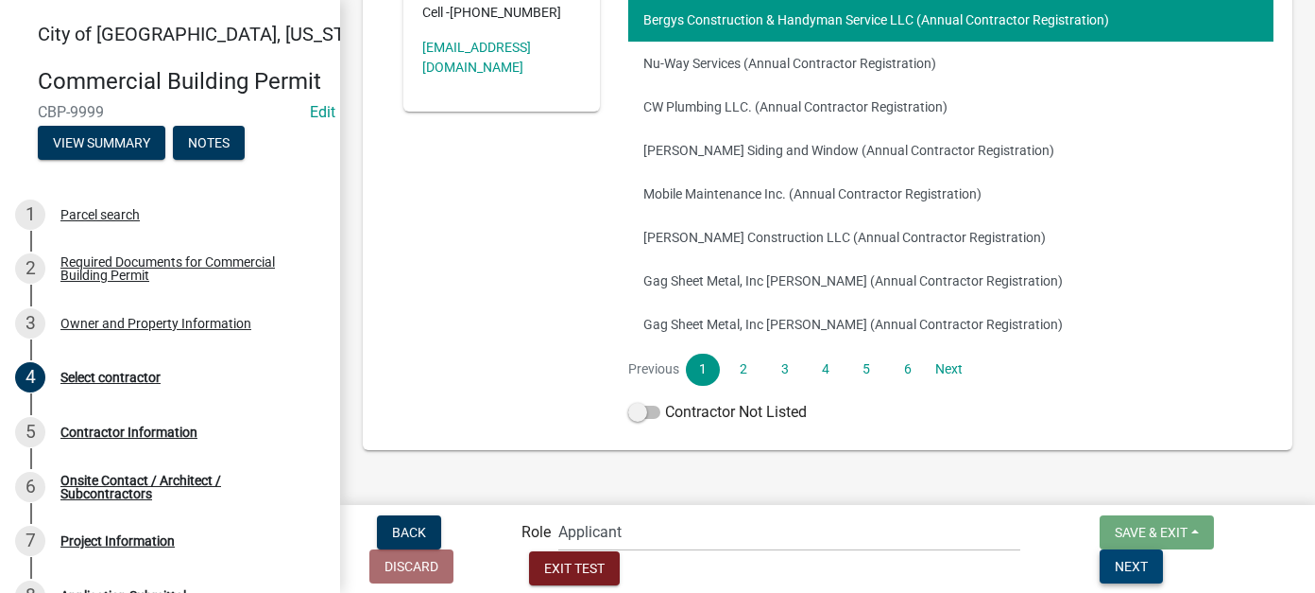
click at [1148, 558] on span "Next" at bounding box center [1131, 565] width 33 height 15
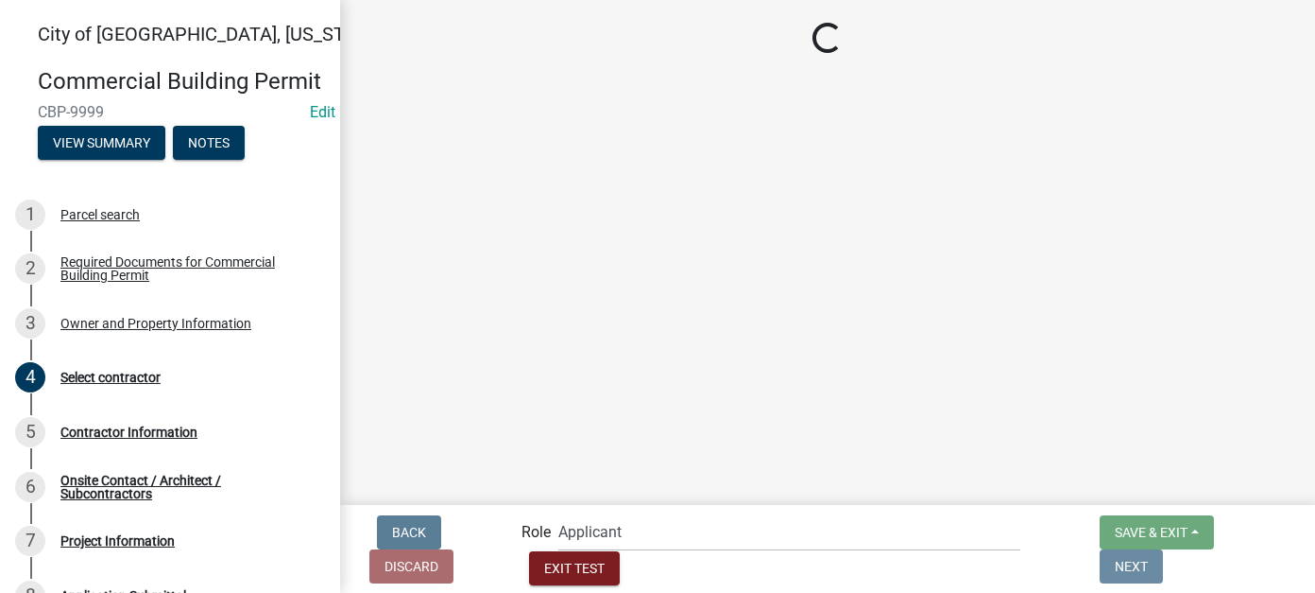
scroll to position [0, 0]
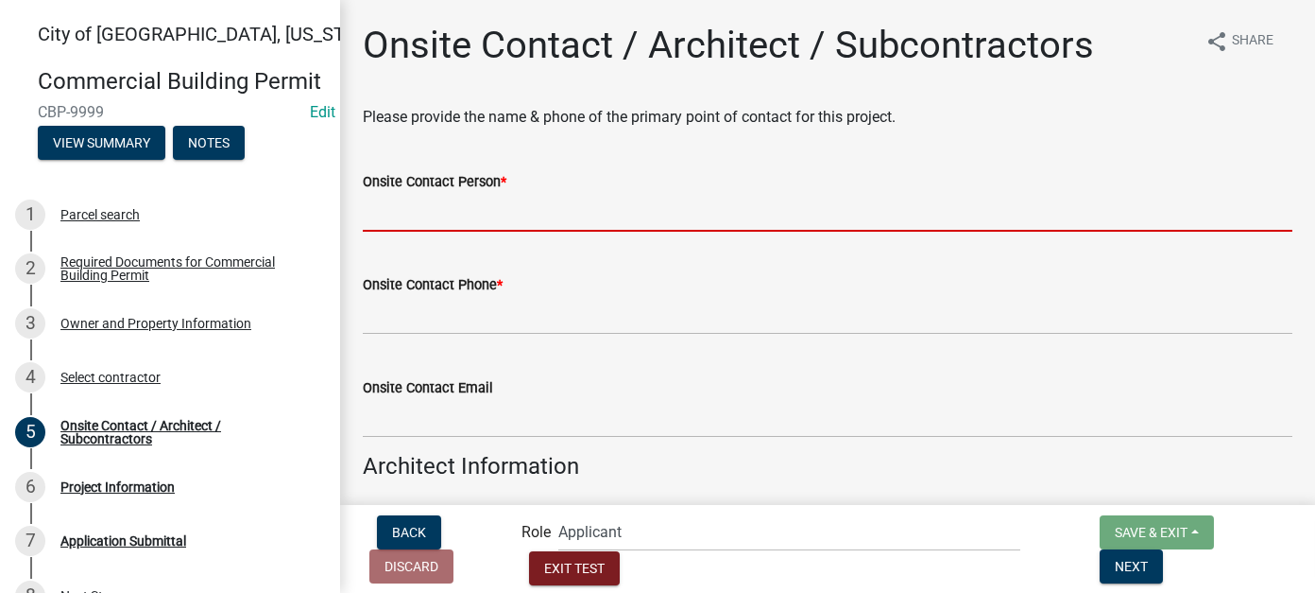
click at [434, 214] on input "Onsite Contact Person *" at bounding box center [828, 212] width 930 height 39
type input "[PERSON_NAME]"
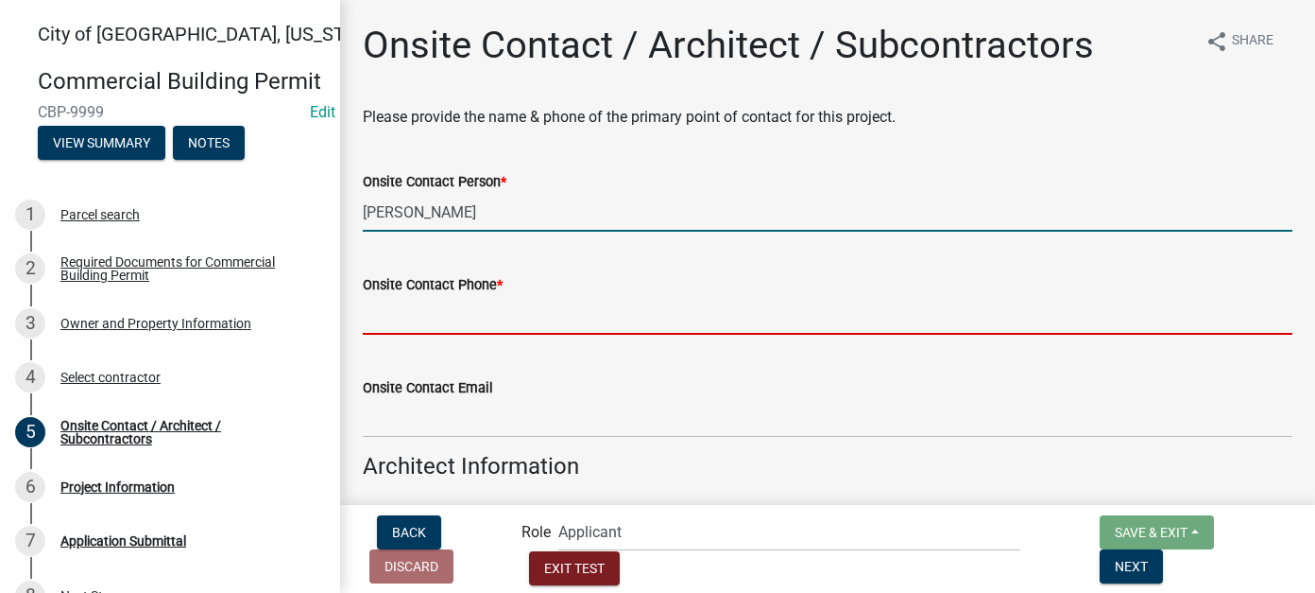
click at [442, 313] on input "Onsite Contact Phone *" at bounding box center [828, 315] width 930 height 39
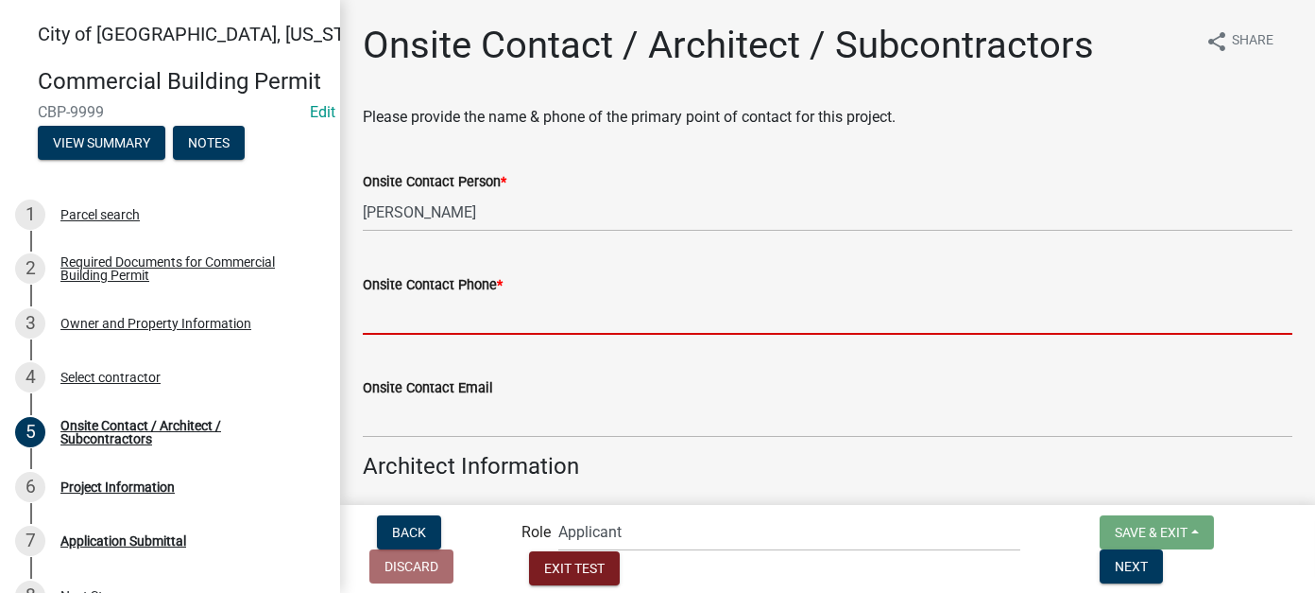
type input "111-111-1111"
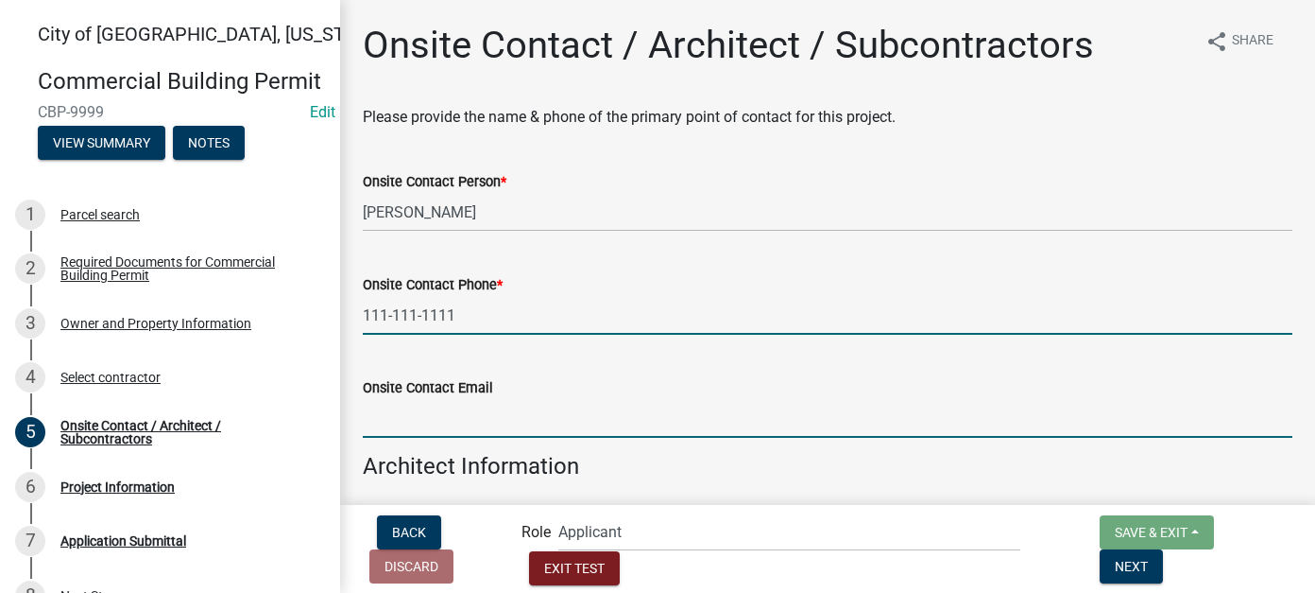
click at [465, 427] on input "Onsite Contact Email" at bounding box center [828, 418] width 930 height 39
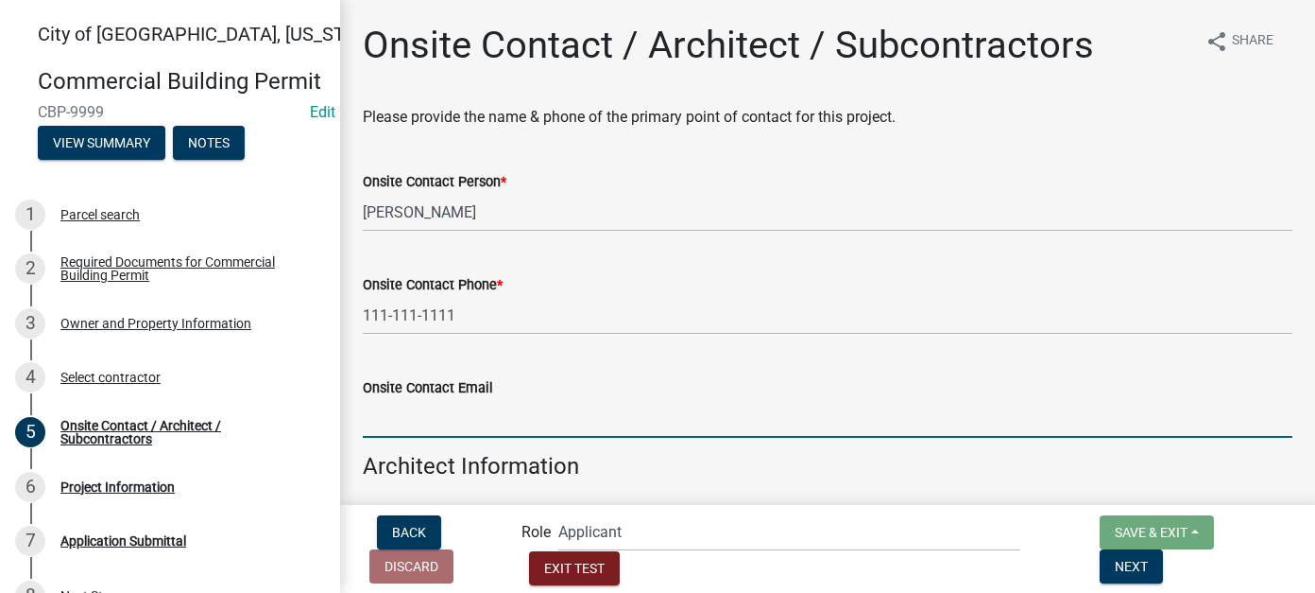
click at [524, 419] on input "Onsite Contact Email" at bounding box center [828, 418] width 930 height 39
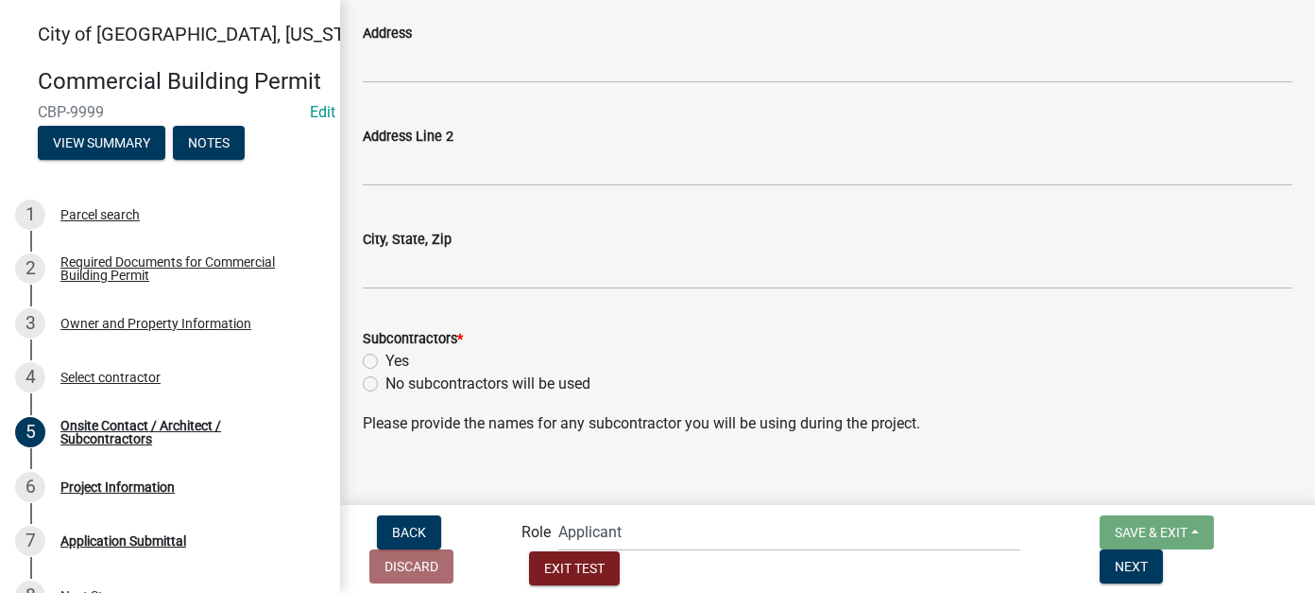
scroll to position [662, 0]
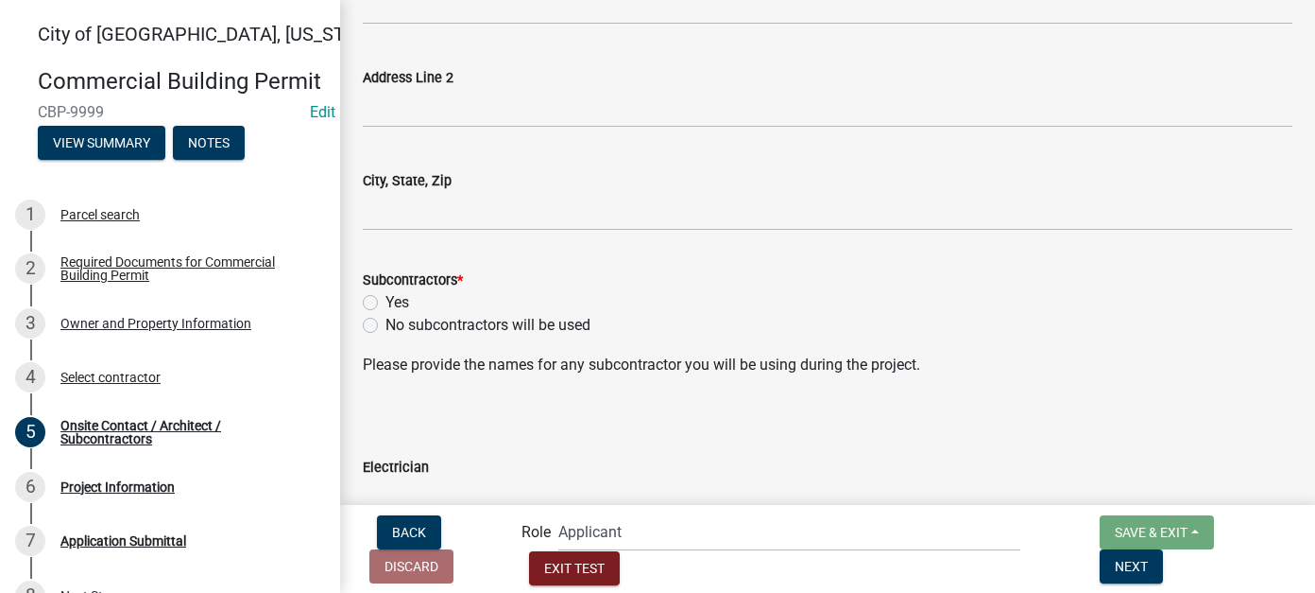
click at [386, 325] on label "No subcontractors will be used" at bounding box center [488, 325] width 205 height 23
click at [386, 325] on input "No subcontractors will be used" at bounding box center [392, 320] width 12 height 12
radio input "true"
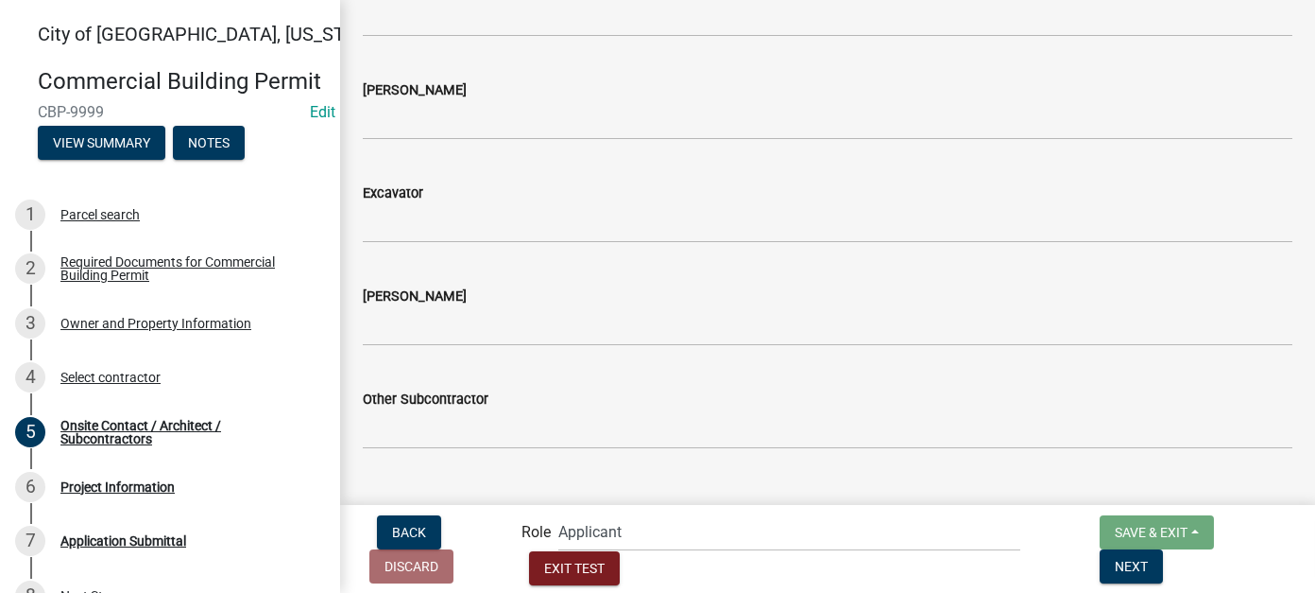
scroll to position [1348, 0]
click at [1148, 567] on span "Next" at bounding box center [1131, 565] width 33 height 15
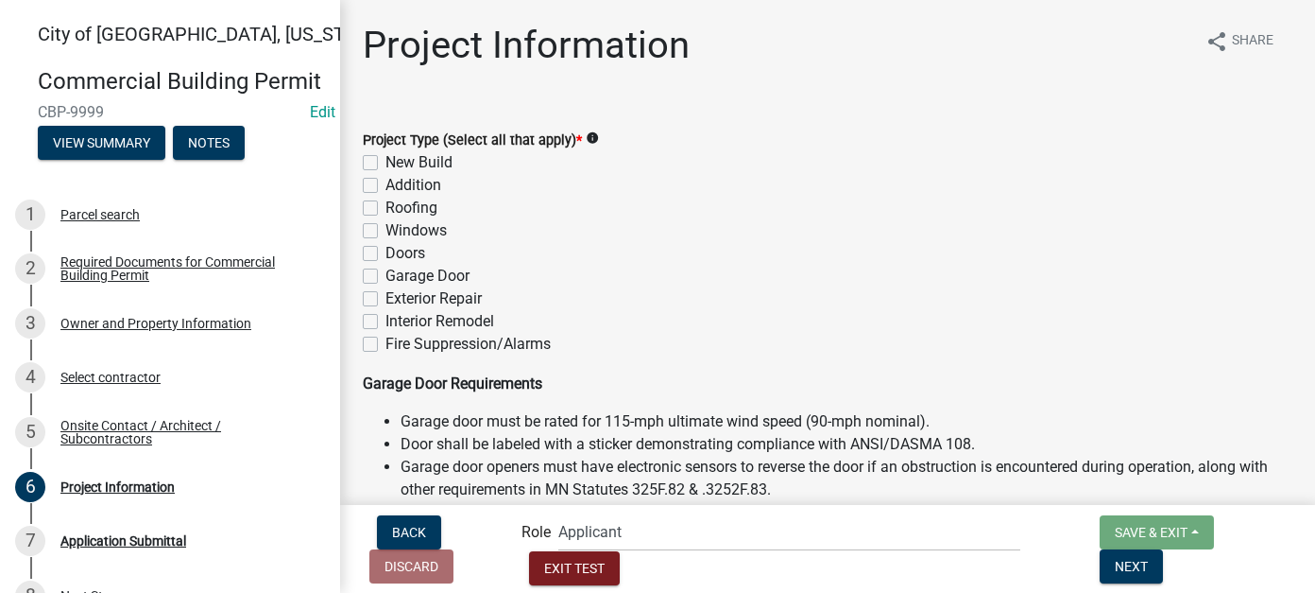
click at [386, 165] on label "New Build" at bounding box center [419, 162] width 67 height 23
click at [386, 163] on input "New Build" at bounding box center [392, 157] width 12 height 12
checkbox input "true"
checkbox input "false"
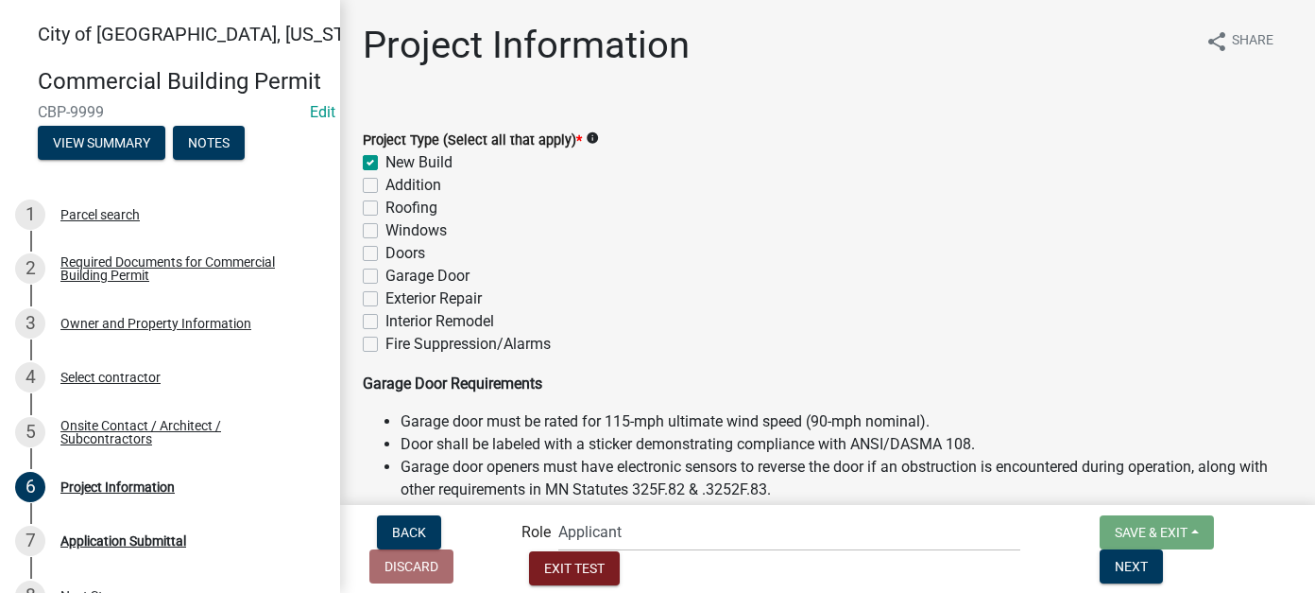
checkbox input "false"
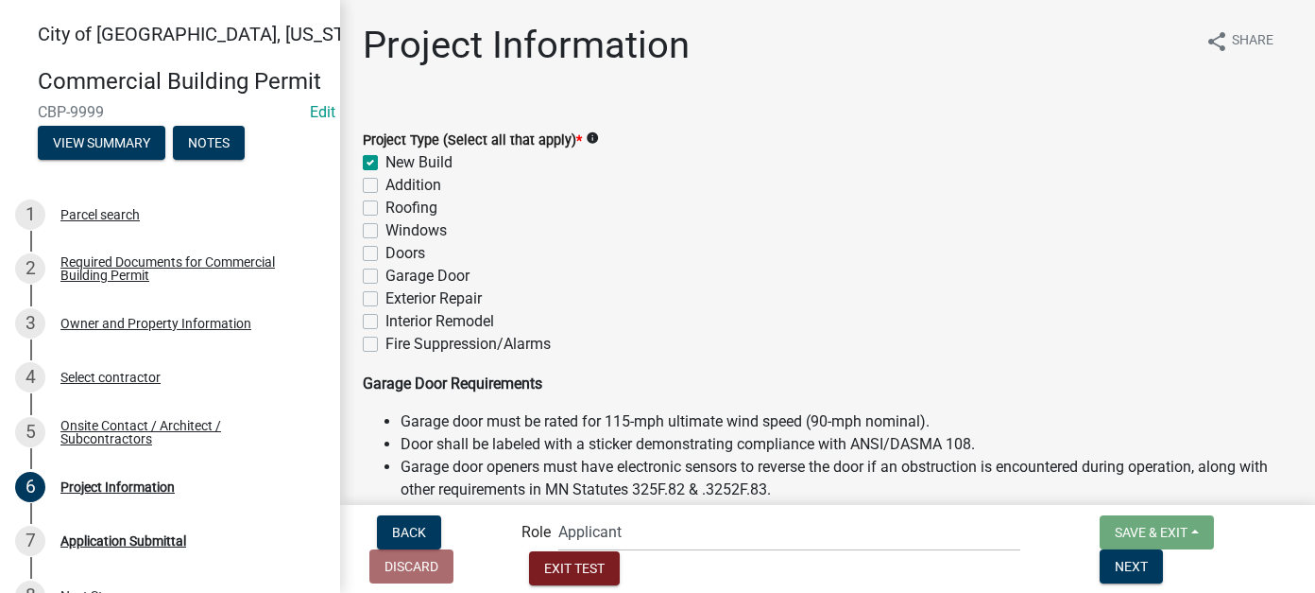
checkbox input "false"
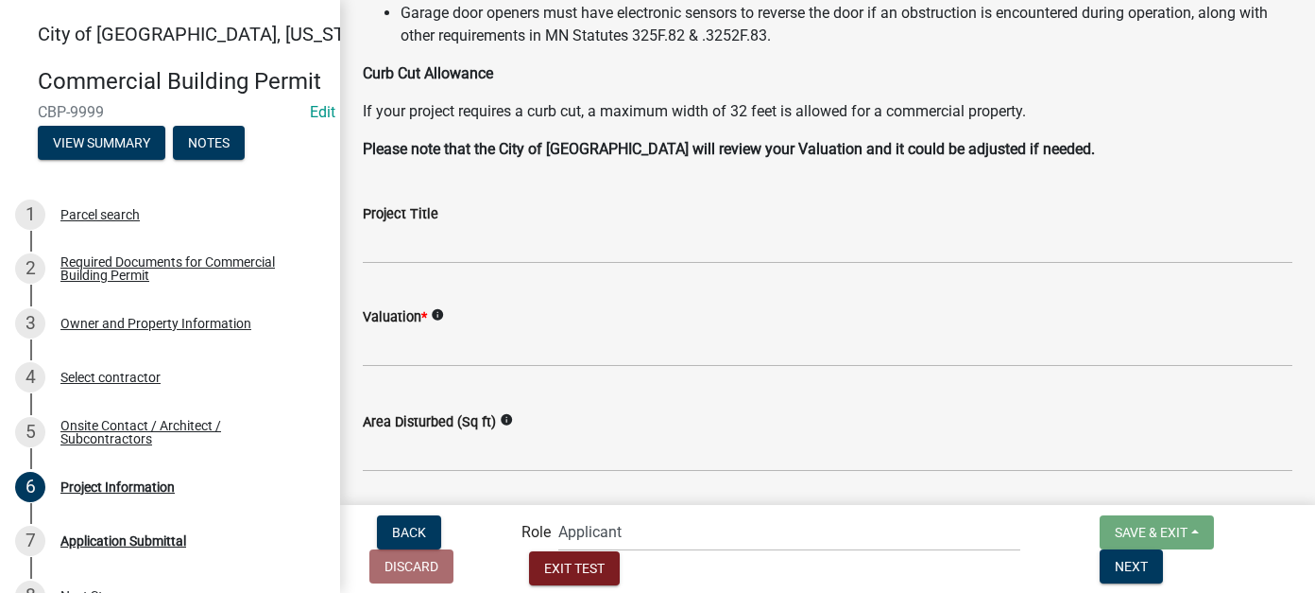
scroll to position [473, 0]
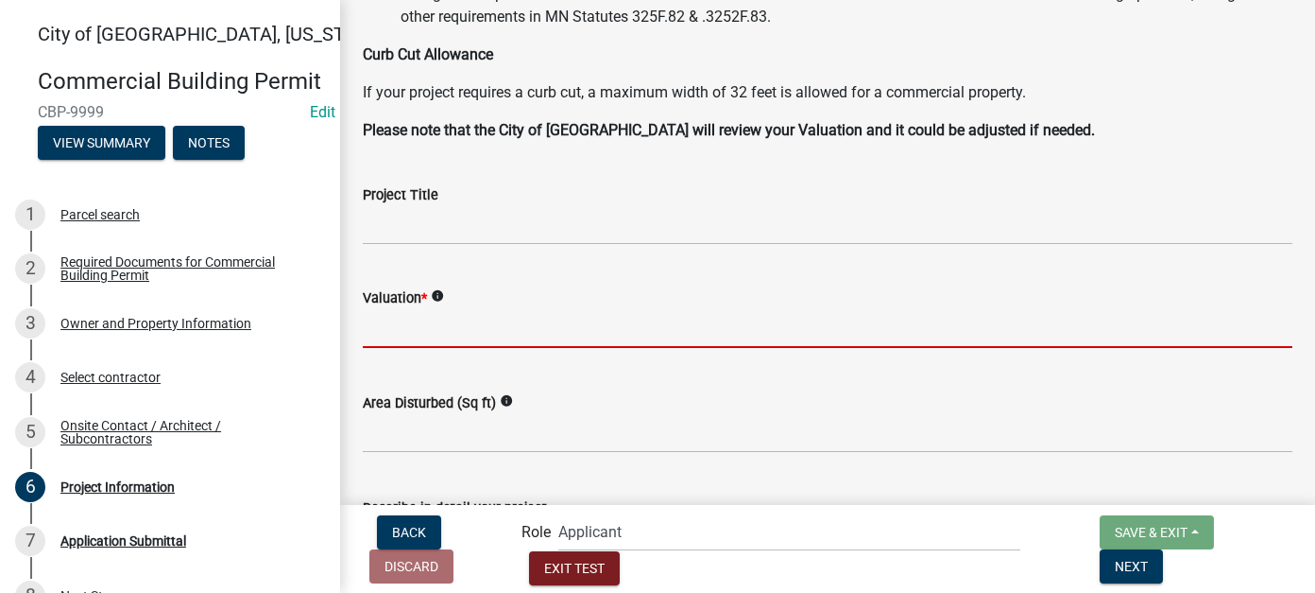
click at [427, 330] on input "text" at bounding box center [828, 328] width 930 height 39
type input "250000"
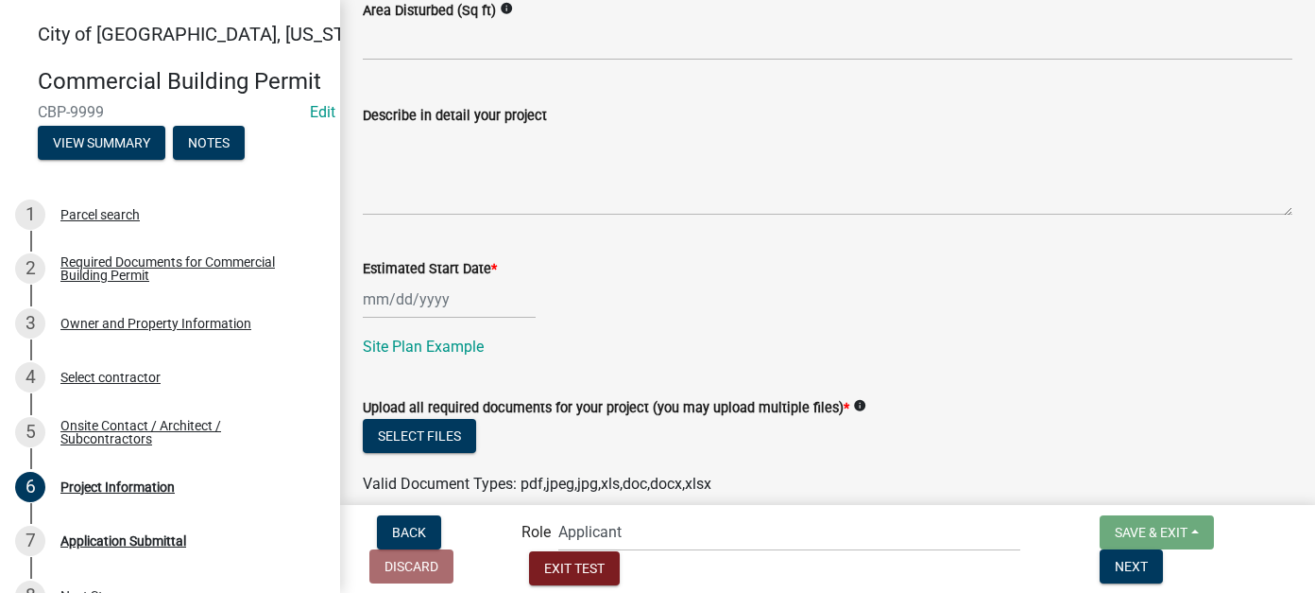
scroll to position [914, 0]
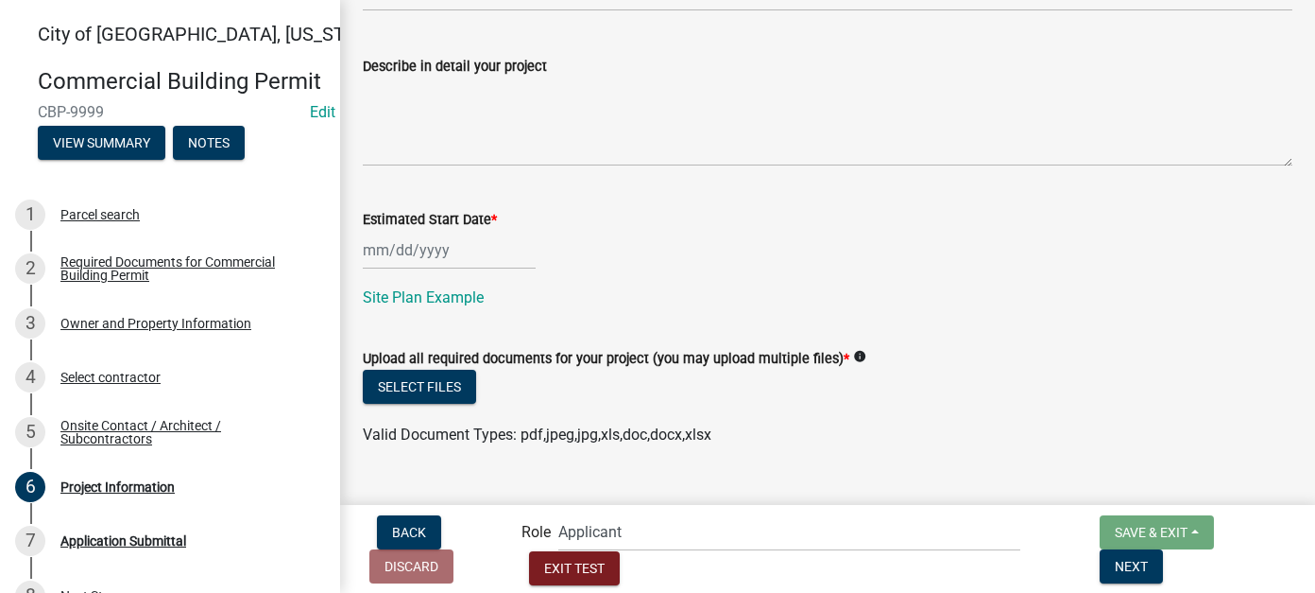
click at [394, 253] on div at bounding box center [449, 250] width 173 height 39
select select "9"
select select "2025"
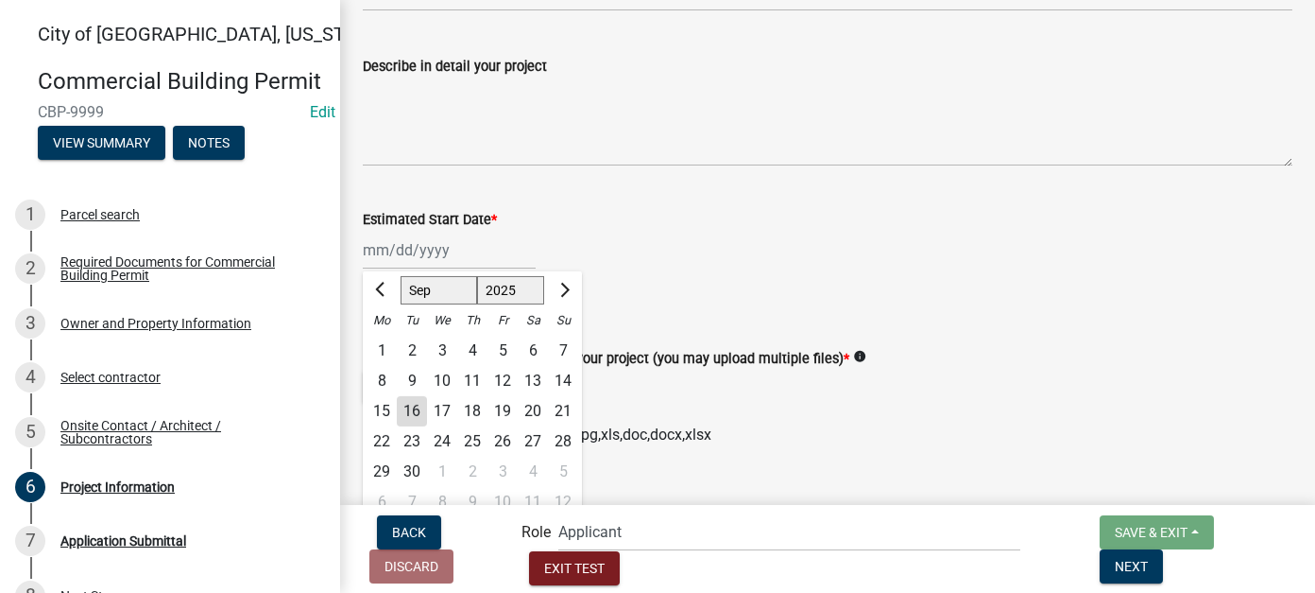
click at [415, 407] on div "16" at bounding box center [412, 411] width 30 height 30
type input "[DATE]"
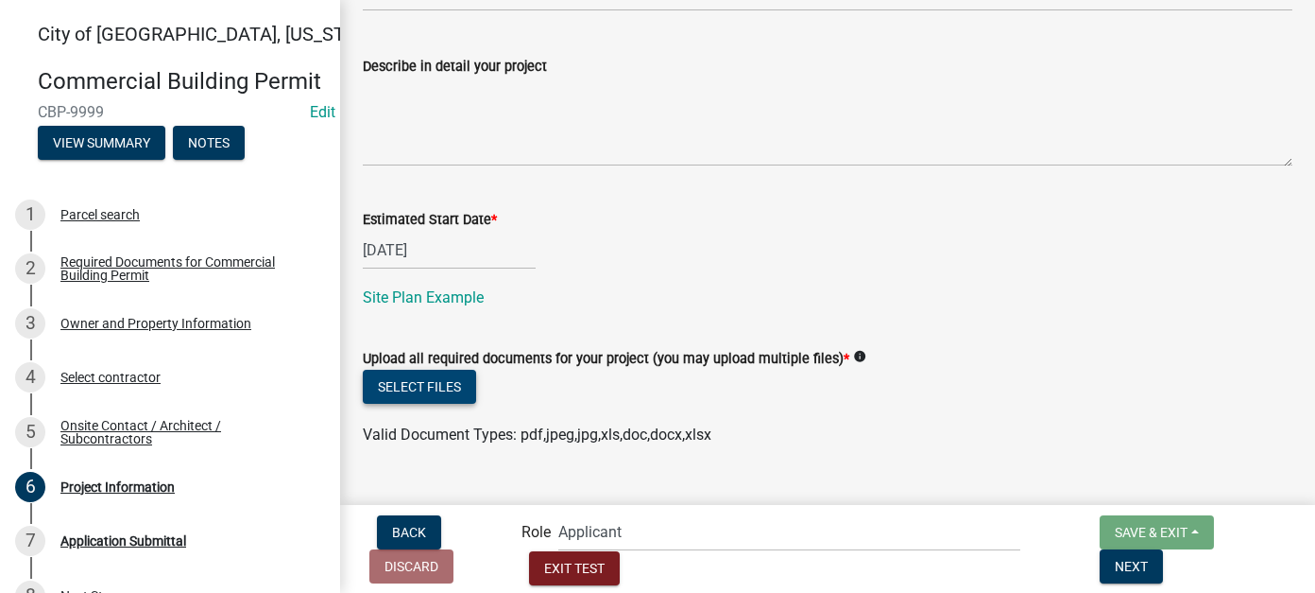
click at [416, 392] on button "Select files" at bounding box center [419, 387] width 113 height 34
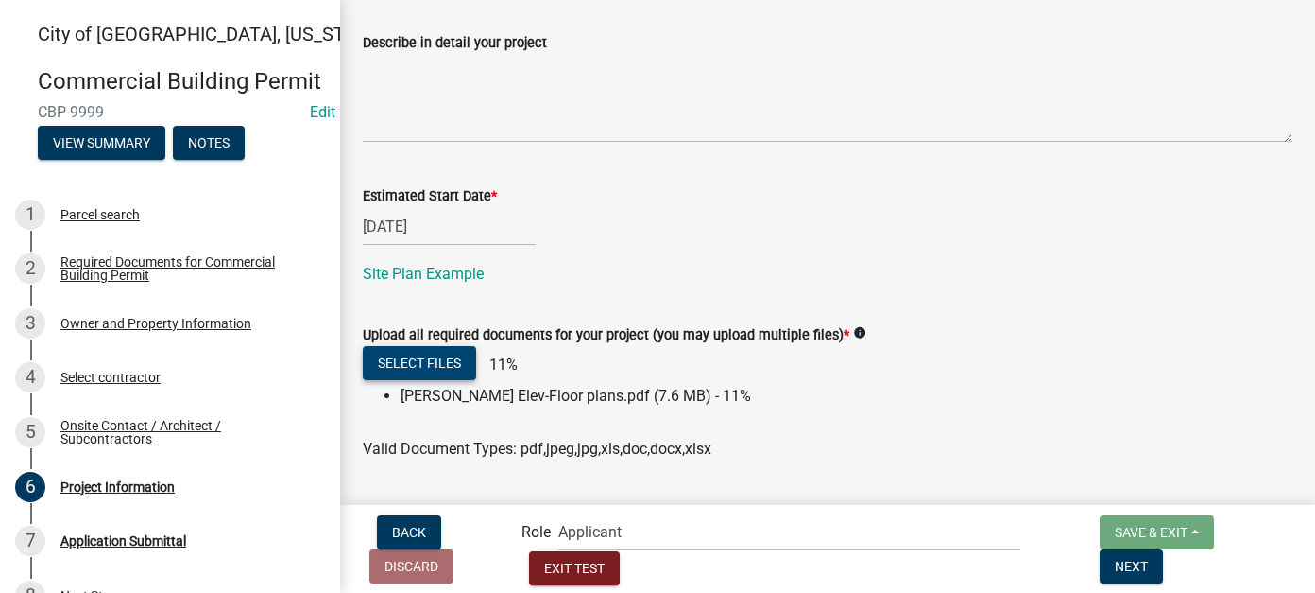
scroll to position [952, 0]
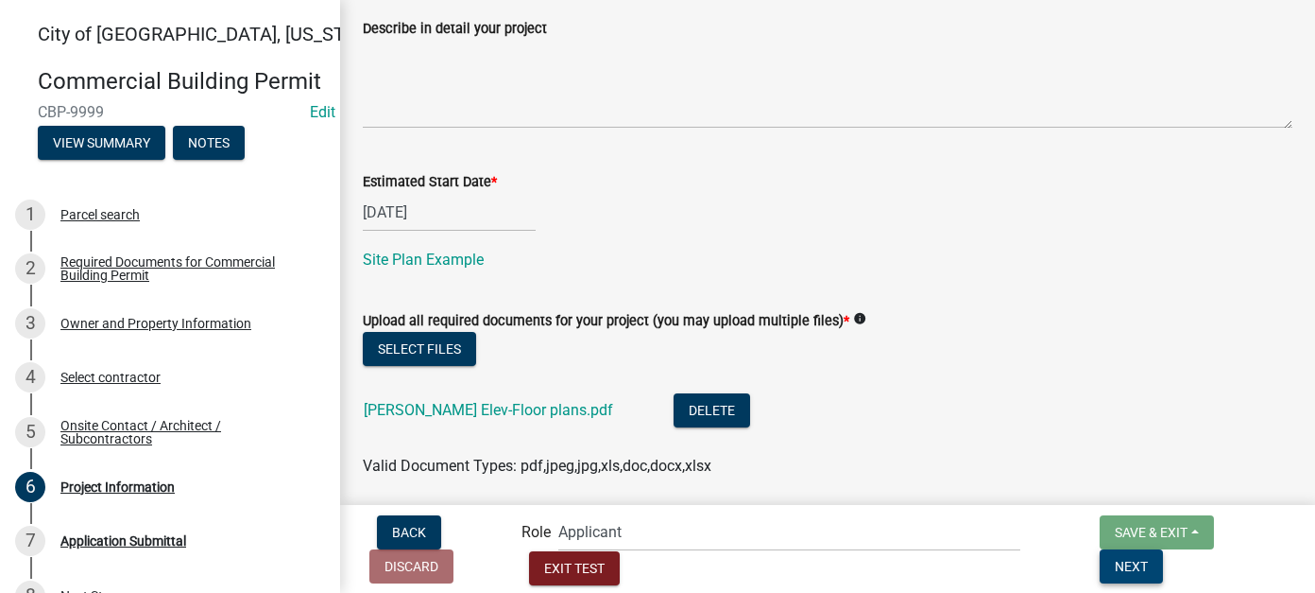
click at [1163, 569] on button "Next" at bounding box center [1131, 566] width 63 height 34
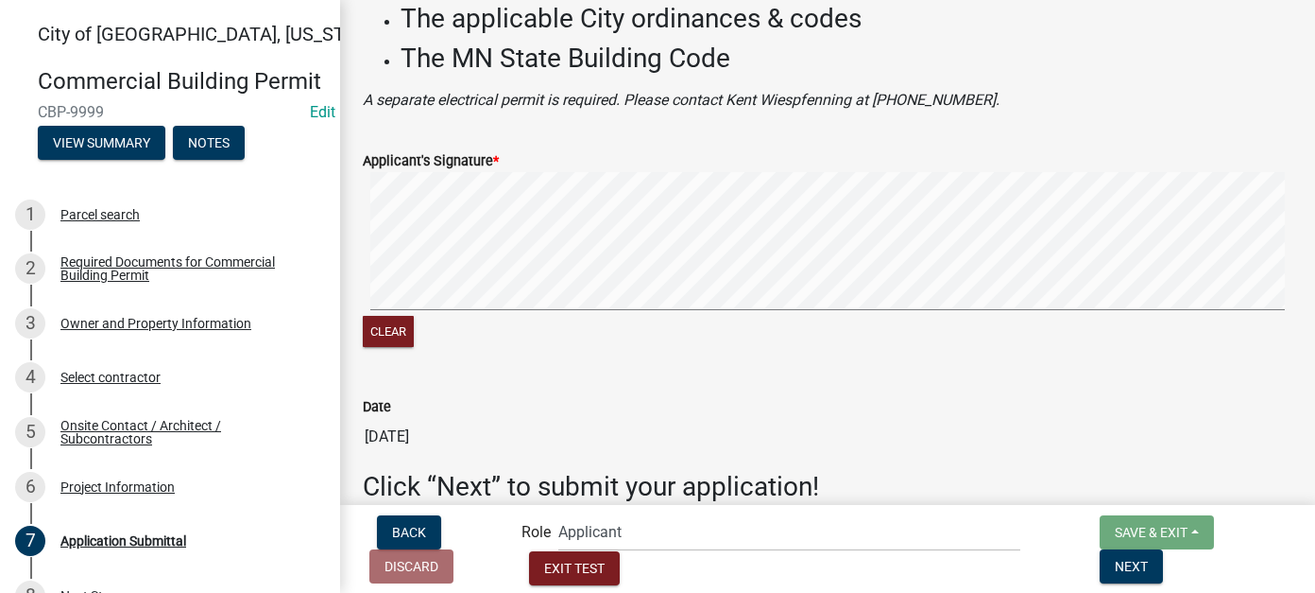
scroll to position [235, 0]
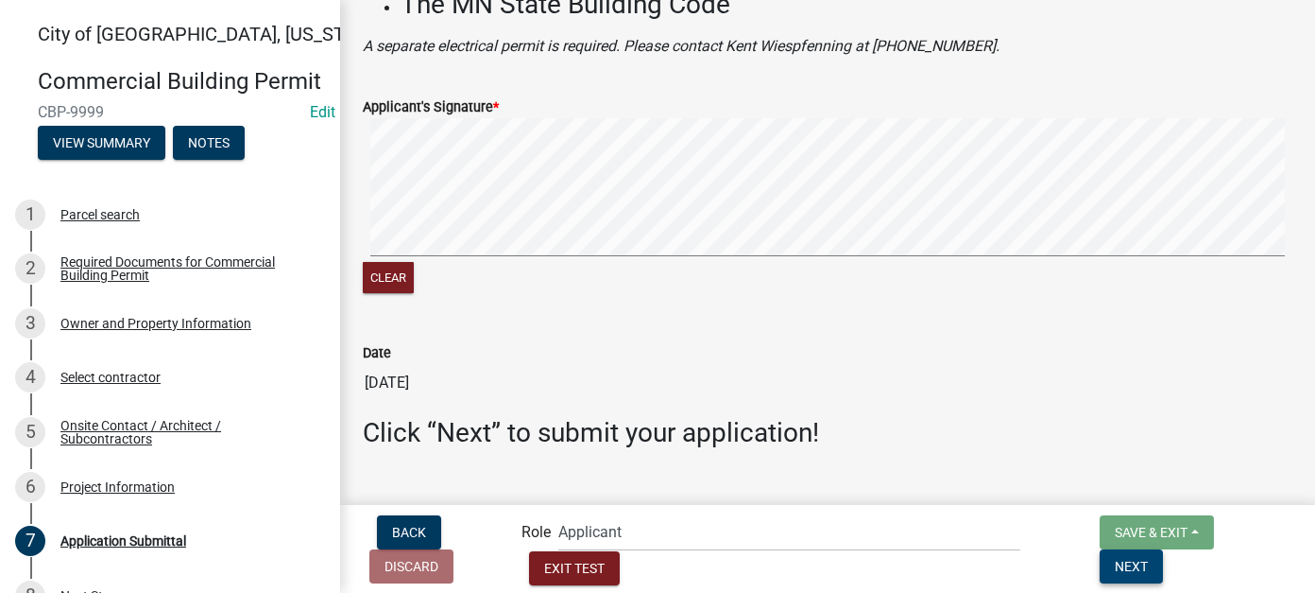
click at [1163, 574] on button "Next" at bounding box center [1131, 566] width 63 height 34
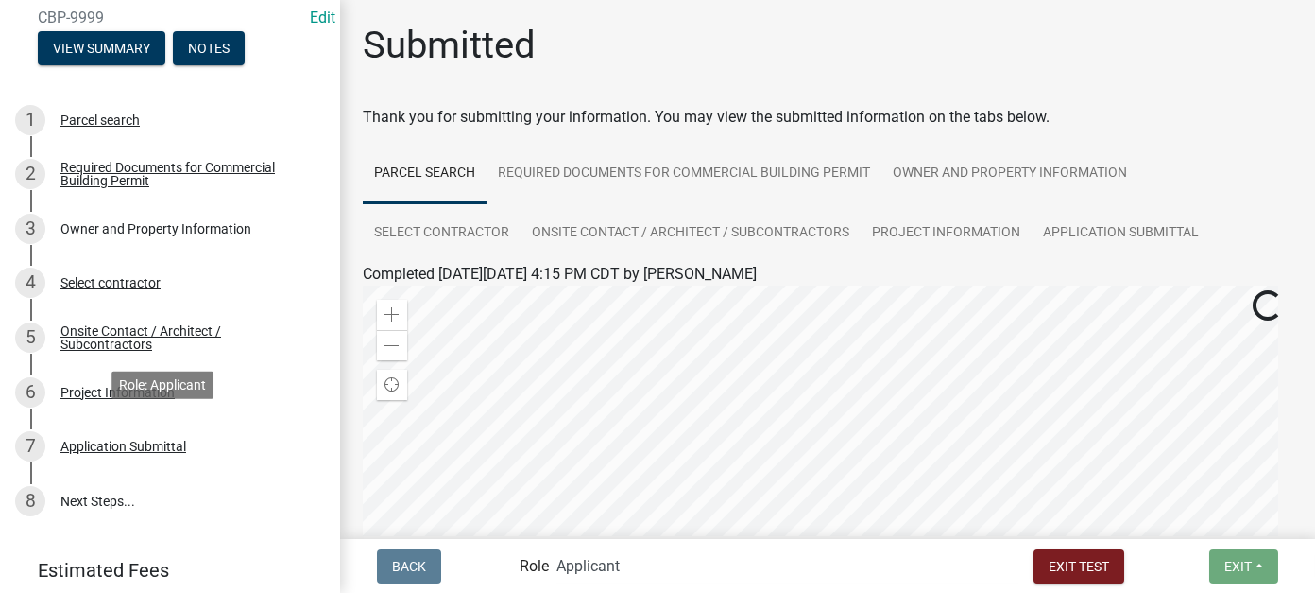
scroll to position [189, 0]
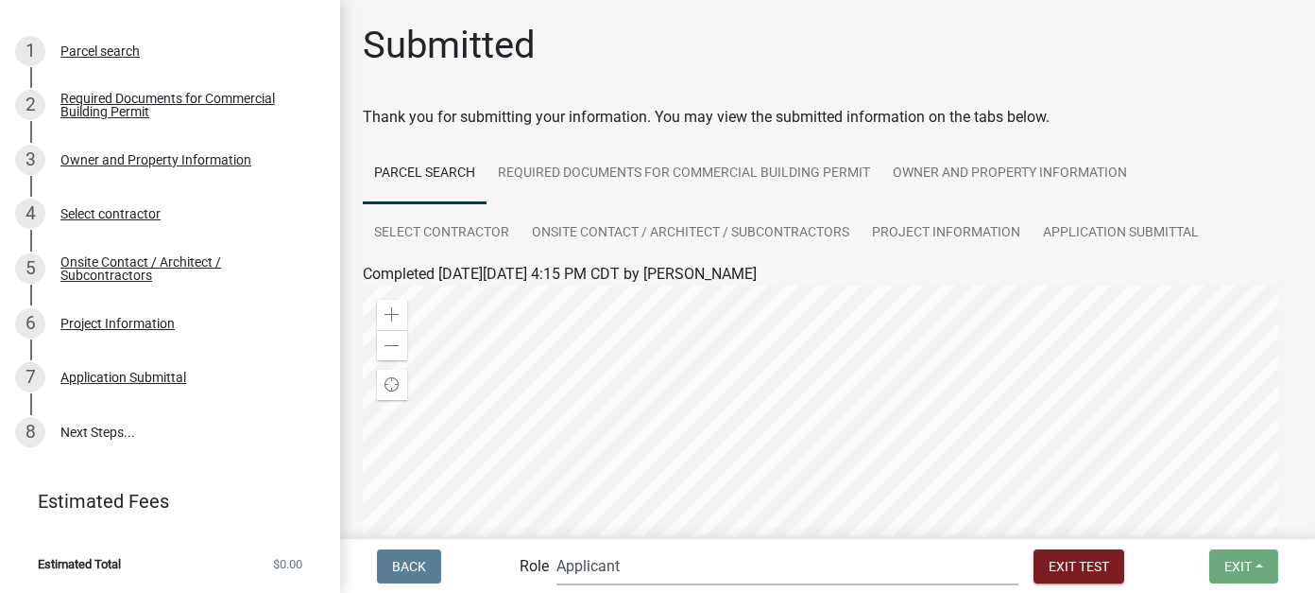
click at [662, 567] on select "Applicant Zoning and Building ([PERSON_NAME], [PERSON_NAME]) Admin Stormwater (…" at bounding box center [788, 565] width 462 height 39
select select "2a8d2813-429b-4053-9d45-3691f4ce4985"
click at [633, 546] on select "Applicant Zoning and Building ([PERSON_NAME], [PERSON_NAME]) Admin Stormwater (…" at bounding box center [788, 565] width 462 height 39
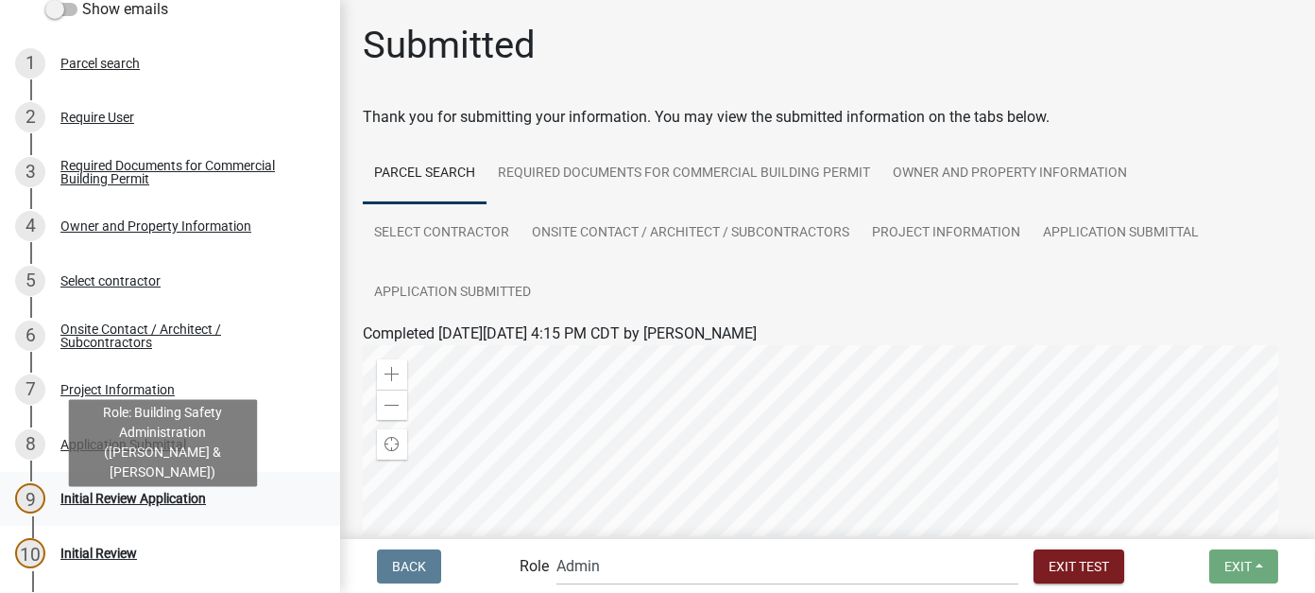
click at [202, 505] on div "Initial Review Application" at bounding box center [133, 497] width 146 height 13
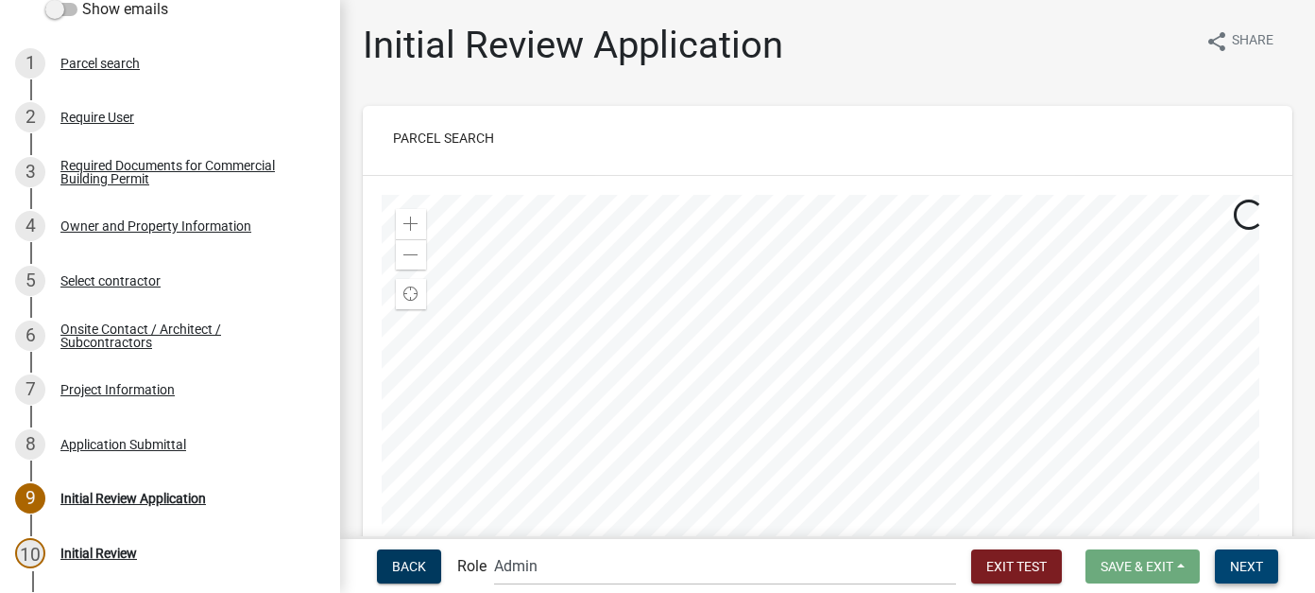
click at [1232, 570] on span "Next" at bounding box center [1246, 565] width 33 height 15
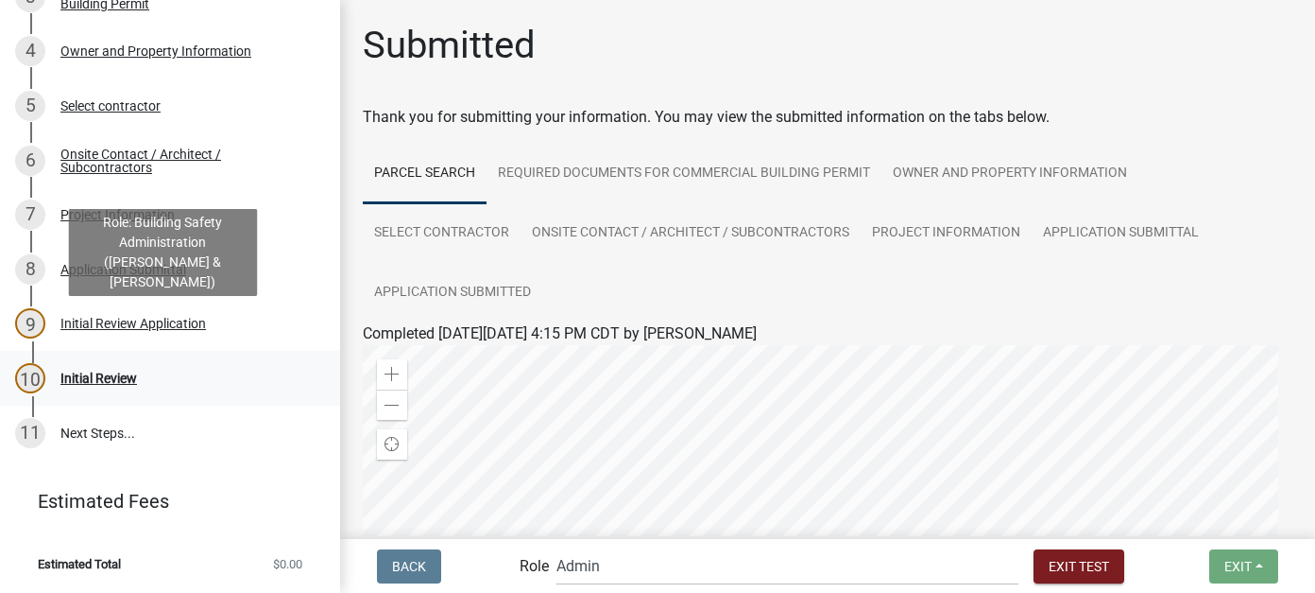
scroll to position [390, 0]
click at [111, 378] on div "Initial Review" at bounding box center [98, 377] width 77 height 13
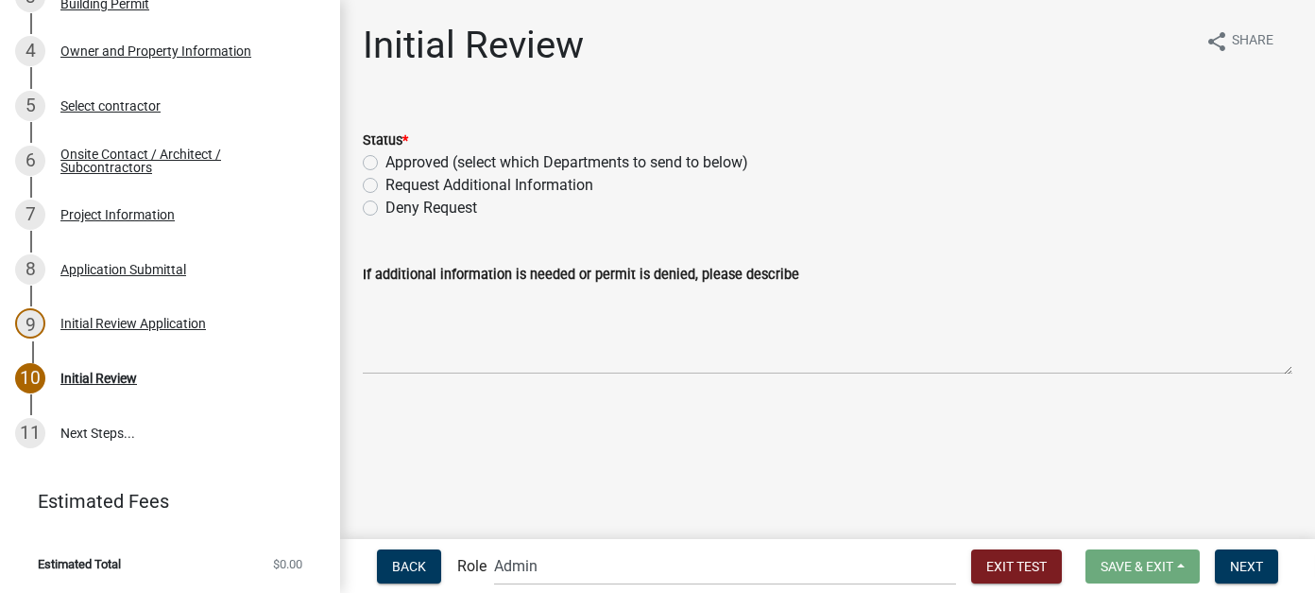
click at [366, 171] on div "Approved (select which Departments to send to below)" at bounding box center [828, 162] width 930 height 23
click at [386, 161] on label "Approved (select which Departments to send to below)" at bounding box center [567, 162] width 363 height 23
click at [386, 161] on input "Approved (select which Departments to send to below)" at bounding box center [392, 157] width 12 height 12
radio input "true"
click at [1250, 565] on span "Next" at bounding box center [1246, 565] width 33 height 15
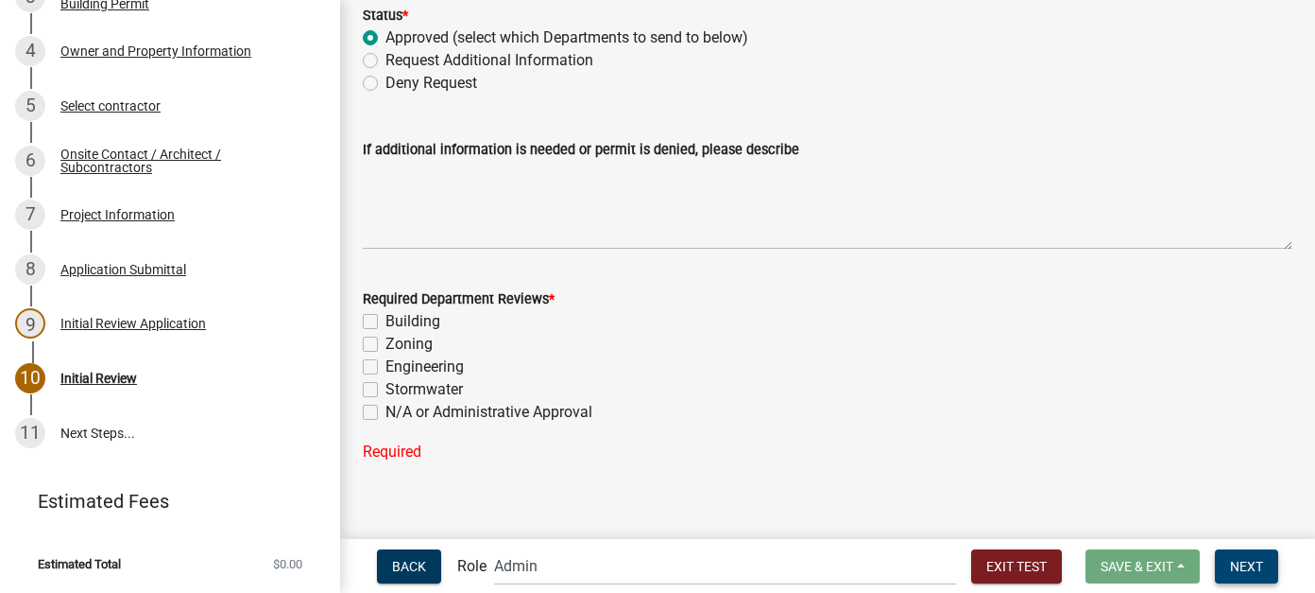
scroll to position [140, 0]
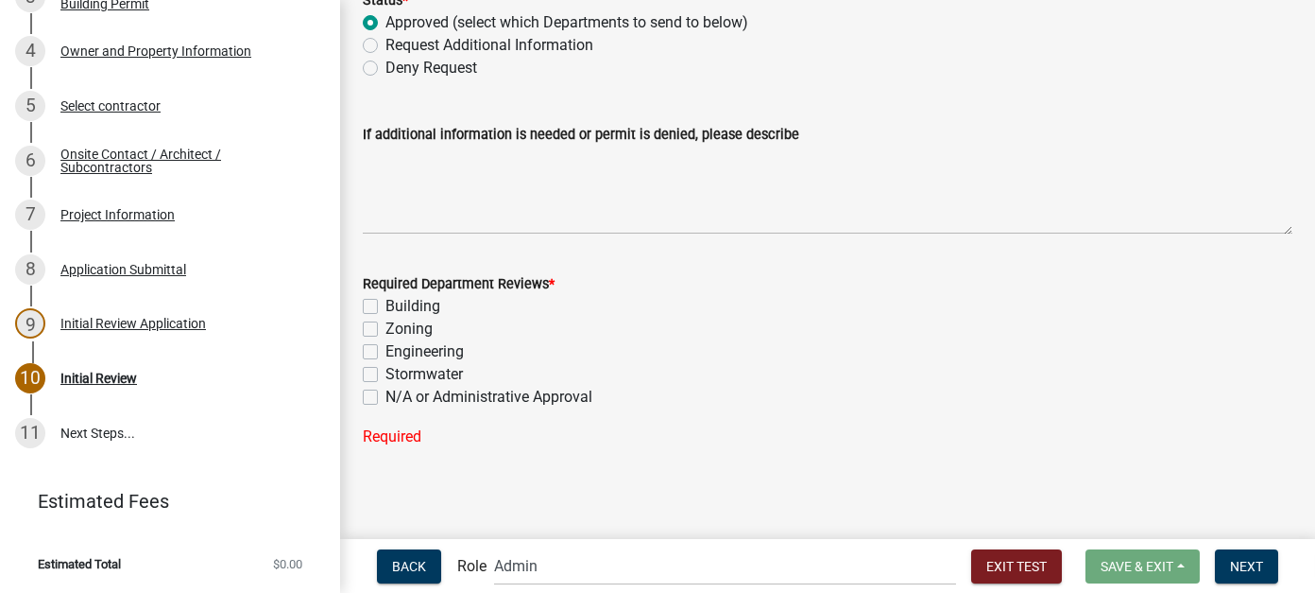
click at [386, 395] on label "N/A or Administrative Approval" at bounding box center [489, 397] width 207 height 23
click at [386, 395] on input "N/A or Administrative Approval" at bounding box center [392, 392] width 12 height 12
checkbox input "true"
checkbox input "false"
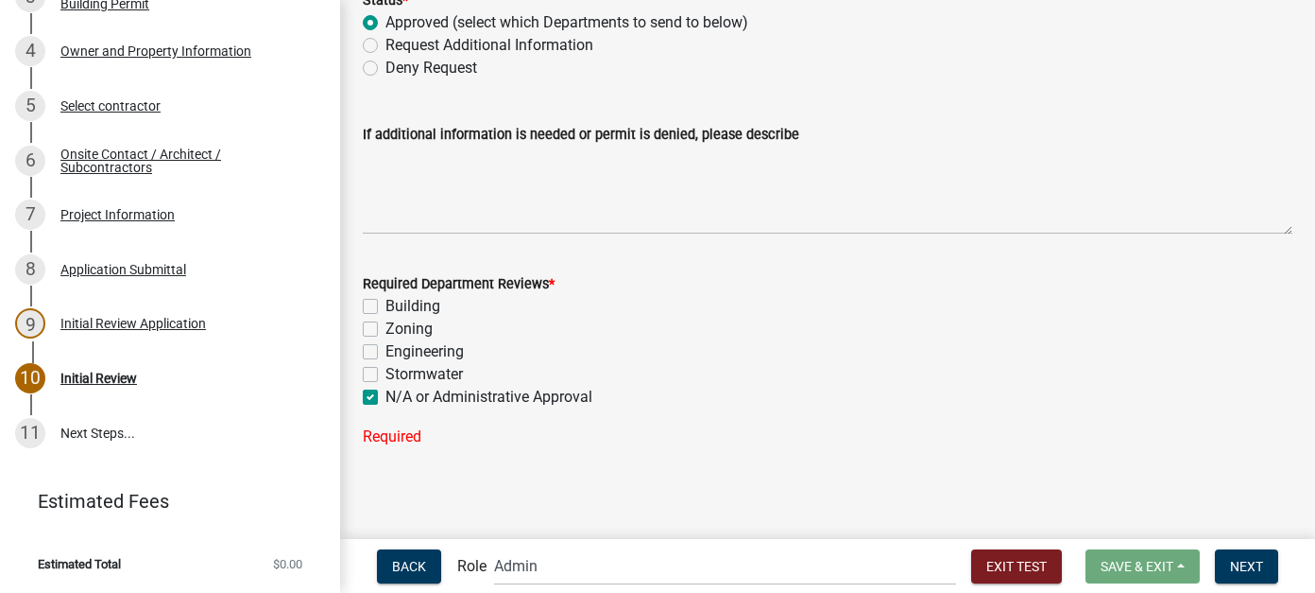
checkbox input "false"
checkbox input "true"
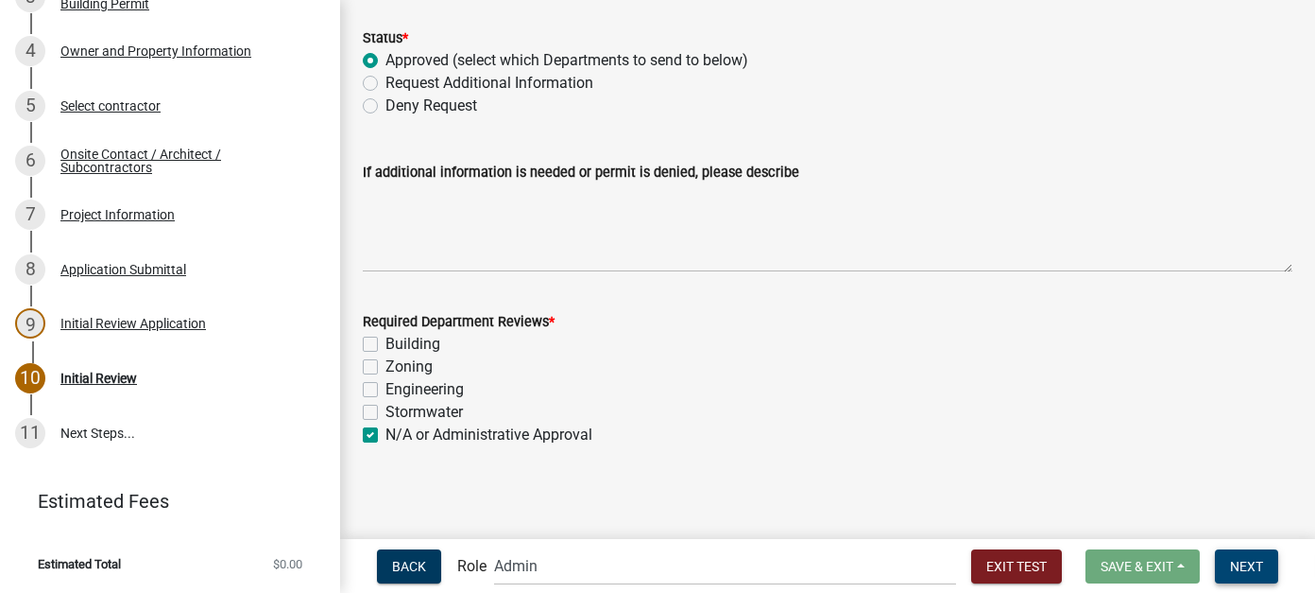
click at [1243, 561] on span "Next" at bounding box center [1246, 565] width 33 height 15
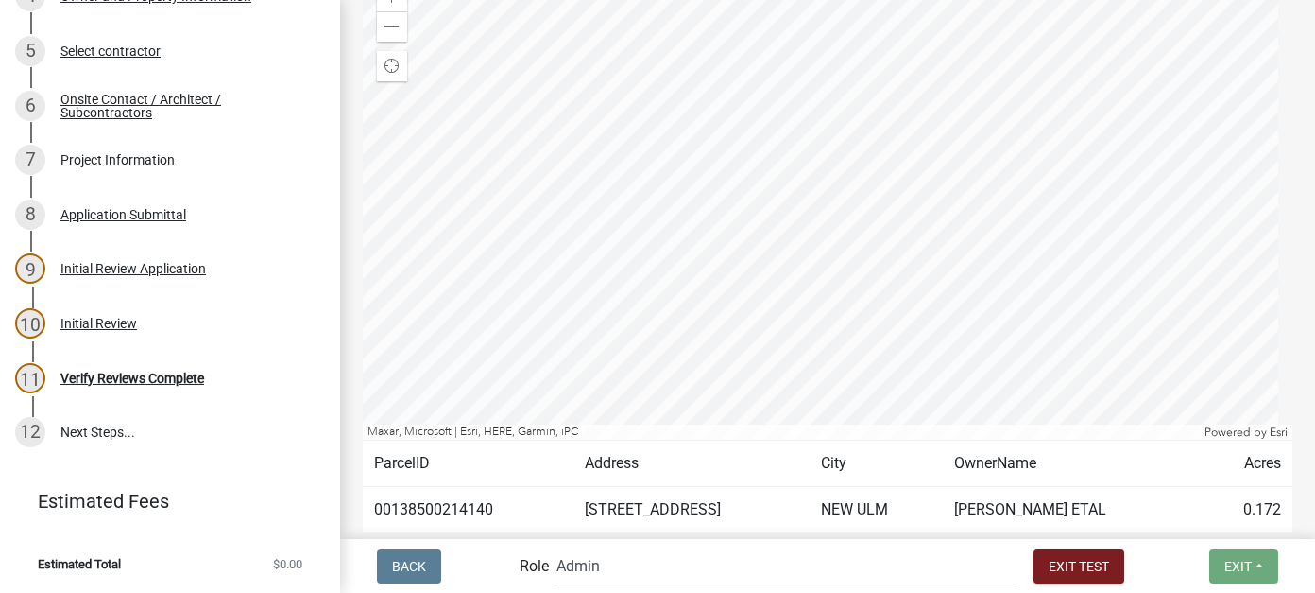
scroll to position [484, 0]
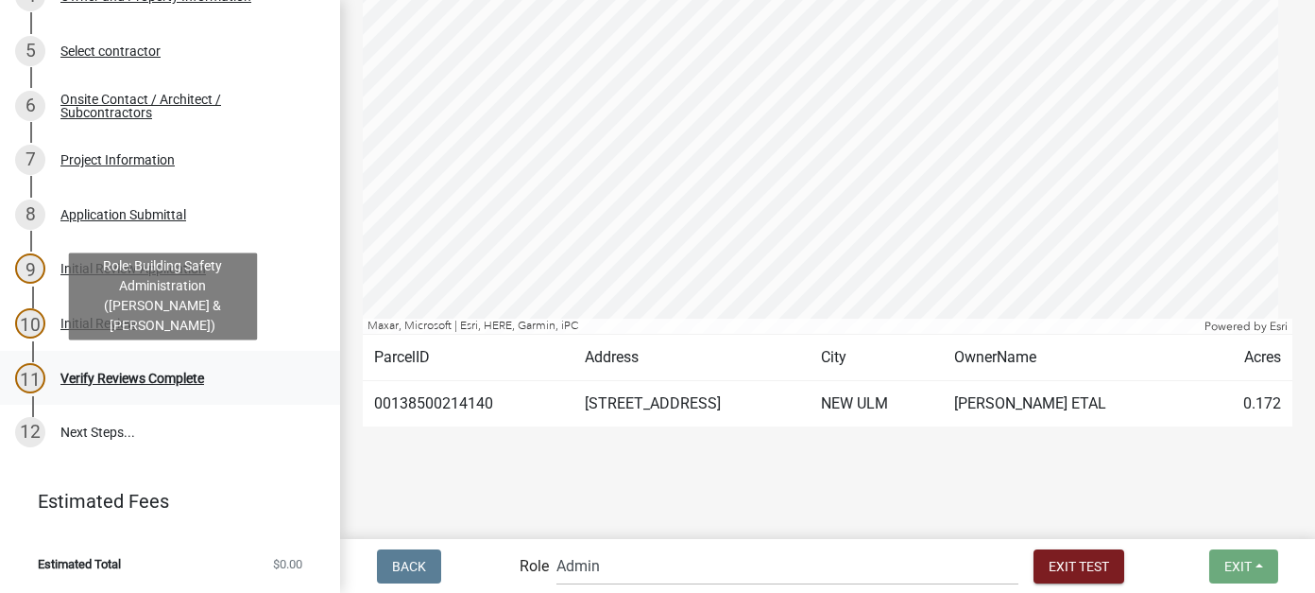
click at [121, 380] on div "Verify Reviews Complete" at bounding box center [132, 377] width 144 height 13
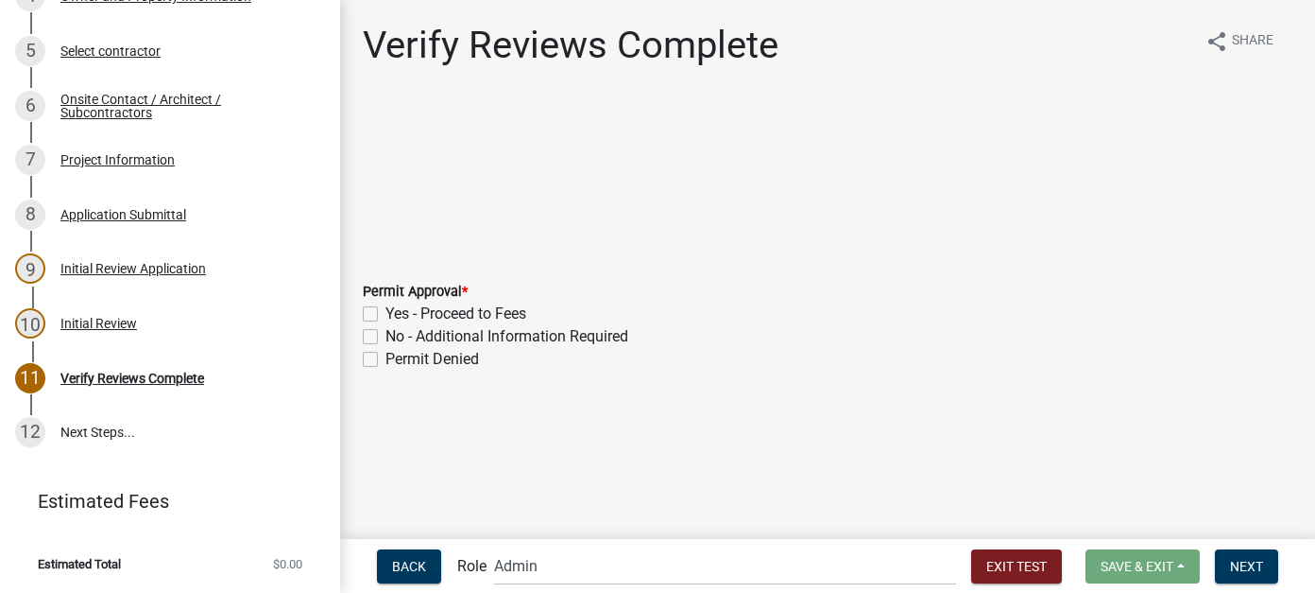
click at [386, 318] on label "Yes - Proceed to Fees" at bounding box center [456, 313] width 141 height 23
click at [386, 315] on input "Yes - Proceed to Fees" at bounding box center [392, 308] width 12 height 12
checkbox input "true"
checkbox input "false"
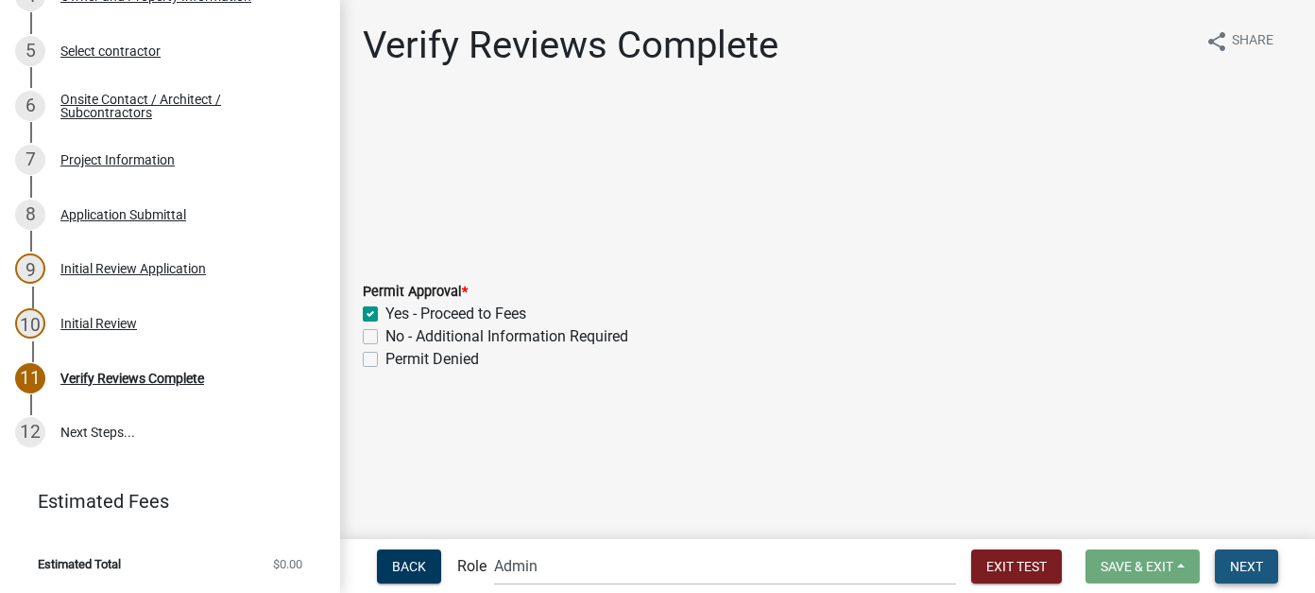
click at [1254, 572] on span "Next" at bounding box center [1246, 565] width 33 height 15
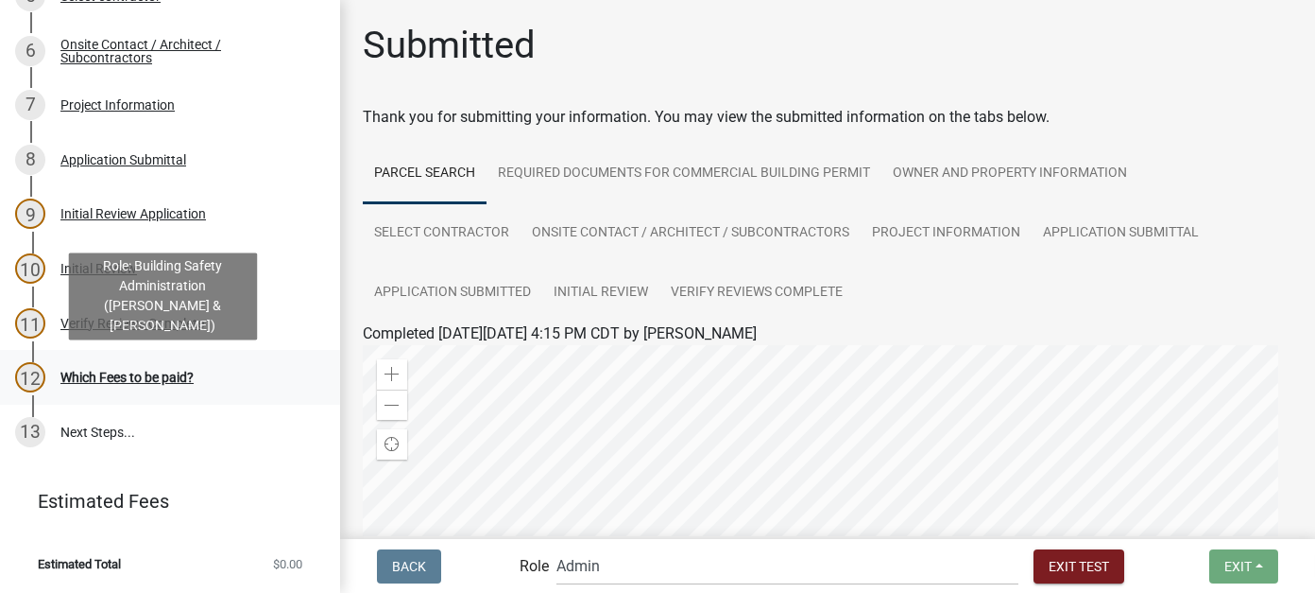
click at [119, 387] on div "12 Which Fees to be paid?" at bounding box center [162, 377] width 295 height 30
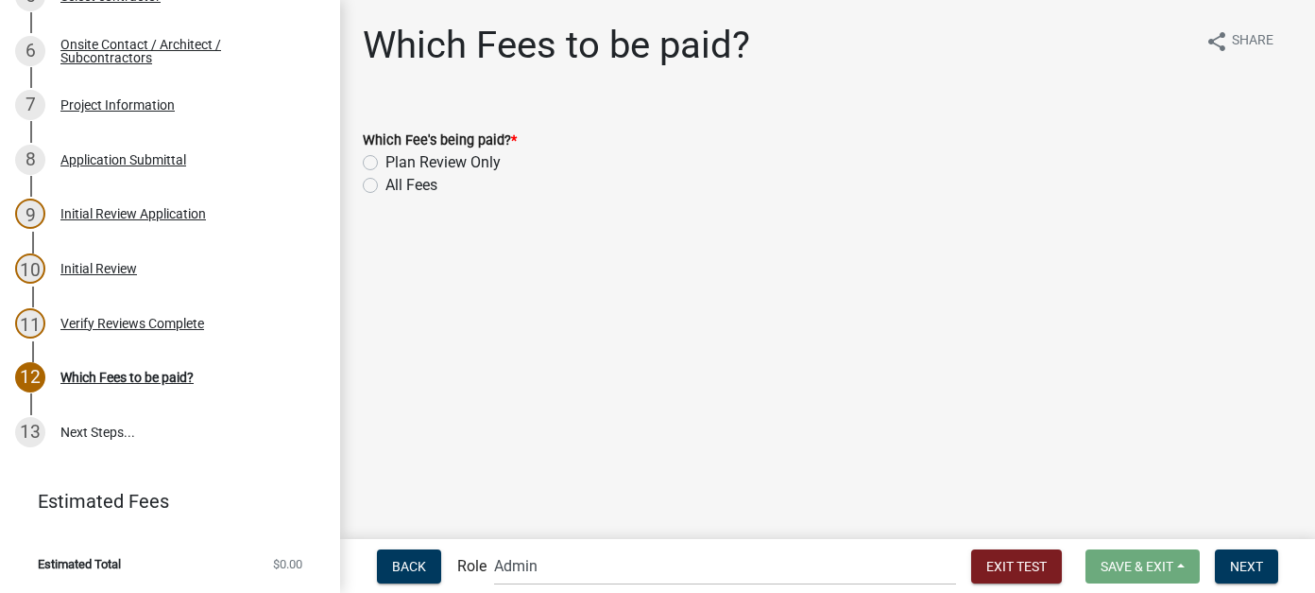
click at [429, 160] on label "Plan Review Only" at bounding box center [443, 162] width 115 height 23
click at [398, 160] on input "Plan Review Only" at bounding box center [392, 157] width 12 height 12
radio input "true"
click at [404, 188] on label "All Fees" at bounding box center [412, 185] width 52 height 23
click at [398, 186] on input "All Fees" at bounding box center [392, 180] width 12 height 12
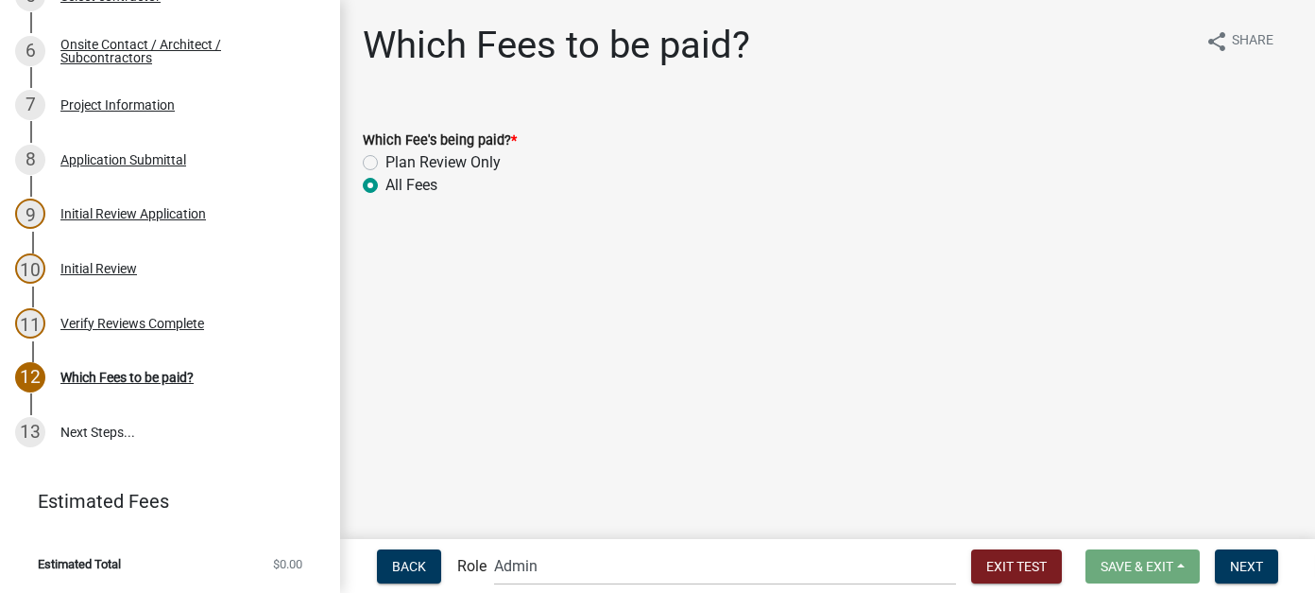
radio input "true"
click at [1249, 564] on span "Next" at bounding box center [1246, 565] width 33 height 15
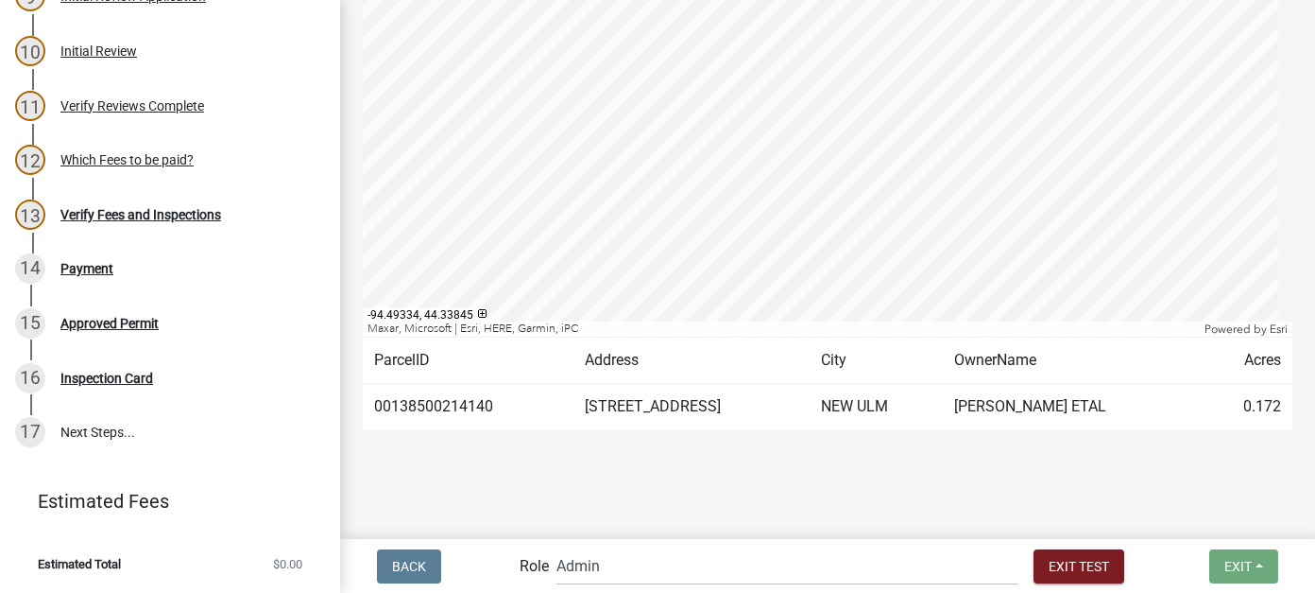
scroll to position [484, 0]
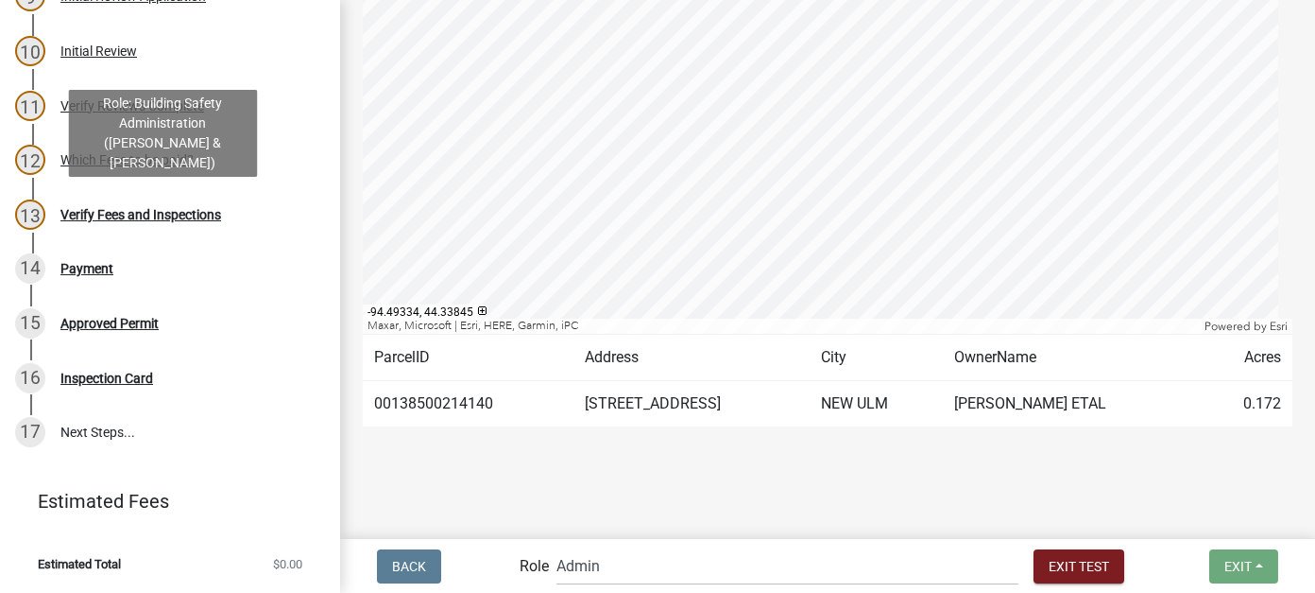
click at [129, 217] on div "Verify Fees and Inspections" at bounding box center [140, 214] width 161 height 13
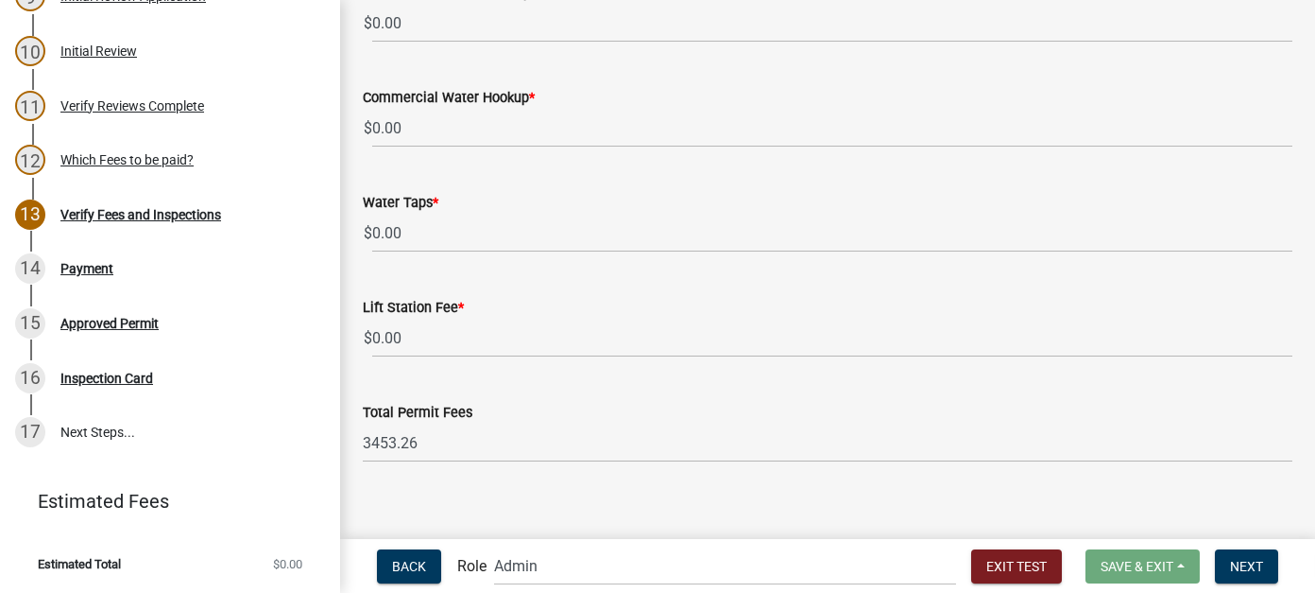
scroll to position [1258, 0]
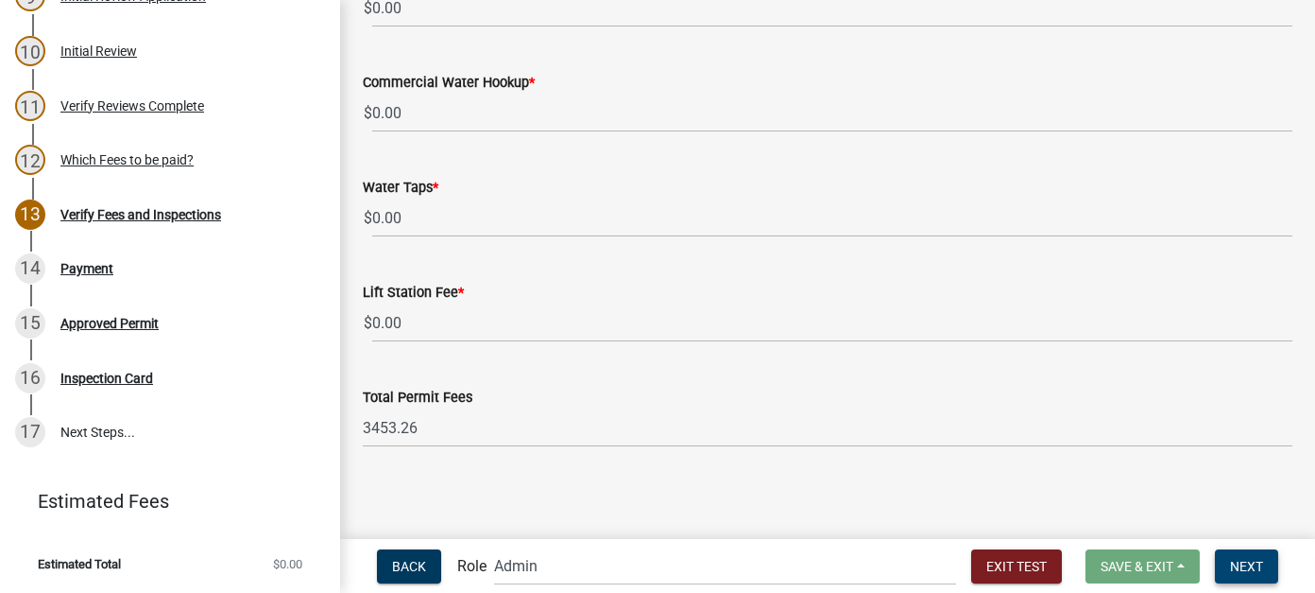
click at [1255, 567] on span "Next" at bounding box center [1246, 565] width 33 height 15
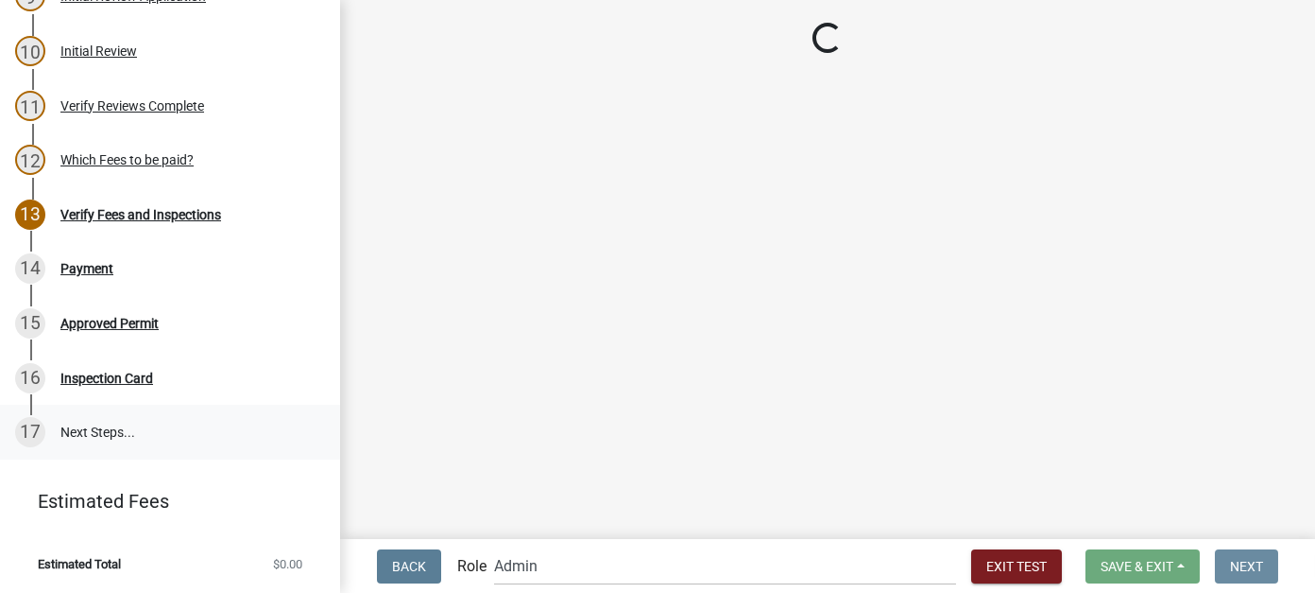
scroll to position [0, 0]
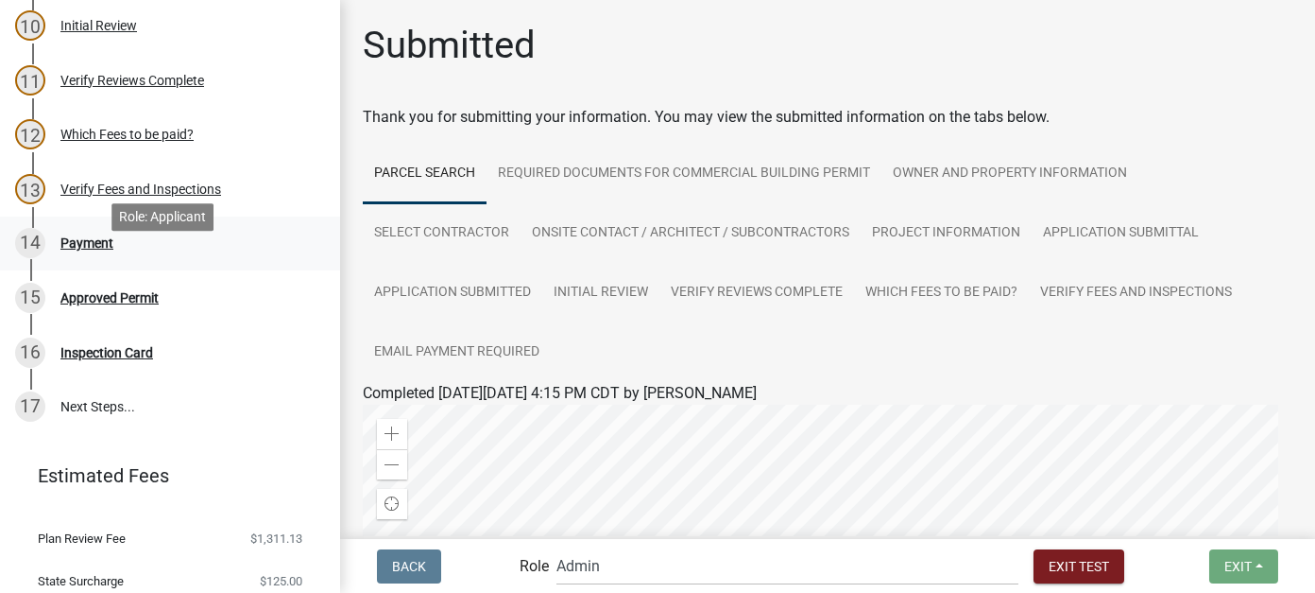
click at [99, 249] on div "Payment" at bounding box center [86, 242] width 53 height 13
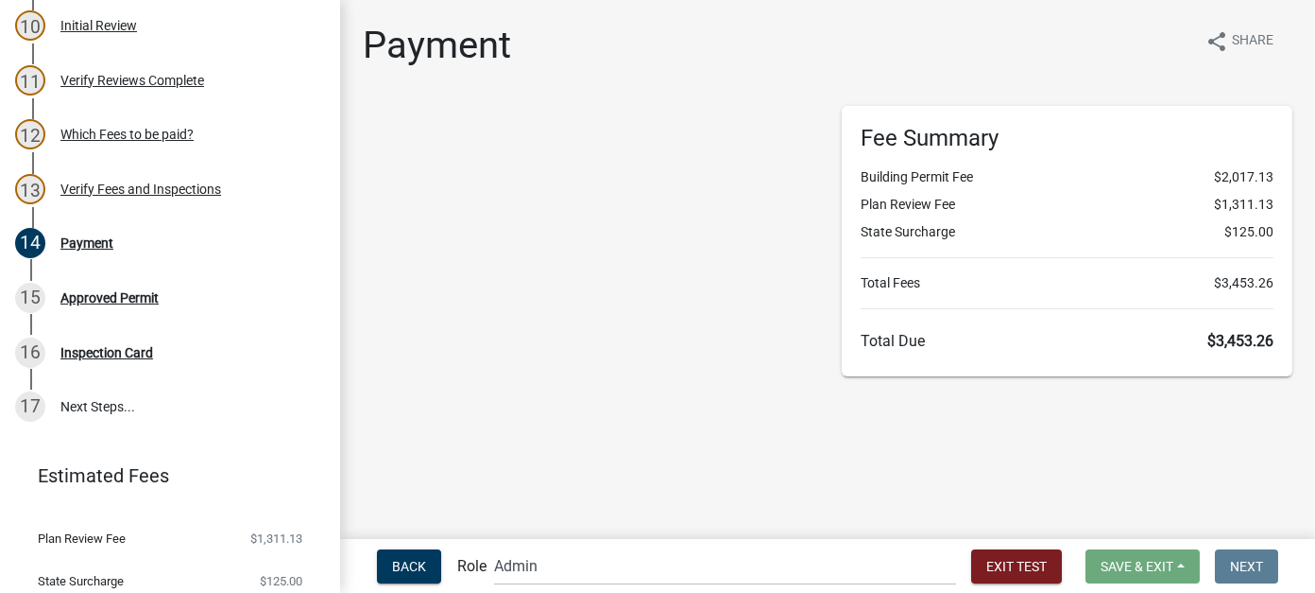
select select "2: 1"
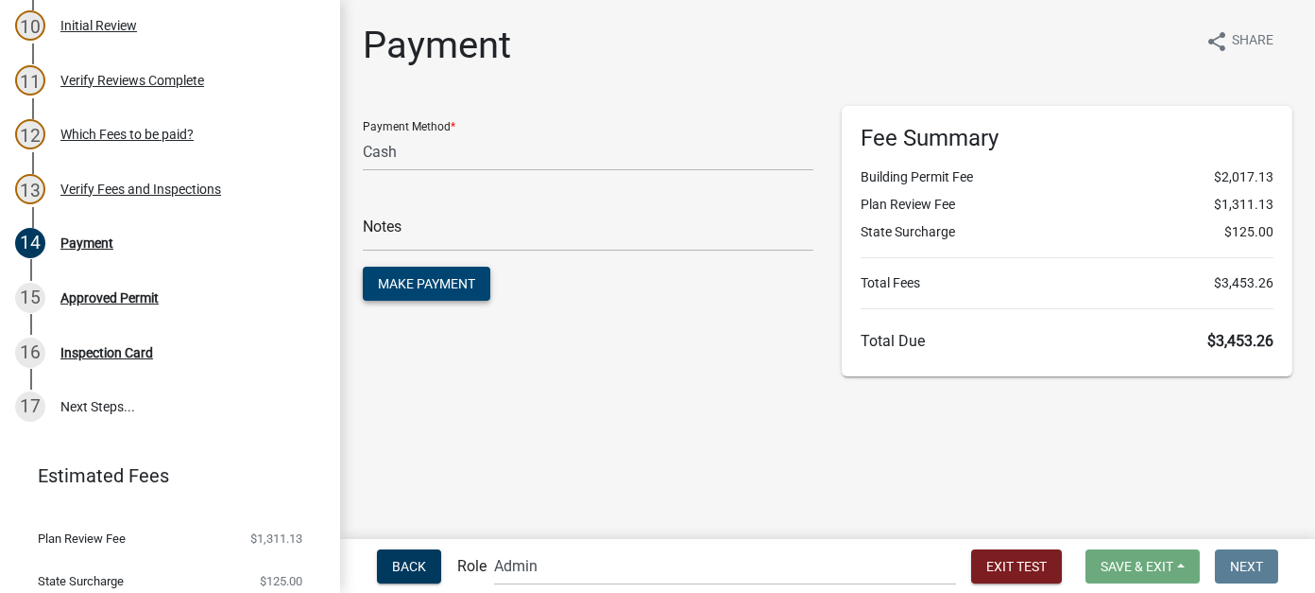
click at [429, 281] on span "Make Payment" at bounding box center [426, 283] width 97 height 15
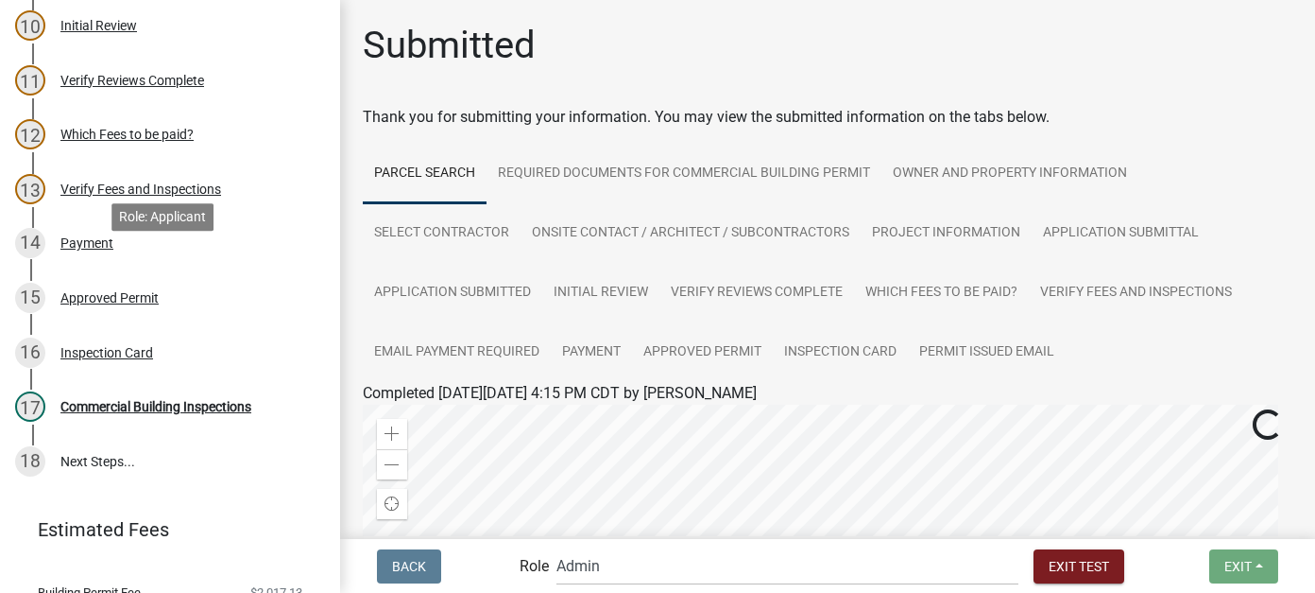
scroll to position [771, 0]
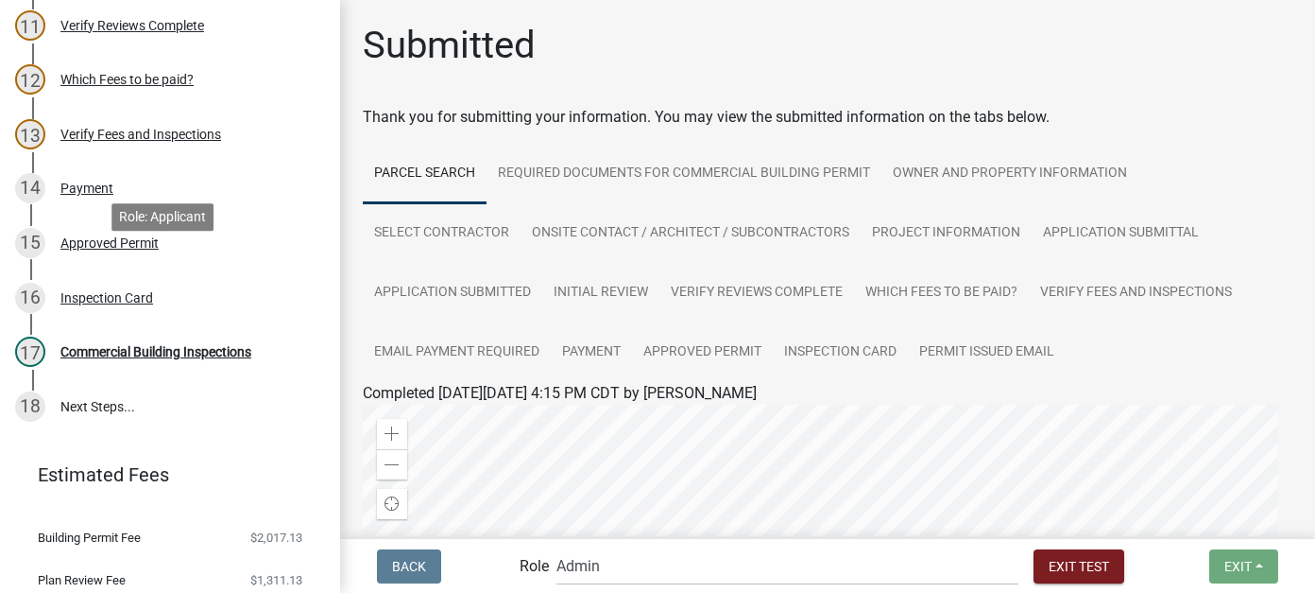
click at [131, 249] on div "Approved Permit" at bounding box center [109, 242] width 98 height 13
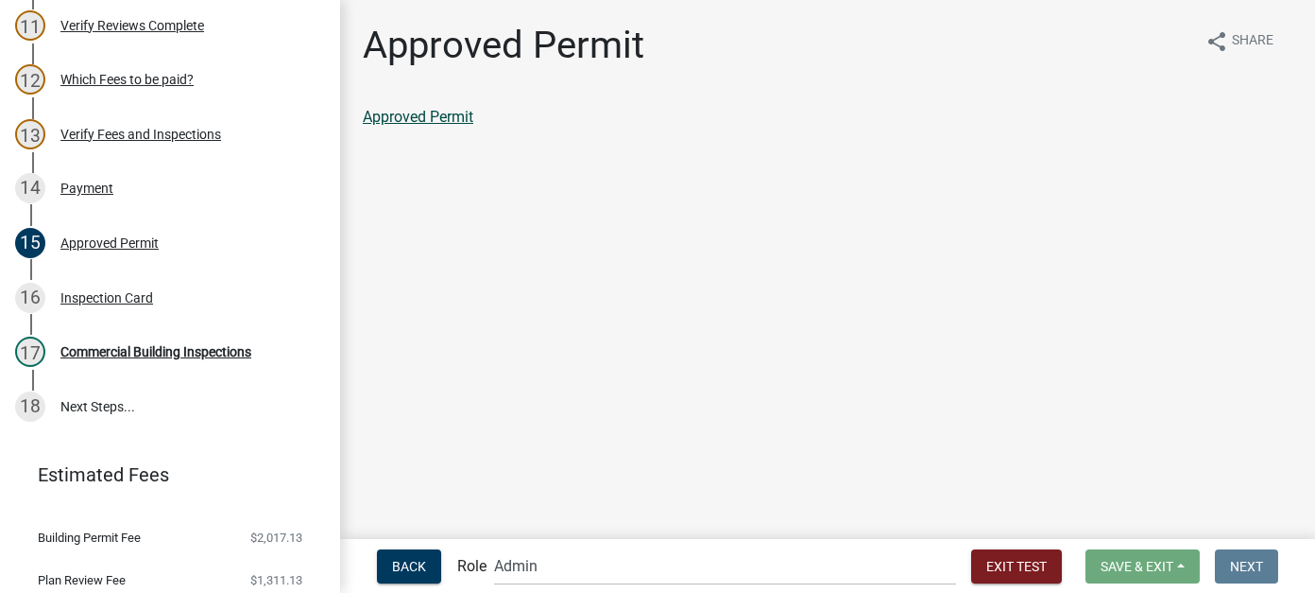
click at [461, 120] on link "Approved Permit" at bounding box center [418, 117] width 111 height 18
click at [124, 304] on div "Inspection Card" at bounding box center [106, 297] width 93 height 13
click at [449, 118] on link "Inspection Card" at bounding box center [415, 117] width 104 height 18
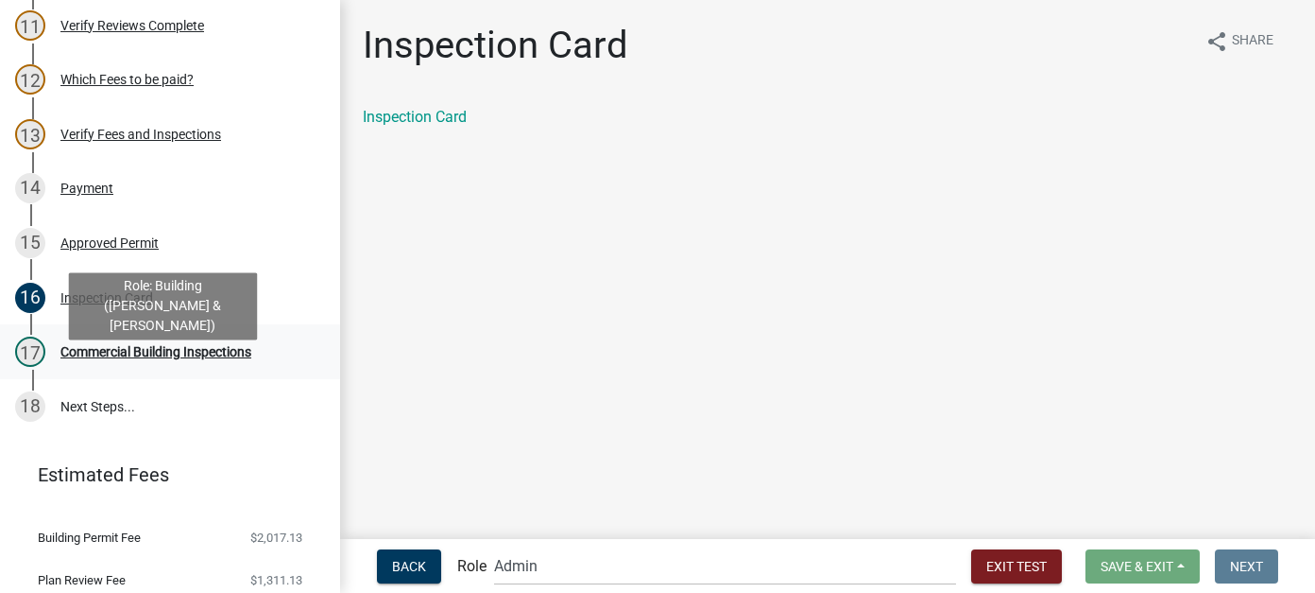
click at [168, 367] on div "17 Commercial Building Inspections" at bounding box center [162, 351] width 295 height 30
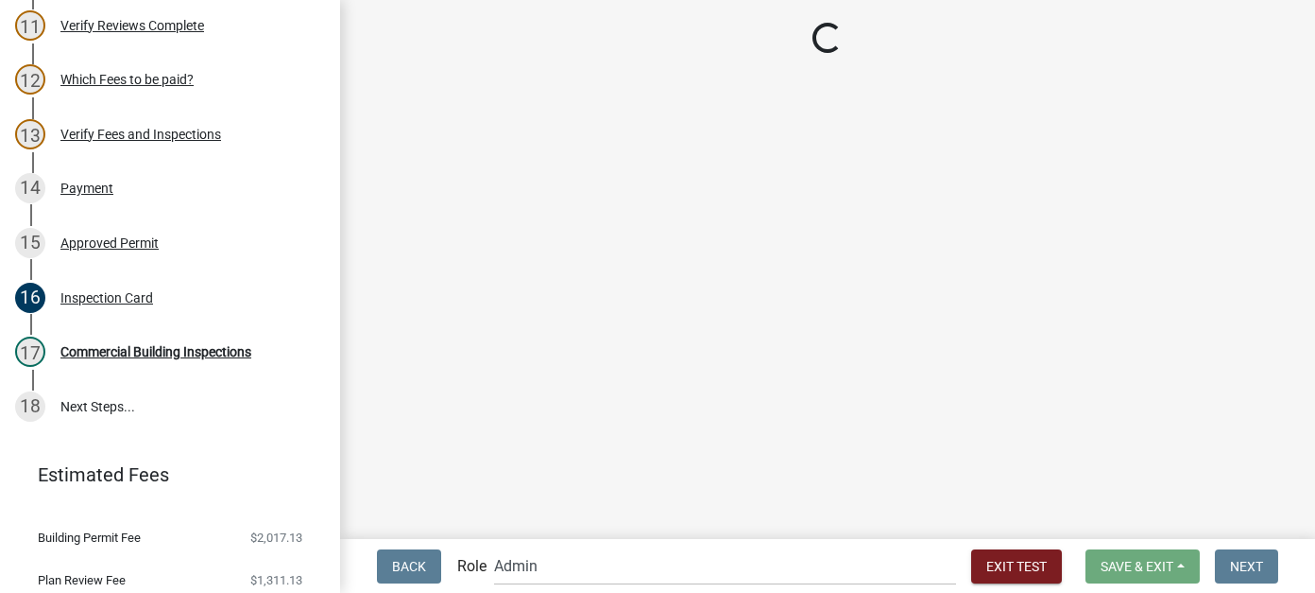
select select "805d55ac-e238-4e04-8f8e-acc067f36c3e"
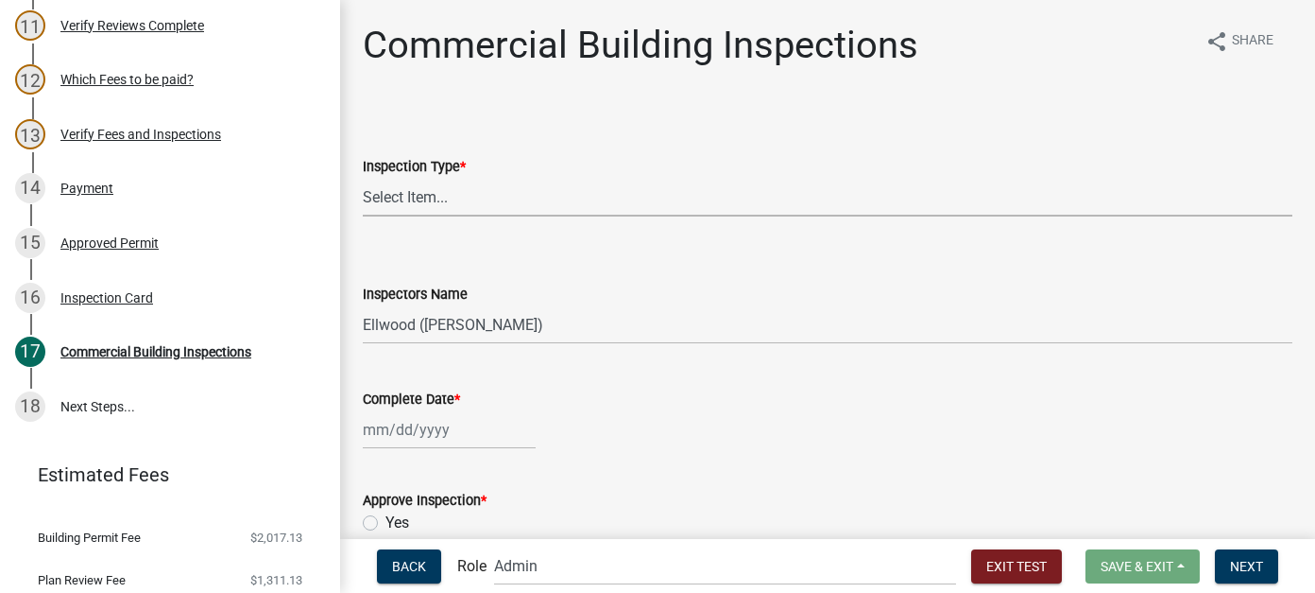
click at [425, 193] on select "Select Item... All Inspections Required 200 # 2Hr Hydro Test Meters (all) Attic…" at bounding box center [828, 197] width 930 height 39
click at [363, 178] on select "Select Item... All Inspections Required 200 # 2Hr Hydro Test Meters (all) Attic…" at bounding box center [828, 197] width 930 height 39
select select "d9eb269f-c5fd-4582-8171-a464c388b3ea"
click at [406, 439] on div at bounding box center [449, 429] width 173 height 39
select select "9"
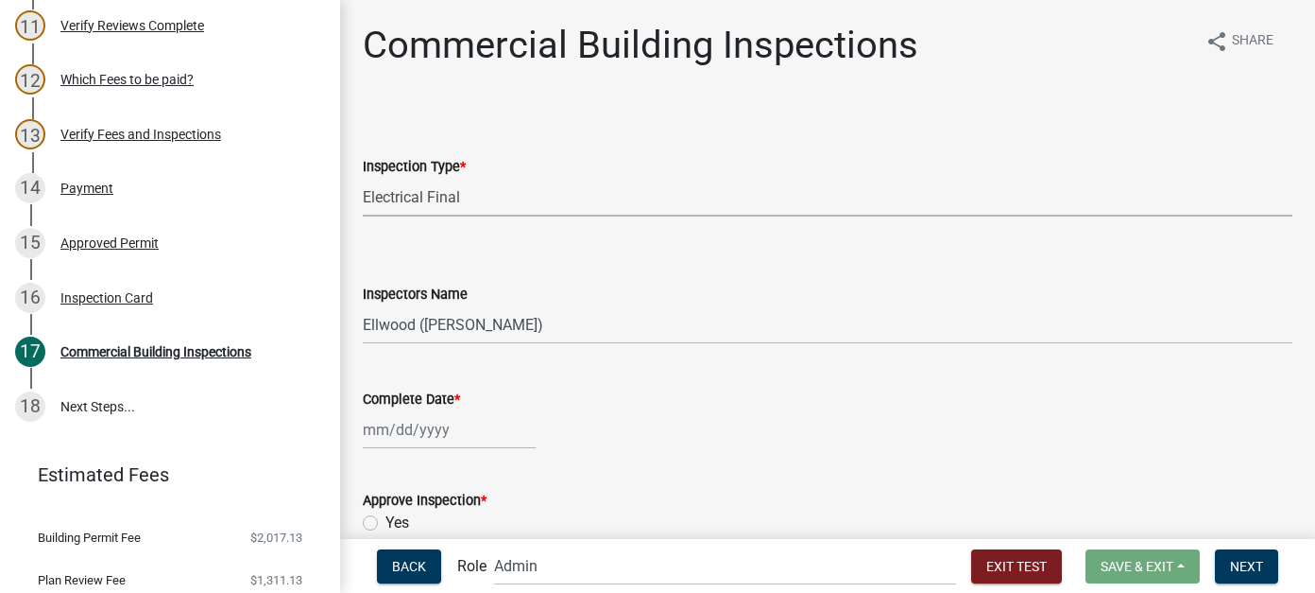
select select "2025"
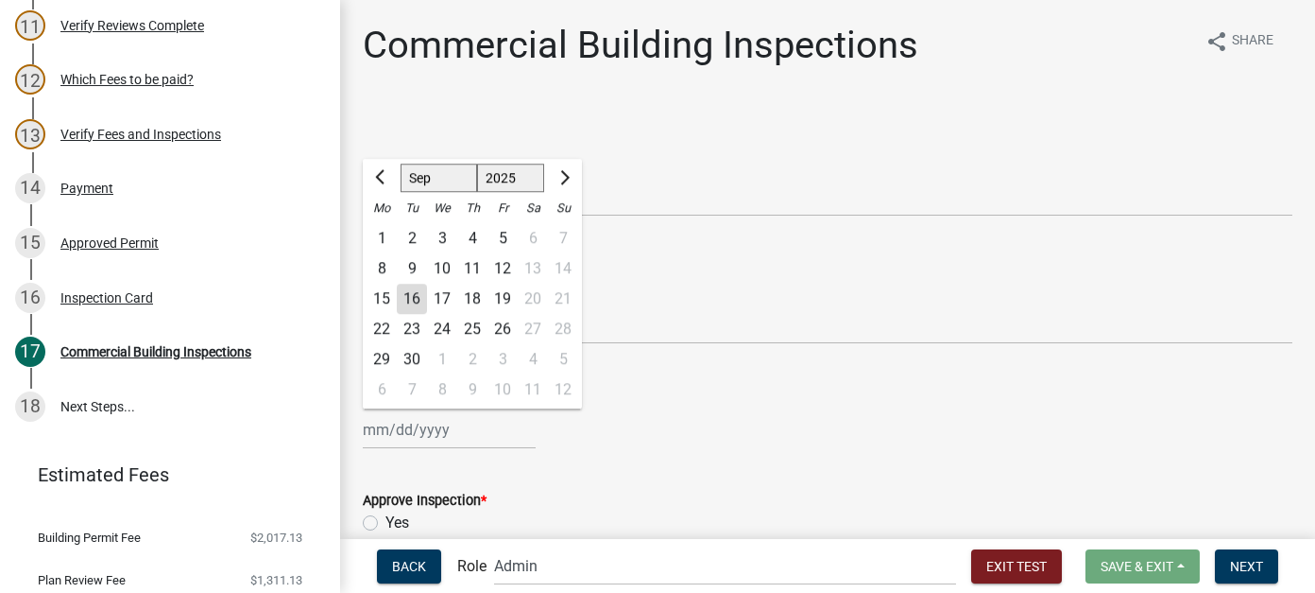
click at [417, 301] on div "16" at bounding box center [412, 299] width 30 height 30
type input "[DATE]"
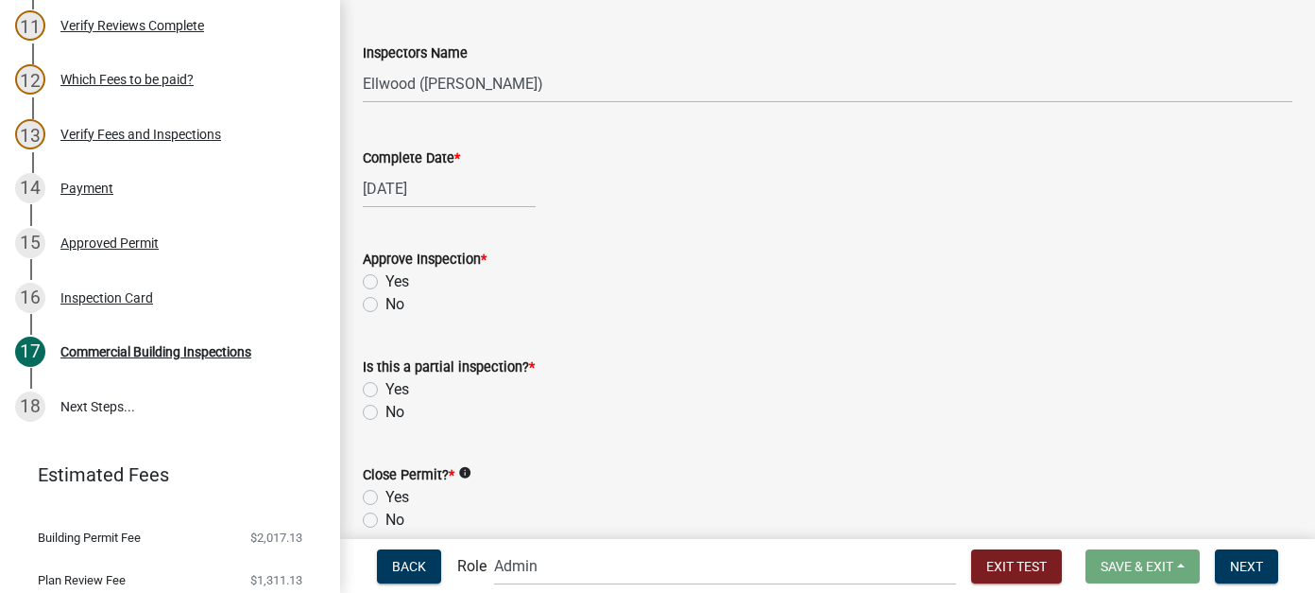
scroll to position [284, 0]
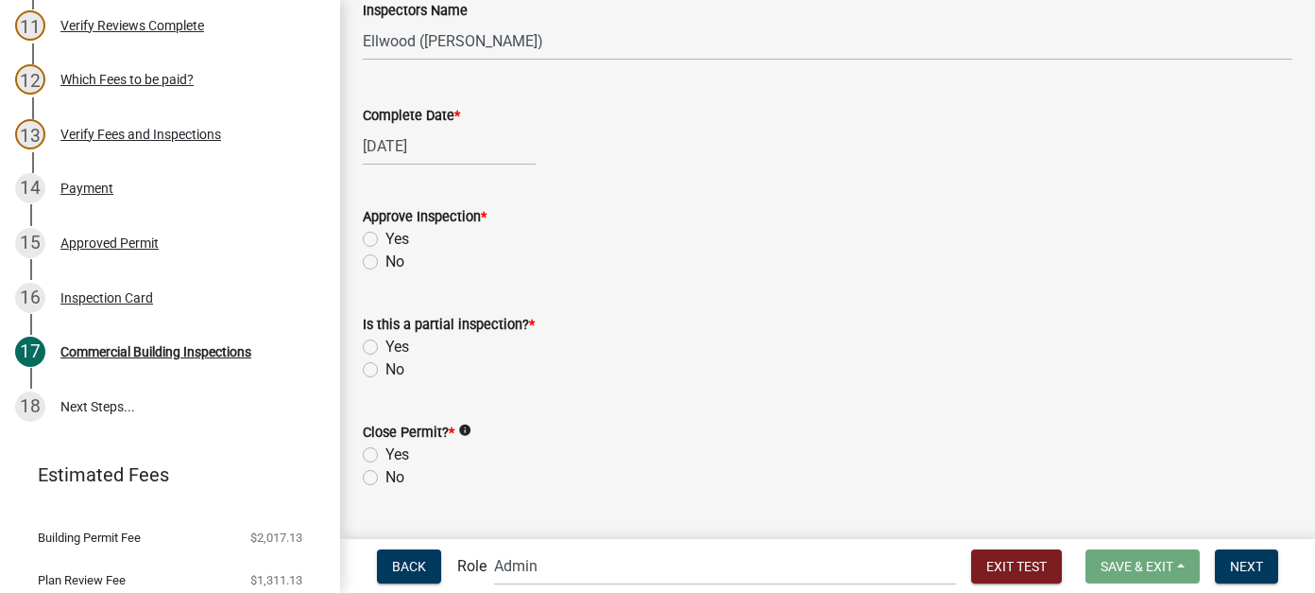
click at [386, 237] on label "Yes" at bounding box center [398, 239] width 24 height 23
click at [386, 237] on input "Yes" at bounding box center [392, 234] width 12 height 12
radio input "true"
click at [386, 343] on label "Yes" at bounding box center [398, 346] width 24 height 23
click at [386, 343] on input "Yes" at bounding box center [392, 341] width 12 height 12
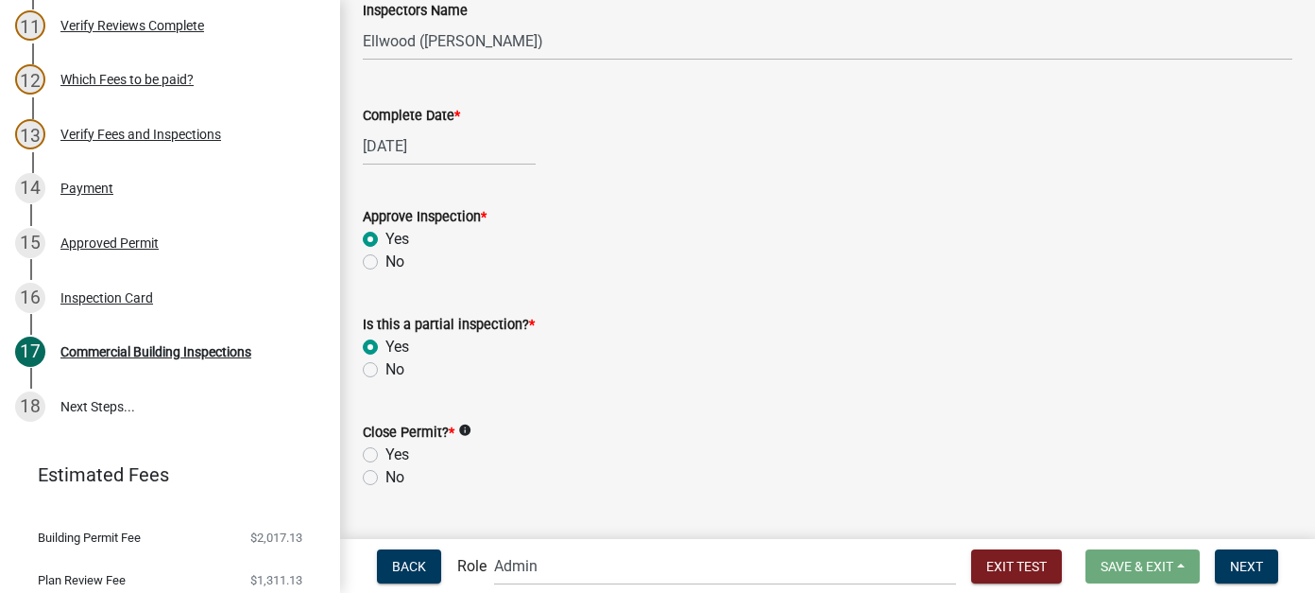
radio input "true"
click at [386, 372] on label "No" at bounding box center [395, 369] width 19 height 23
click at [386, 370] on input "No" at bounding box center [392, 364] width 12 height 12
radio input "true"
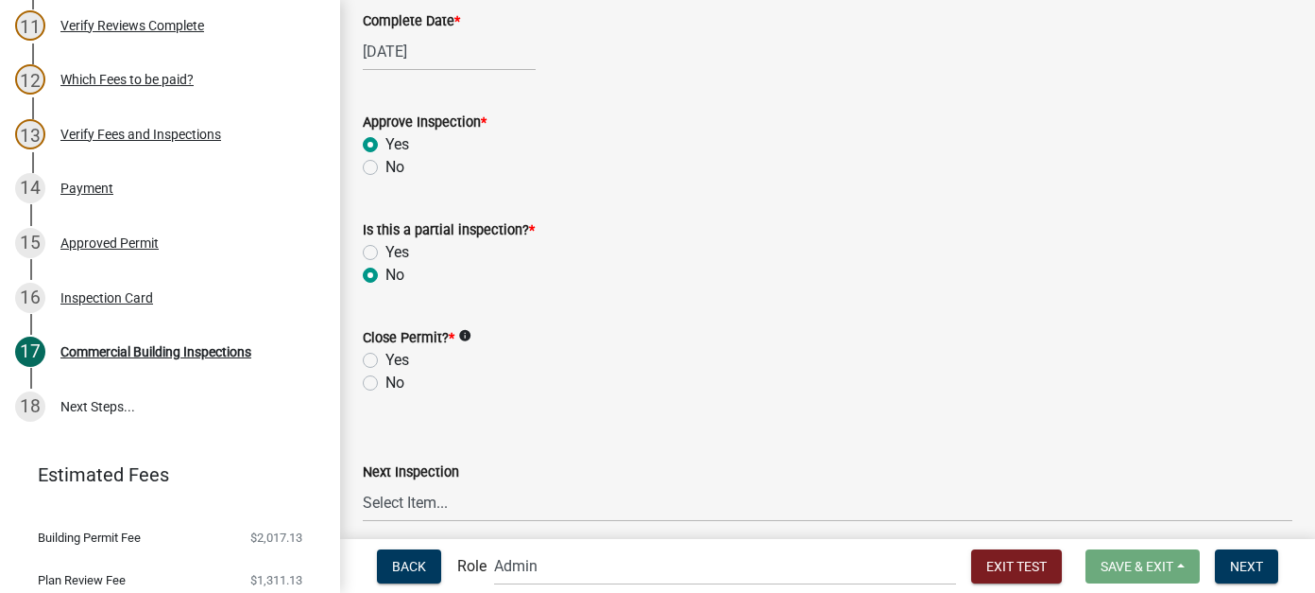
click at [386, 389] on label "No" at bounding box center [395, 382] width 19 height 23
click at [386, 384] on input "No" at bounding box center [392, 377] width 12 height 12
radio input "true"
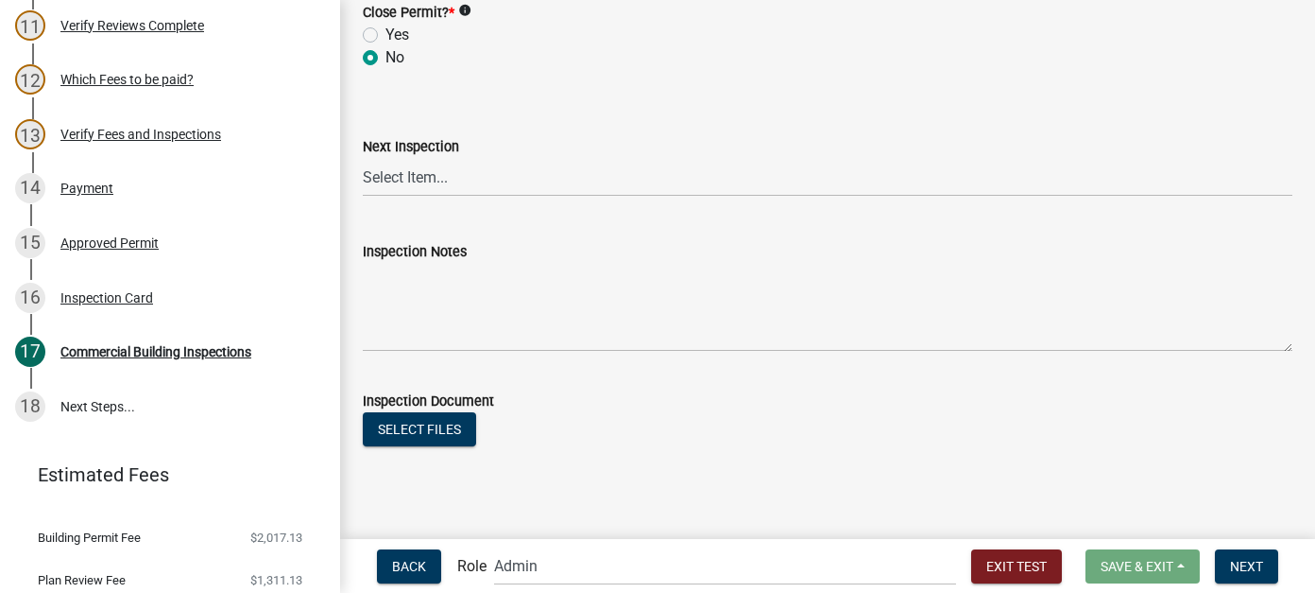
scroll to position [723, 0]
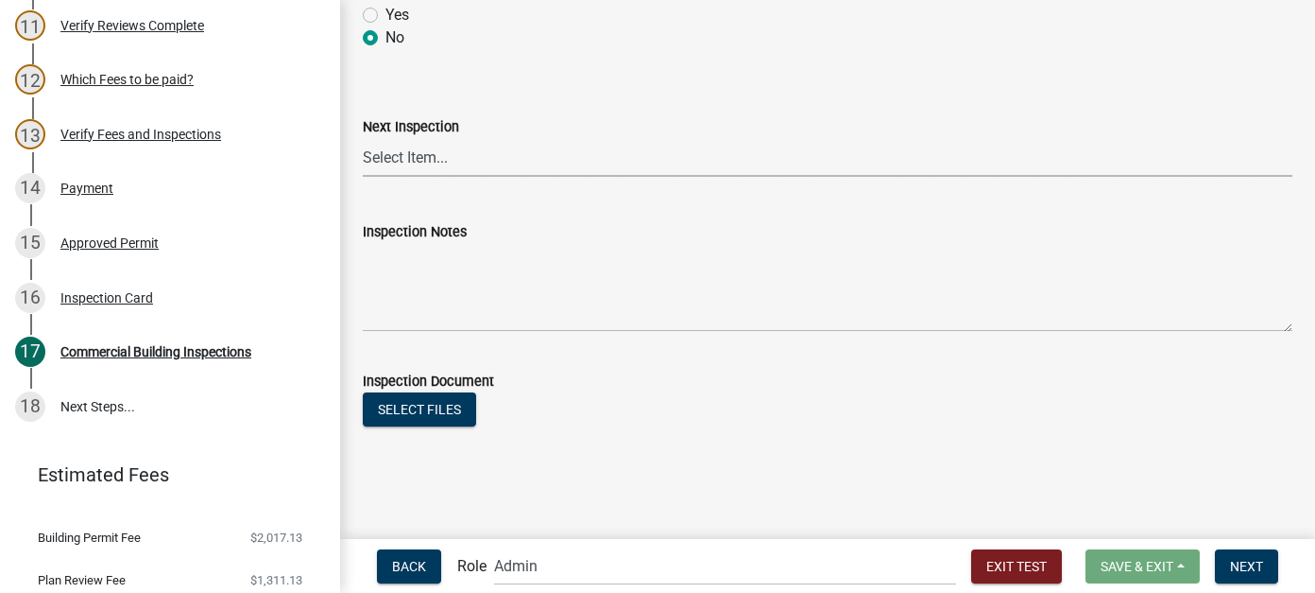
click at [395, 138] on select "Select Item... All Inspections Required 200 # 2Hr Hydro Test Meters (all) Attic…" at bounding box center [828, 157] width 930 height 39
click at [363, 138] on select "Select Item... All Inspections Required 200 # 2Hr Hydro Test Meters (all) Attic…" at bounding box center [828, 157] width 930 height 39
select select "cc35ea38-e32c-48f2-907c-370b37034cd4"
click at [1246, 573] on span "Next" at bounding box center [1246, 565] width 33 height 15
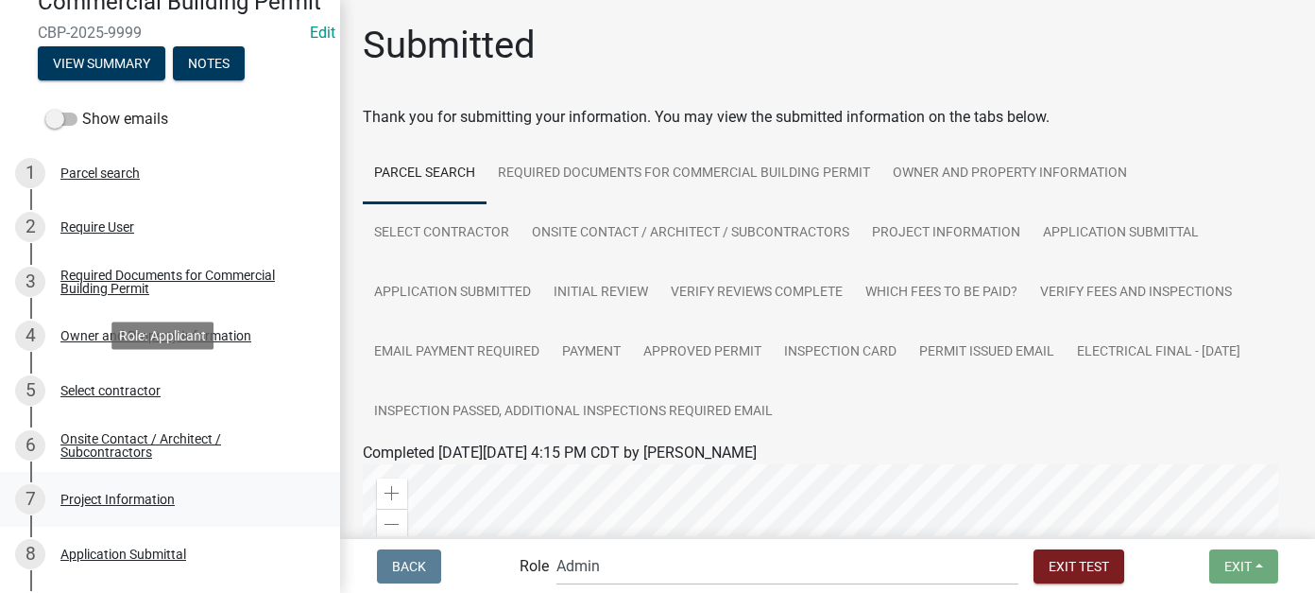
scroll to position [0, 0]
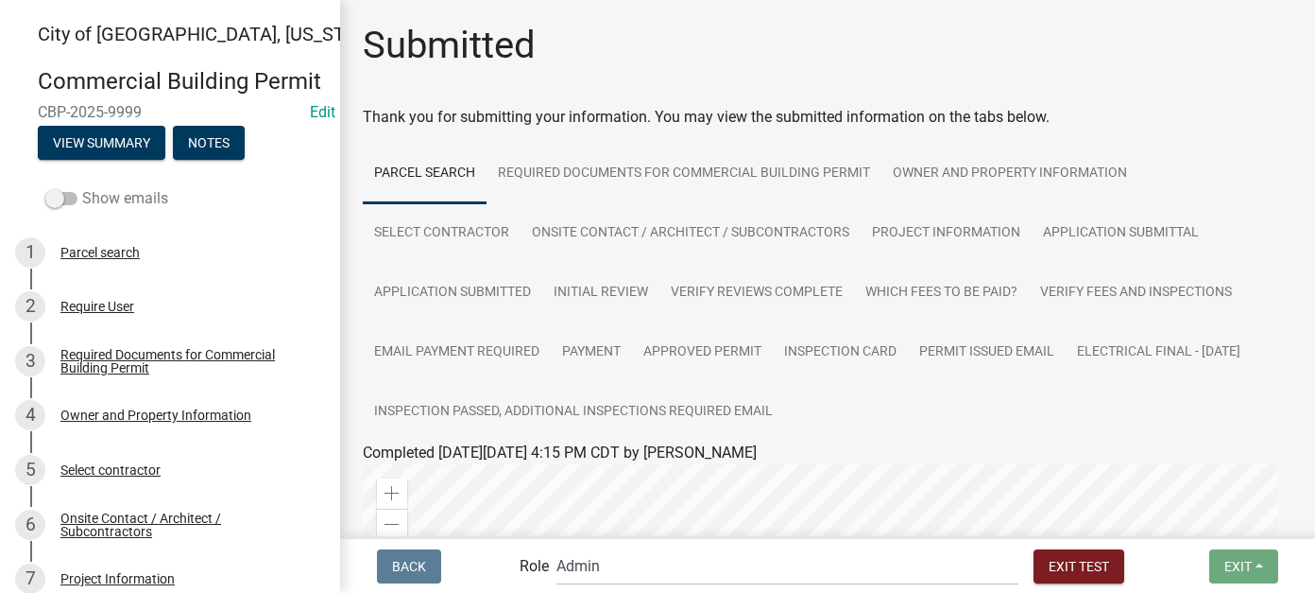
click at [70, 205] on span at bounding box center [61, 198] width 32 height 13
click at [82, 187] on input "Show emails" at bounding box center [82, 187] width 0 height 0
click at [125, 149] on div "Commercial Building Permit CBP-2025-9999 Edit View Summary Notes" at bounding box center [170, 109] width 310 height 112
click at [125, 160] on button "View Summary" at bounding box center [102, 143] width 128 height 34
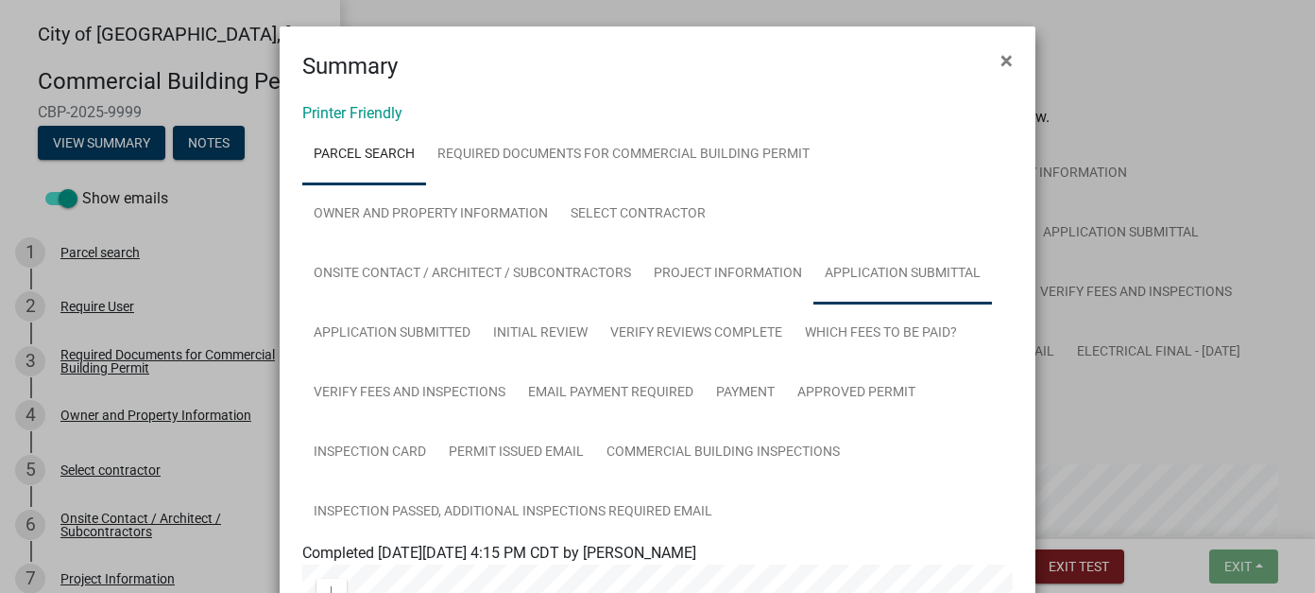
click at [937, 284] on link "Application Submittal" at bounding box center [903, 274] width 179 height 60
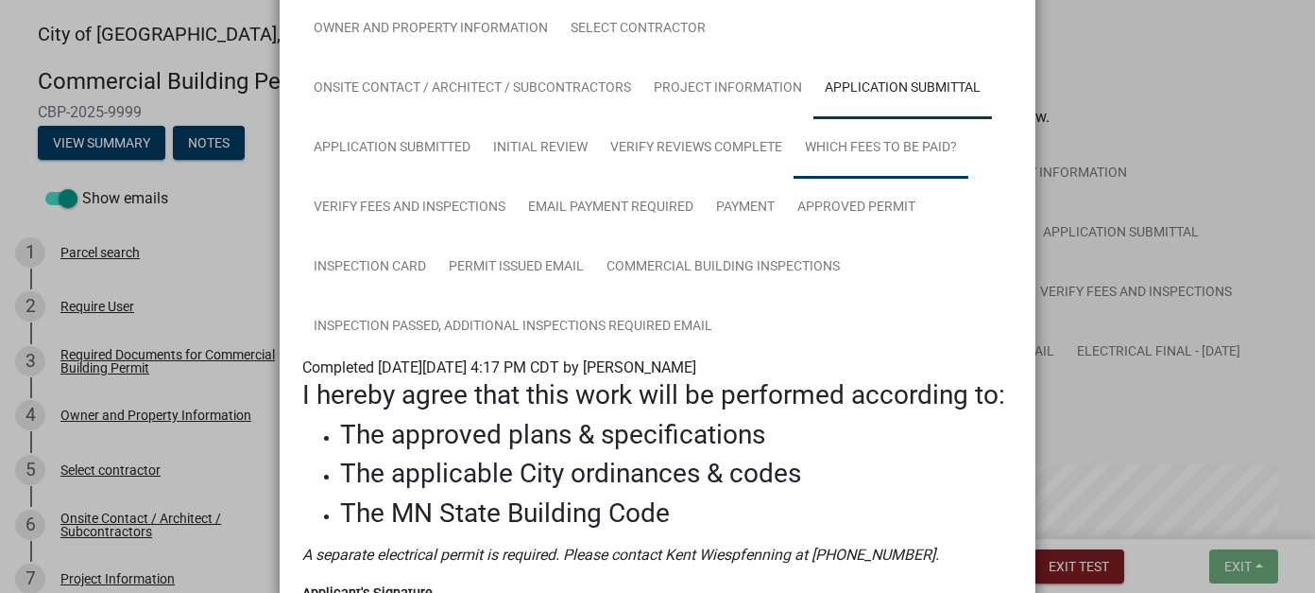
scroll to position [189, 0]
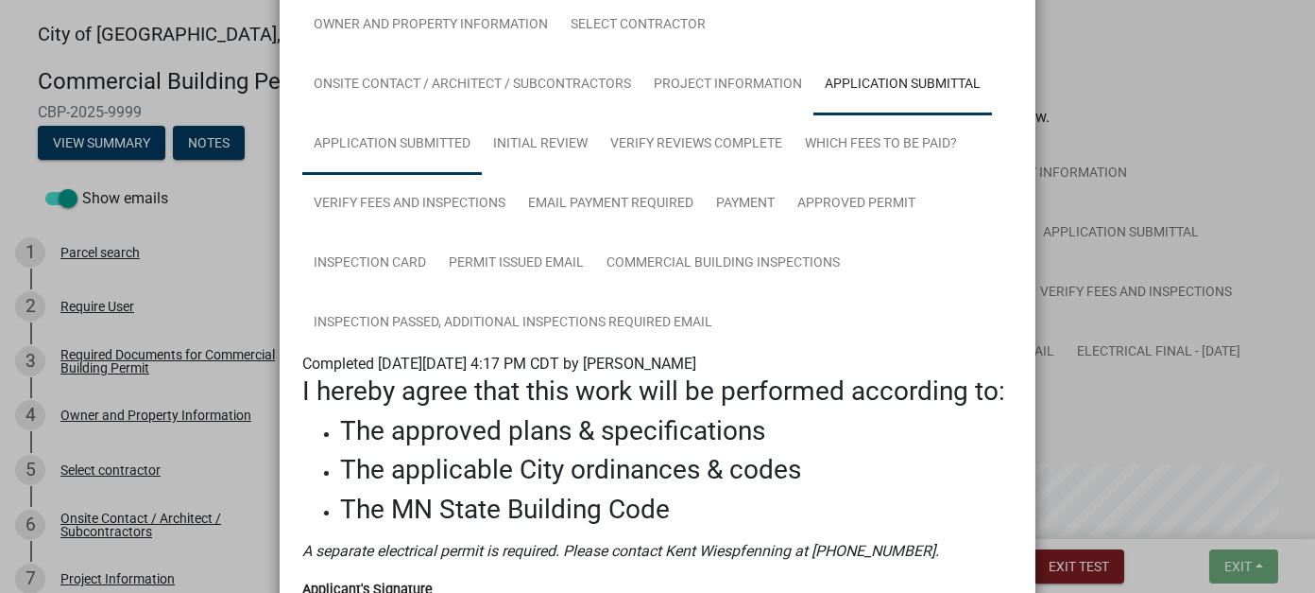
click at [435, 139] on link "Application Submitted" at bounding box center [392, 144] width 180 height 60
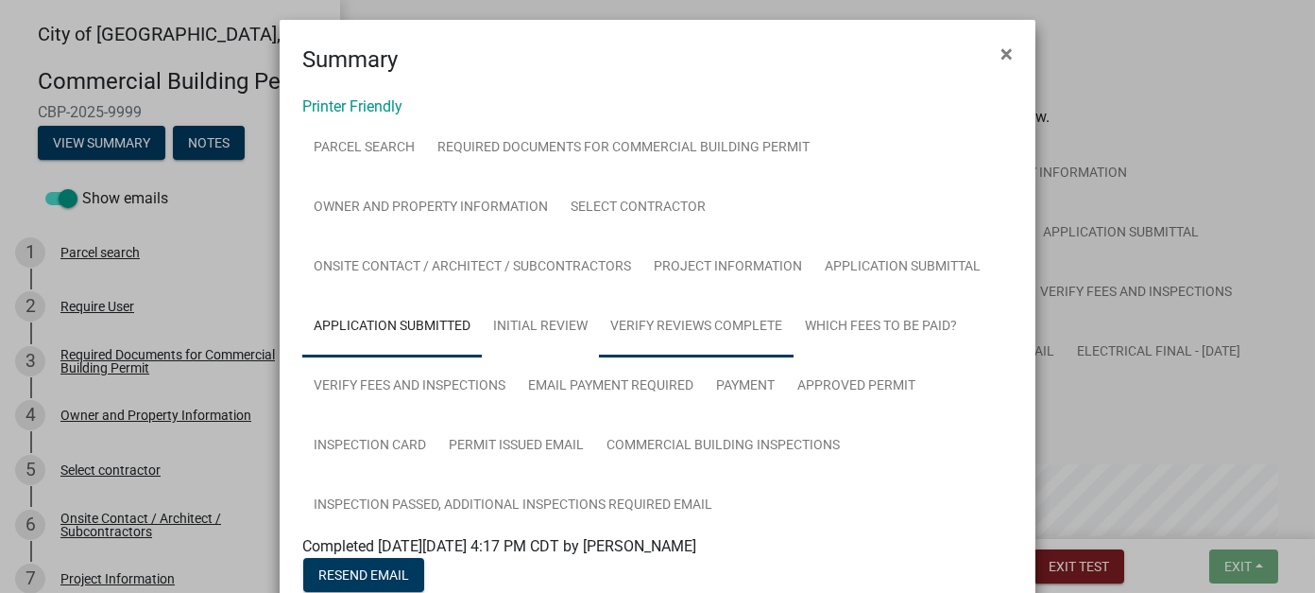
scroll to position [0, 0]
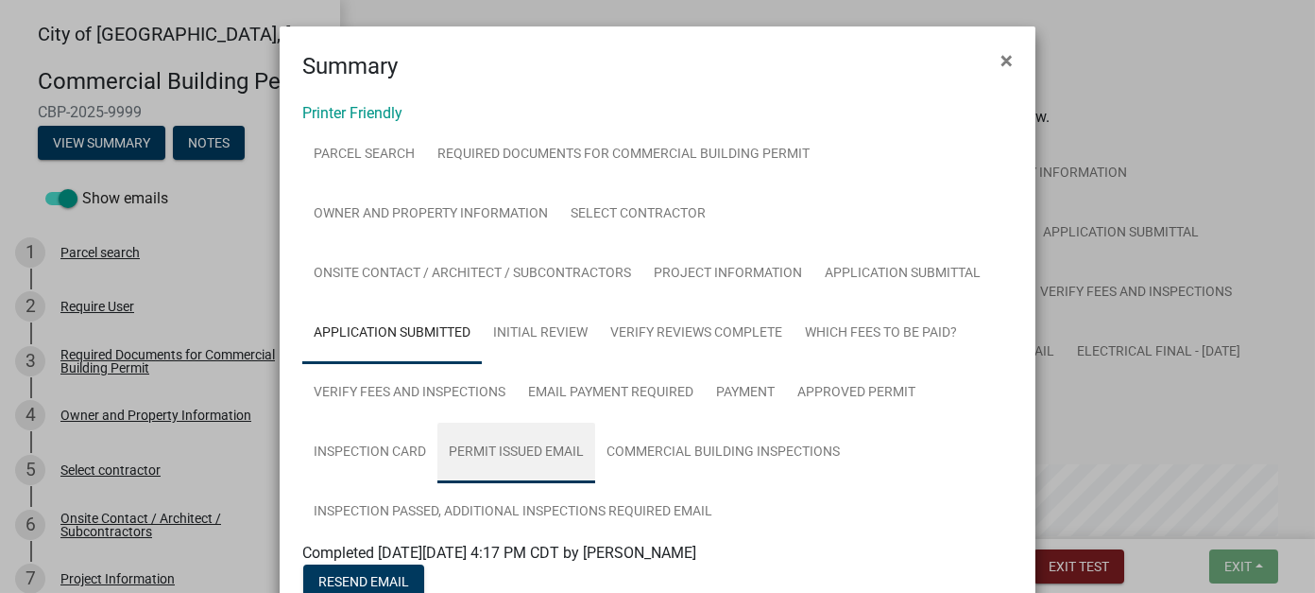
click at [472, 470] on link "Permit Issued Email" at bounding box center [517, 452] width 158 height 60
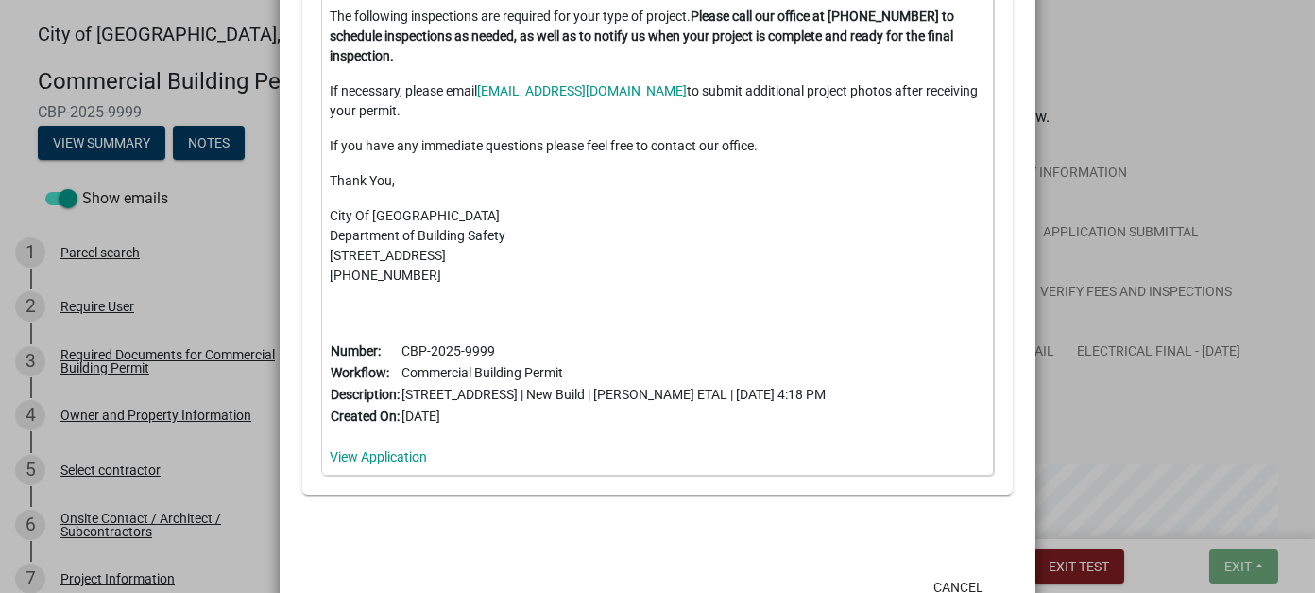
scroll to position [1182, 0]
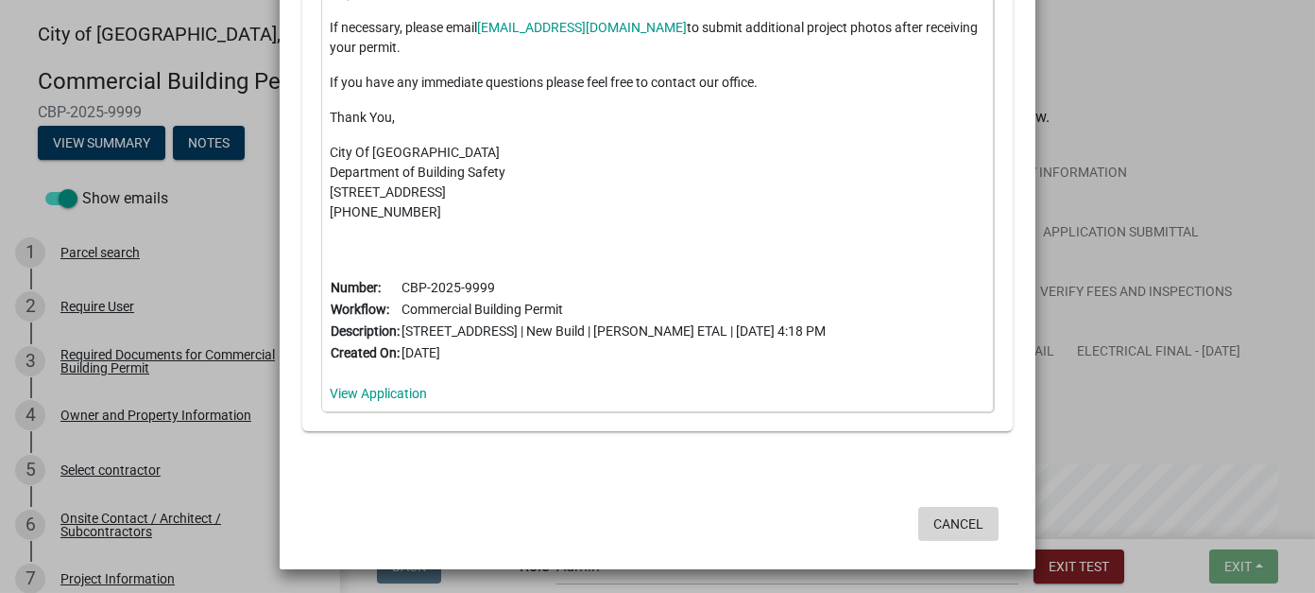
click at [951, 531] on button "Cancel" at bounding box center [959, 524] width 80 height 34
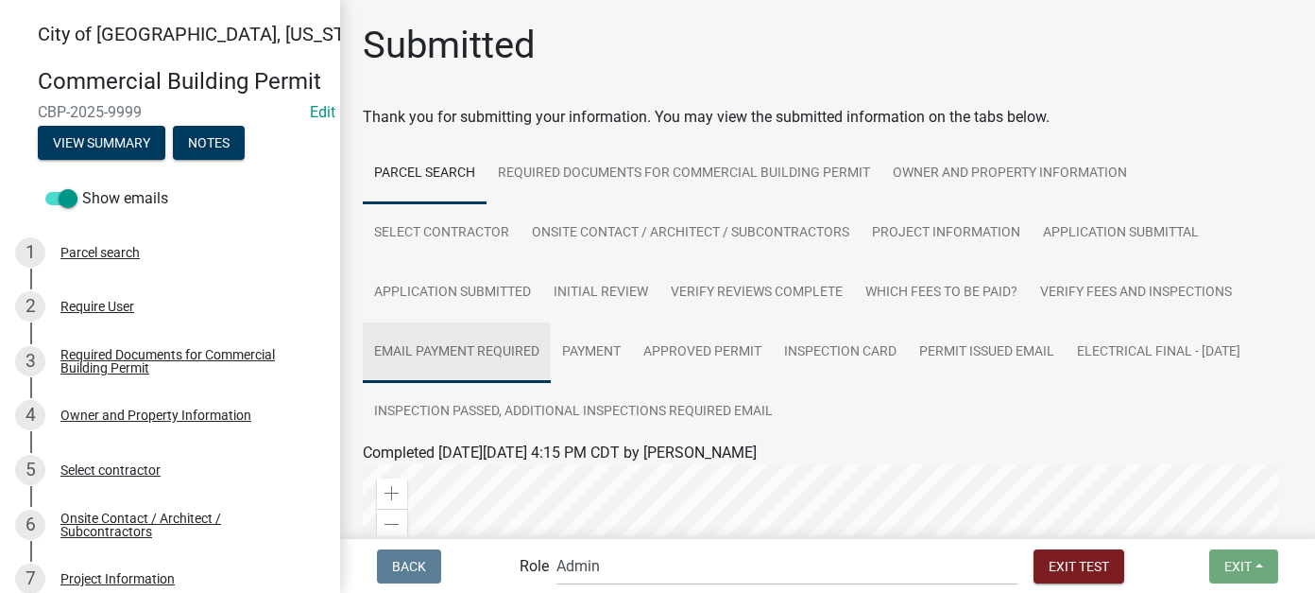
click at [492, 343] on link "Email Payment Required" at bounding box center [457, 352] width 188 height 60
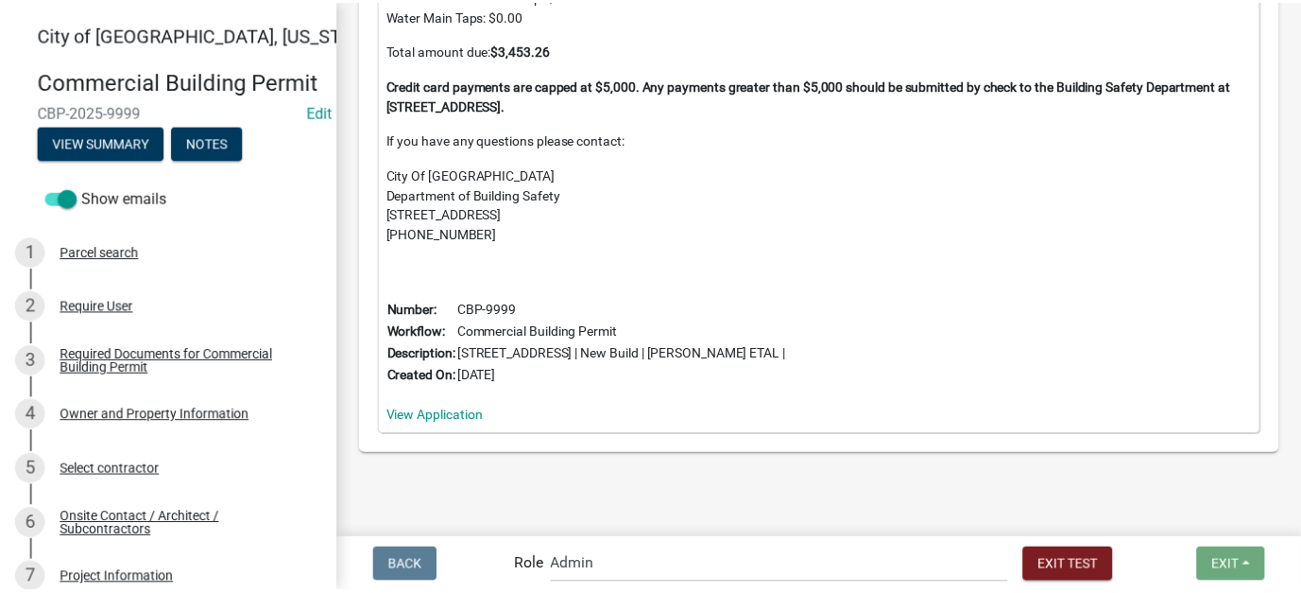
scroll to position [1323, 0]
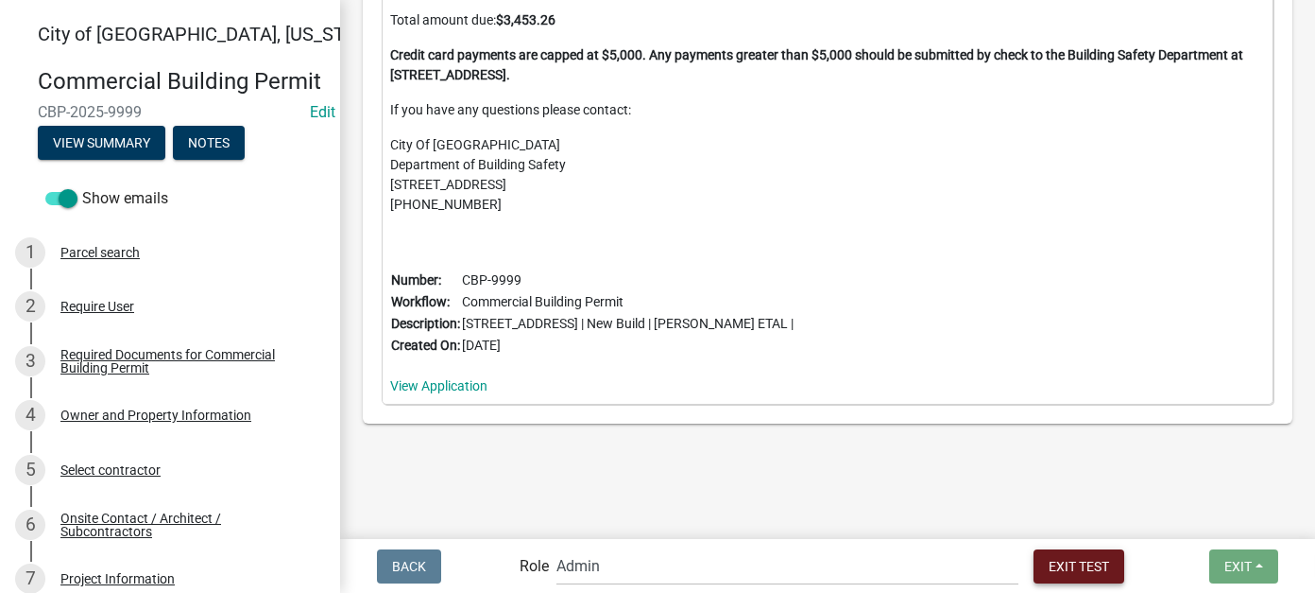
click at [1049, 568] on span "Exit Test" at bounding box center [1079, 565] width 60 height 15
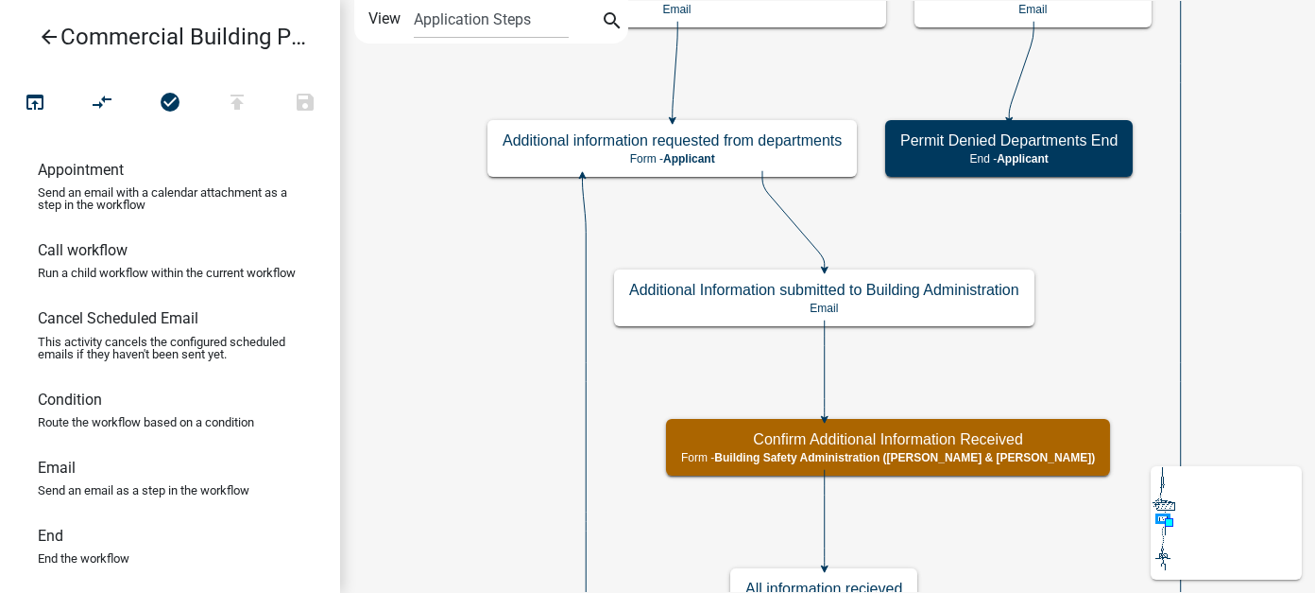
click at [44, 35] on icon "arrow_back" at bounding box center [49, 39] width 23 height 26
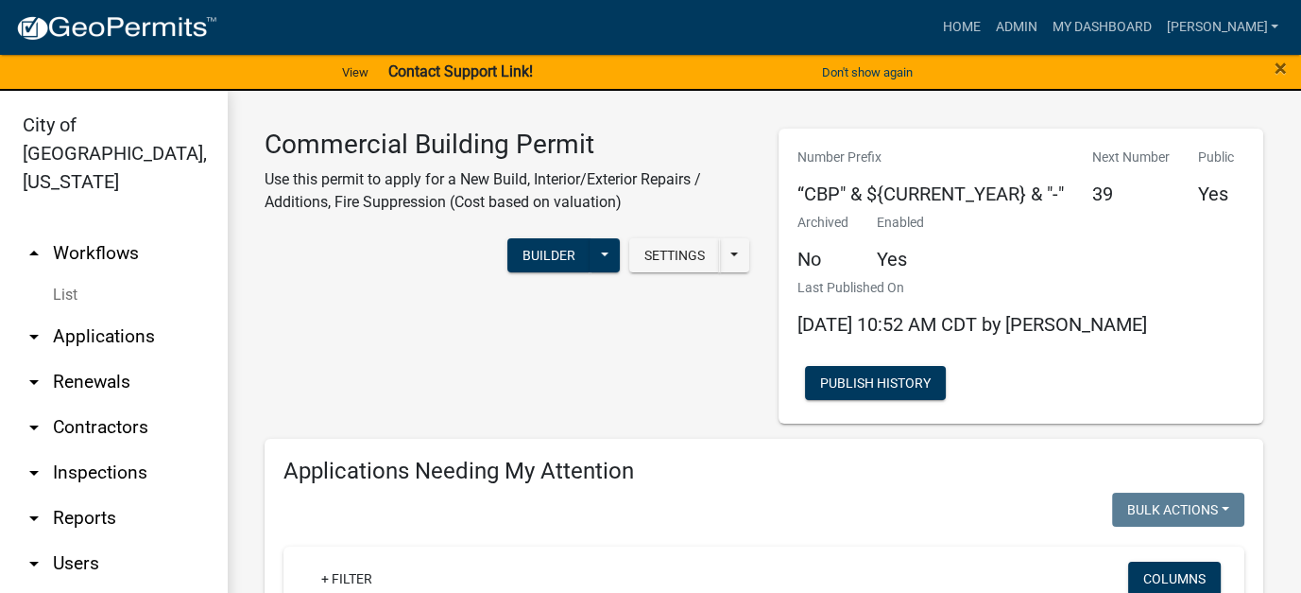
scroll to position [40, 0]
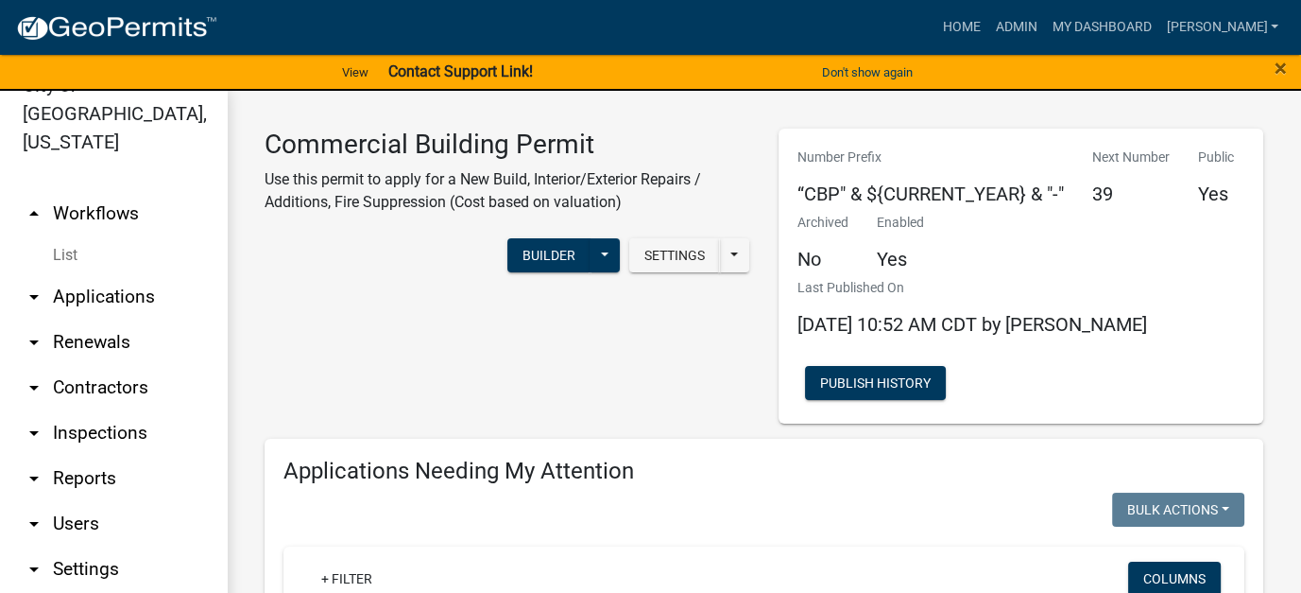
click at [119, 410] on link "arrow_drop_down Inspections" at bounding box center [113, 432] width 227 height 45
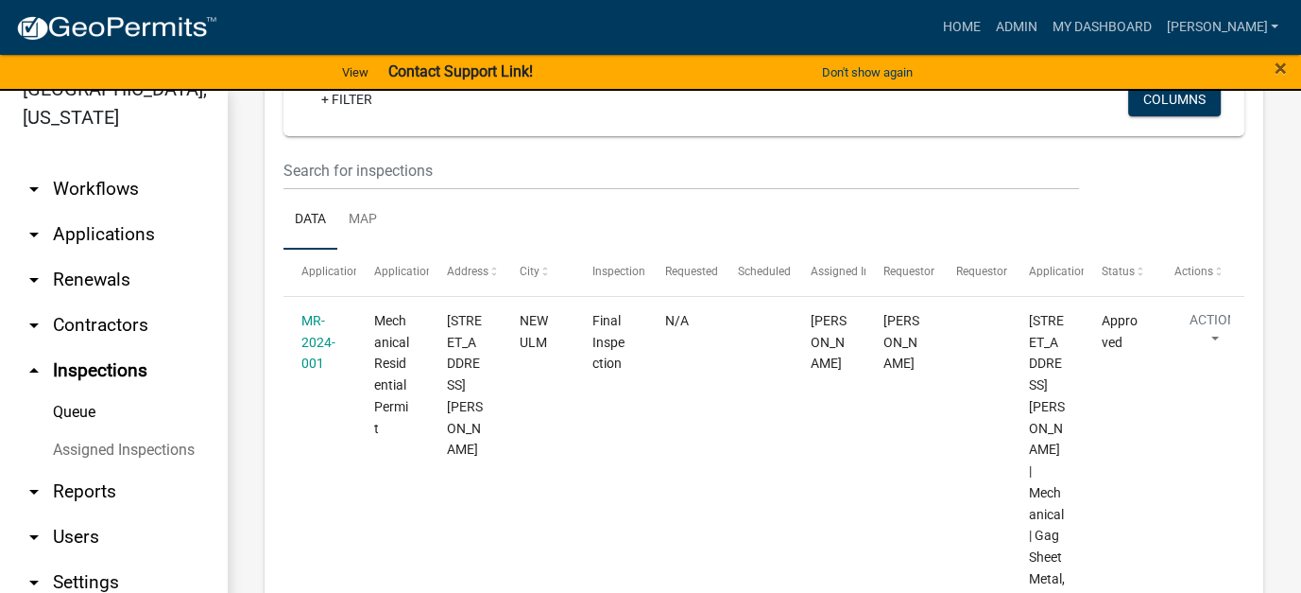
scroll to position [77, 0]
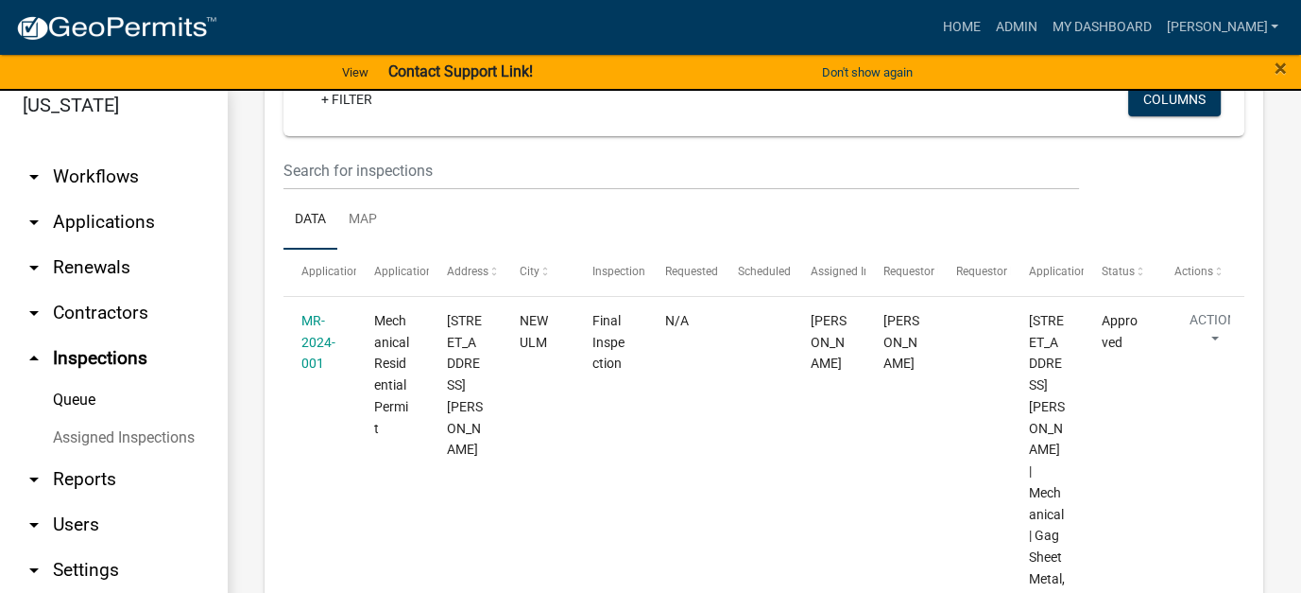
click at [96, 456] on link "arrow_drop_down Reports" at bounding box center [113, 478] width 227 height 45
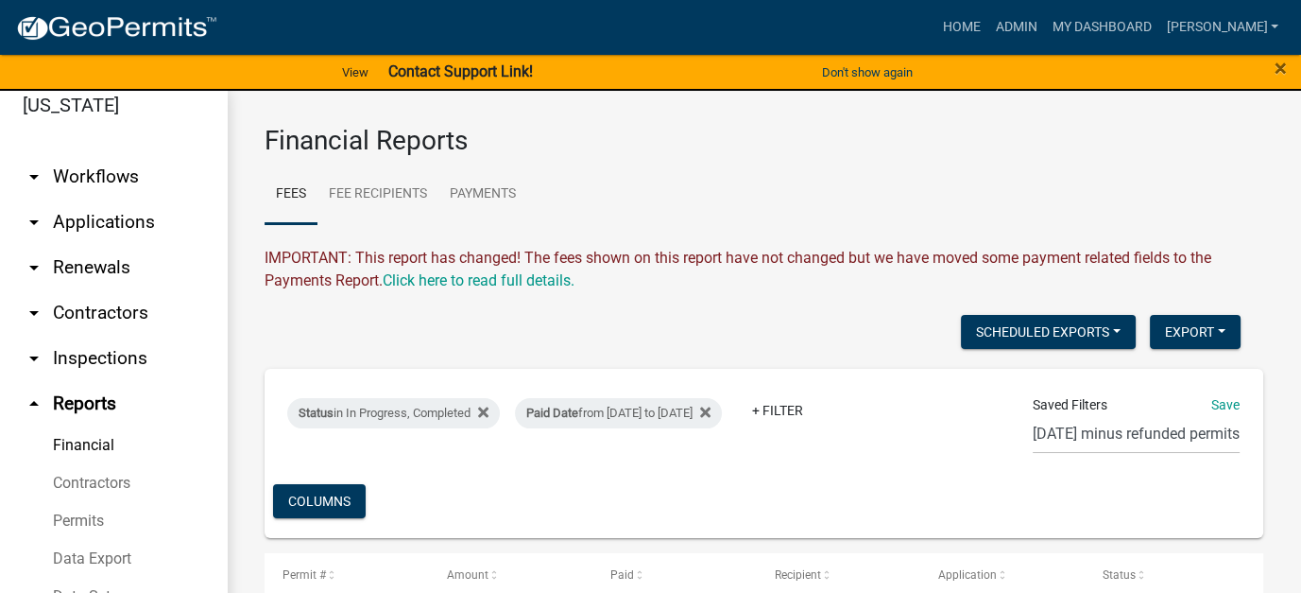
scroll to position [73, 0]
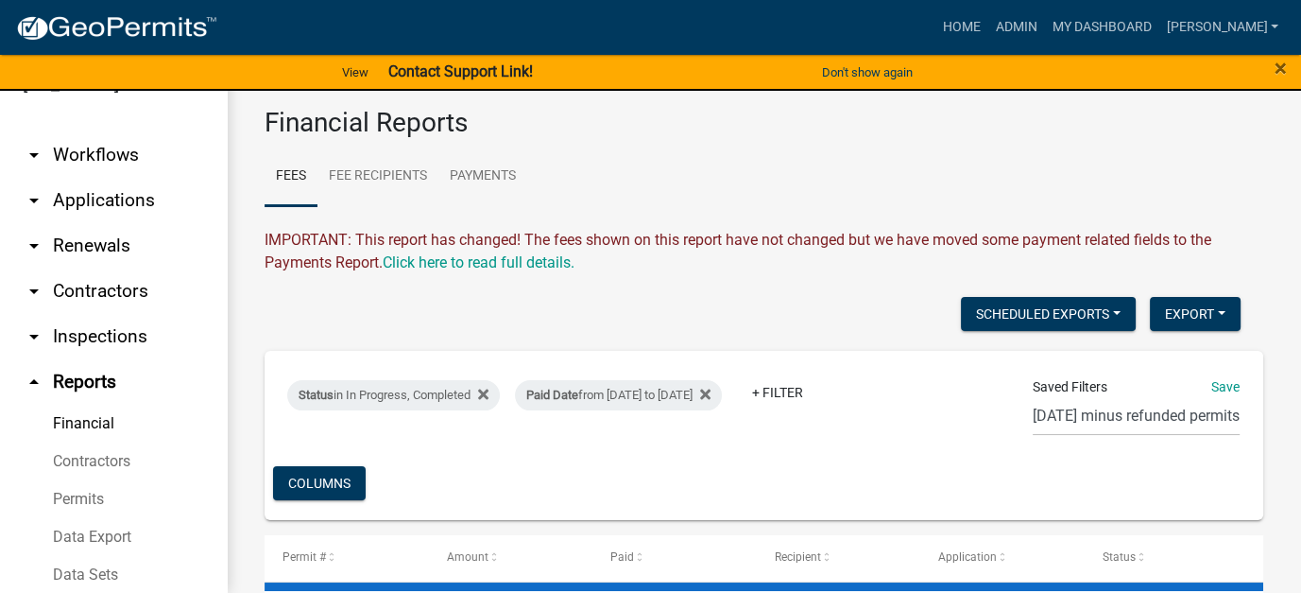
click at [129, 178] on link "arrow_drop_down Applications" at bounding box center [113, 200] width 227 height 45
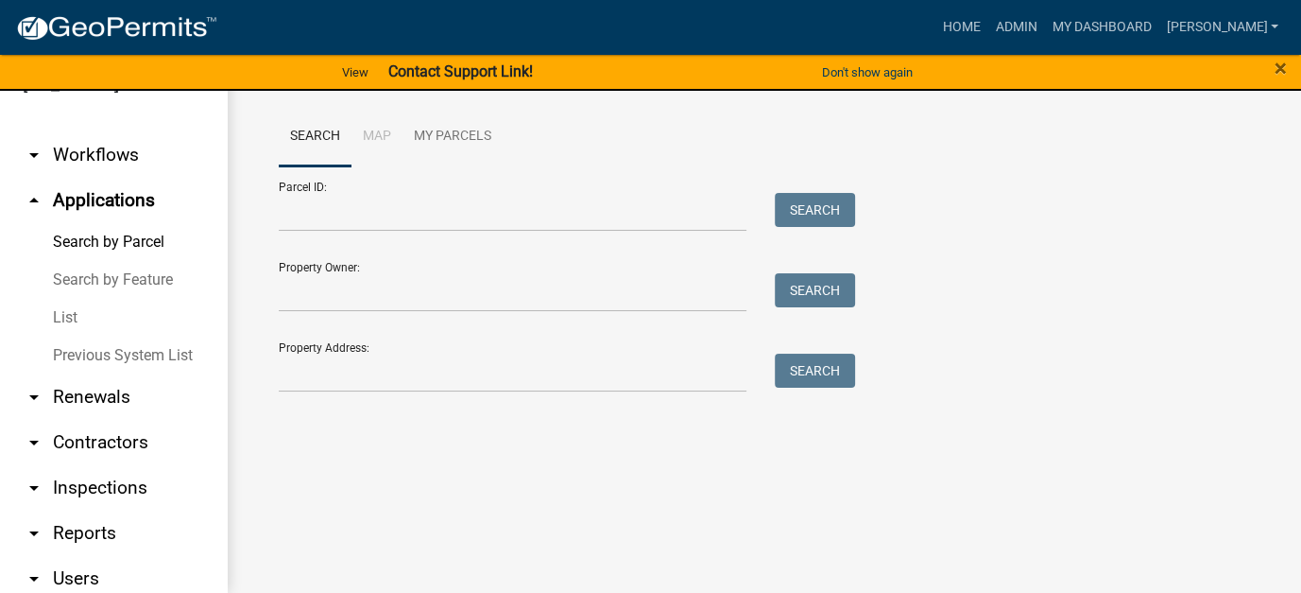
click at [84, 299] on link "List" at bounding box center [113, 318] width 227 height 38
